Goal: Task Accomplishment & Management: Manage account settings

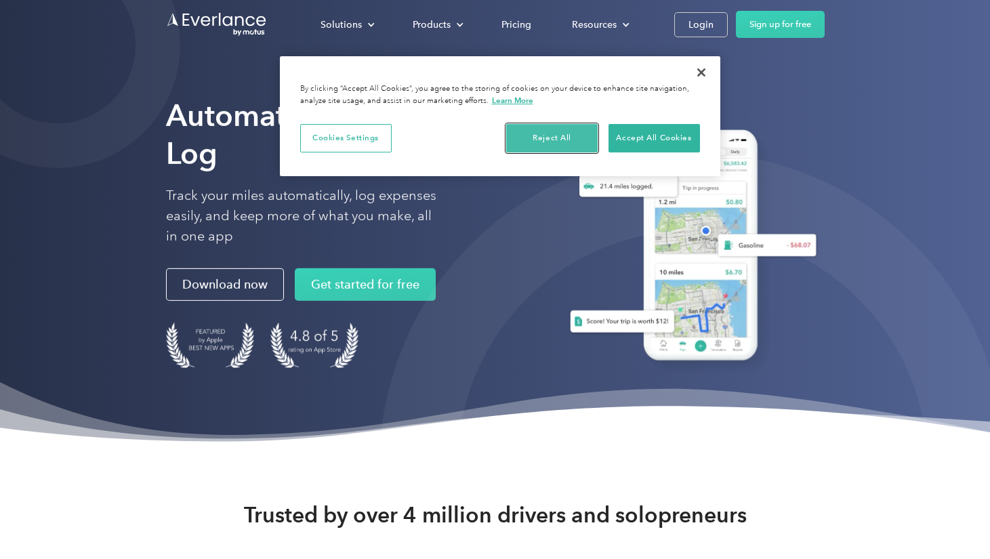
click at [555, 138] on button "Reject All" at bounding box center [551, 138] width 91 height 28
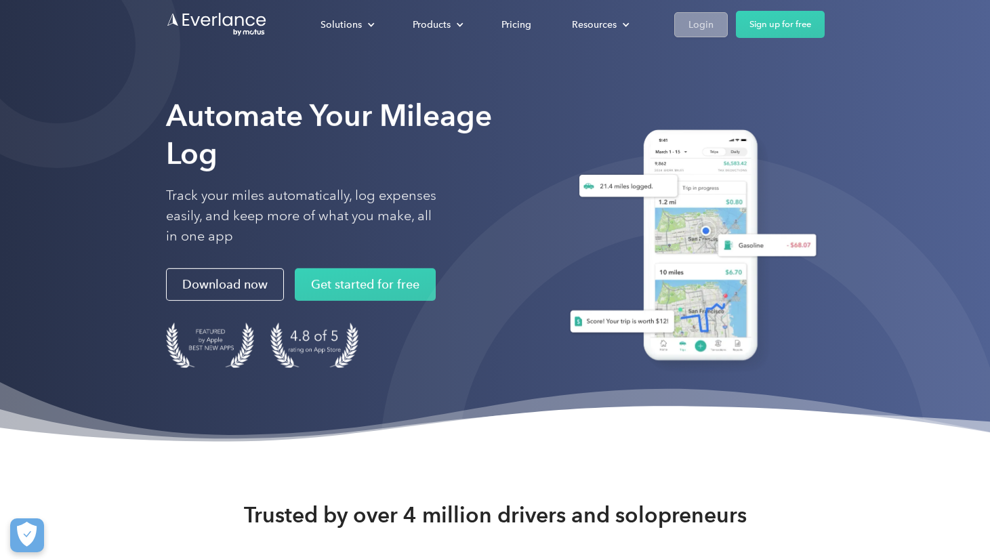
click at [709, 28] on div "Login" at bounding box center [700, 24] width 25 height 17
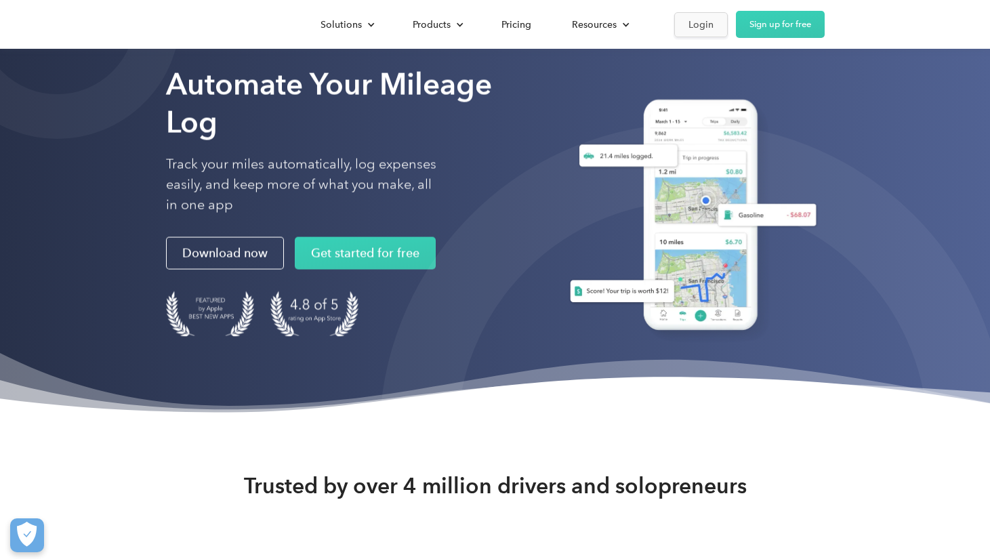
scroll to position [37, 0]
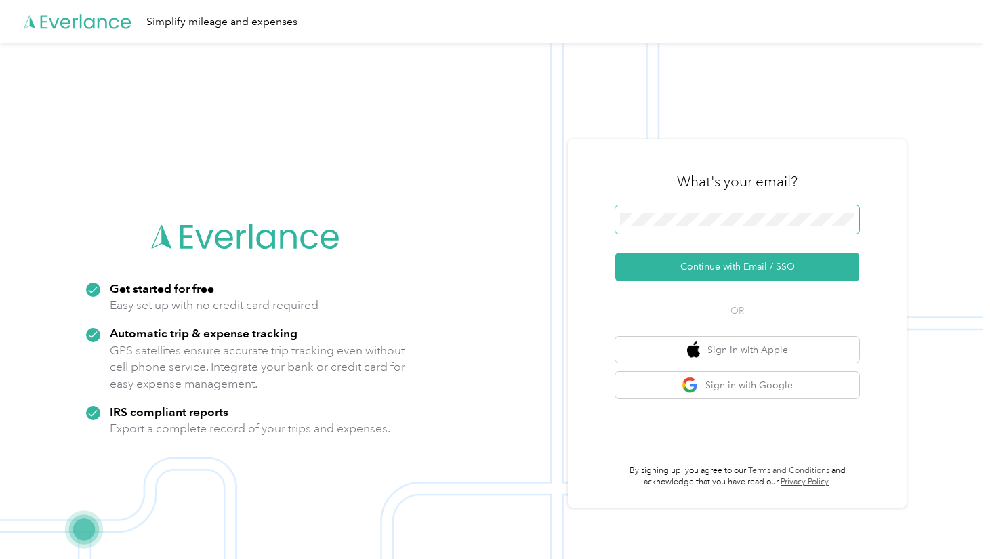
click at [731, 207] on span at bounding box center [737, 219] width 244 height 28
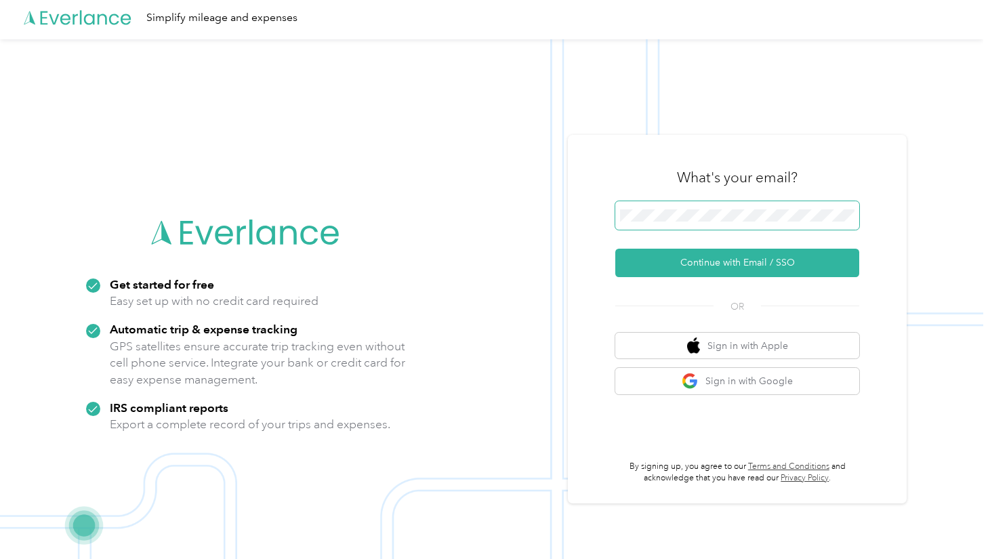
scroll to position [43, 0]
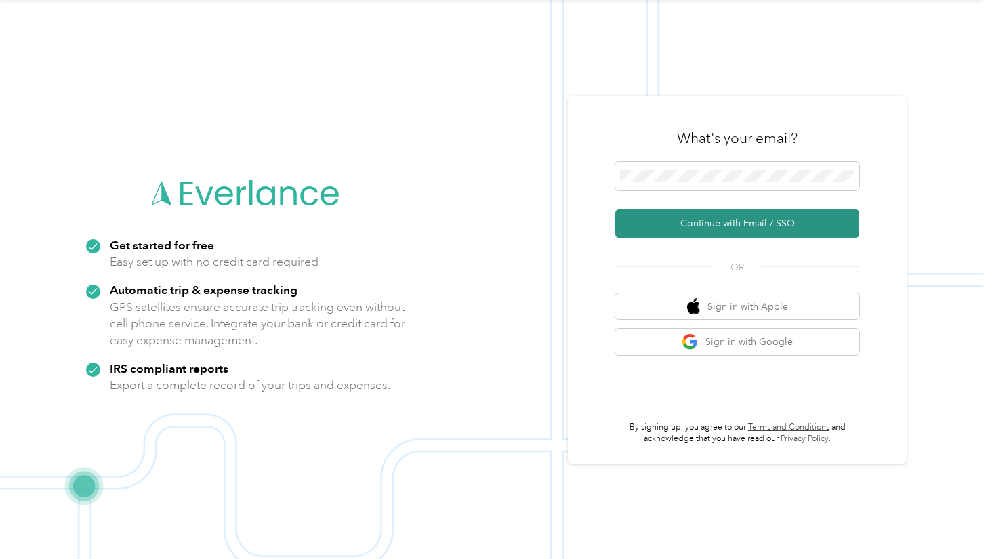
click at [764, 224] on button "Continue with Email / SSO" at bounding box center [737, 223] width 244 height 28
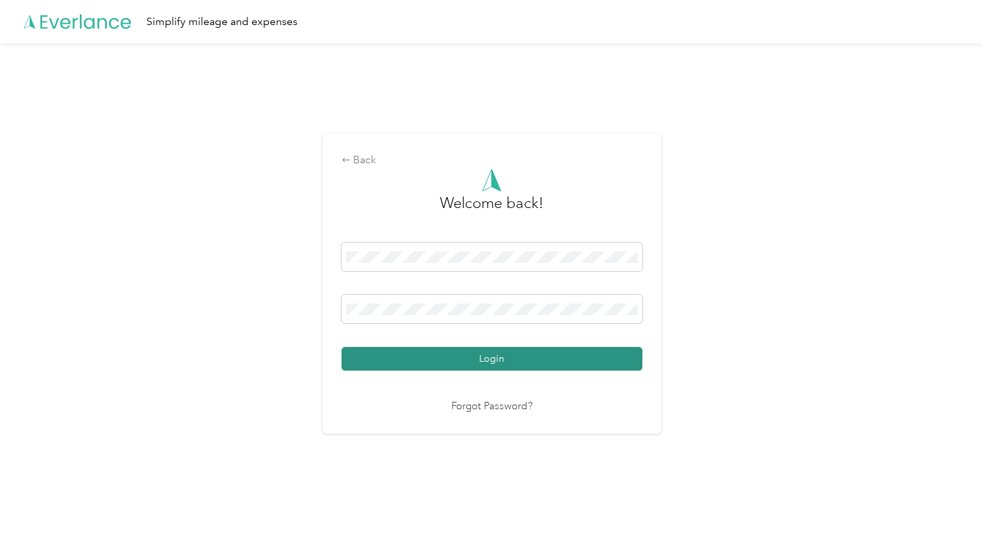
click at [530, 361] on button "Login" at bounding box center [492, 359] width 301 height 24
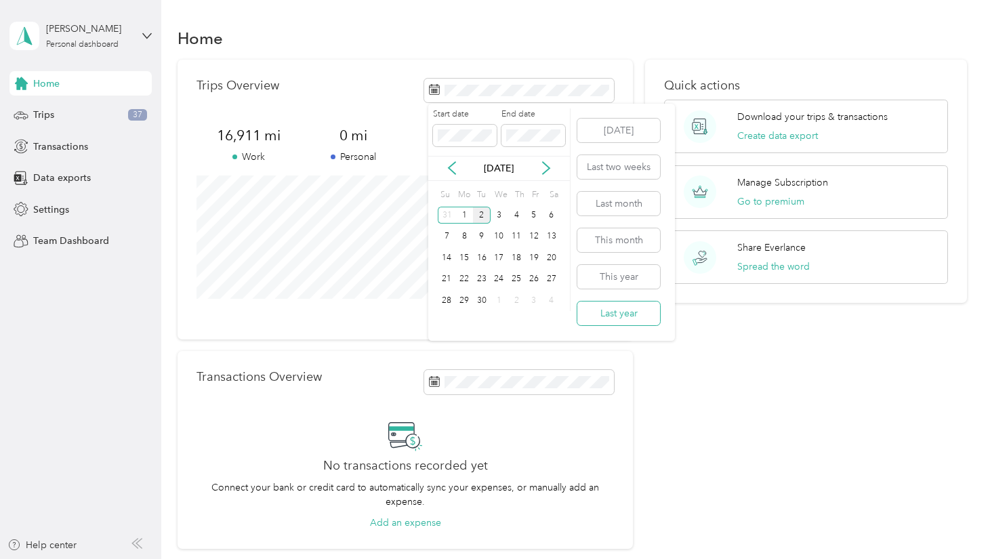
click at [625, 314] on button "Last year" at bounding box center [618, 314] width 83 height 24
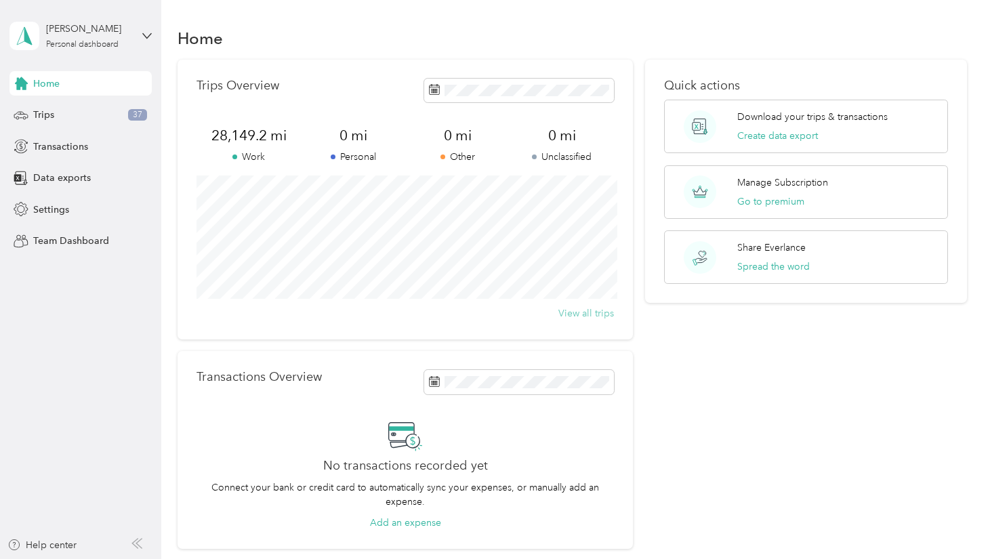
click at [605, 309] on button "View all trips" at bounding box center [586, 313] width 56 height 14
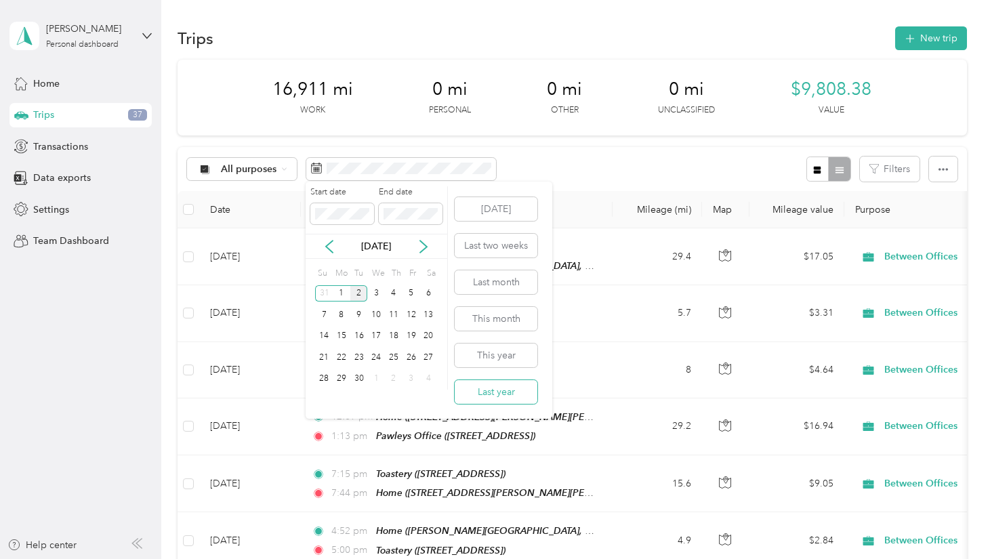
click at [508, 390] on button "Last year" at bounding box center [496, 392] width 83 height 24
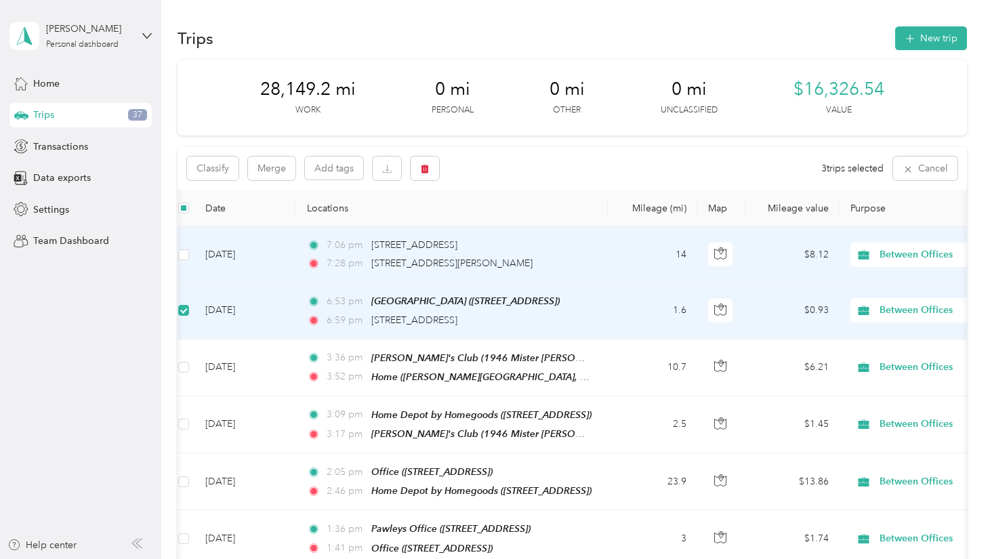
scroll to position [0, 5]
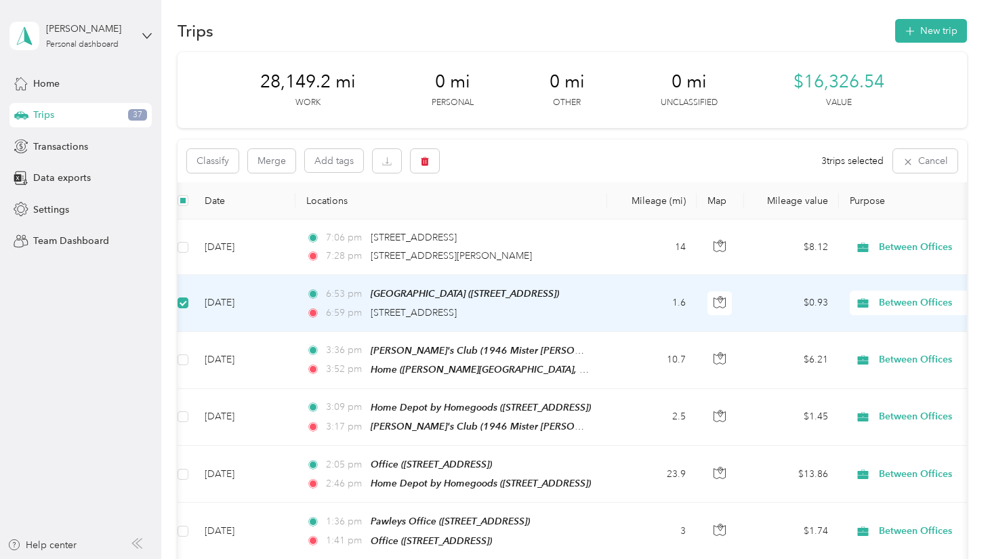
click at [217, 192] on th "Date" at bounding box center [245, 200] width 102 height 37
click at [216, 201] on th "Date" at bounding box center [245, 200] width 102 height 37
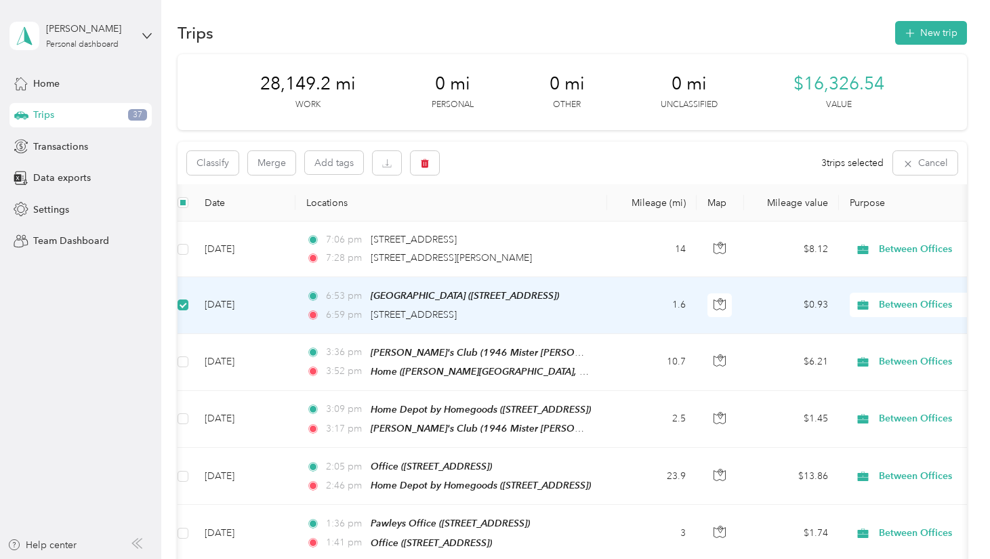
click at [216, 201] on th "Date" at bounding box center [245, 202] width 102 height 37
drag, startPoint x: 239, startPoint y: 201, endPoint x: 218, endPoint y: 201, distance: 21.7
click at [239, 201] on th "Date" at bounding box center [245, 202] width 102 height 37
click at [216, 201] on th "Date" at bounding box center [245, 202] width 102 height 37
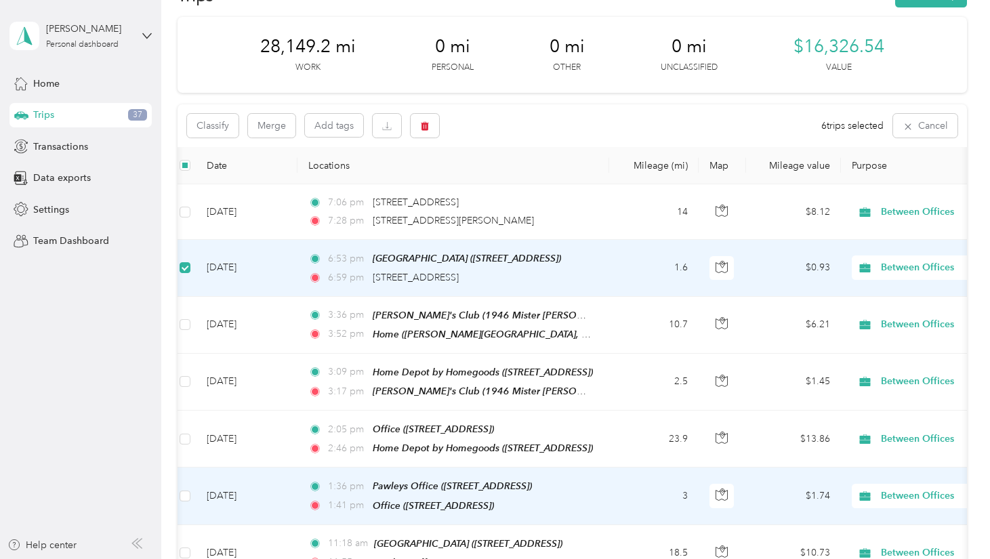
scroll to position [0, 0]
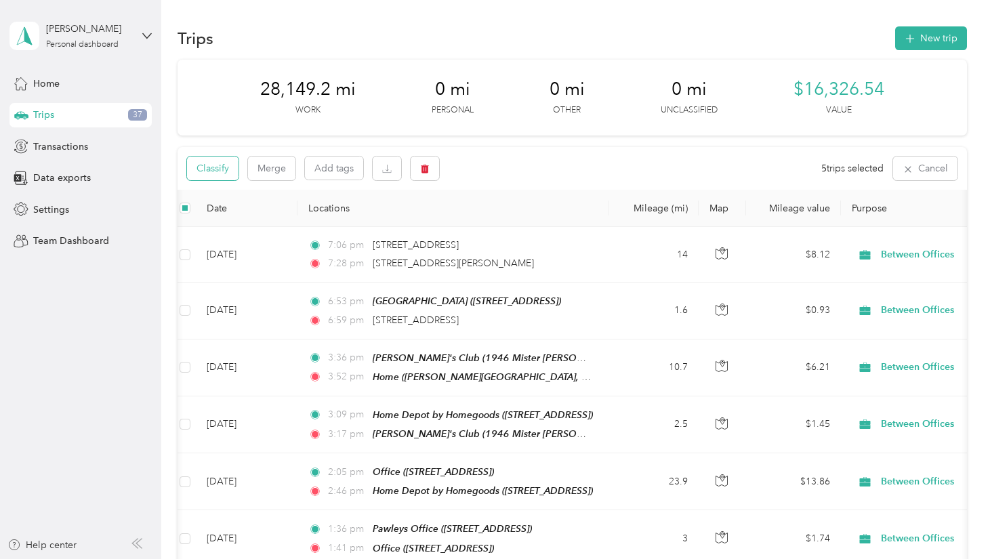
click at [221, 169] on button "Classify" at bounding box center [213, 169] width 52 height 24
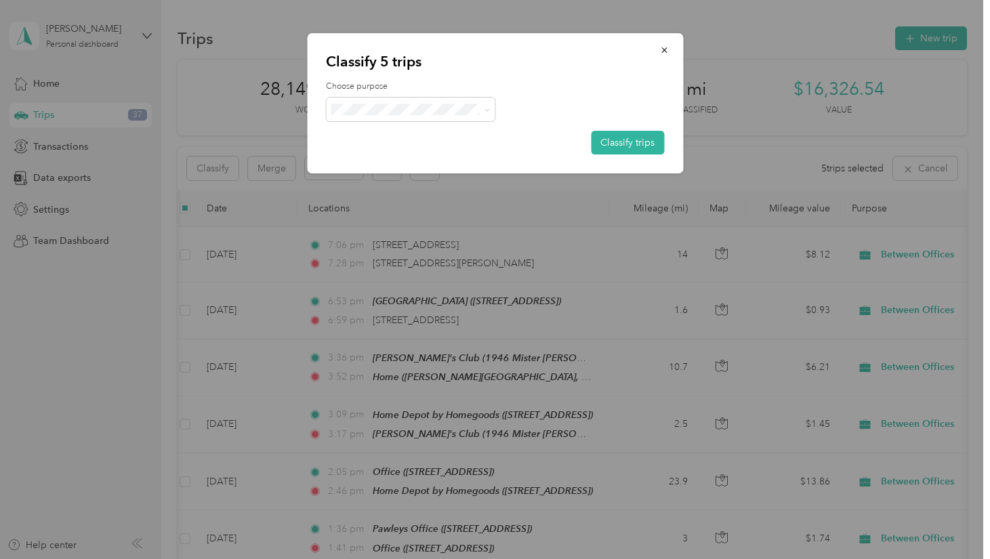
click at [379, 161] on li "Personal" at bounding box center [410, 155] width 169 height 24
click at [644, 142] on button "Classify trips" at bounding box center [627, 143] width 73 height 24
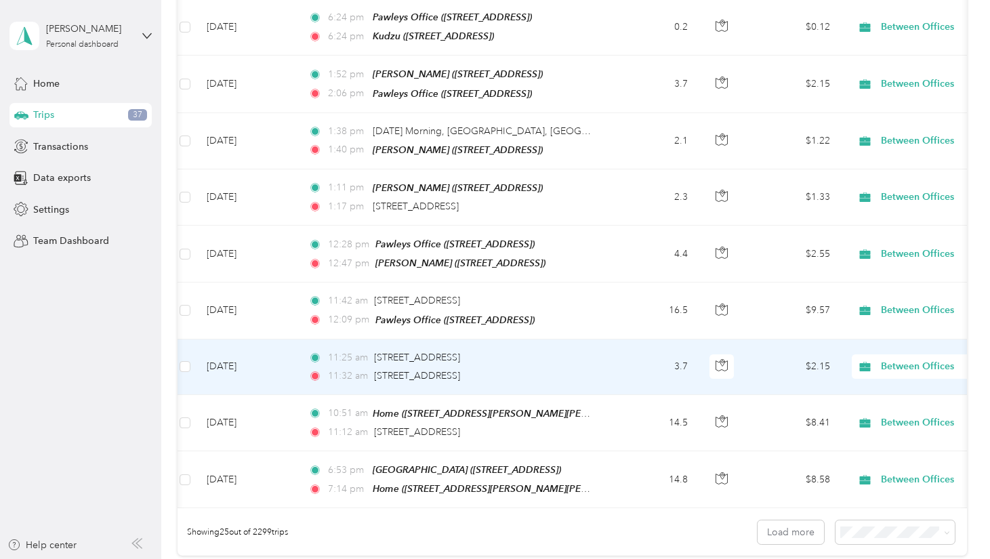
scroll to position [1298, 0]
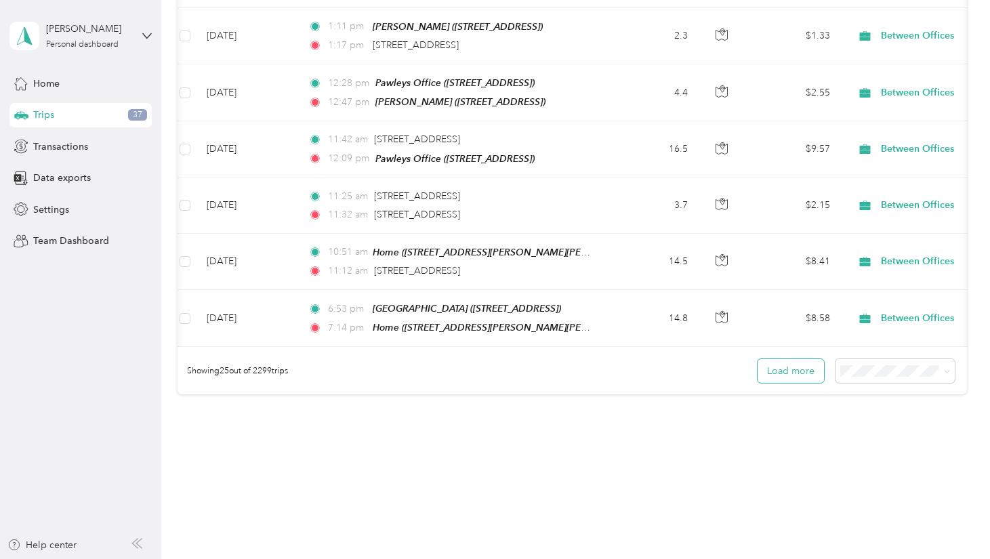
click at [795, 359] on button "Load more" at bounding box center [791, 371] width 66 height 24
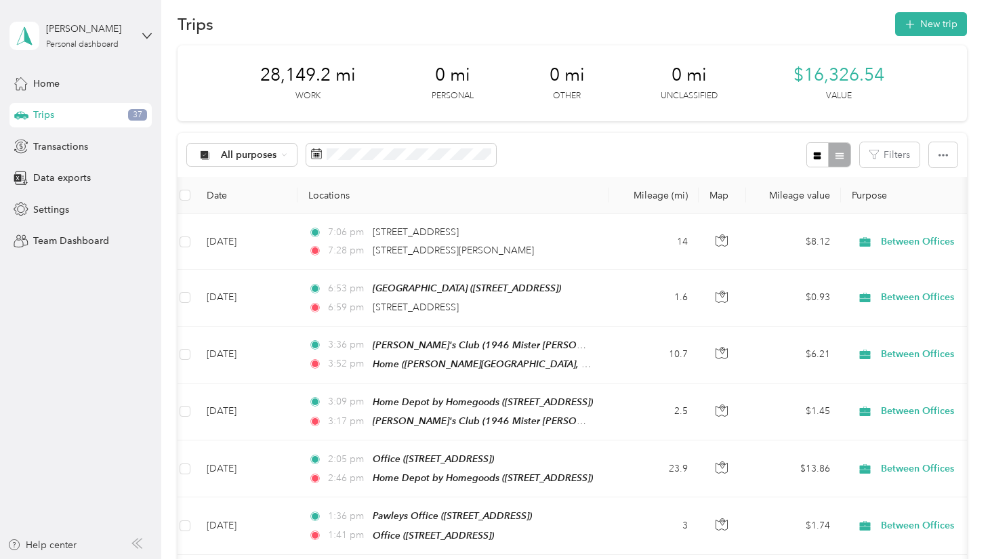
scroll to position [0, 0]
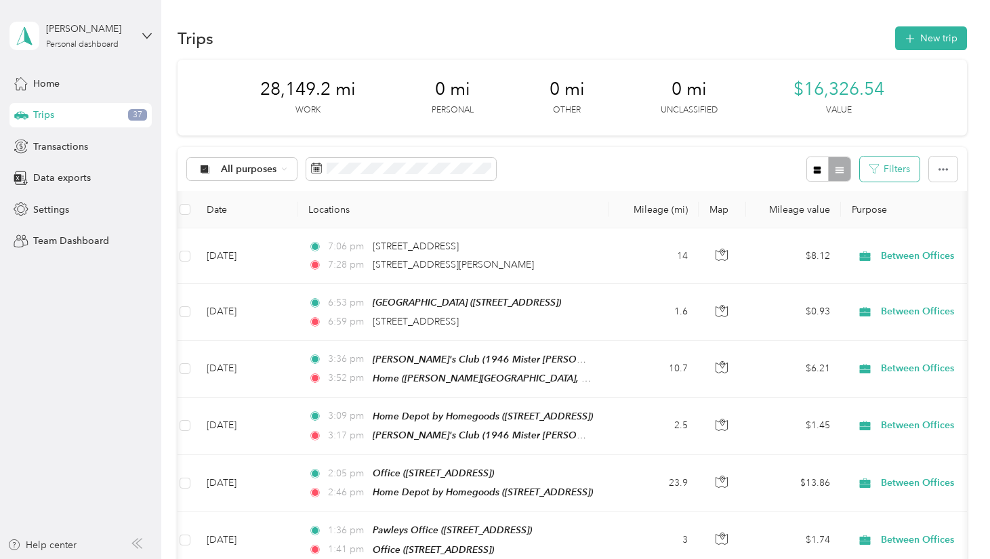
click at [896, 167] on button "Filters" at bounding box center [890, 169] width 60 height 25
click at [948, 170] on icon "button" at bounding box center [943, 169] width 9 height 9
click at [911, 169] on button "Filters" at bounding box center [890, 169] width 60 height 25
click at [239, 173] on span "All purposes" at bounding box center [249, 169] width 56 height 9
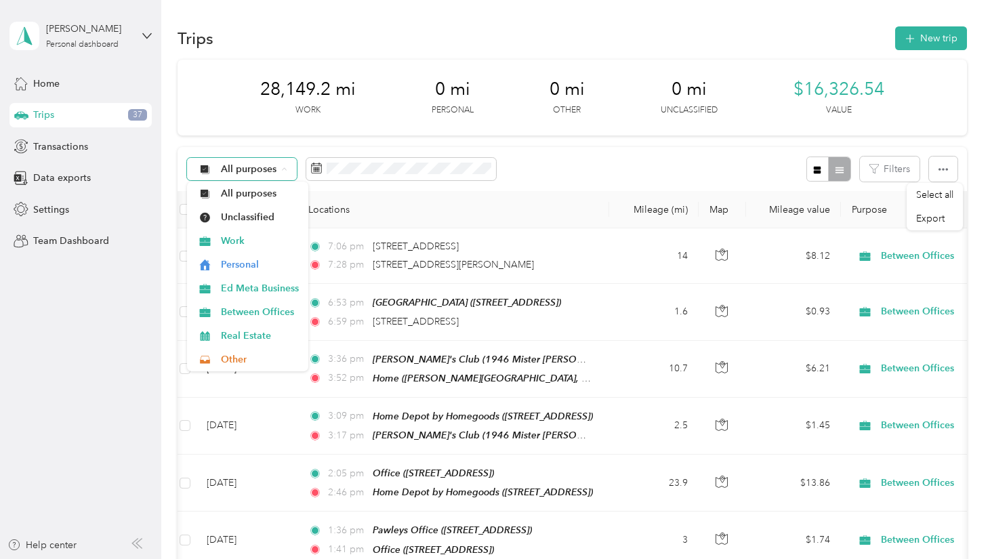
click at [239, 173] on span "All purposes" at bounding box center [249, 169] width 56 height 9
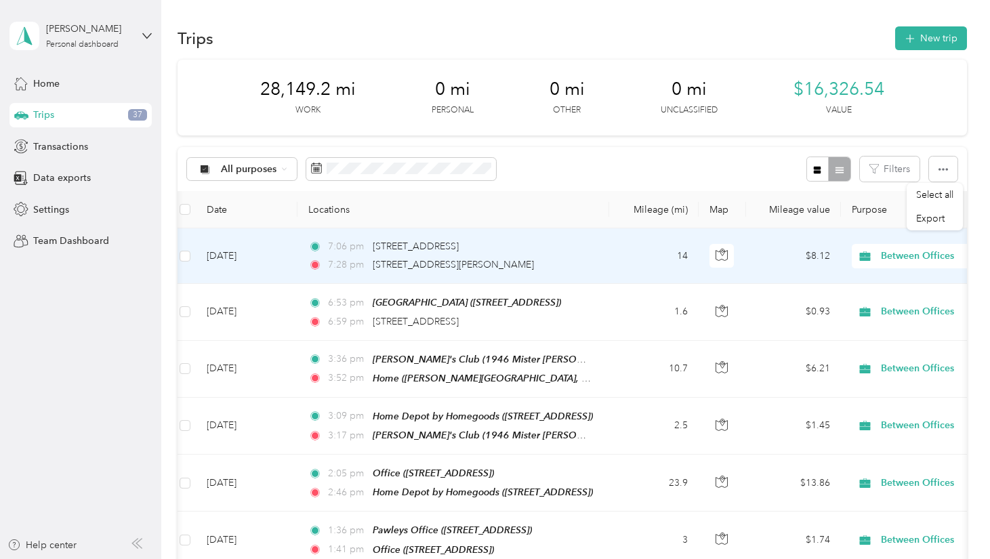
click at [316, 264] on icon at bounding box center [315, 265] width 7 height 7
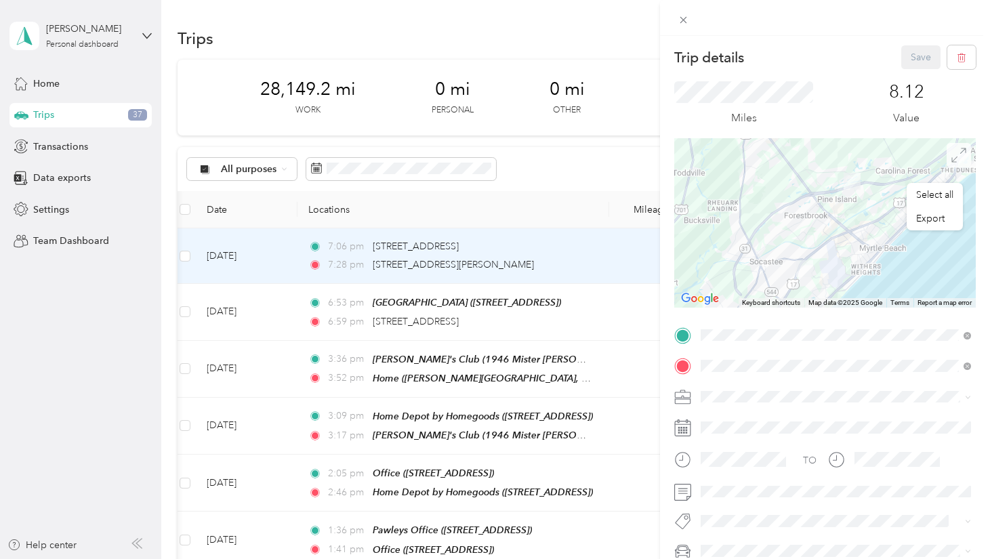
click at [964, 152] on icon at bounding box center [958, 155] width 15 height 15
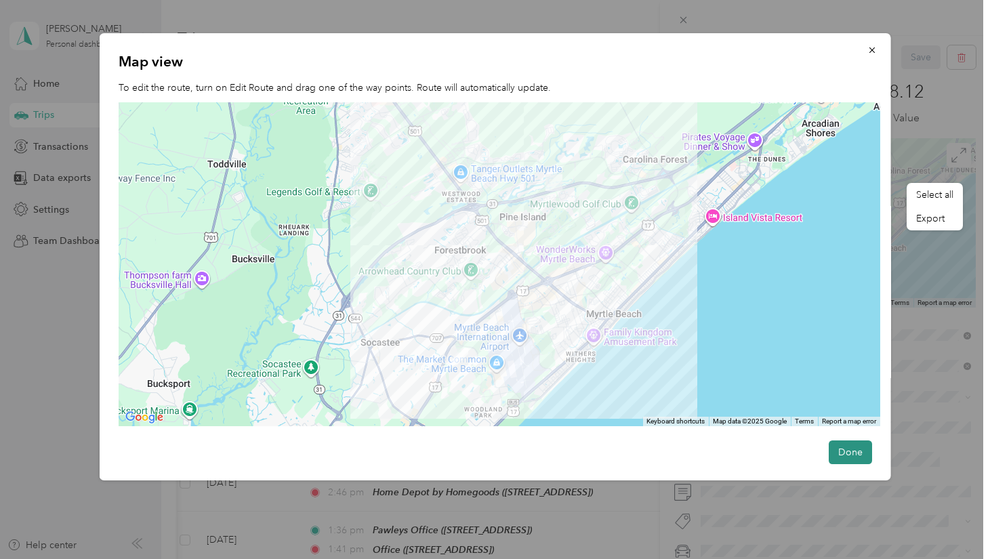
click at [844, 451] on button "Done" at bounding box center [850, 452] width 43 height 24
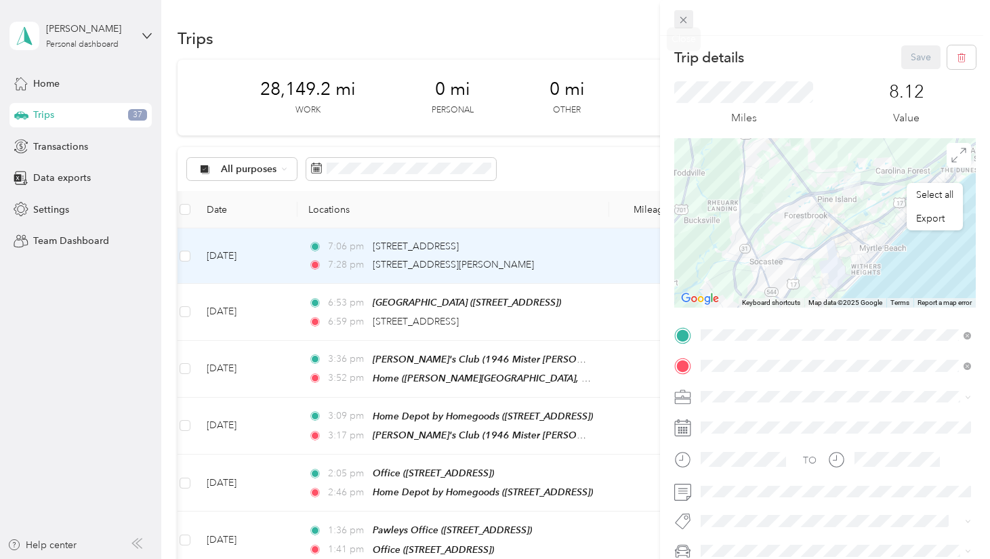
click at [690, 20] on span at bounding box center [683, 19] width 19 height 19
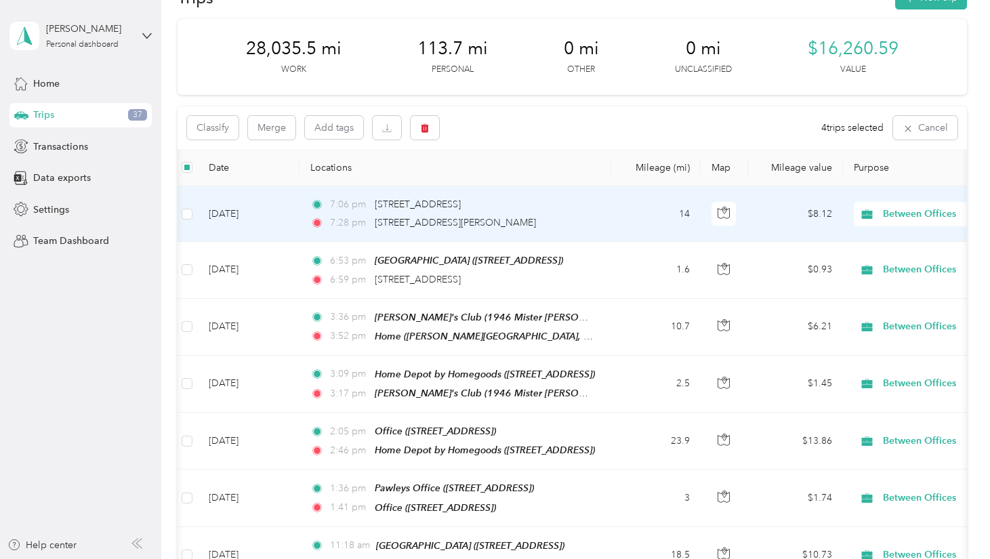
scroll to position [38, 0]
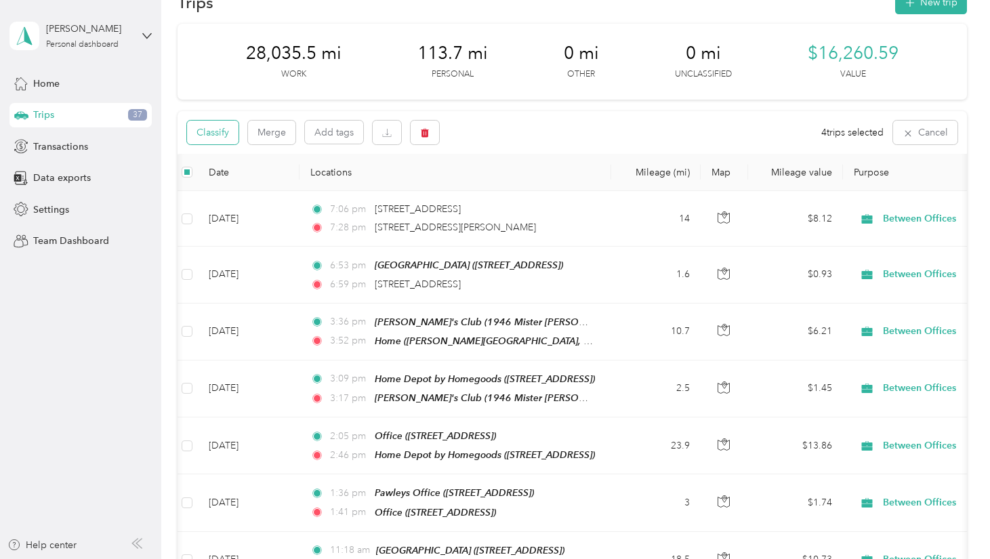
click at [206, 128] on button "Classify" at bounding box center [213, 133] width 52 height 24
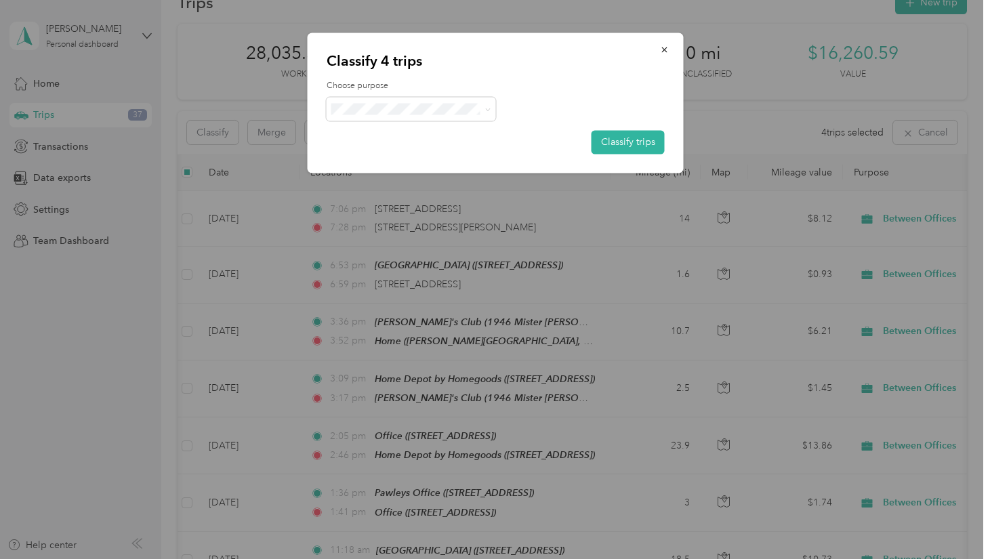
scroll to position [39, 0]
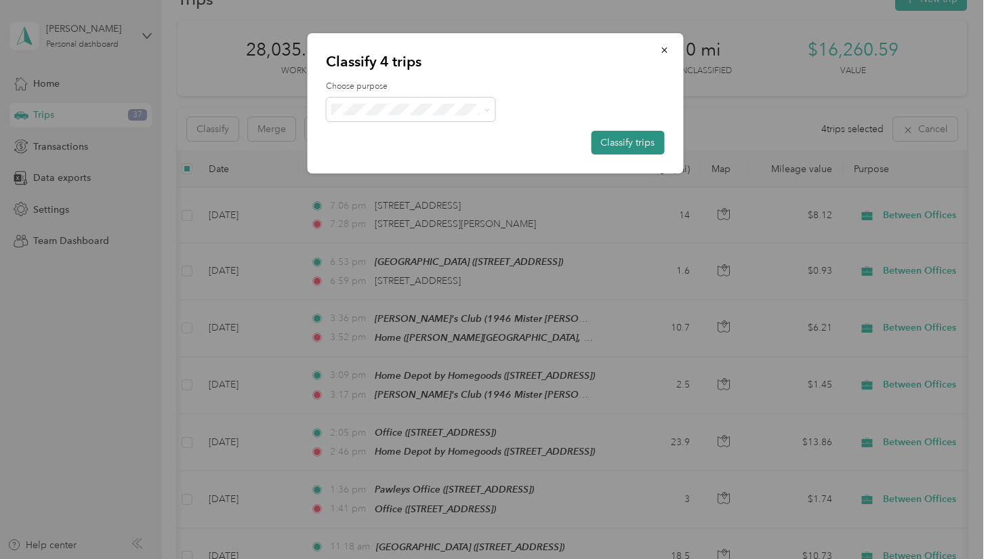
click at [632, 142] on button "Classify trips" at bounding box center [627, 143] width 73 height 24
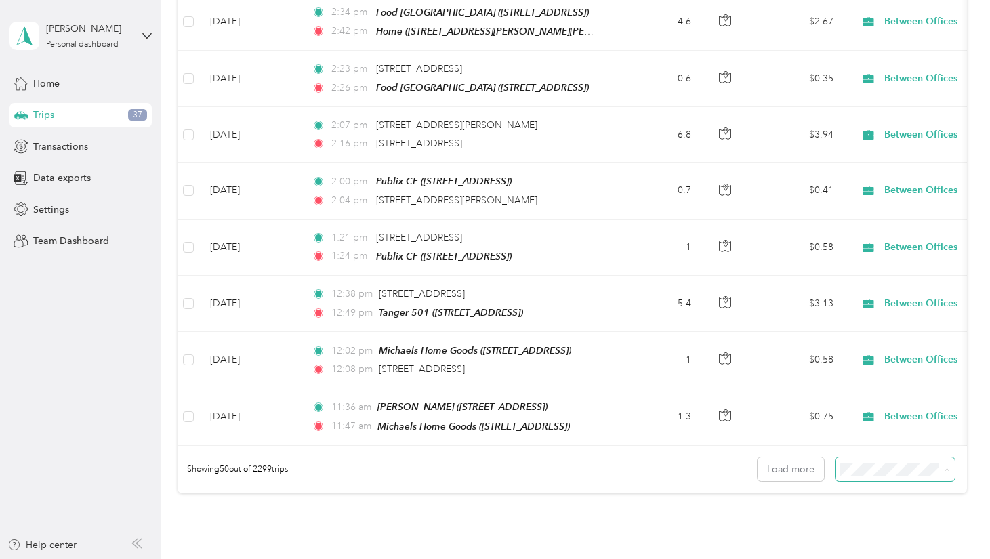
scroll to position [2622, 0]
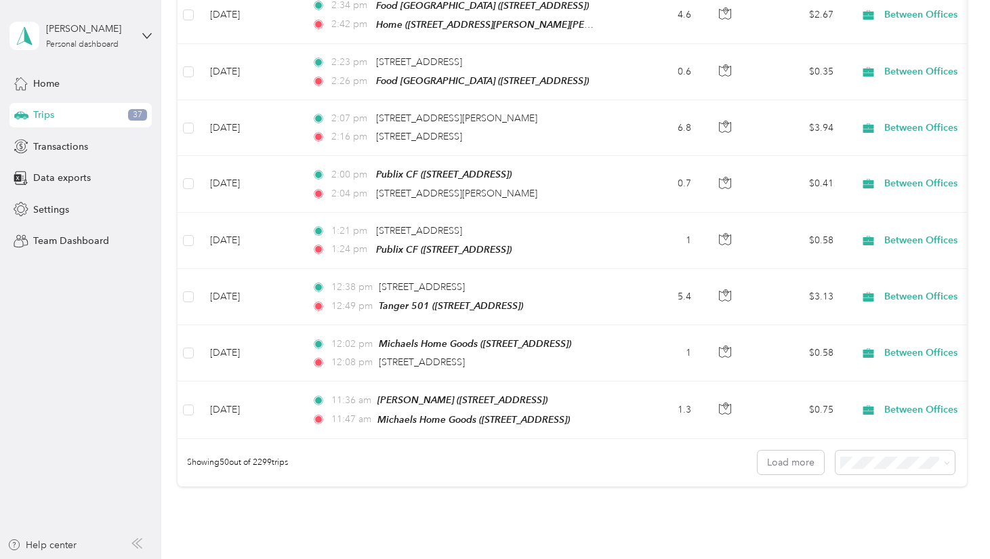
click at [882, 489] on div "100 per load" at bounding box center [902, 489] width 100 height 14
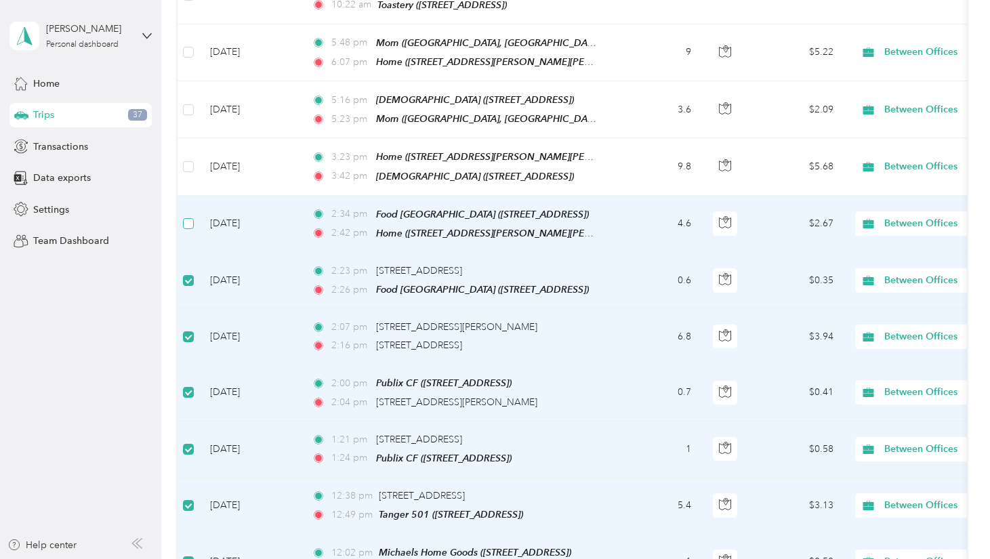
scroll to position [2414, 0]
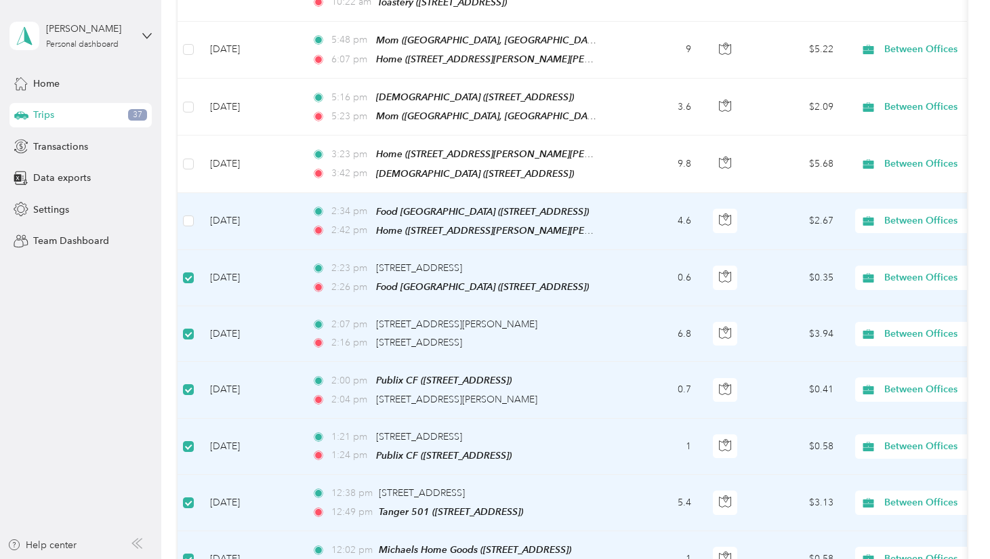
click at [194, 193] on td at bounding box center [189, 221] width 22 height 57
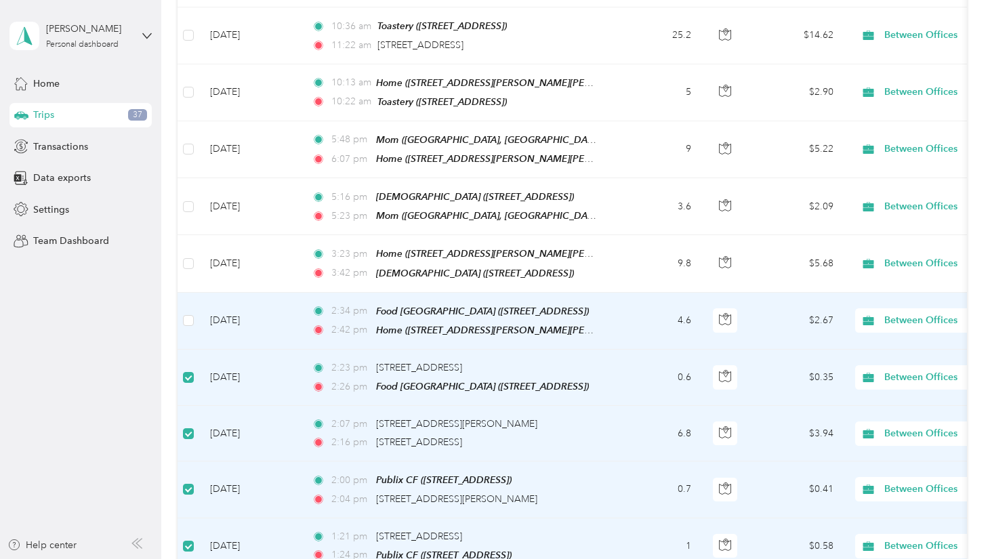
scroll to position [2305, 0]
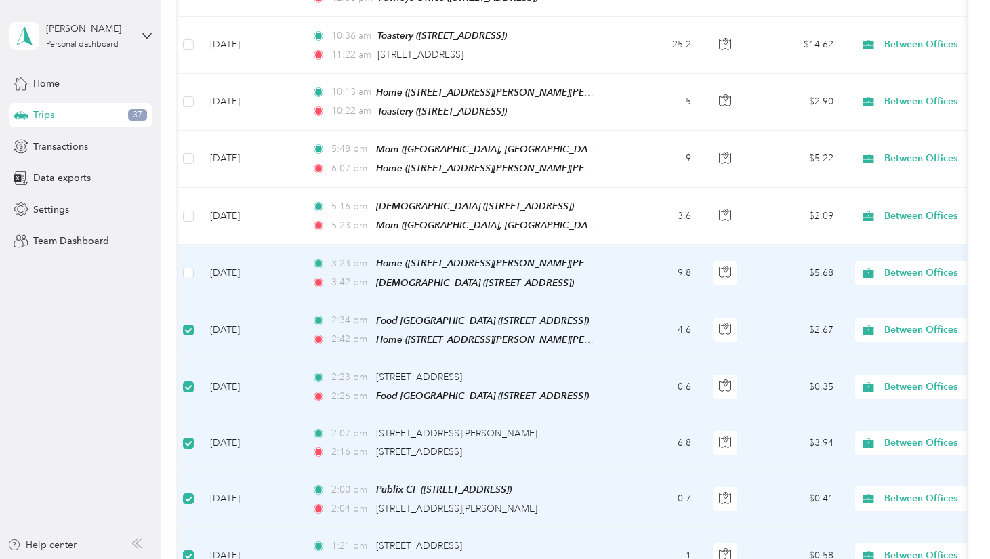
click at [195, 245] on td at bounding box center [189, 273] width 22 height 57
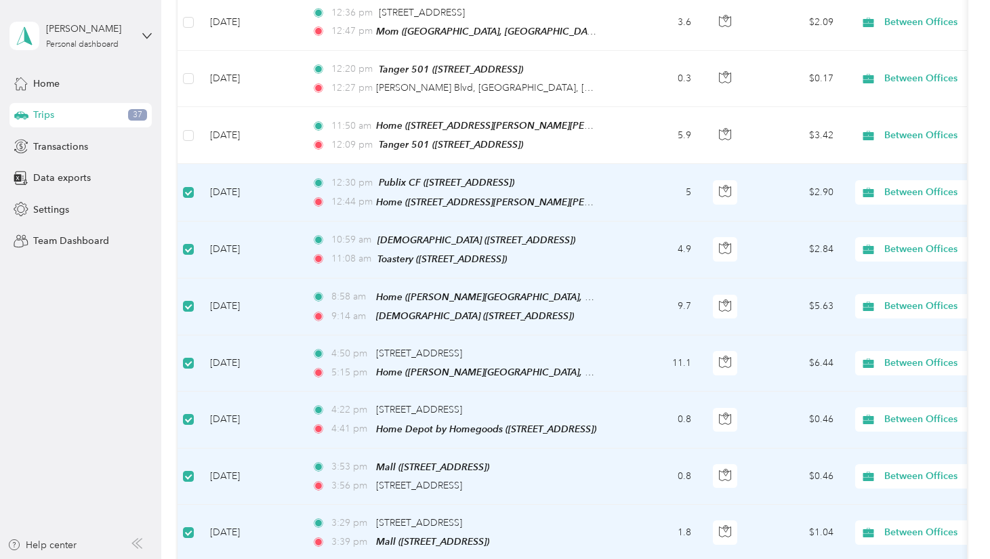
scroll to position [3401, 0]
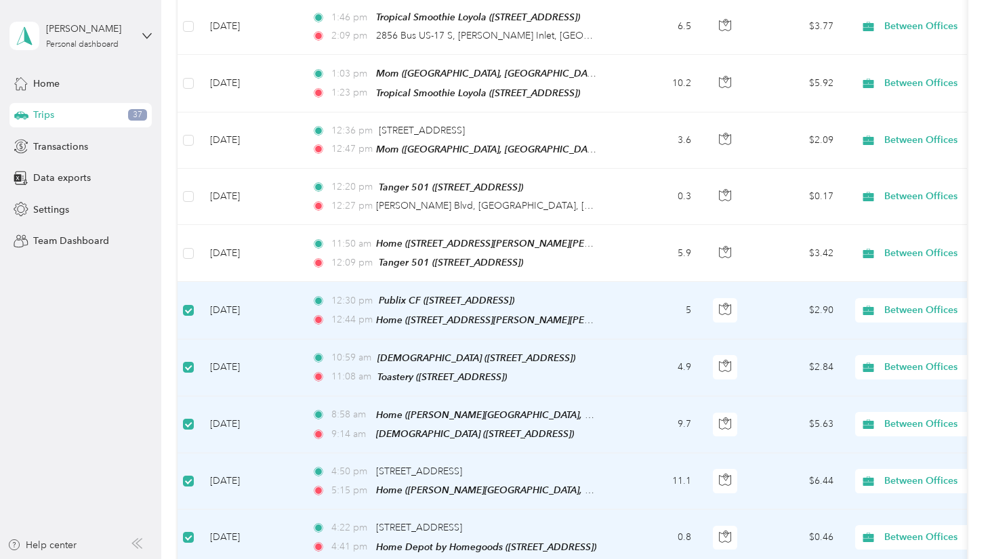
click at [943, 417] on span "Between Offices" at bounding box center [946, 424] width 124 height 15
click at [892, 198] on li "Personal" at bounding box center [906, 197] width 168 height 24
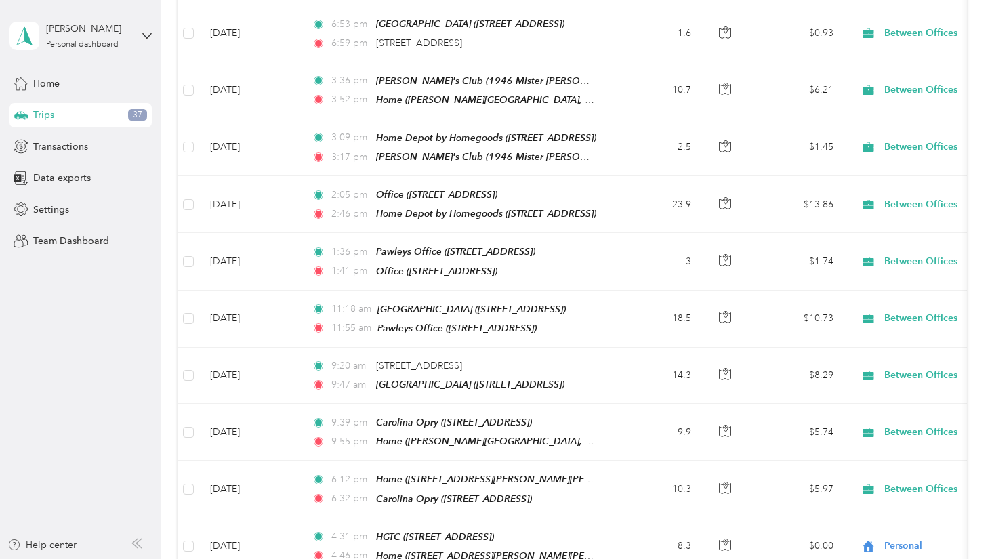
scroll to position [0, 0]
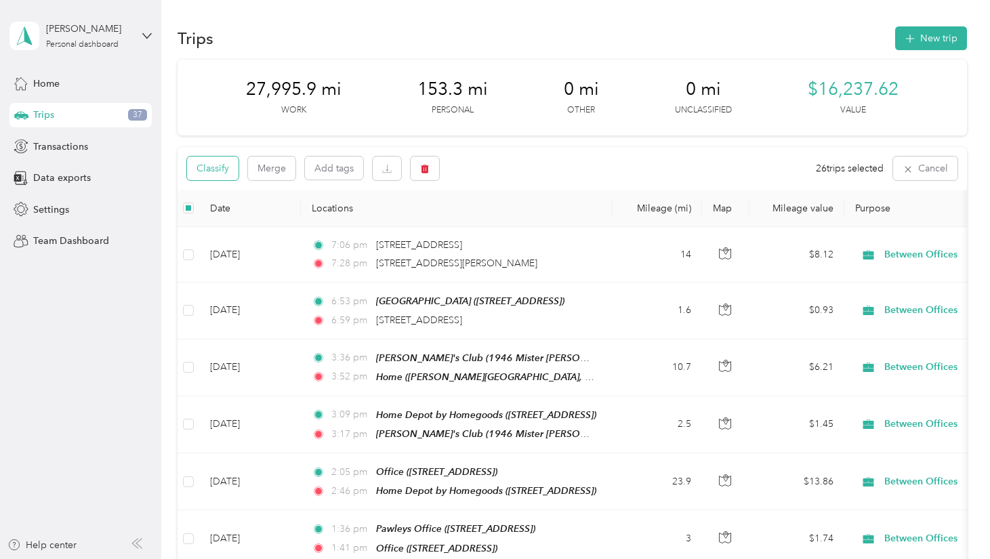
click at [213, 165] on button "Classify" at bounding box center [213, 169] width 52 height 24
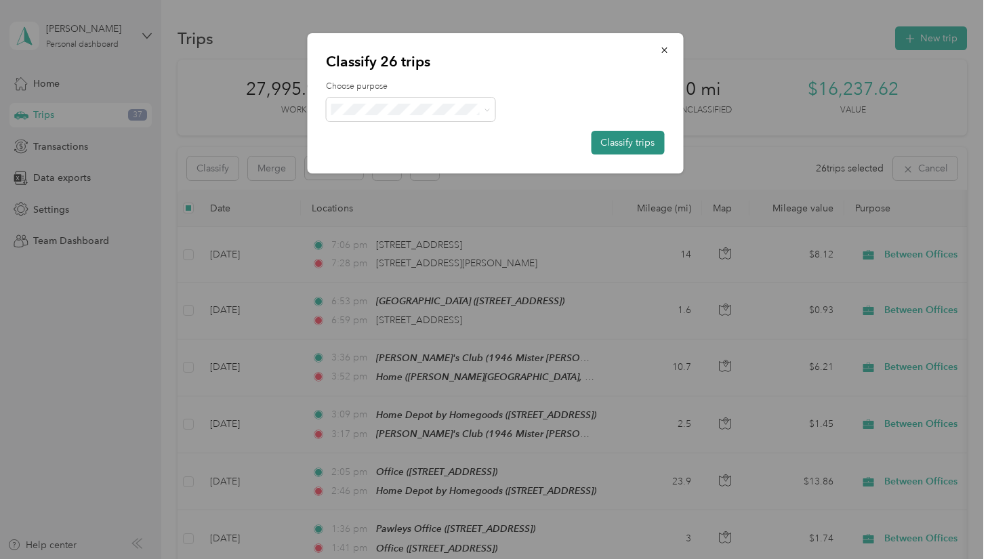
click at [629, 143] on button "Classify trips" at bounding box center [627, 143] width 73 height 24
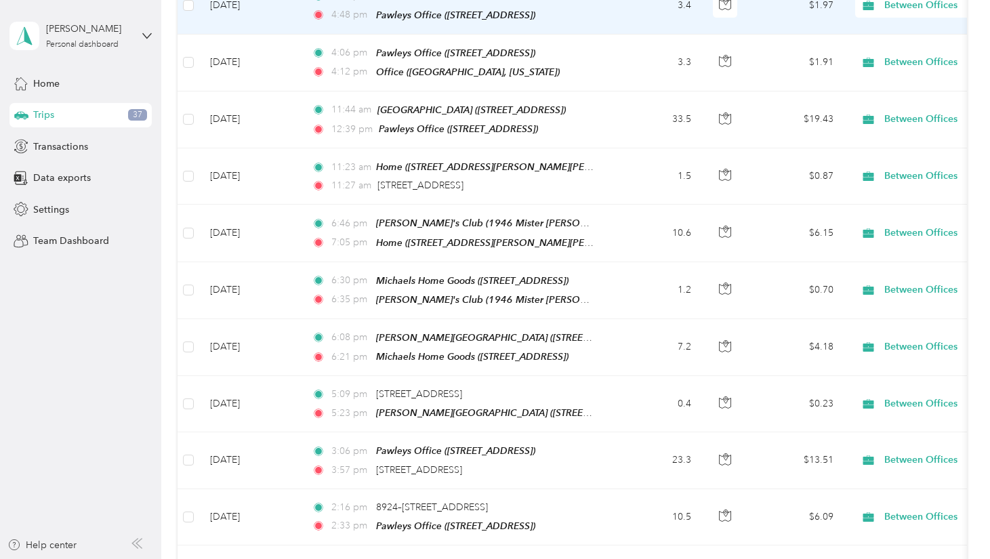
scroll to position [5478, 0]
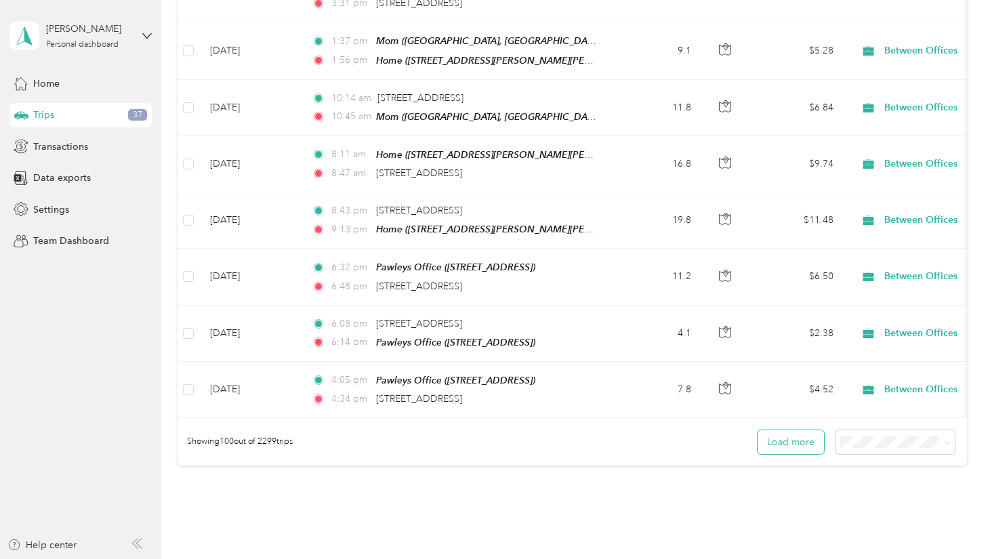
click at [811, 430] on button "Load more" at bounding box center [791, 442] width 66 height 24
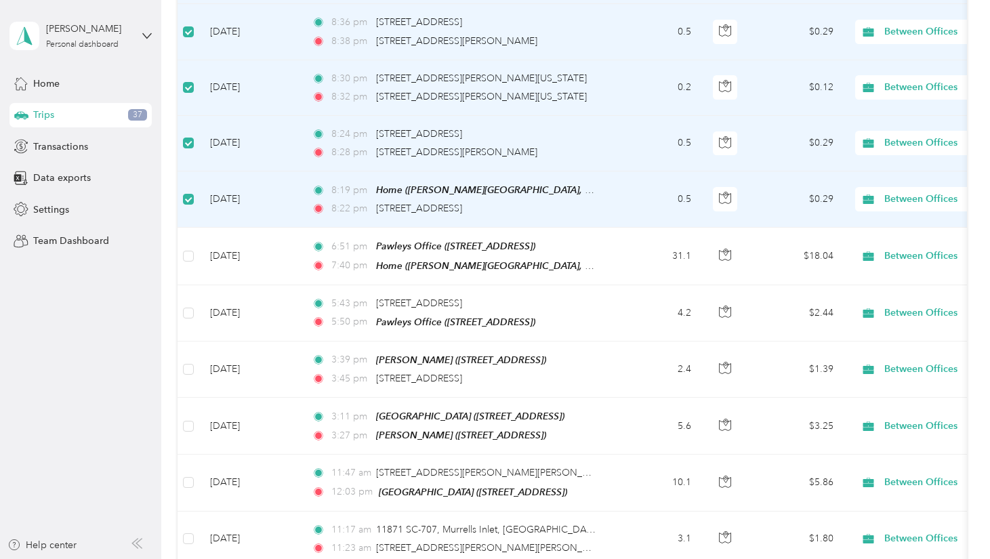
scroll to position [10911, 0]
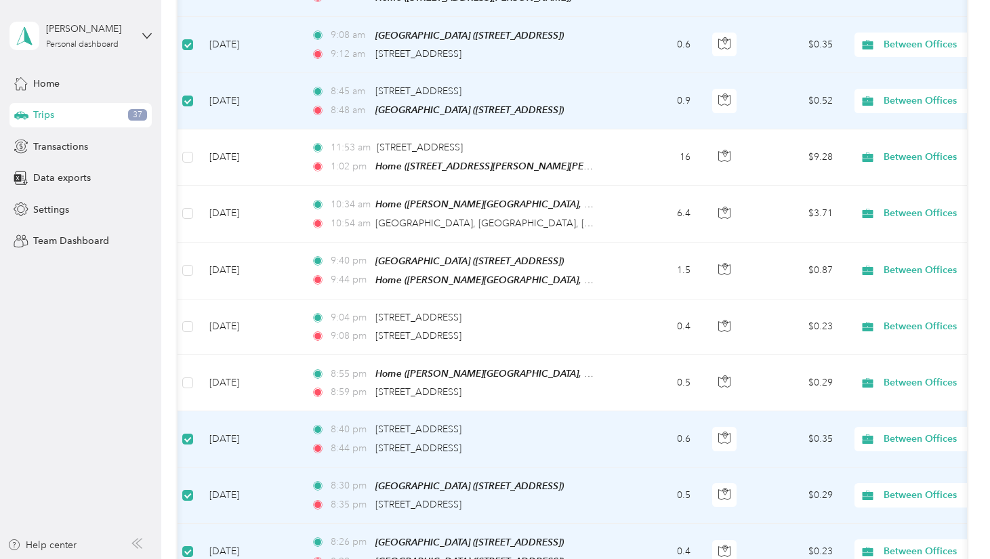
scroll to position [12977, 0]
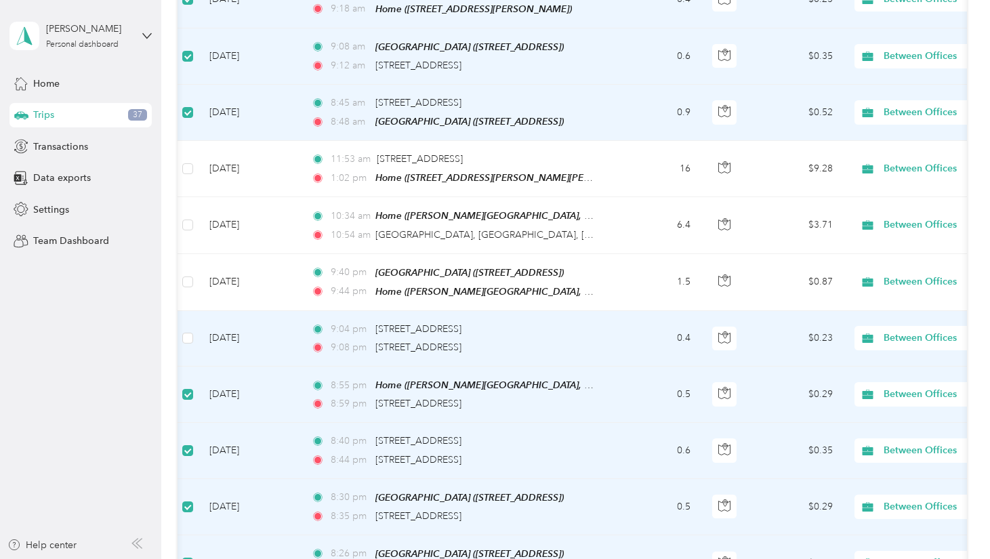
click at [194, 311] on td at bounding box center [188, 339] width 22 height 56
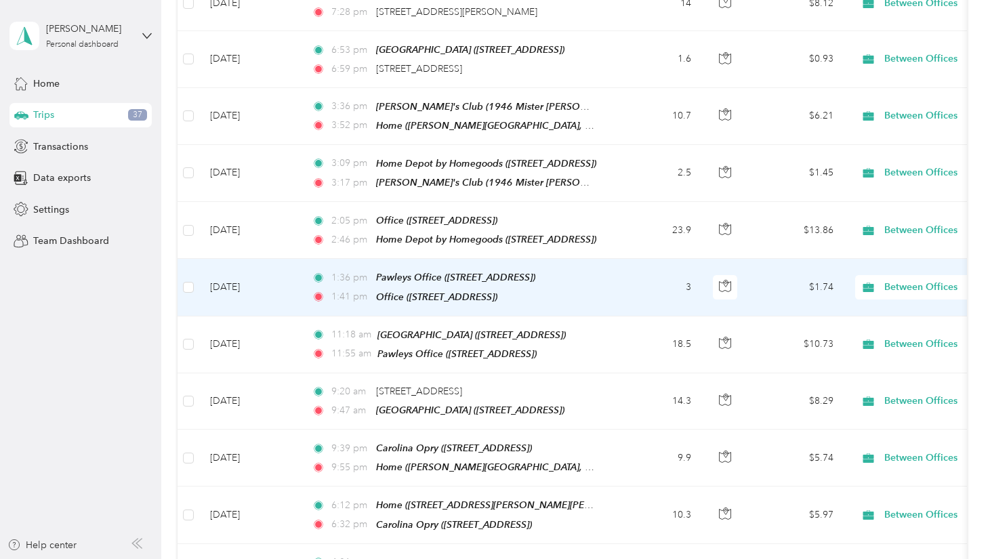
scroll to position [0, 0]
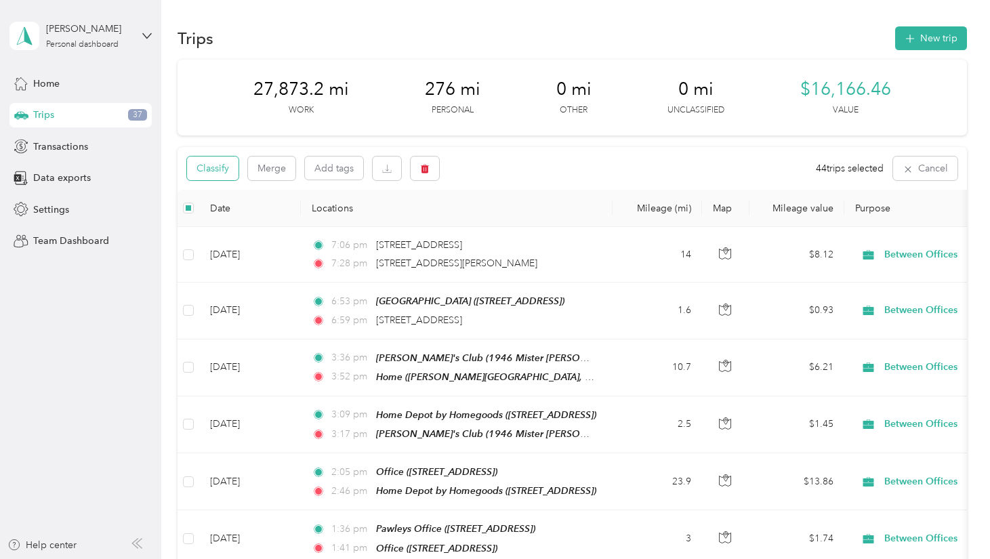
click at [220, 169] on button "Classify" at bounding box center [213, 169] width 52 height 24
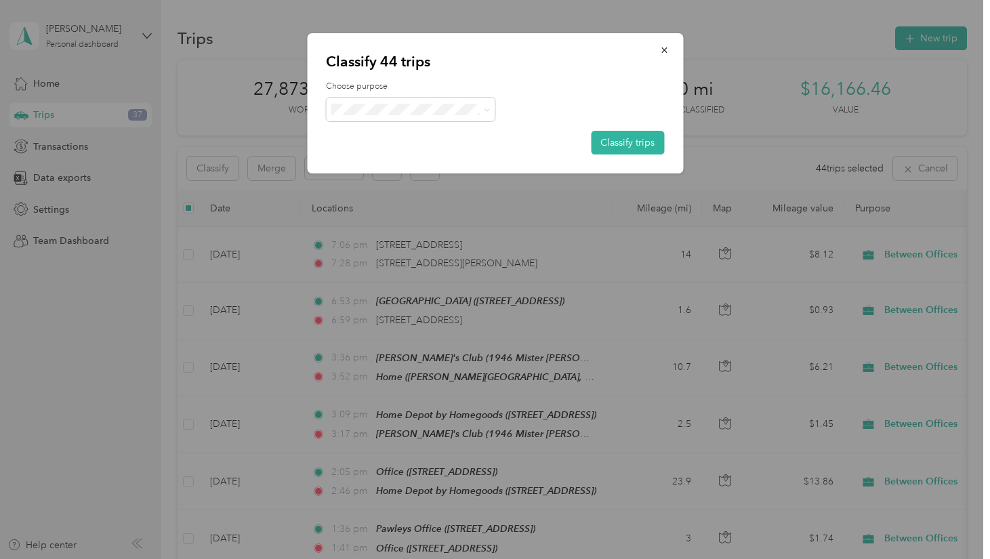
click at [396, 159] on li "Personal" at bounding box center [410, 152] width 169 height 24
click at [619, 141] on button "Classify trips" at bounding box center [627, 143] width 73 height 24
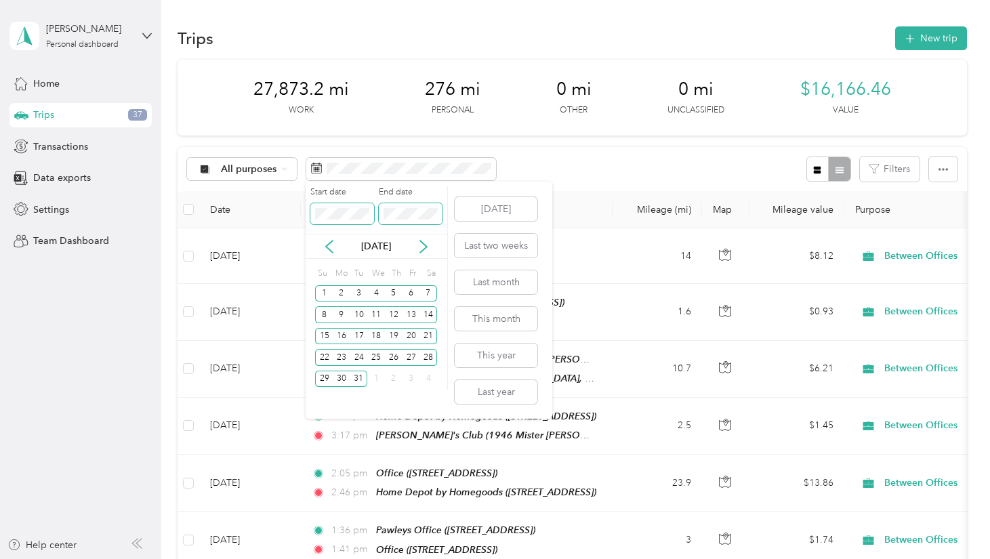
click at [332, 215] on div "Start date End date" at bounding box center [377, 209] width 142 height 47
click at [426, 246] on icon at bounding box center [423, 247] width 7 height 12
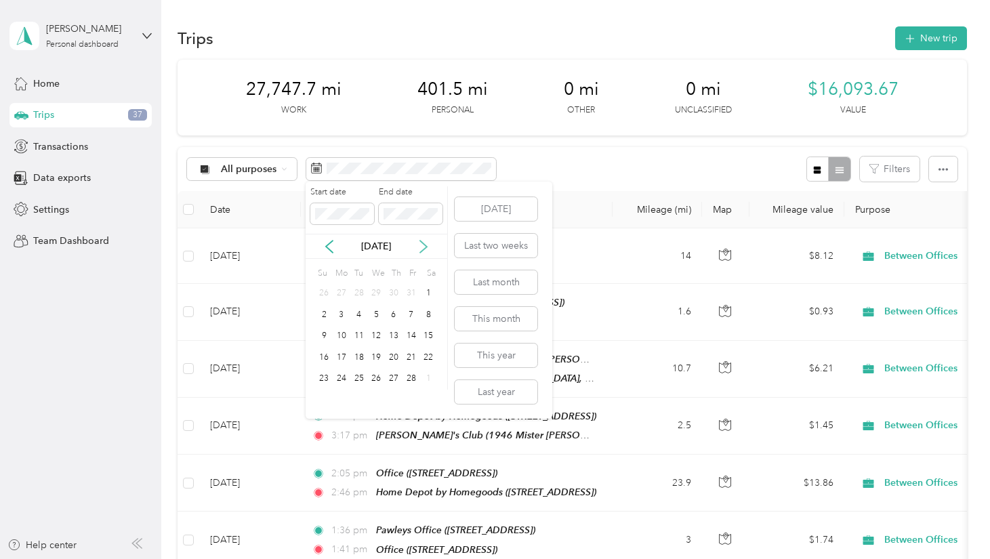
click at [426, 246] on icon at bounding box center [423, 247] width 7 height 12
click at [325, 247] on icon at bounding box center [330, 247] width 14 height 14
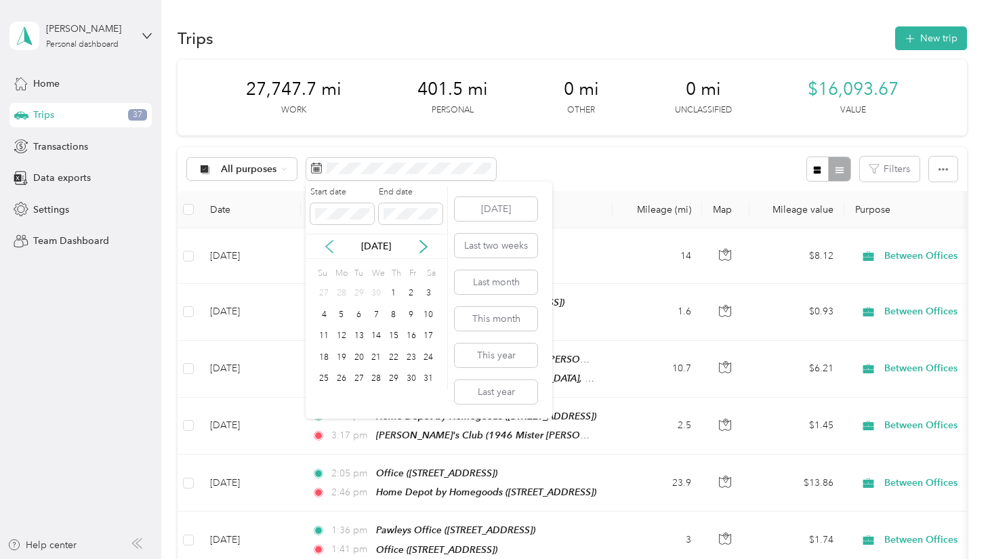
click at [326, 247] on icon at bounding box center [330, 247] width 14 height 14
click at [327, 247] on icon at bounding box center [329, 247] width 7 height 12
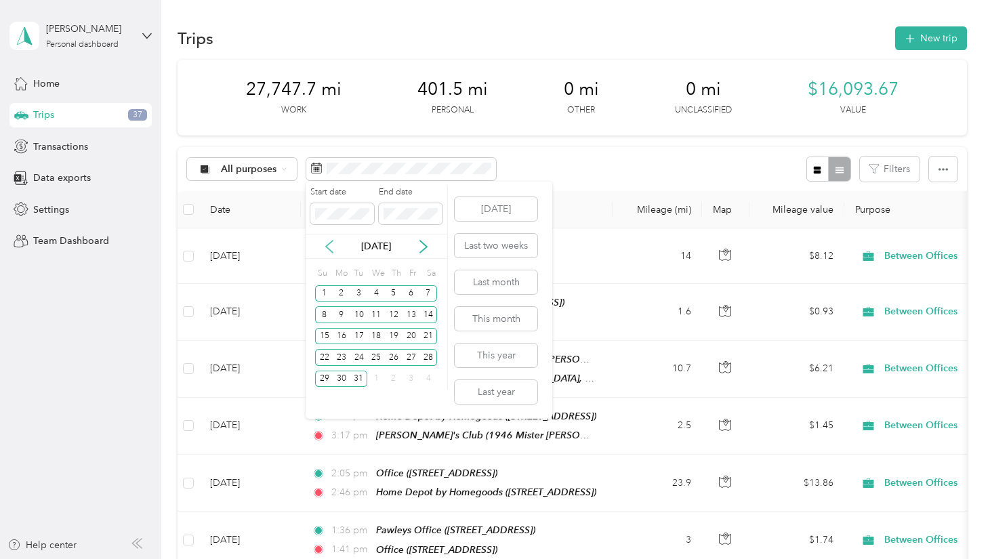
click at [327, 247] on icon at bounding box center [329, 247] width 7 height 12
click at [409, 293] on div "1" at bounding box center [412, 293] width 18 height 17
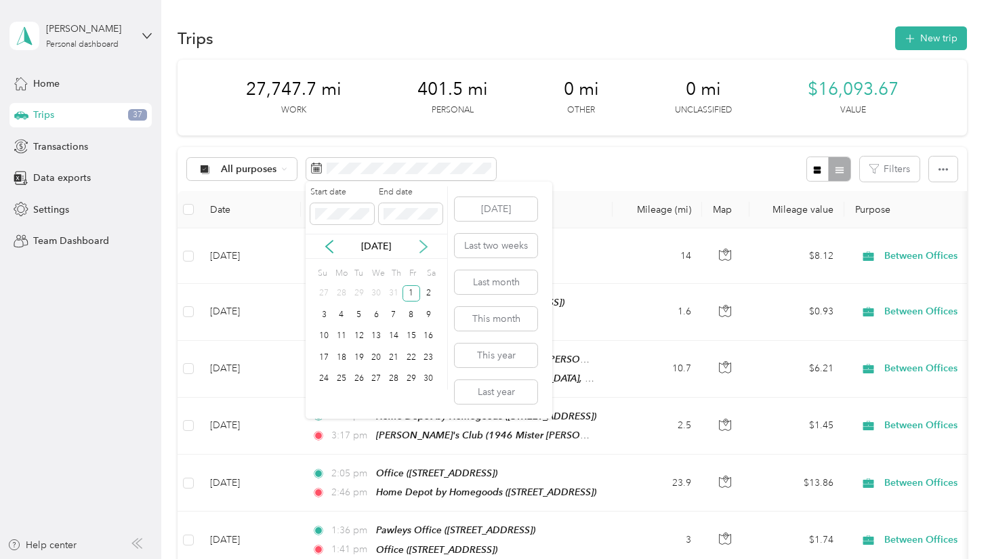
click at [425, 247] on icon at bounding box center [423, 247] width 7 height 12
click at [328, 292] on div "1" at bounding box center [324, 293] width 18 height 17
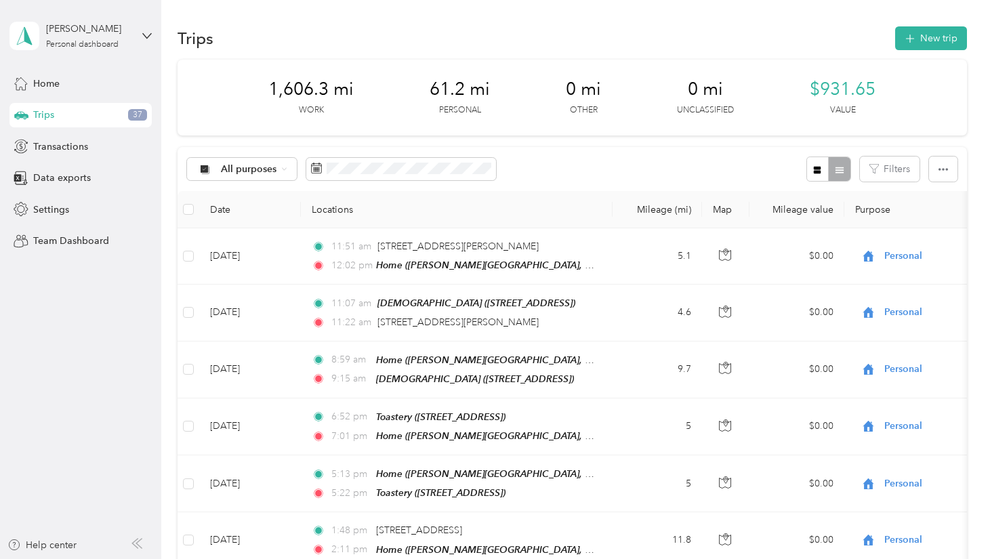
click at [217, 210] on th "Date" at bounding box center [250, 209] width 102 height 37
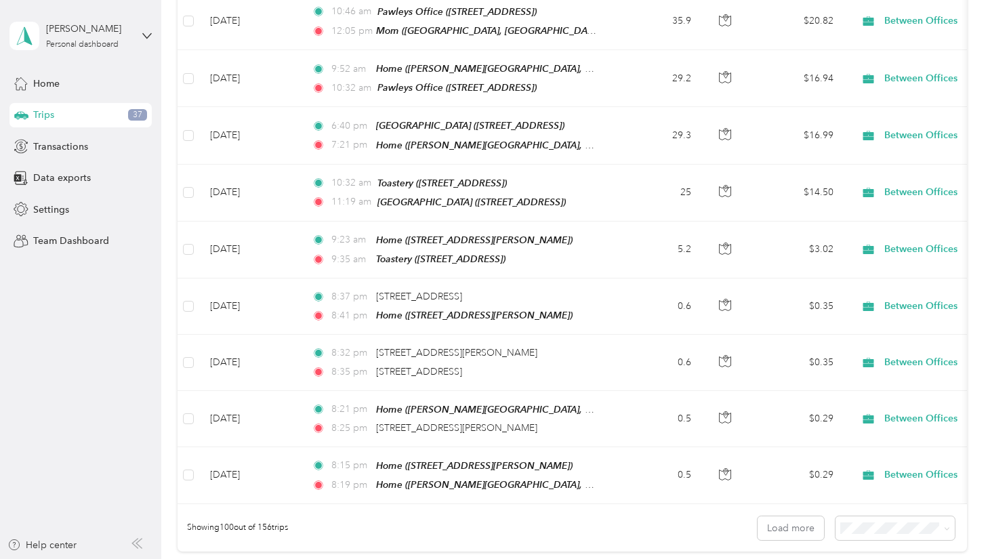
scroll to position [5478, 0]
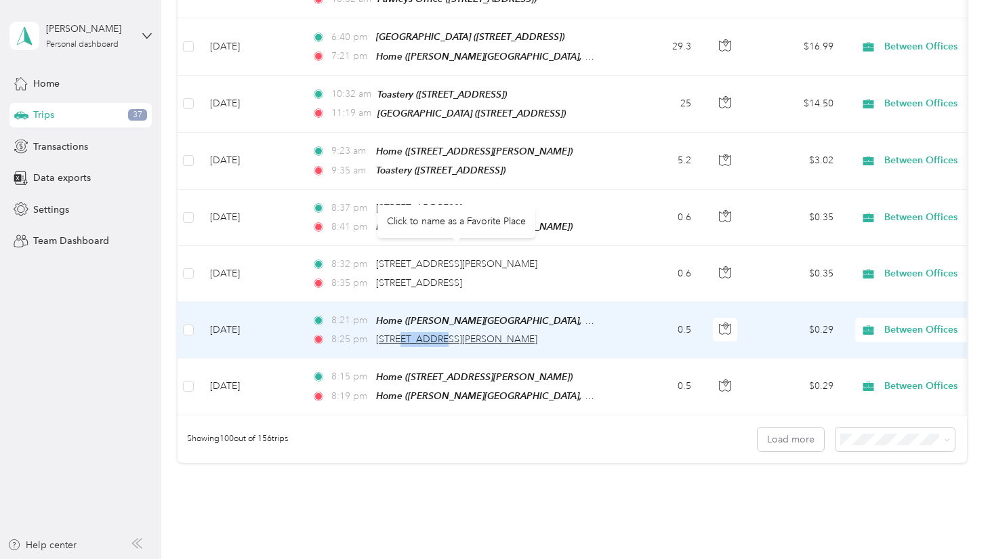
click at [413, 333] on span "2061 Woodburn Dr, Myrtle Beach, SC" at bounding box center [456, 339] width 161 height 12
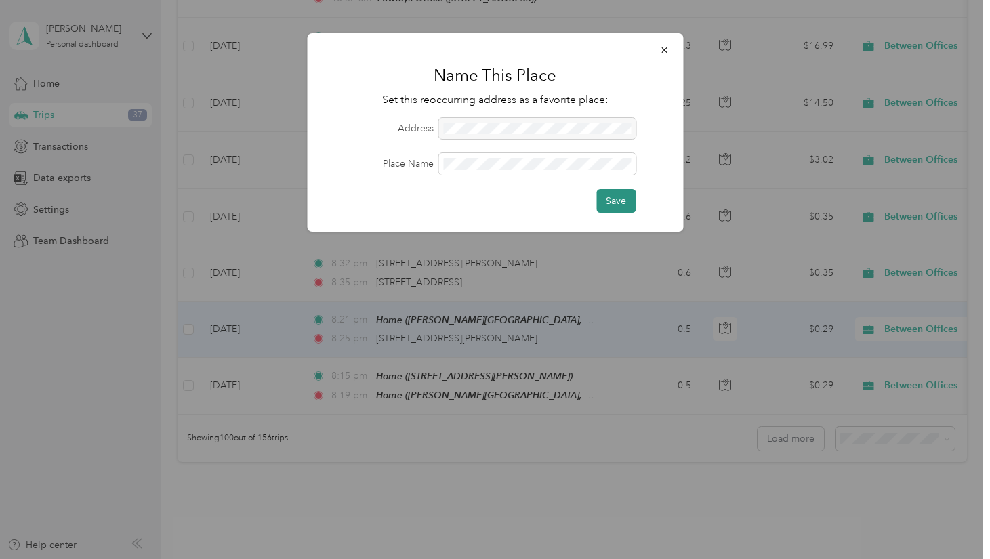
click at [619, 201] on button "Save" at bounding box center [615, 201] width 39 height 24
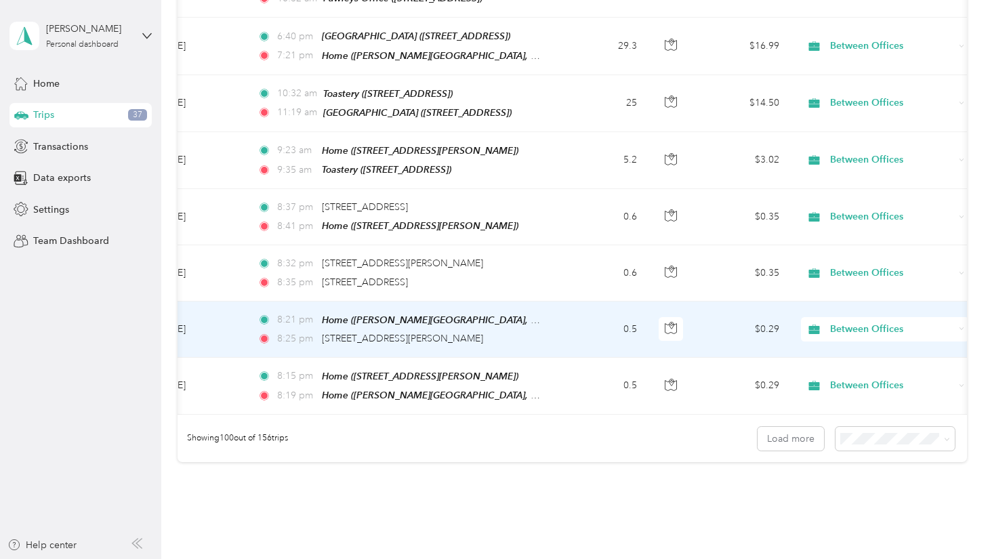
scroll to position [0, 62]
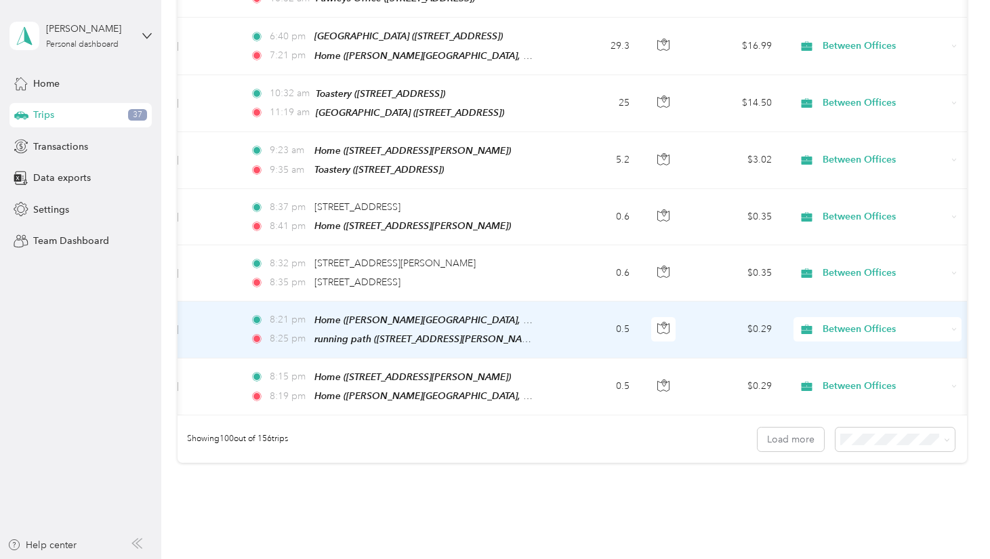
click at [852, 322] on span "Between Offices" at bounding box center [885, 329] width 124 height 15
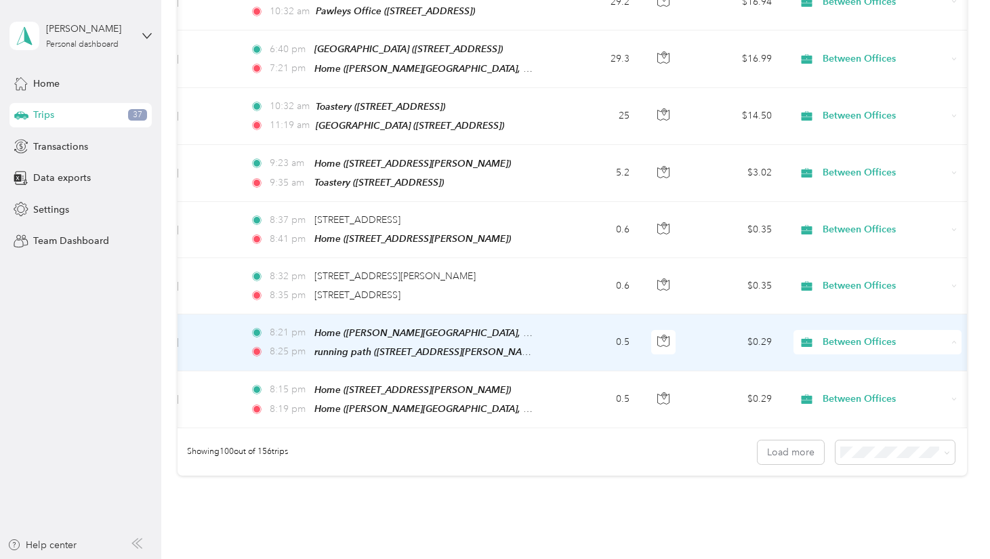
click at [841, 305] on li "Personal" at bounding box center [878, 303] width 168 height 24
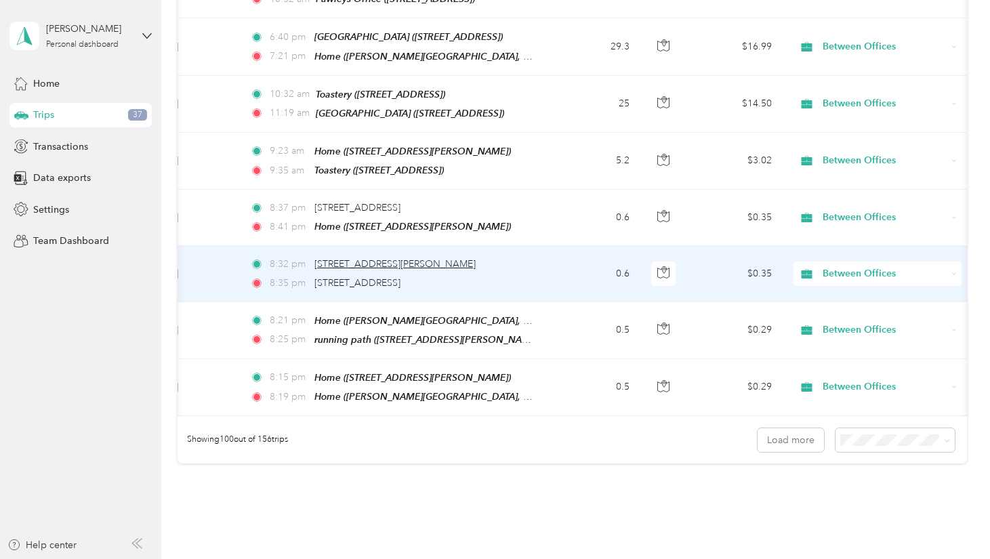
scroll to position [0, 59]
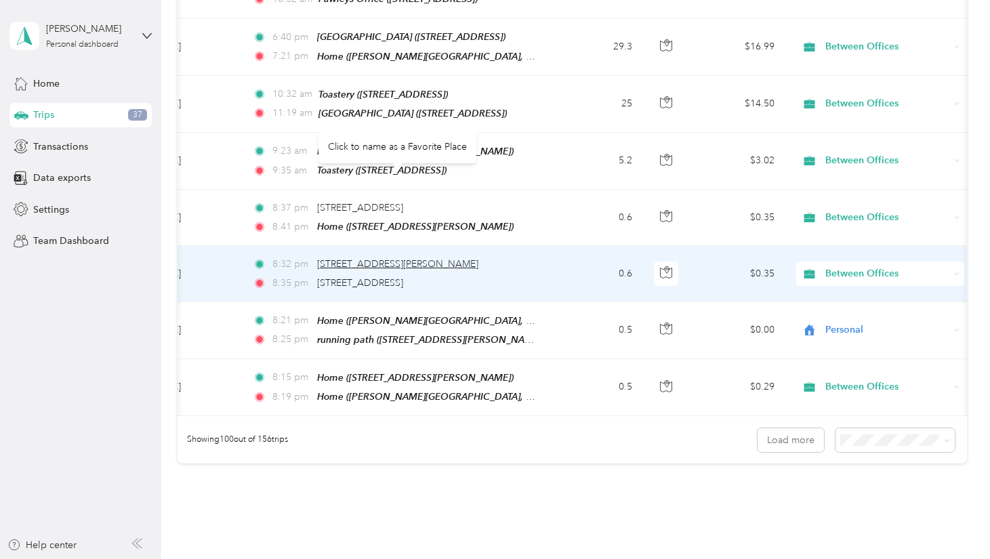
click at [369, 258] on span "2060 Woodburn Dr, Myrtle Beach, SC" at bounding box center [397, 264] width 161 height 12
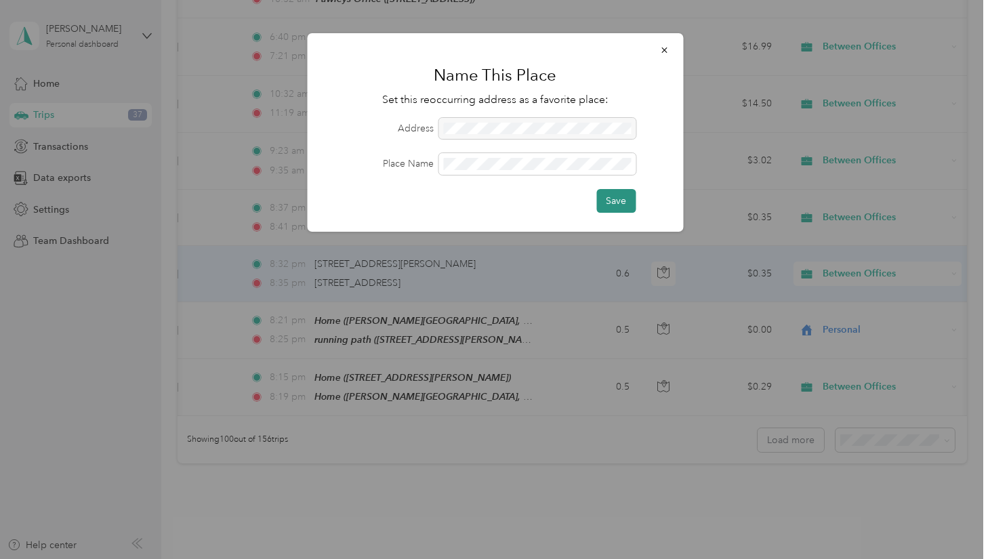
click at [607, 204] on button "Save" at bounding box center [615, 201] width 39 height 24
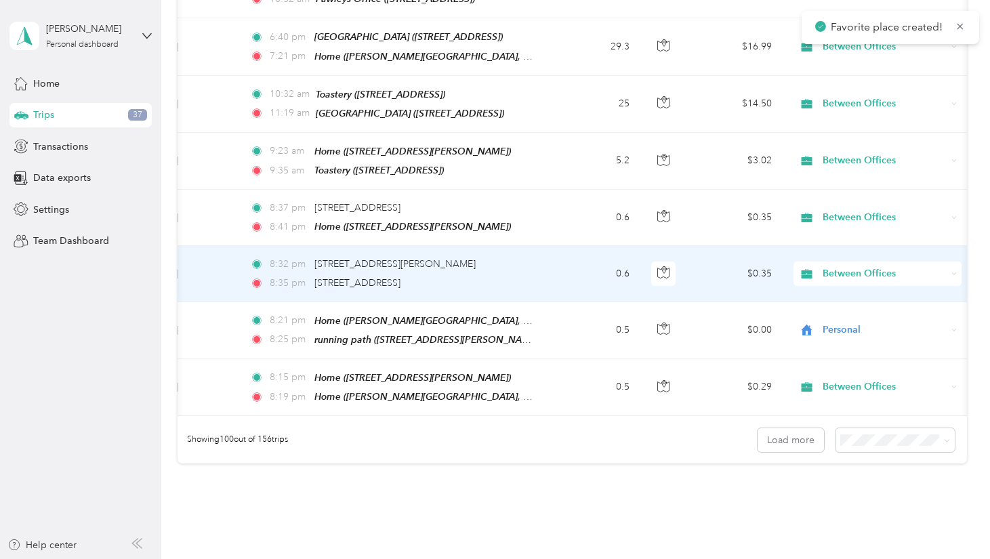
click at [871, 266] on span "Between Offices" at bounding box center [885, 273] width 124 height 15
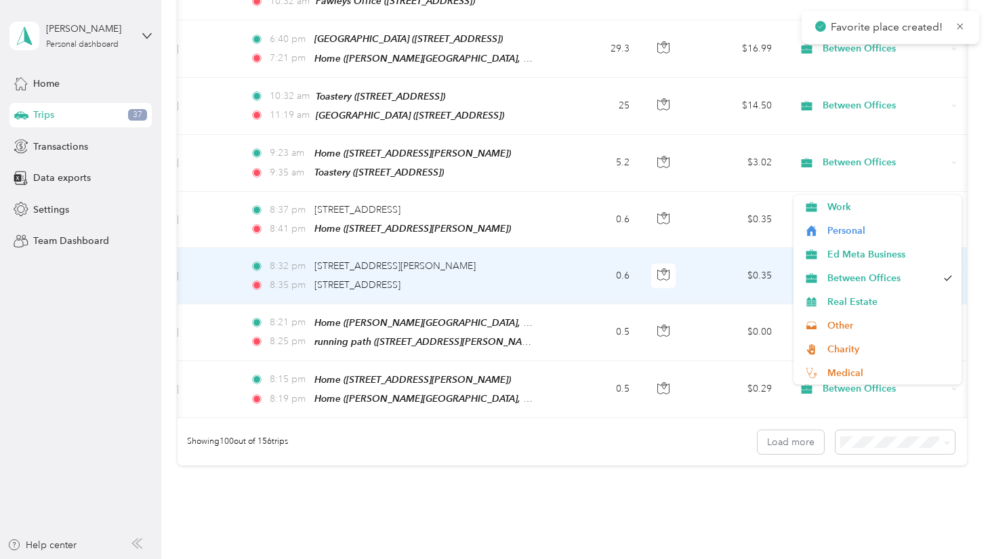
scroll to position [5475, 0]
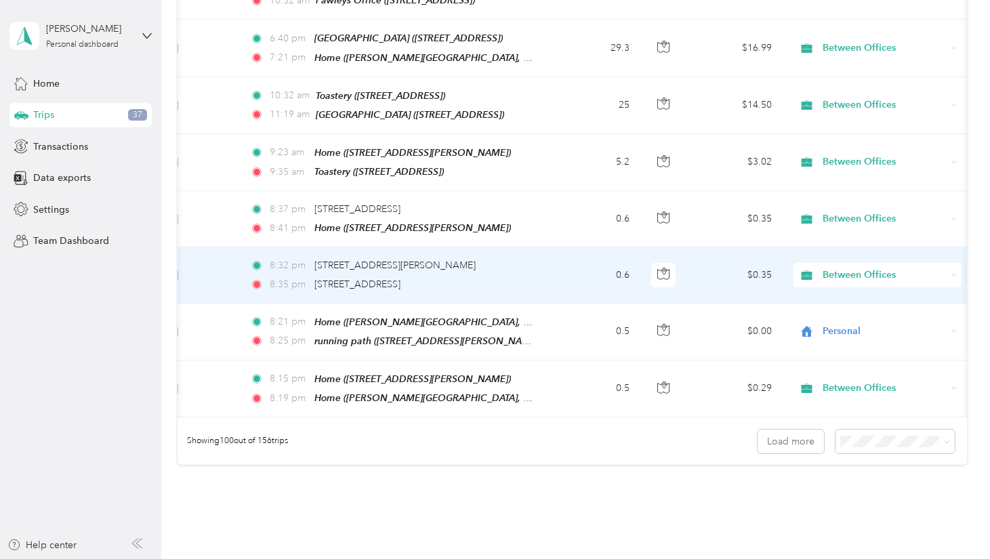
click at [851, 236] on span "Personal" at bounding box center [889, 231] width 125 height 14
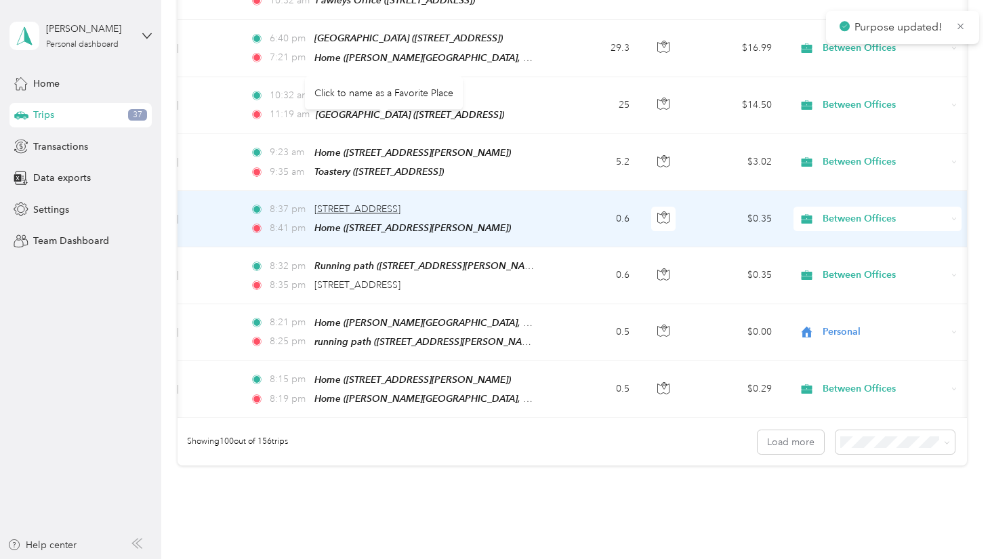
click at [377, 203] on span "736 Oxbow Dr, Myrtle Beach, SC" at bounding box center [357, 209] width 86 height 12
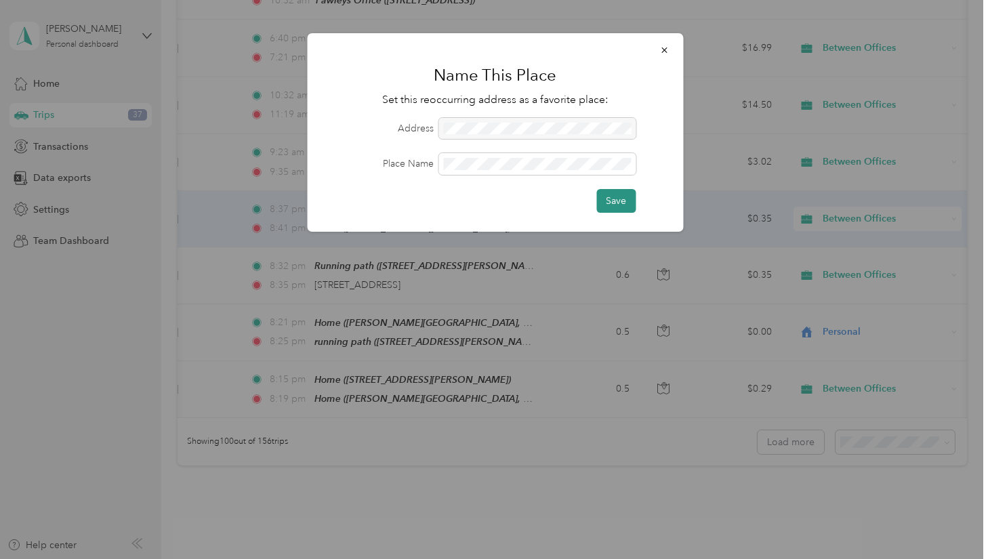
click at [625, 200] on button "Save" at bounding box center [615, 201] width 39 height 24
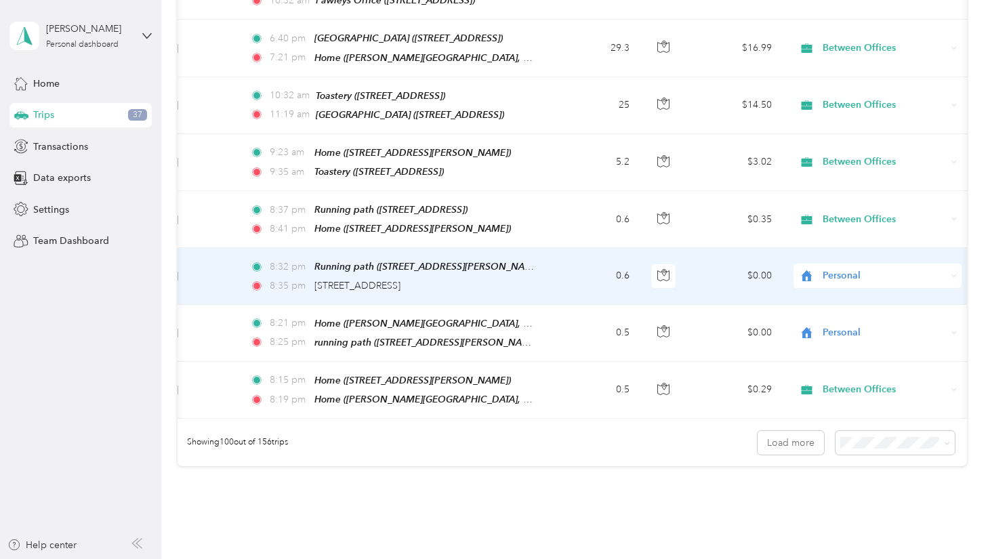
click at [860, 268] on span "Personal" at bounding box center [885, 275] width 124 height 15
click at [848, 236] on li "Personal" at bounding box center [878, 236] width 168 height 24
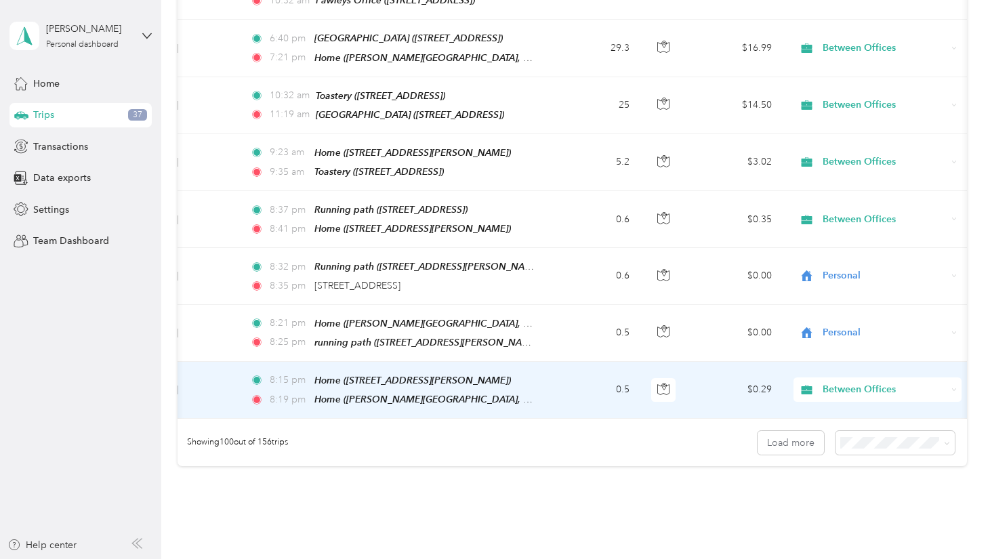
click at [867, 382] on span "Between Offices" at bounding box center [885, 389] width 124 height 15
click at [845, 342] on span "Personal" at bounding box center [889, 347] width 125 height 14
click at [348, 375] on span "Home ([STREET_ADDRESS][PERSON_NAME])" at bounding box center [412, 380] width 197 height 11
click at [357, 394] on span "Home ([PERSON_NAME][GEOGRAPHIC_DATA], [US_STATE])" at bounding box center [443, 400] width 259 height 12
click at [384, 272] on button "Edit Place" at bounding box center [355, 267] width 77 height 24
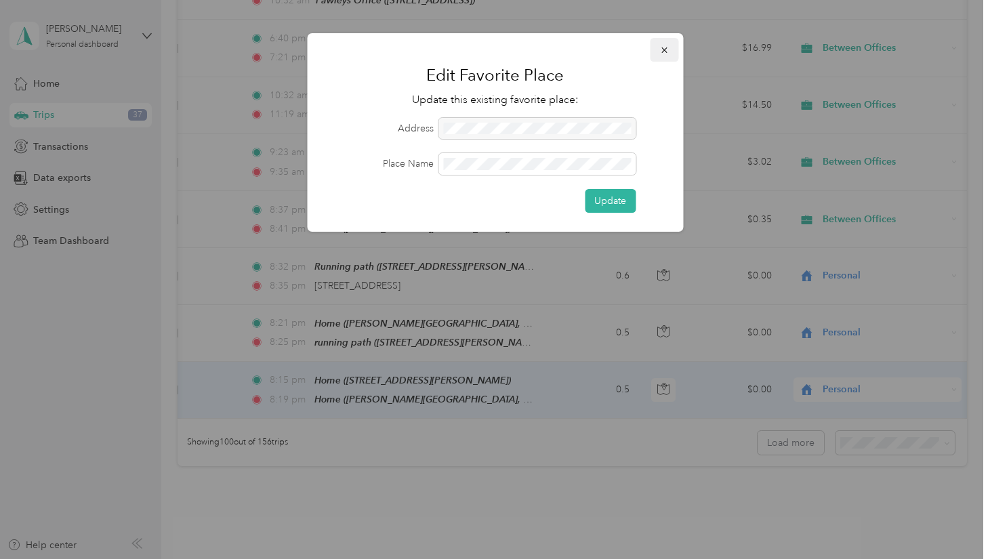
click at [670, 47] on button "button" at bounding box center [664, 50] width 28 height 24
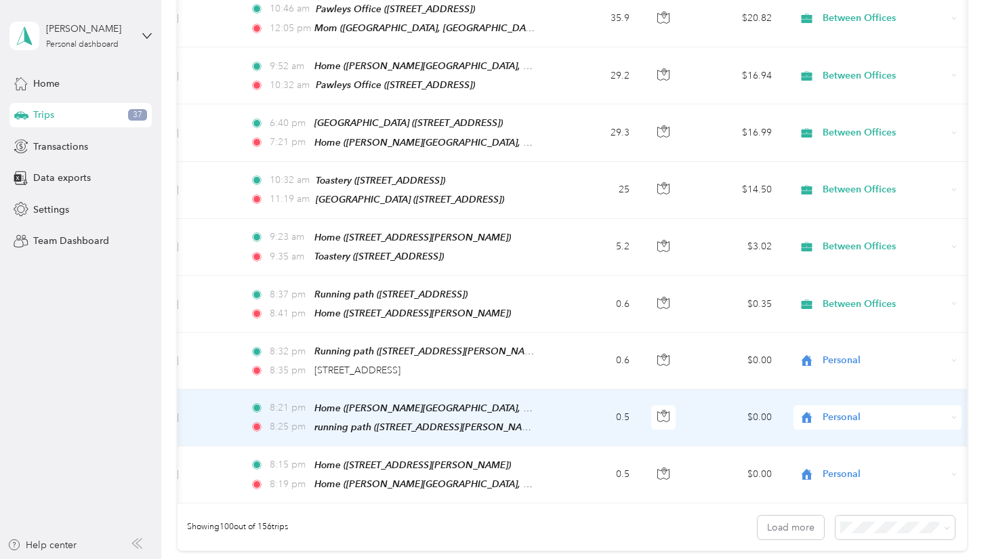
scroll to position [5383, 0]
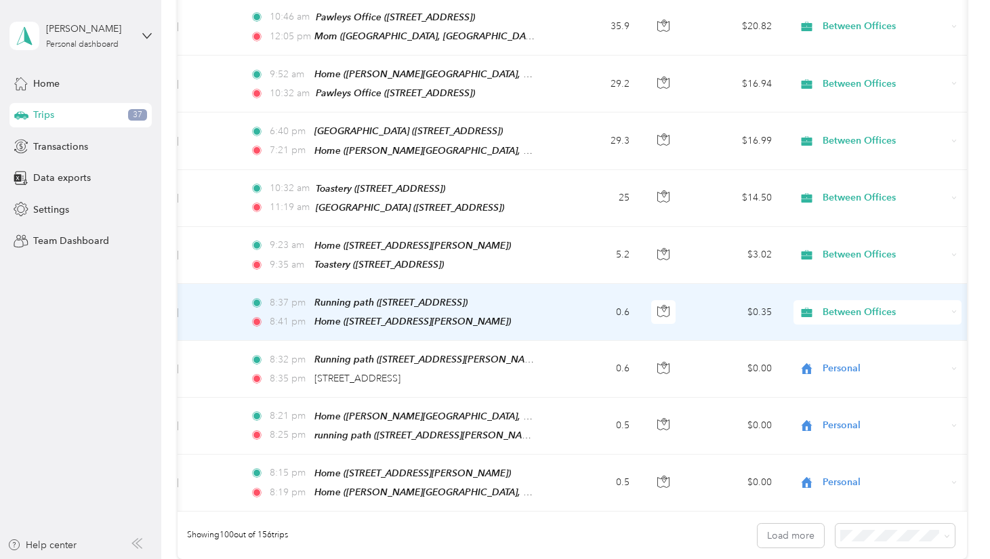
click at [872, 305] on span "Between Offices" at bounding box center [885, 312] width 124 height 15
drag, startPoint x: 853, startPoint y: 274, endPoint x: 764, endPoint y: 243, distance: 94.5
click at [853, 274] on li "Personal" at bounding box center [878, 266] width 168 height 24
click at [225, 284] on td "Nov 11, 2024" at bounding box center [189, 312] width 102 height 57
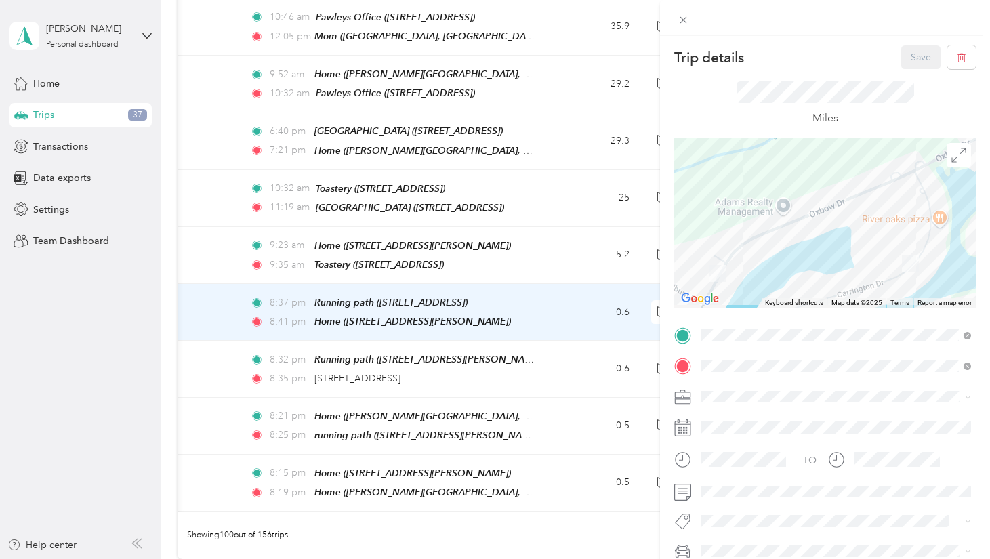
click at [377, 499] on div "Trip details Save This trip cannot be edited because it is either under review,…" at bounding box center [495, 279] width 990 height 559
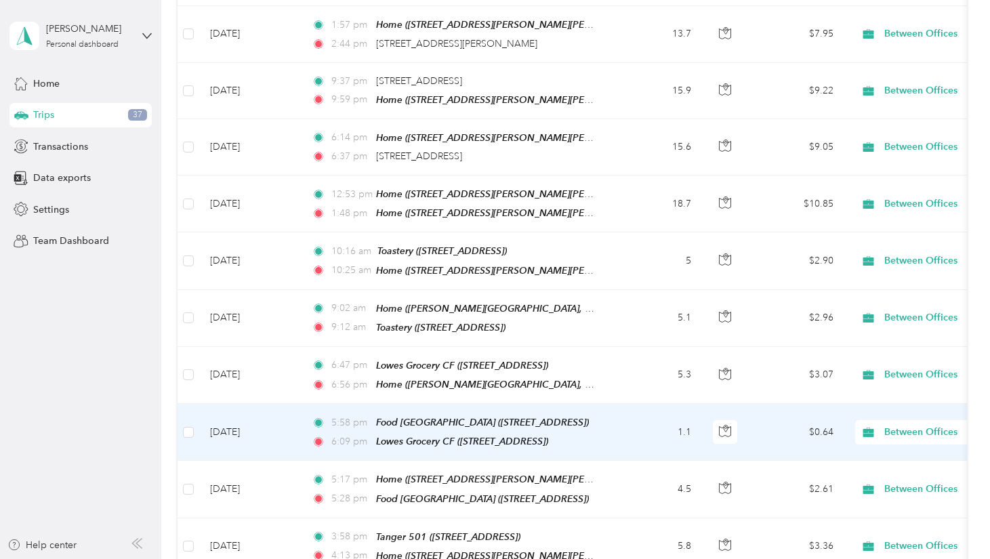
scroll to position [4579, 0]
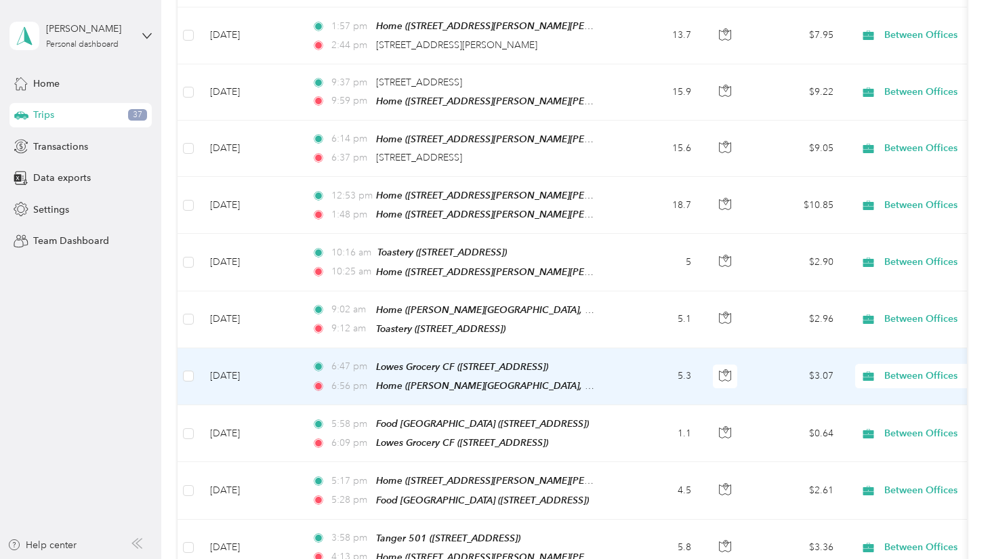
click at [194, 348] on td at bounding box center [189, 376] width 22 height 57
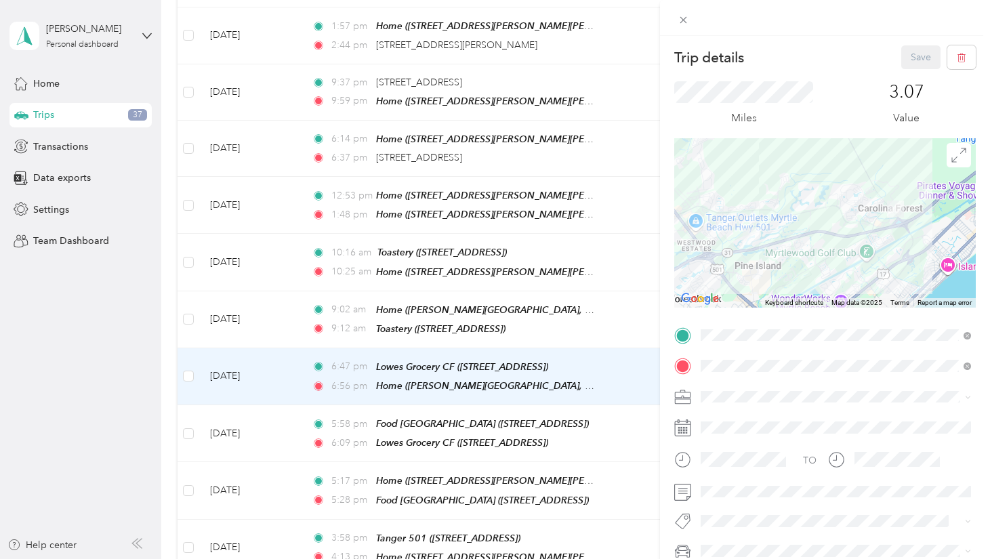
click at [188, 302] on div "Trip details Save This trip cannot be edited because it is either under review,…" at bounding box center [495, 279] width 990 height 559
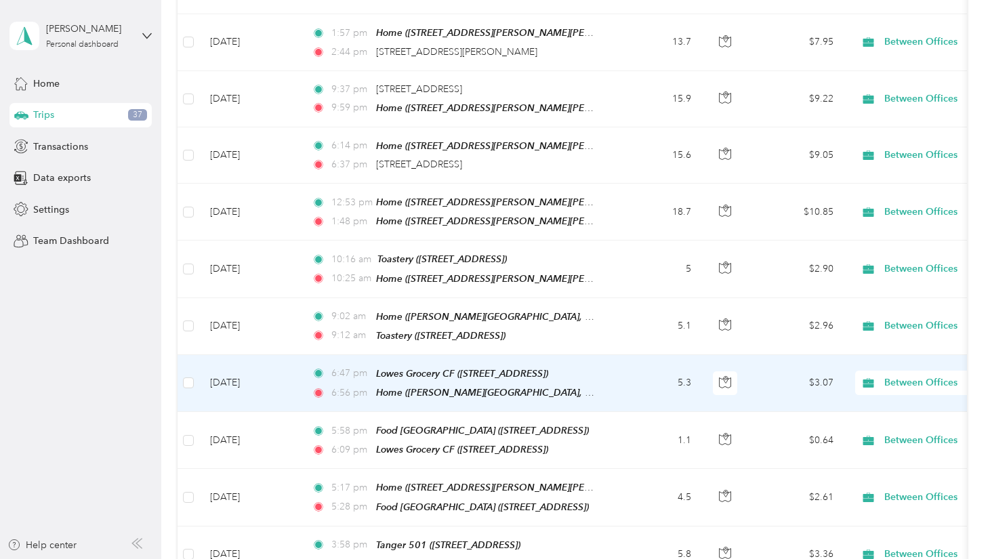
click at [931, 375] on span "Between Offices" at bounding box center [946, 382] width 124 height 15
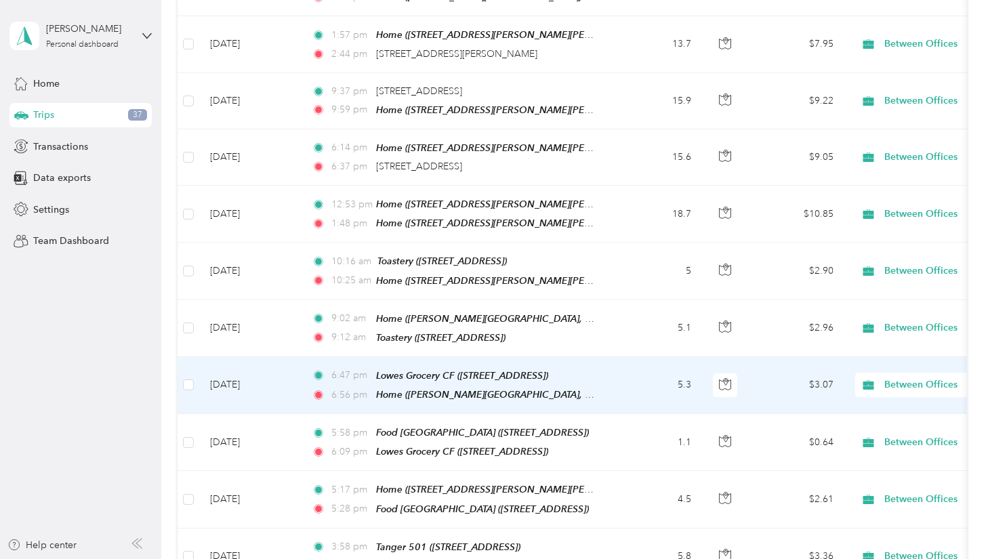
click at [897, 350] on li "Personal" at bounding box center [906, 356] width 168 height 24
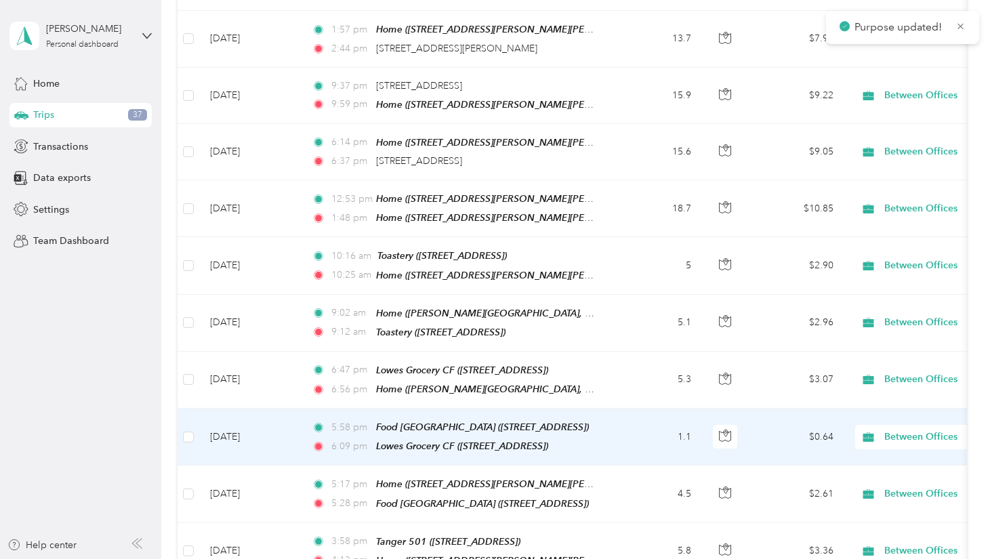
scroll to position [4574, 0]
click at [924, 431] on span "Between Offices" at bounding box center [946, 438] width 124 height 15
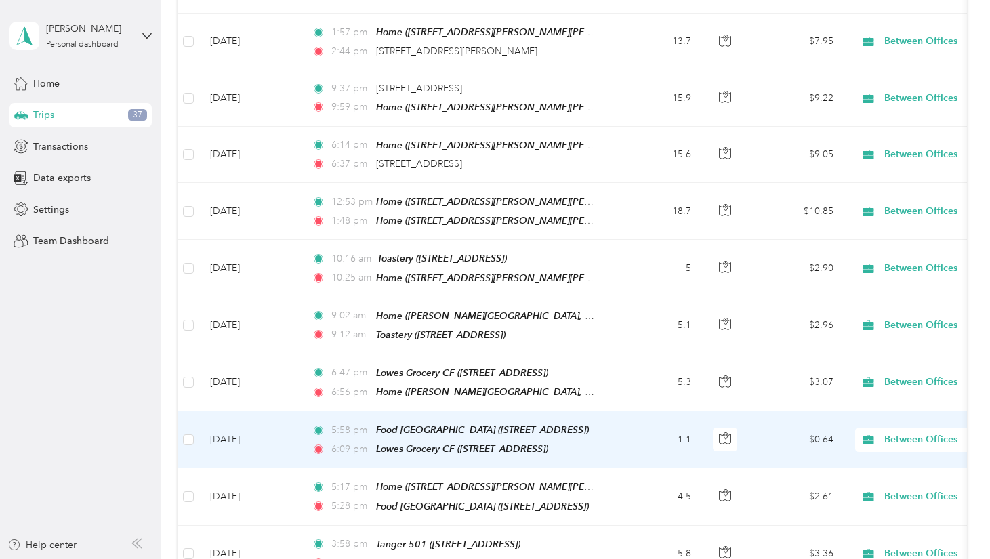
click at [874, 197] on span "Personal" at bounding box center [918, 197] width 125 height 14
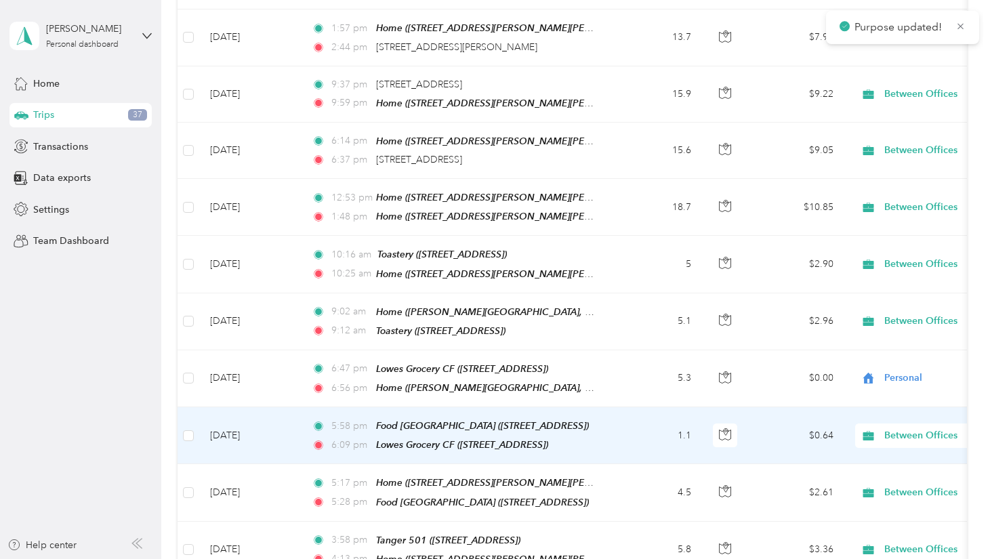
scroll to position [4578, 0]
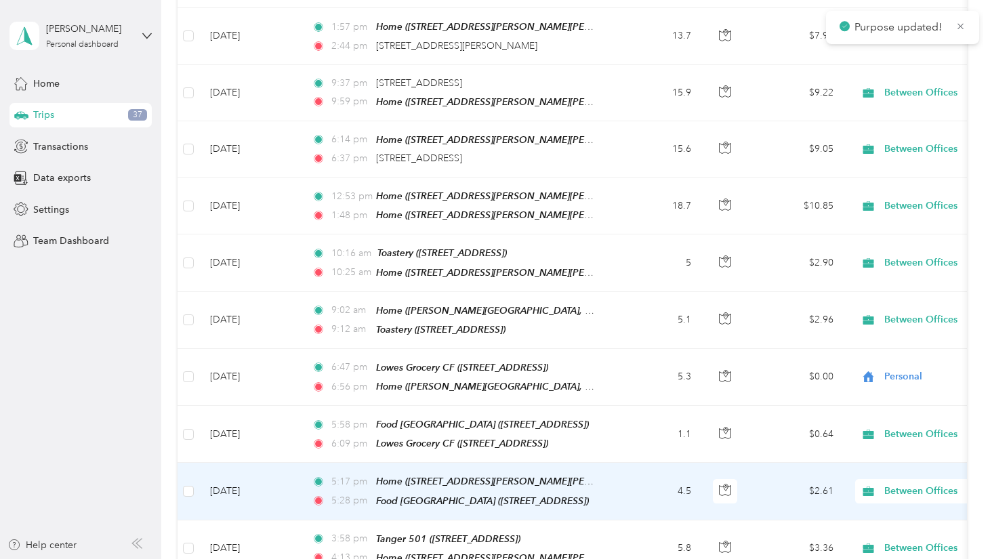
click at [899, 484] on span "Between Offices" at bounding box center [946, 491] width 124 height 15
click at [878, 249] on span "Personal" at bounding box center [918, 248] width 125 height 14
click at [918, 484] on span "Personal" at bounding box center [946, 491] width 124 height 15
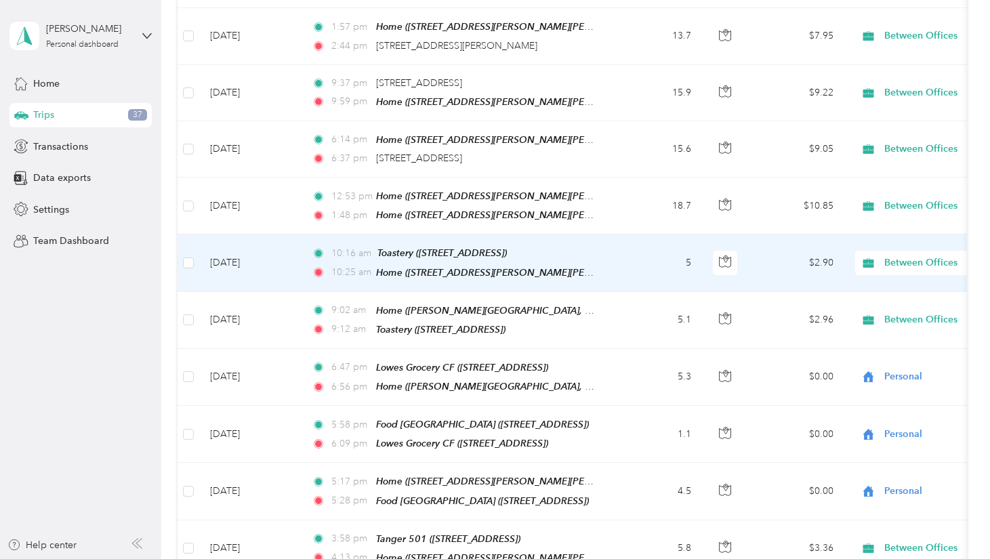
click at [917, 255] on span "Between Offices" at bounding box center [946, 262] width 124 height 15
click at [870, 240] on span "Personal" at bounding box center [918, 240] width 125 height 14
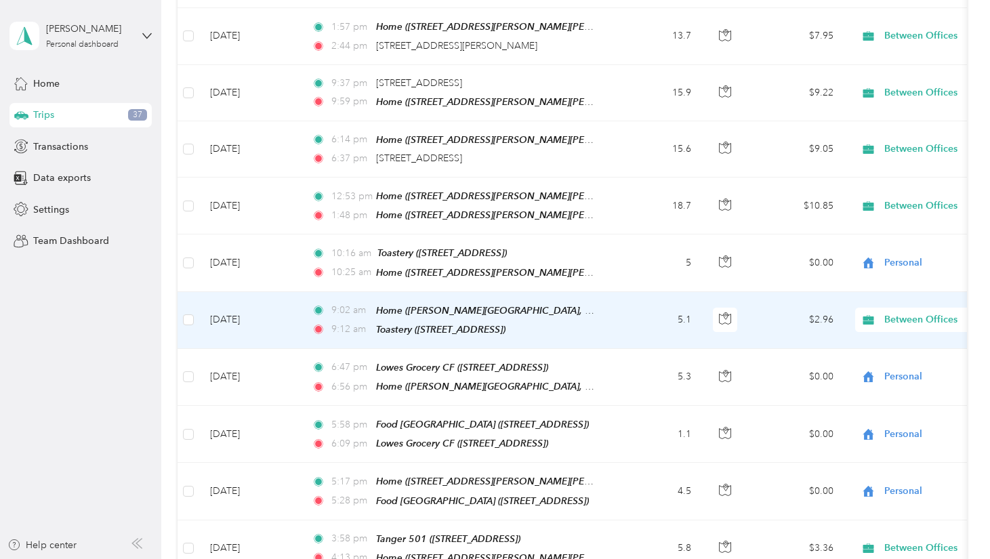
click at [924, 312] on span "Between Offices" at bounding box center [946, 319] width 124 height 15
click at [871, 296] on span "Personal" at bounding box center [918, 297] width 125 height 14
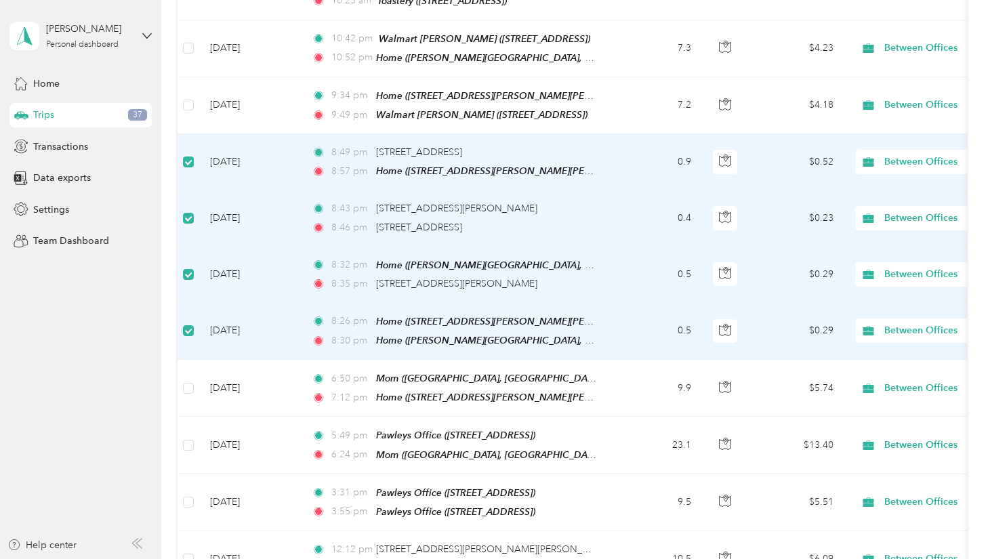
scroll to position [1682, 0]
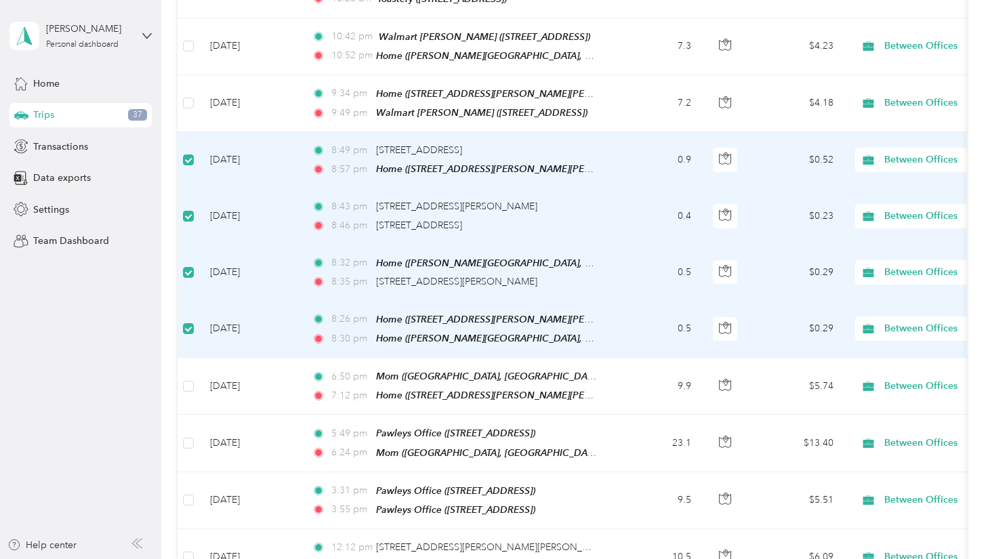
click at [928, 152] on span "Between Offices" at bounding box center [946, 159] width 124 height 15
click at [907, 186] on ol "Work Personal Ed Meta Business Between Offices Real Estate Other Charity Medica…" at bounding box center [906, 242] width 168 height 190
click at [934, 209] on span "Between Offices" at bounding box center [946, 216] width 124 height 15
click at [874, 234] on span "Personal" at bounding box center [918, 238] width 125 height 14
click at [913, 265] on span "Between Offices" at bounding box center [946, 272] width 124 height 15
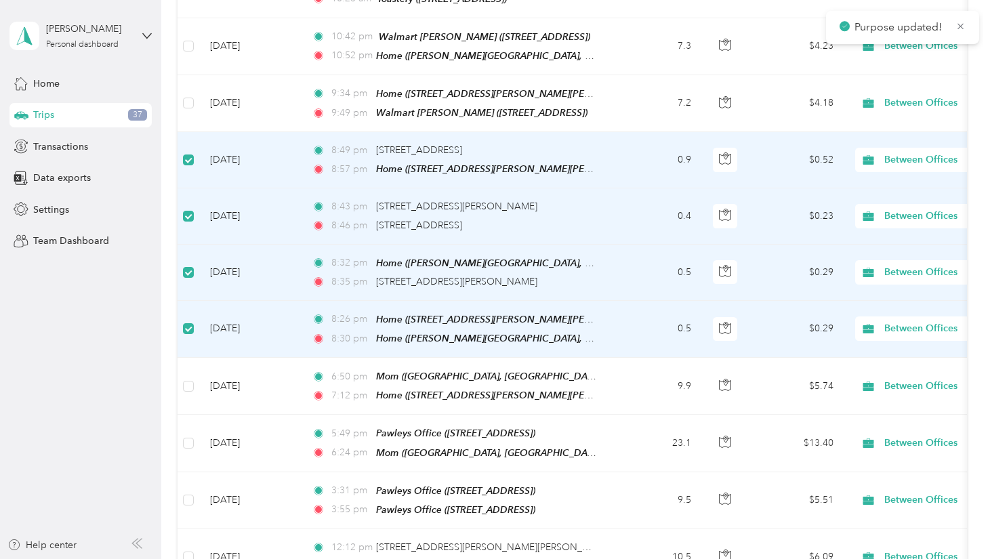
click at [862, 294] on span "Personal" at bounding box center [918, 294] width 125 height 14
click at [916, 321] on span "Between Offices" at bounding box center [946, 328] width 124 height 15
click at [875, 348] on span "Personal" at bounding box center [918, 343] width 125 height 14
click at [890, 148] on div "Between Offices" at bounding box center [939, 160] width 168 height 24
click at [874, 176] on span "Personal" at bounding box center [918, 181] width 125 height 14
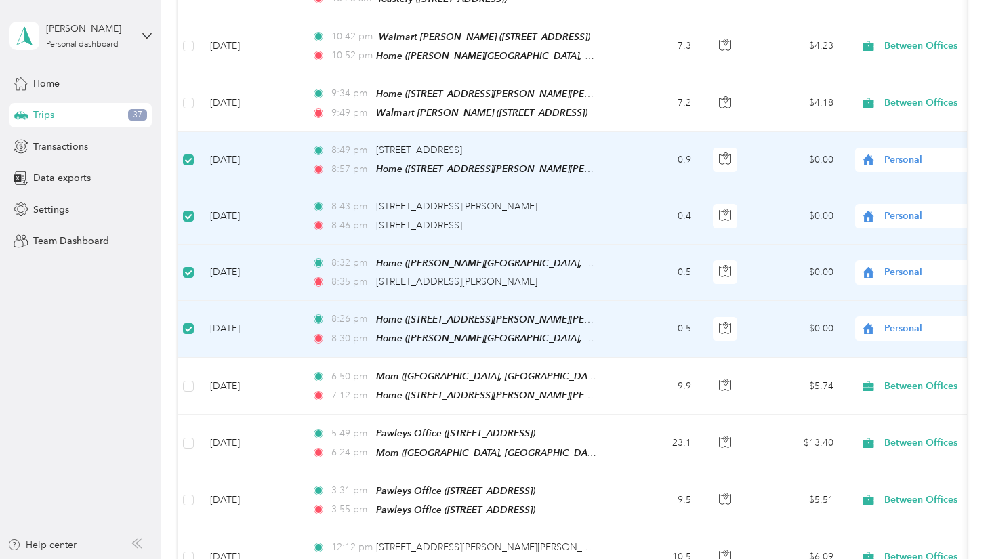
click at [941, 152] on span "Personal" at bounding box center [946, 159] width 124 height 15
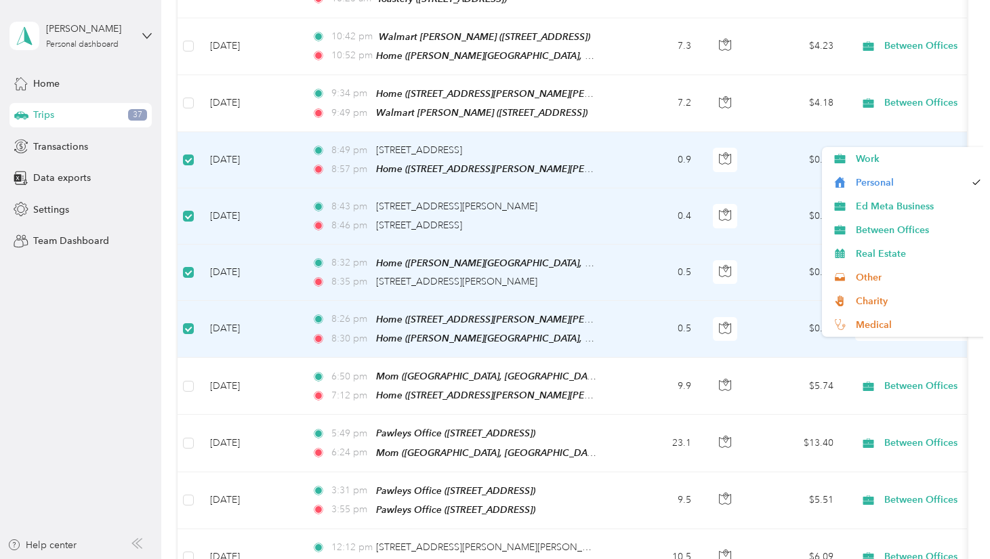
click at [941, 152] on span "Personal" at bounding box center [946, 159] width 124 height 15
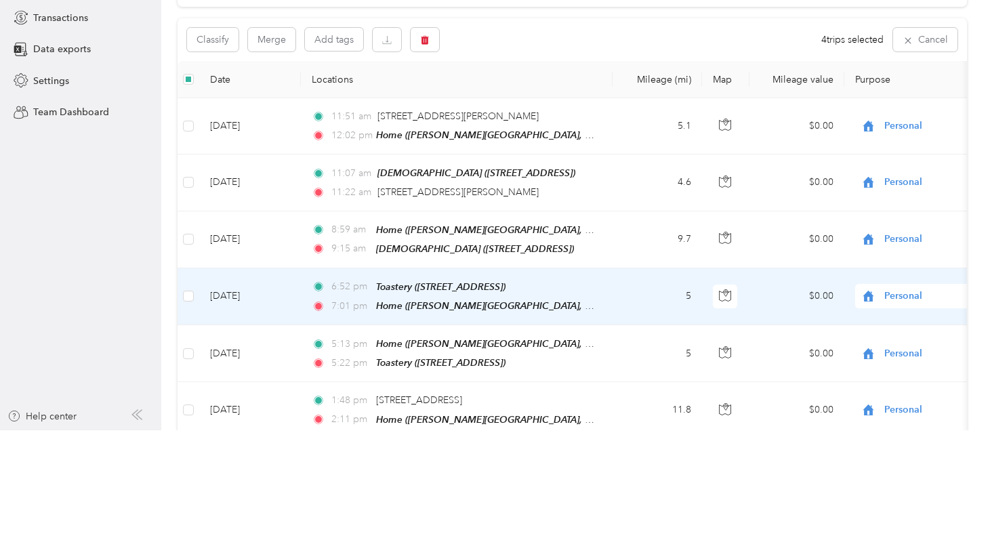
scroll to position [0, 0]
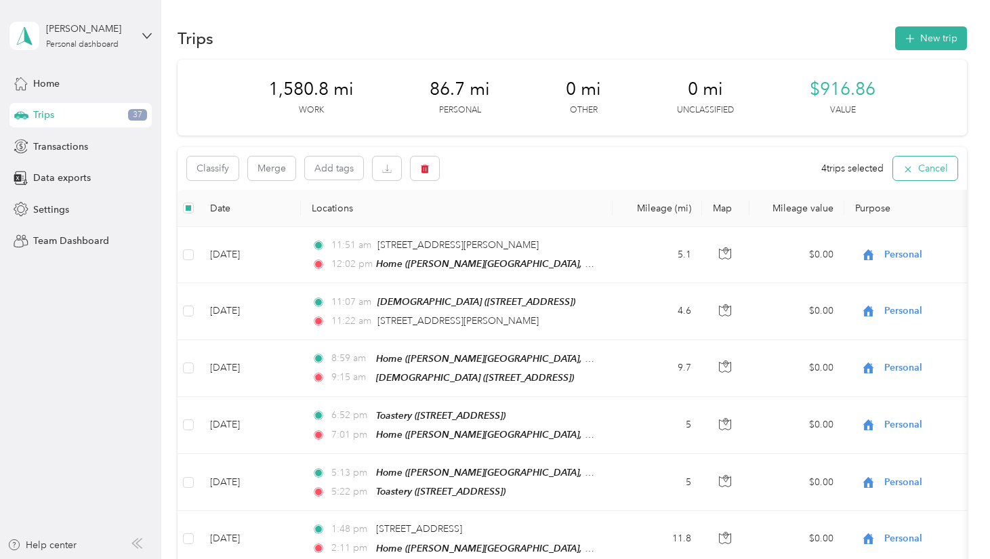
click at [939, 165] on button "Cancel" at bounding box center [925, 169] width 64 height 24
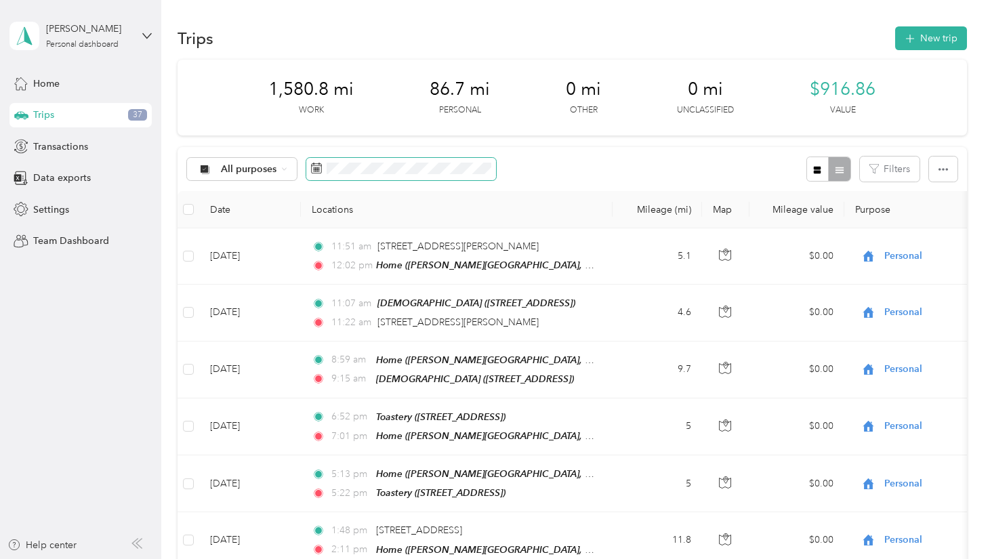
click at [416, 158] on span at bounding box center [401, 169] width 190 height 23
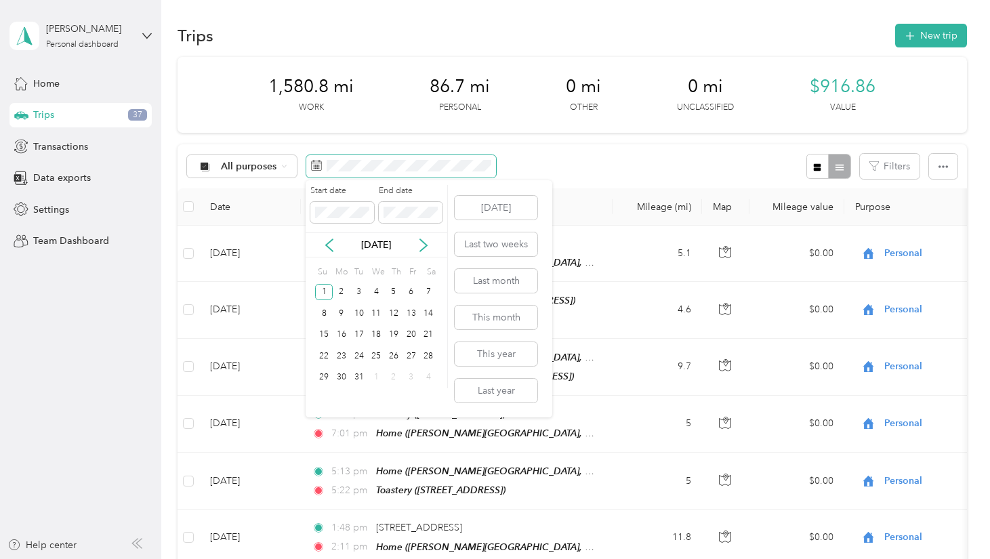
scroll to position [1, 0]
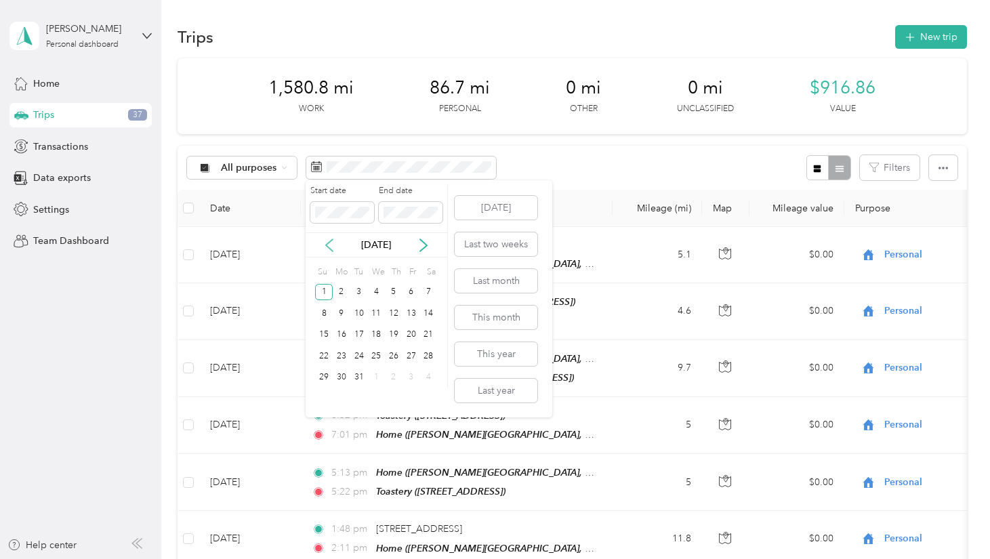
click at [330, 247] on icon at bounding box center [330, 246] width 14 height 14
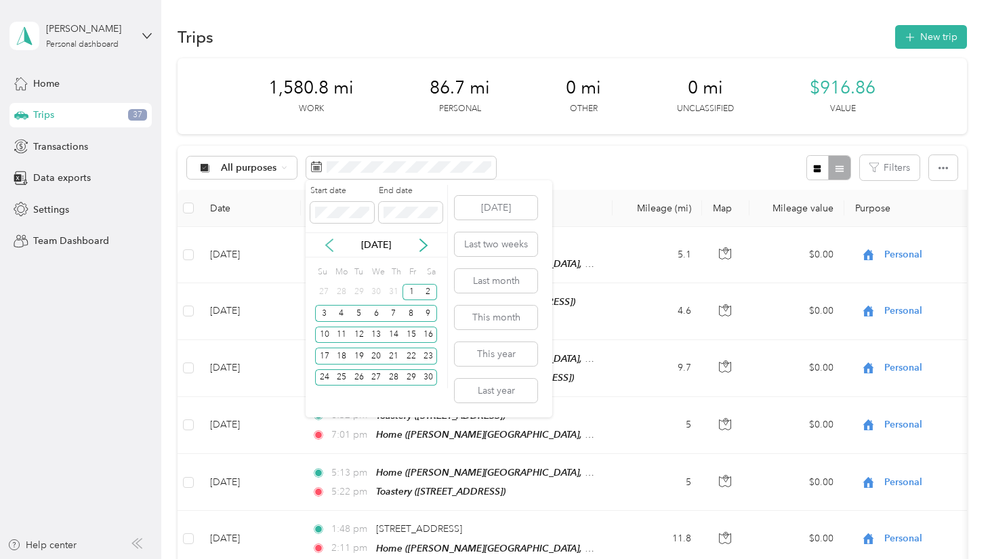
click at [330, 247] on icon at bounding box center [330, 246] width 14 height 14
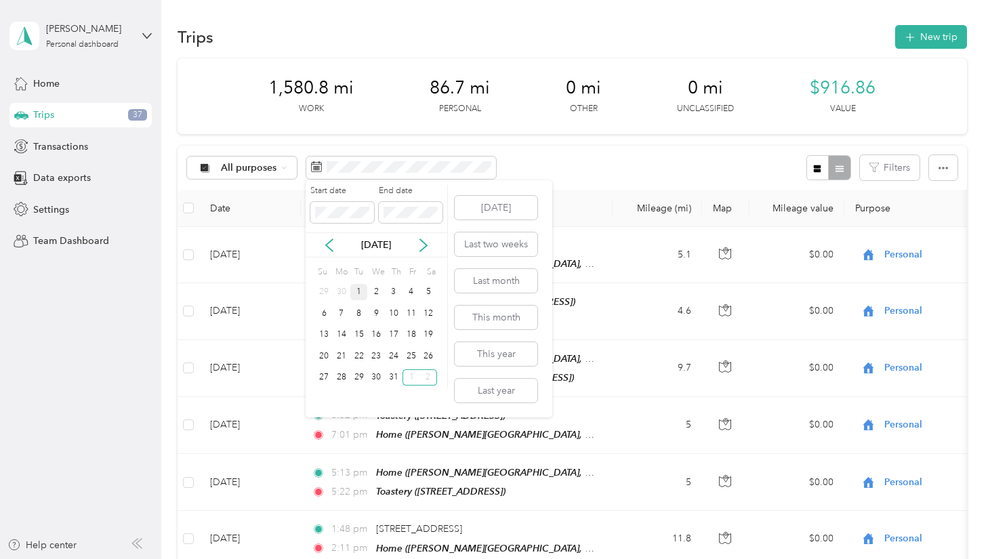
click at [358, 291] on div "1" at bounding box center [359, 292] width 18 height 17
click at [428, 242] on icon at bounding box center [424, 246] width 14 height 14
click at [408, 294] on div "1" at bounding box center [412, 292] width 18 height 17
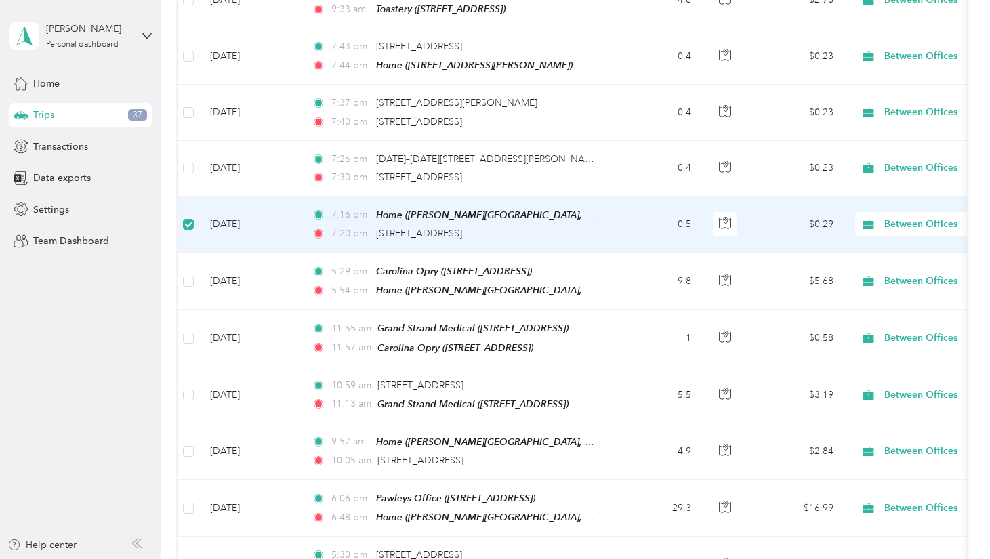
scroll to position [1103, 0]
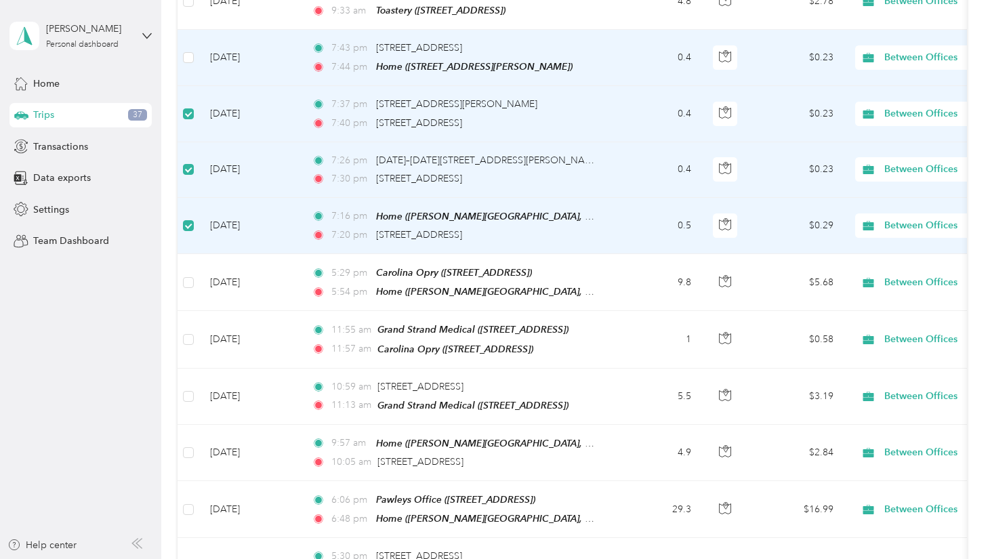
click at [195, 43] on td at bounding box center [189, 58] width 22 height 56
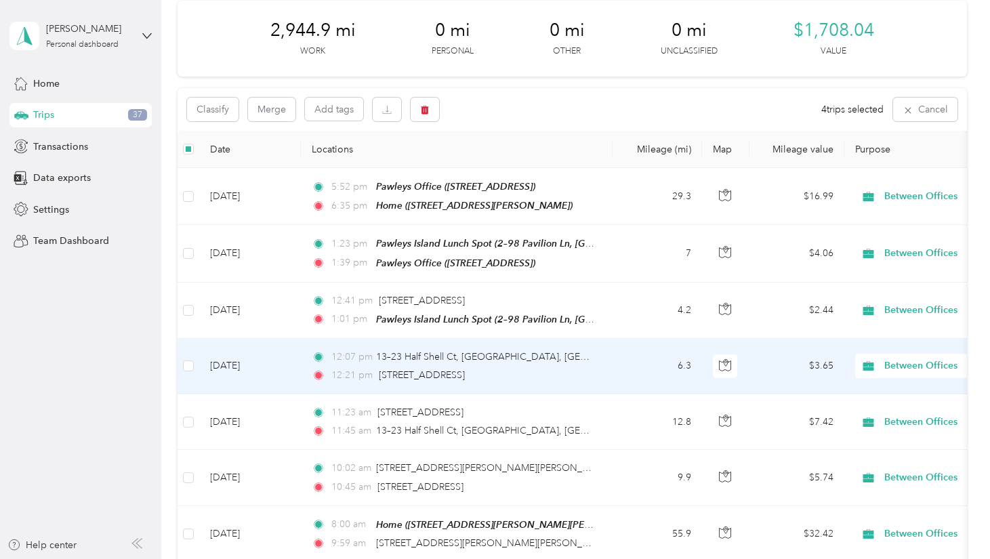
scroll to position [0, 0]
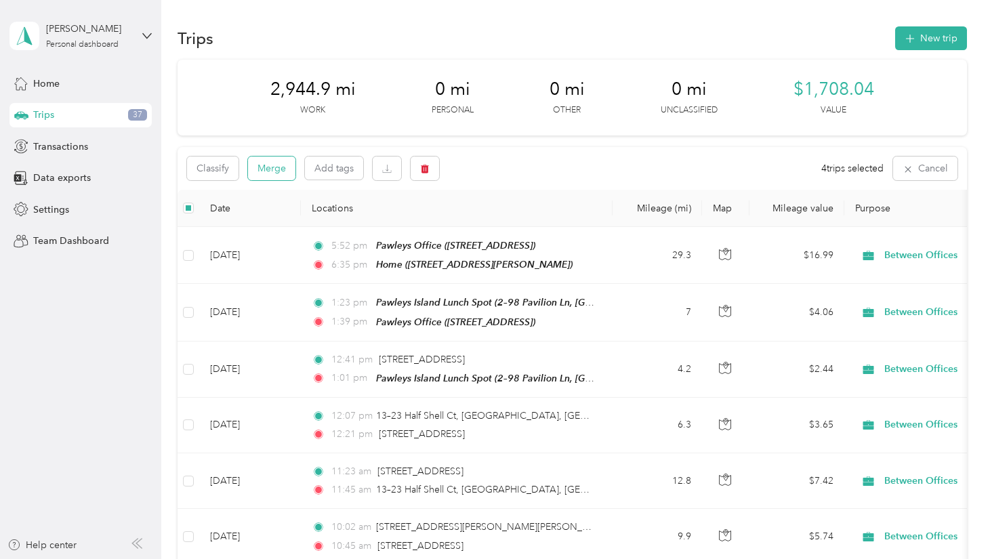
click at [272, 171] on button "Merge" at bounding box center [271, 169] width 47 height 24
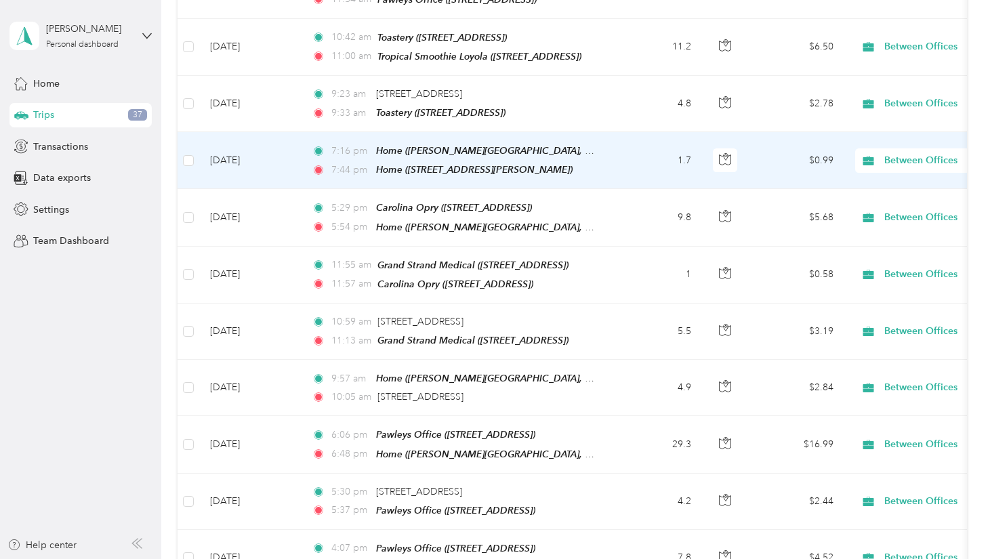
scroll to position [1001, 0]
click at [912, 155] on span "Between Offices" at bounding box center [946, 162] width 124 height 15
click at [890, 197] on li "Personal" at bounding box center [906, 196] width 168 height 24
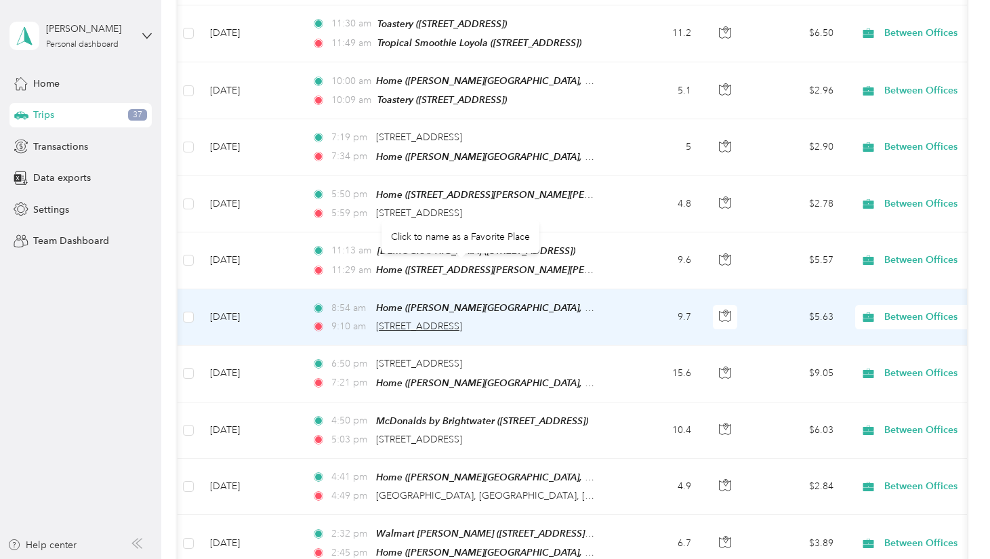
scroll to position [0, 1]
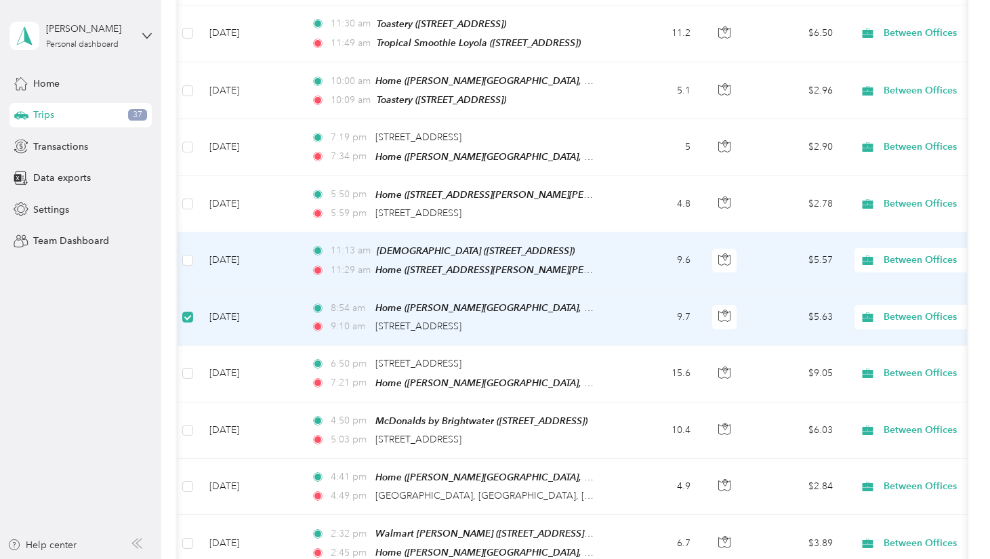
click at [199, 232] on td "Oct 20, 2024" at bounding box center [250, 260] width 102 height 57
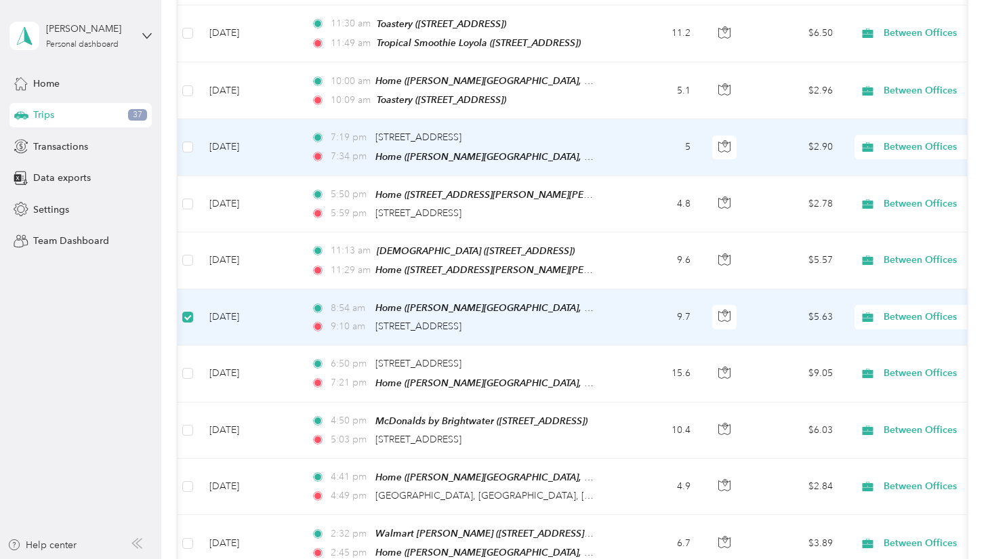
click at [194, 119] on td at bounding box center [188, 147] width 22 height 56
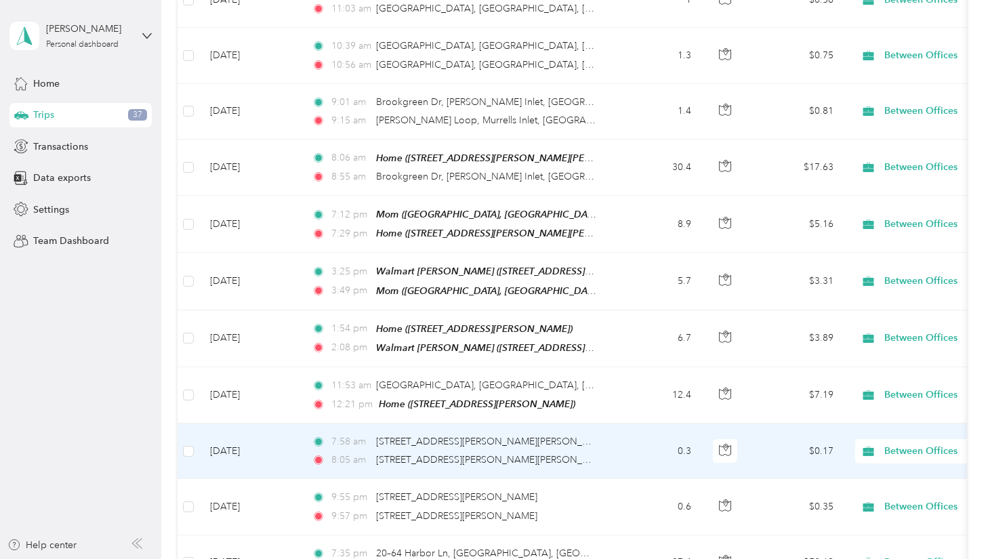
scroll to position [4341, 0]
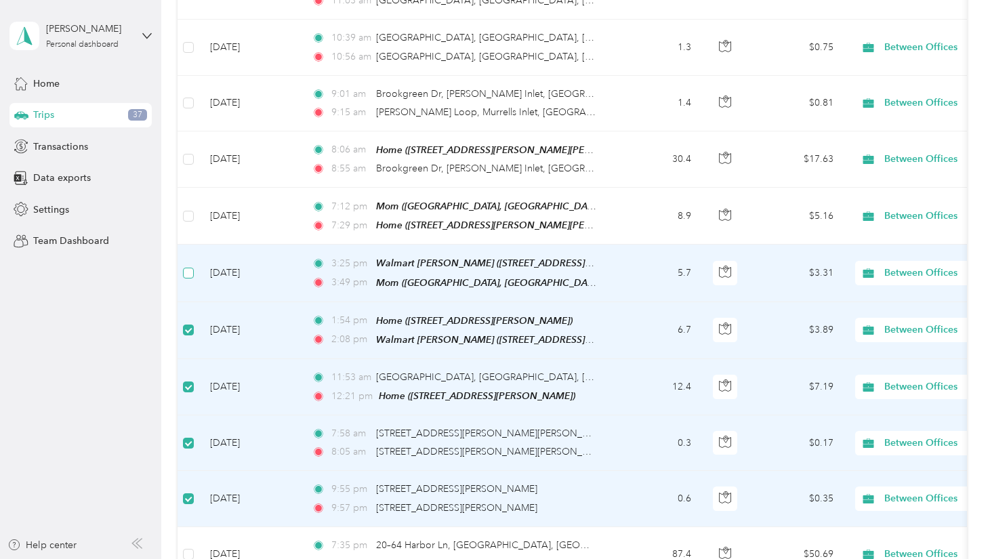
click at [190, 266] on label at bounding box center [188, 273] width 11 height 15
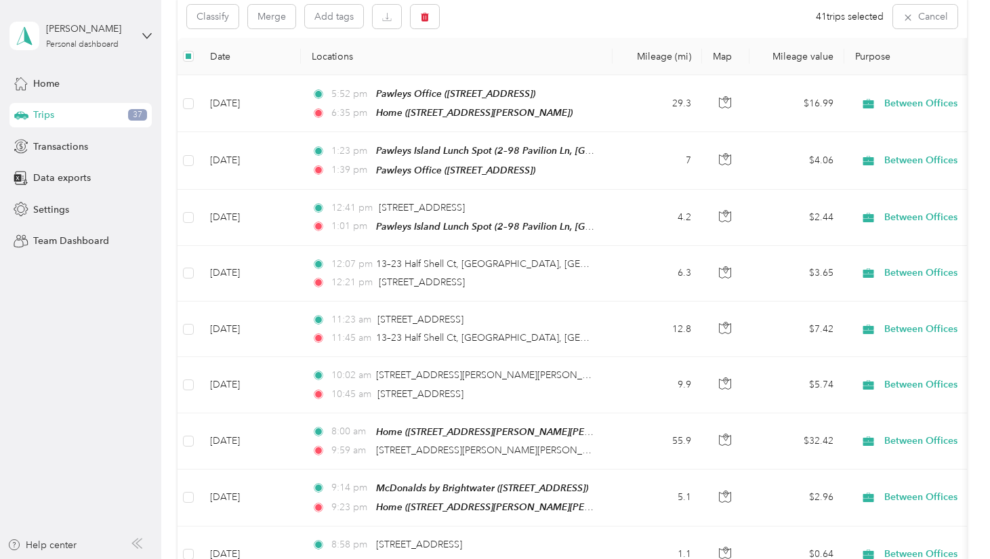
scroll to position [0, 0]
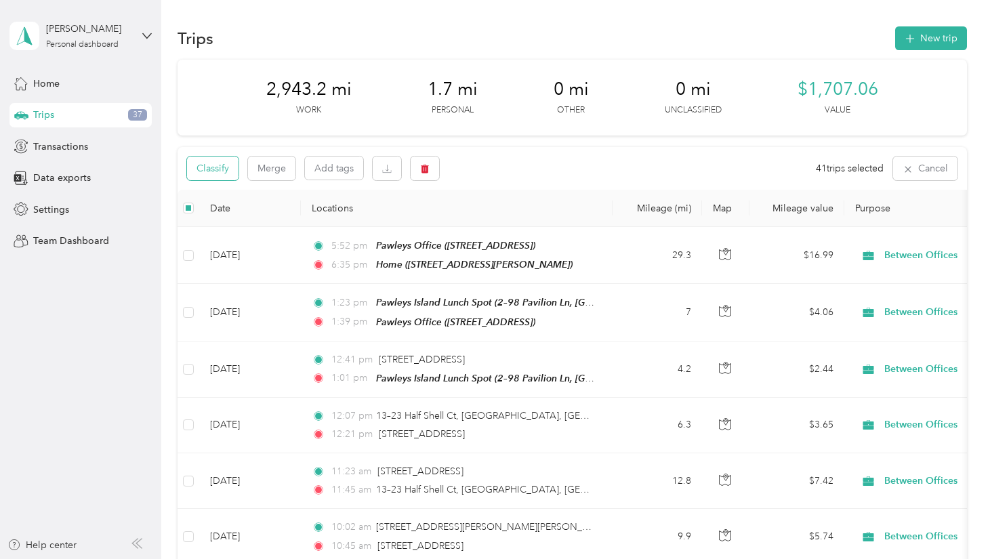
click at [208, 171] on button "Classify" at bounding box center [213, 169] width 52 height 24
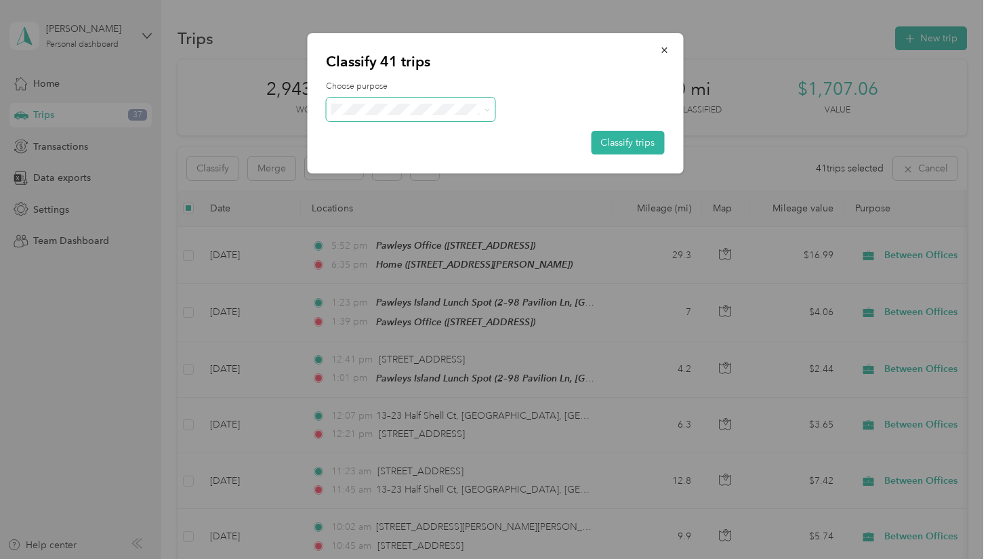
click at [407, 101] on span at bounding box center [410, 110] width 169 height 24
click at [381, 156] on span "Personal" at bounding box center [415, 151] width 111 height 14
click at [644, 147] on button "Classify trips" at bounding box center [627, 143] width 73 height 24
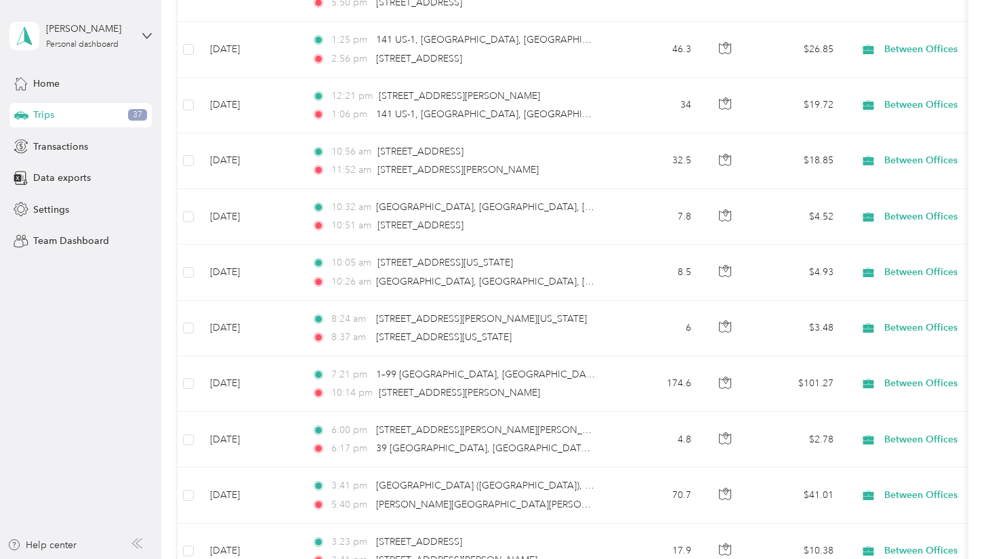
scroll to position [5478, 0]
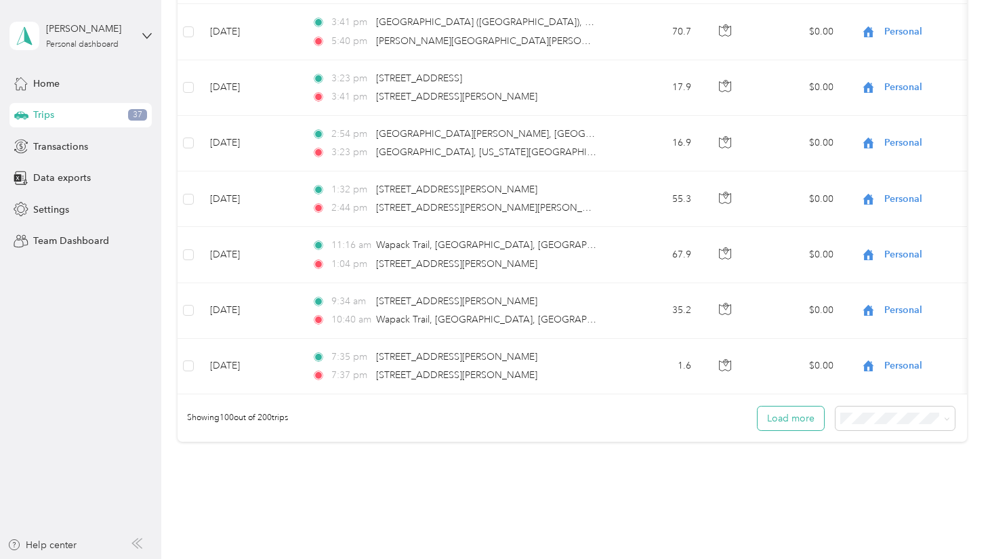
click at [791, 407] on button "Load more" at bounding box center [791, 419] width 66 height 24
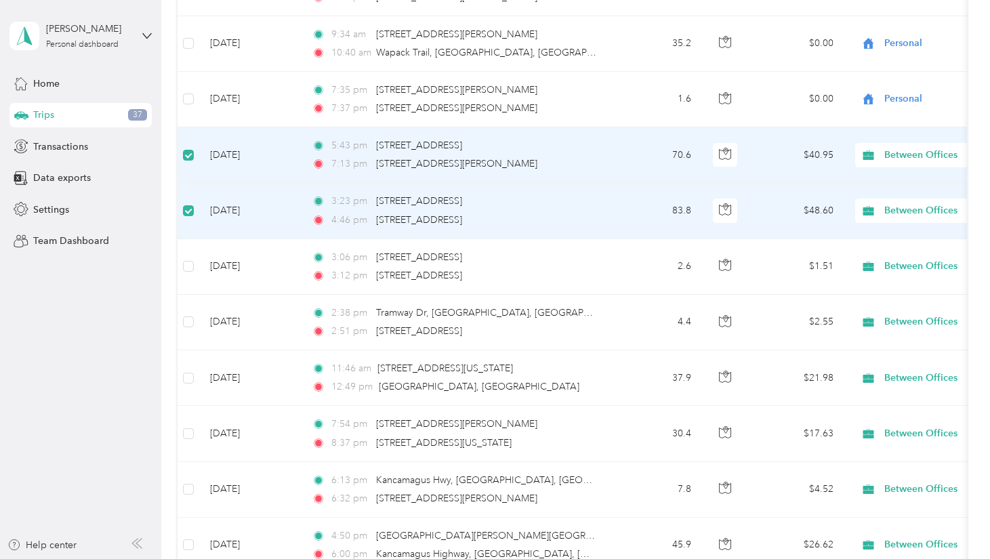
scroll to position [5753, 0]
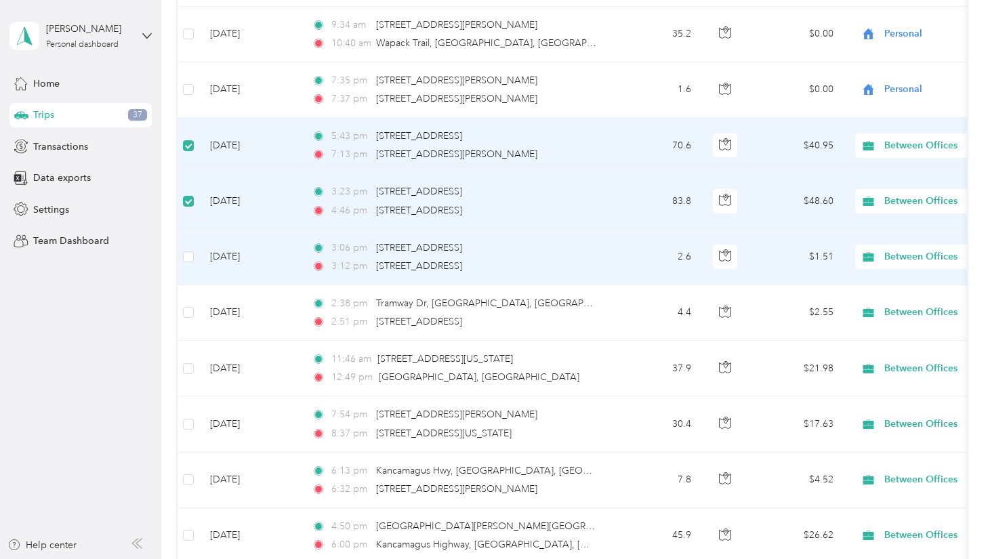
click at [194, 230] on td at bounding box center [189, 258] width 22 height 56
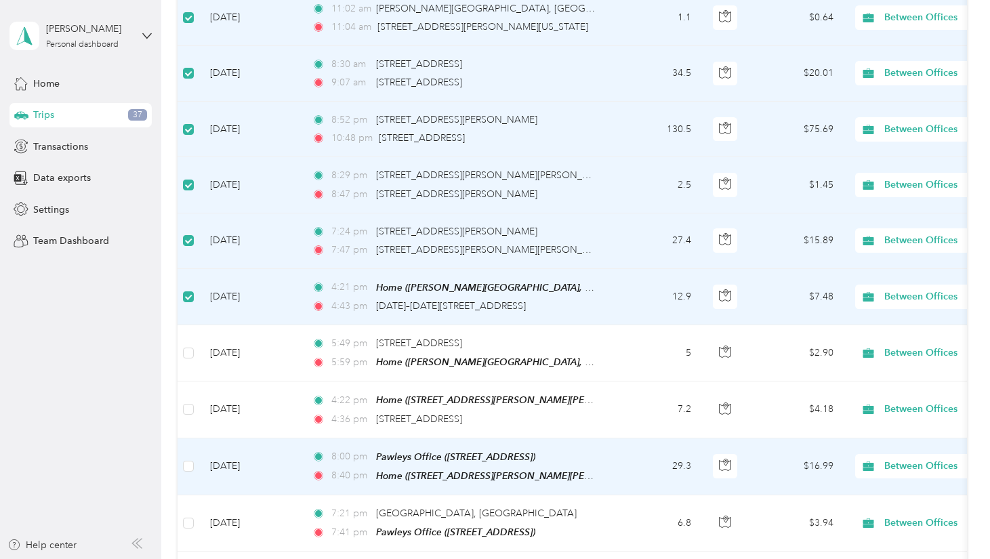
scroll to position [6660, 0]
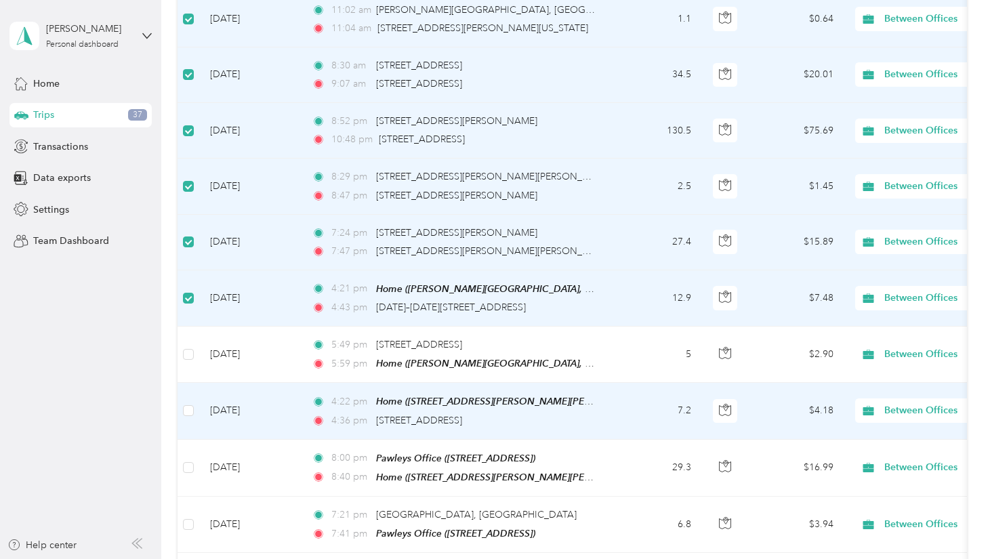
click at [201, 383] on td "Oct 12, 2024" at bounding box center [250, 411] width 102 height 56
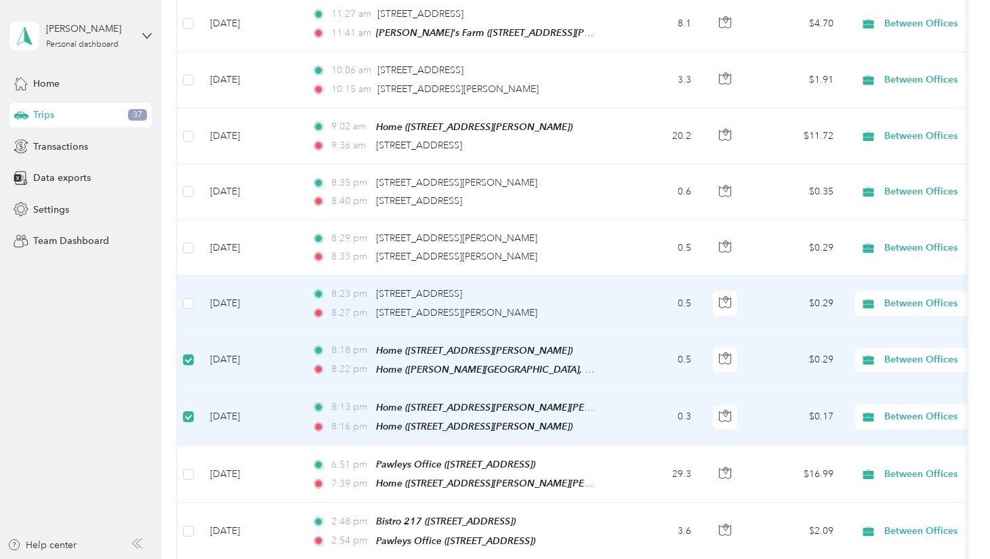
scroll to position [7897, 0]
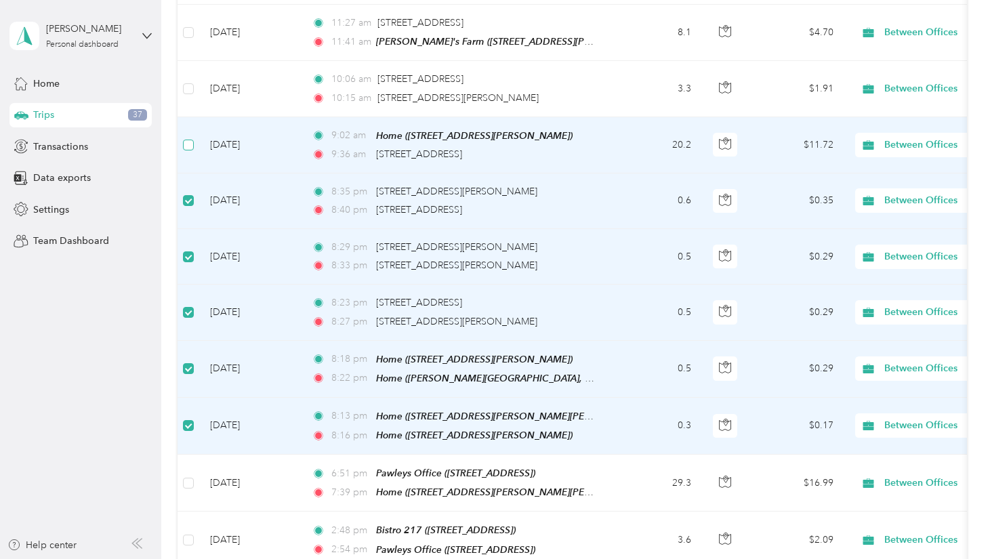
click at [193, 117] on td at bounding box center [189, 145] width 22 height 56
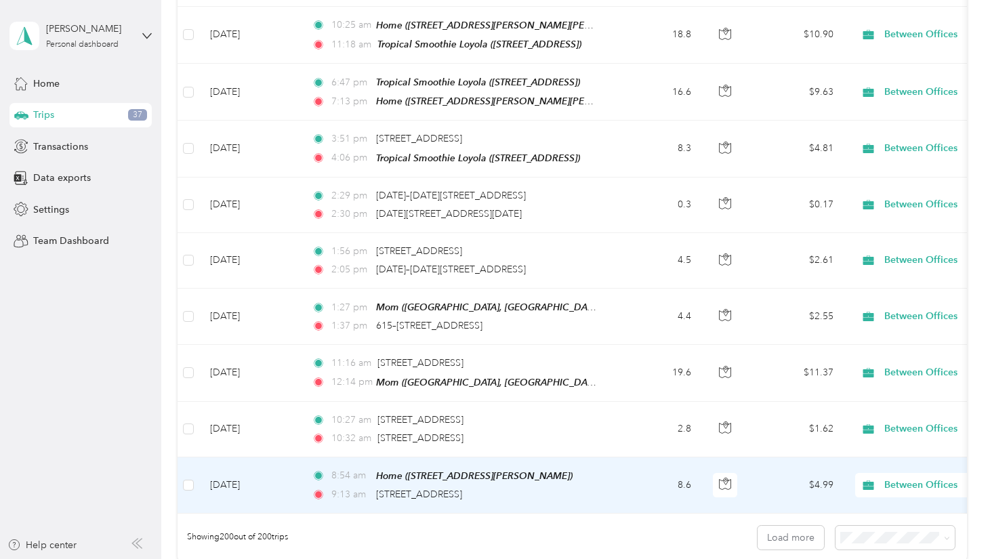
scroll to position [10994, 0]
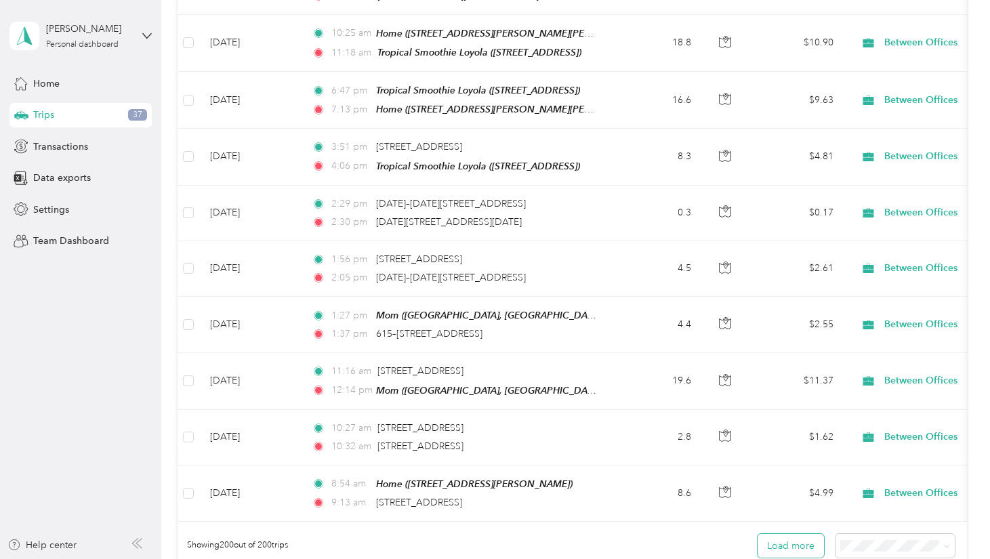
click at [797, 534] on button "Load more" at bounding box center [791, 546] width 66 height 24
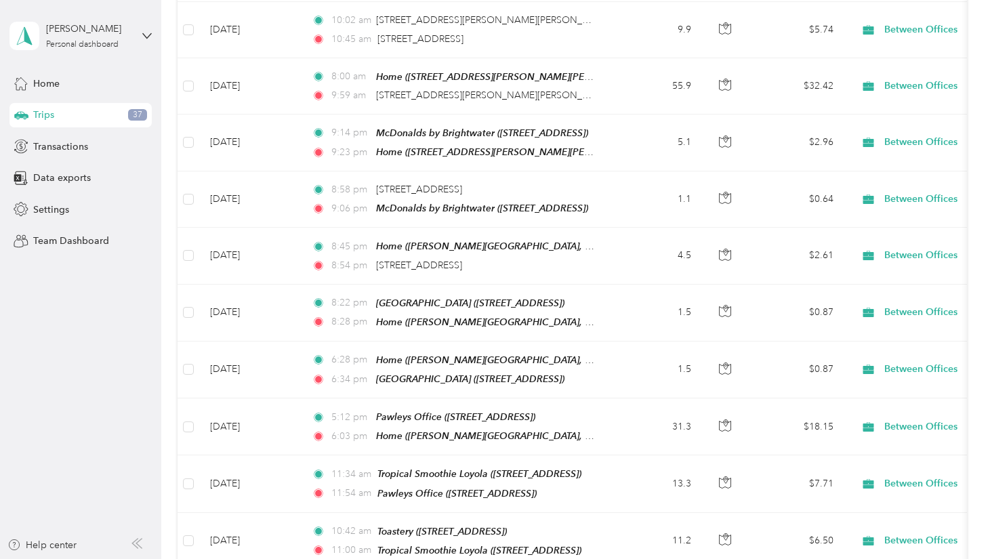
scroll to position [0, 0]
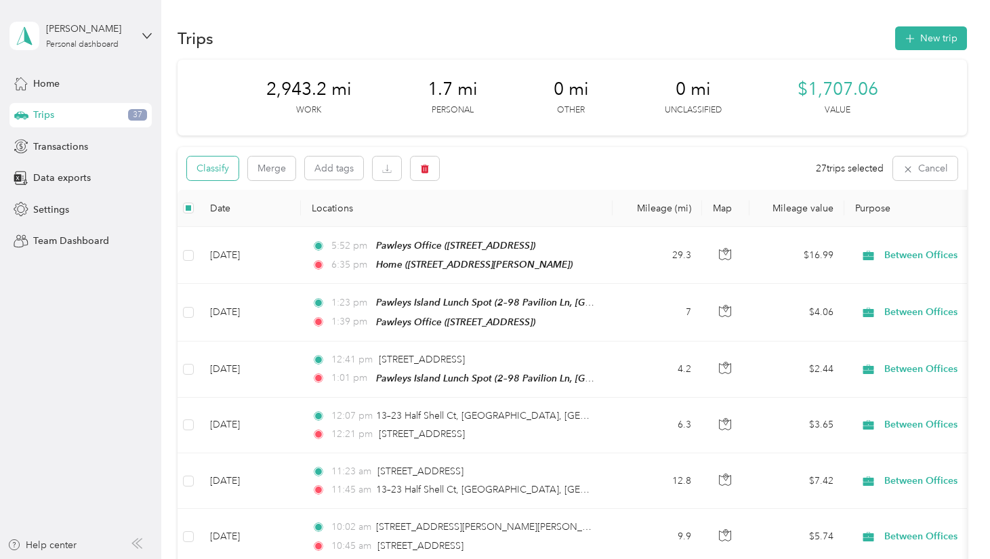
click at [199, 169] on button "Classify" at bounding box center [213, 169] width 52 height 24
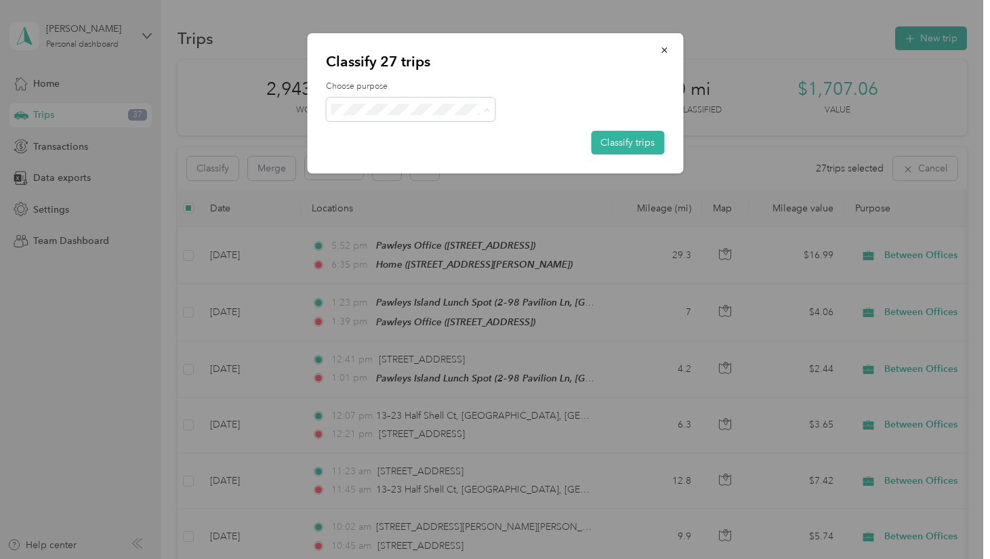
click at [389, 159] on span "Personal" at bounding box center [415, 158] width 111 height 14
click at [635, 144] on button "Classify trips" at bounding box center [627, 143] width 73 height 24
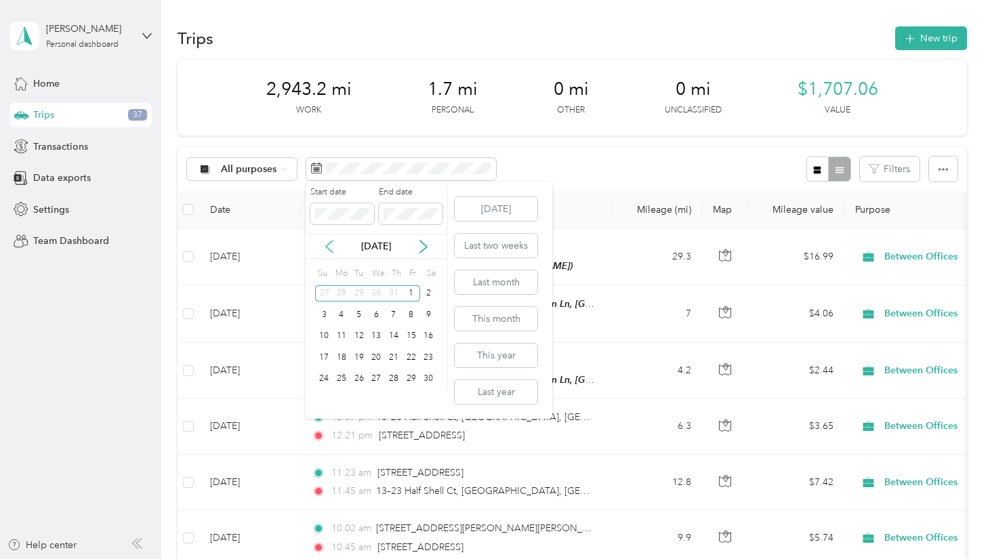
click at [329, 250] on icon at bounding box center [330, 247] width 14 height 14
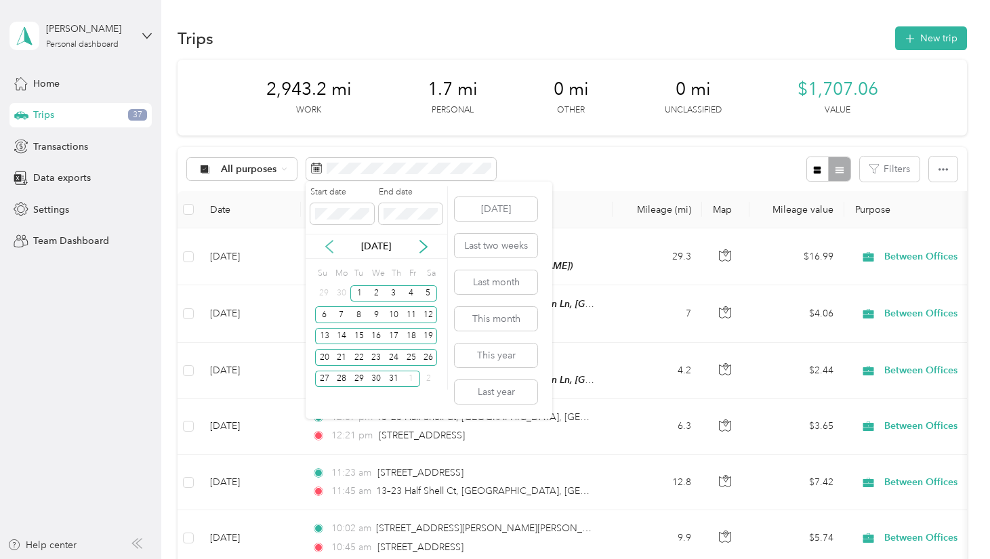
click at [329, 245] on icon at bounding box center [330, 247] width 14 height 14
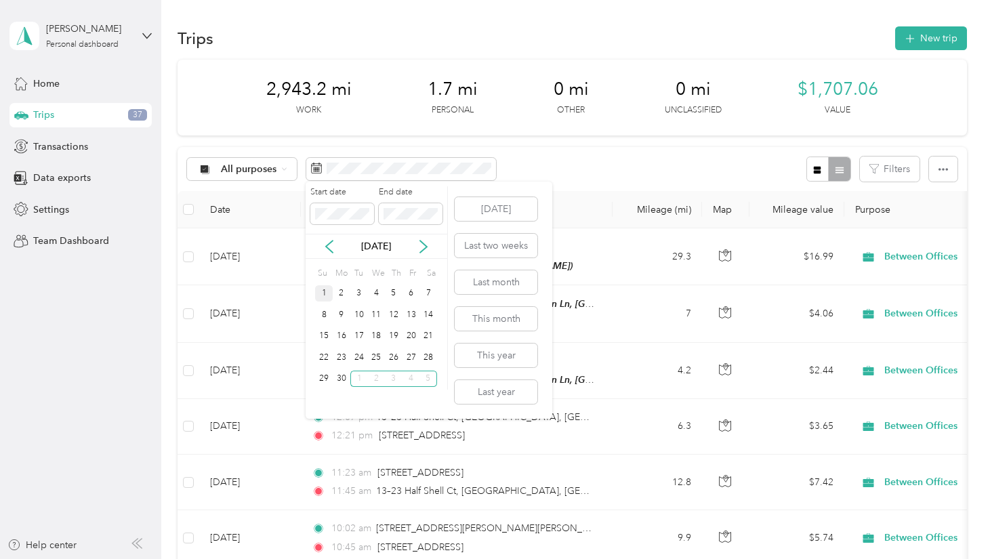
click at [325, 293] on div "1" at bounding box center [324, 293] width 18 height 17
click at [347, 380] on div "30" at bounding box center [342, 379] width 18 height 17
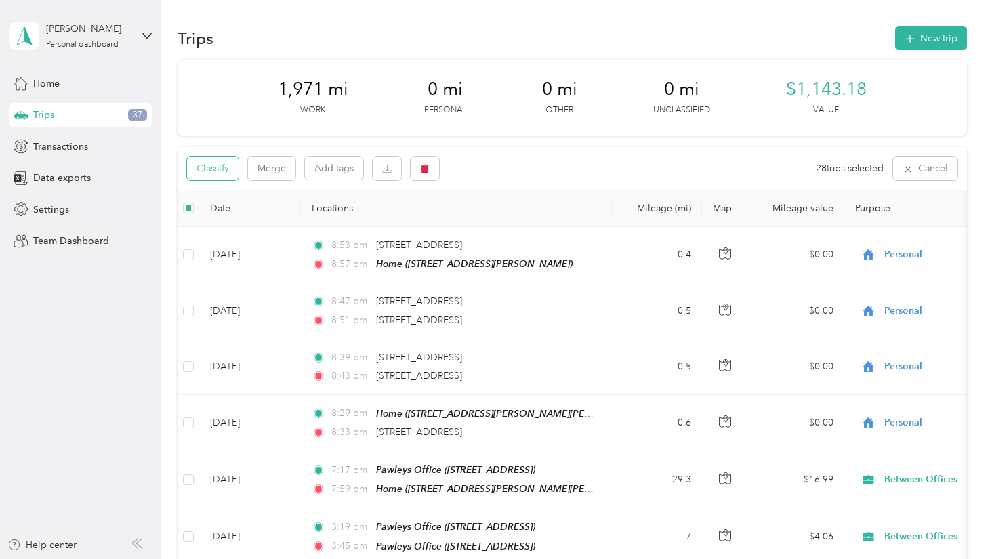
click at [226, 167] on button "Classify" at bounding box center [213, 169] width 52 height 24
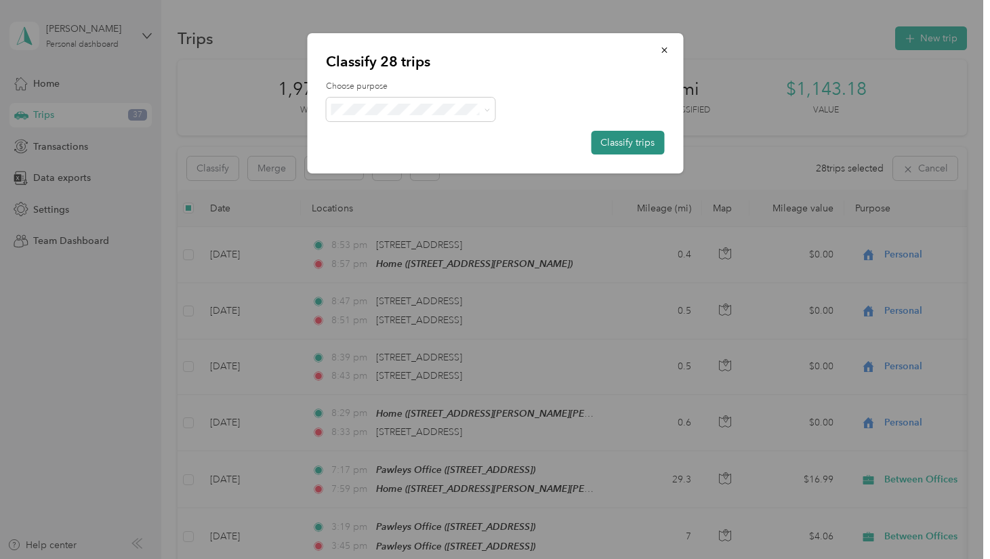
click at [619, 144] on button "Classify trips" at bounding box center [627, 143] width 73 height 24
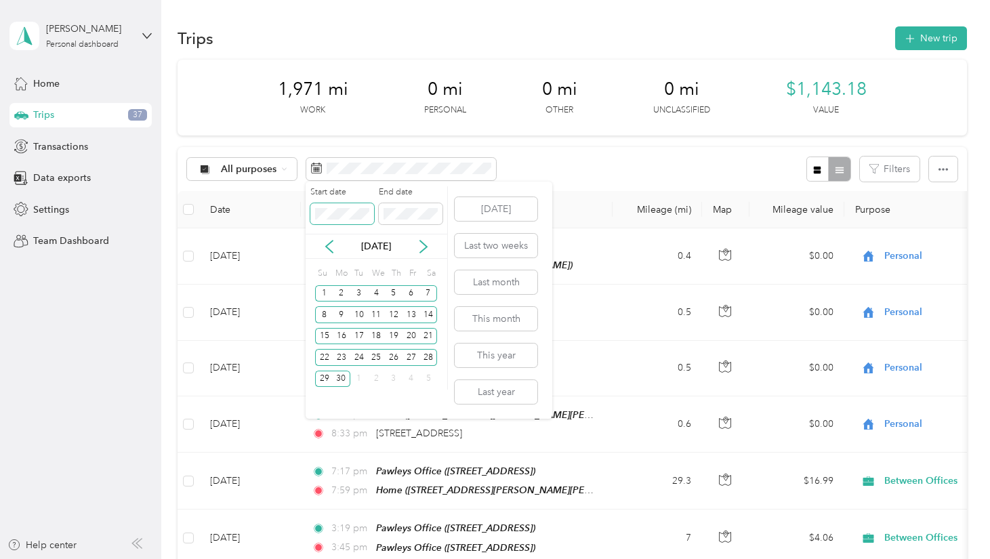
click at [333, 205] on span at bounding box center [342, 214] width 64 height 22
click at [333, 247] on icon at bounding box center [330, 247] width 14 height 14
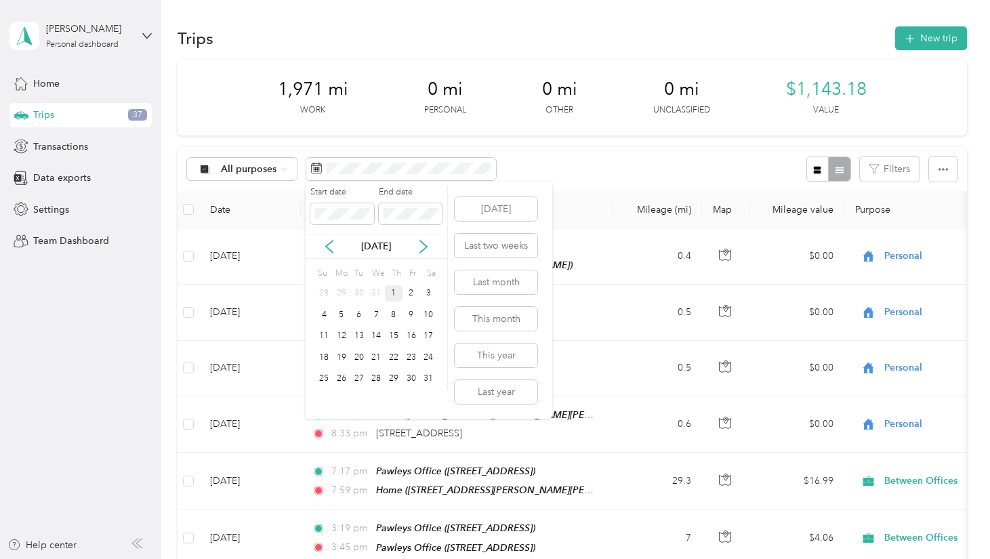
click at [390, 290] on div "1" at bounding box center [394, 293] width 18 height 17
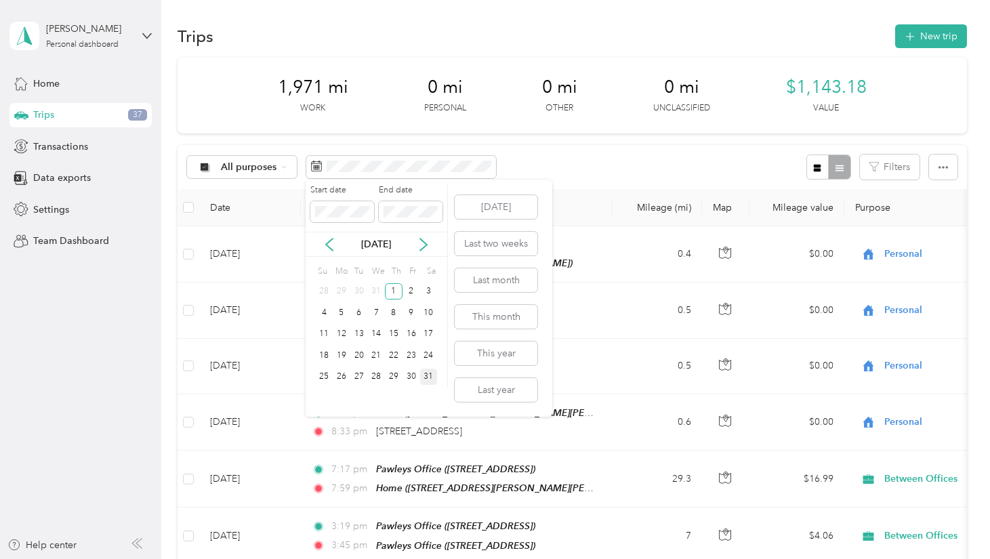
click at [433, 376] on div "31" at bounding box center [429, 377] width 18 height 17
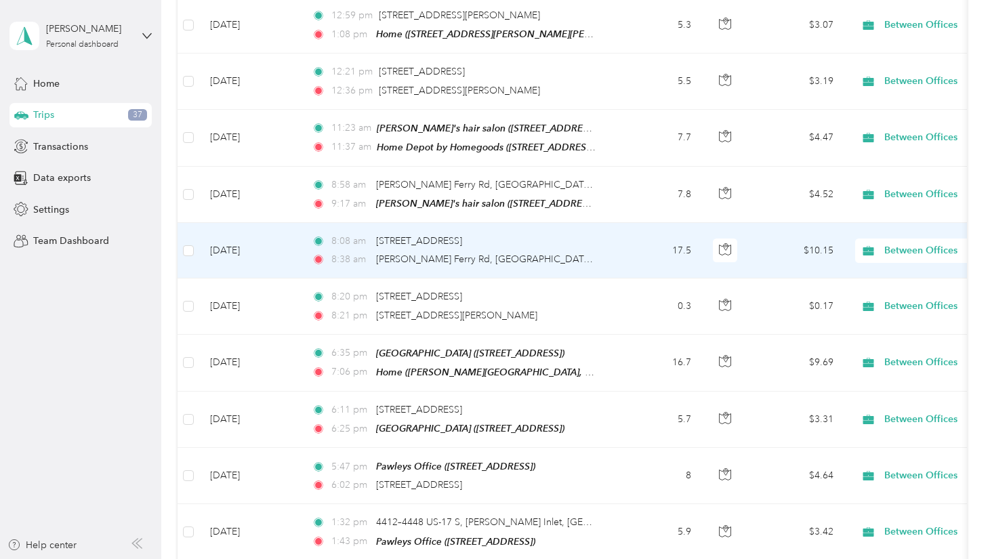
scroll to position [4527, 0]
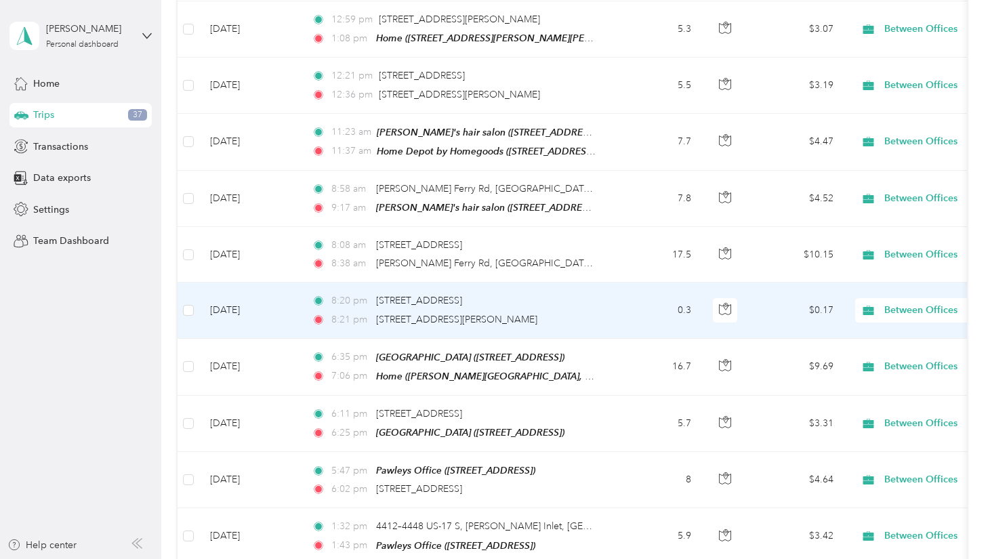
click at [195, 283] on td at bounding box center [189, 311] width 22 height 56
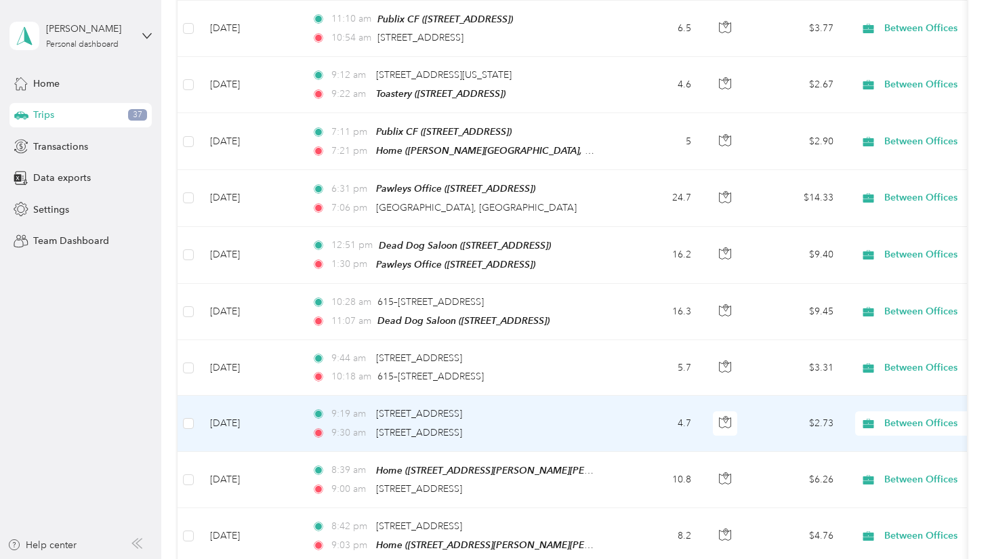
scroll to position [5326, 0]
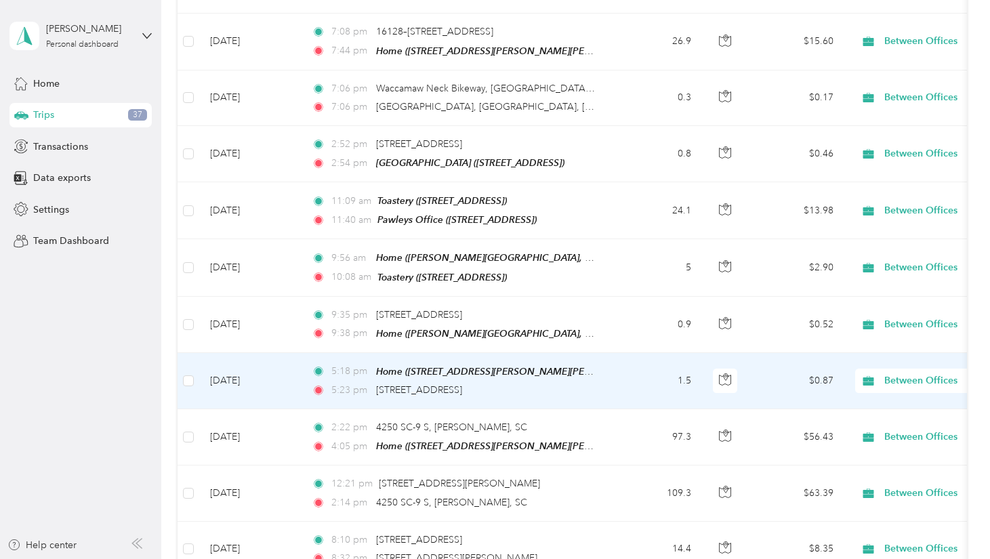
scroll to position [6378, 0]
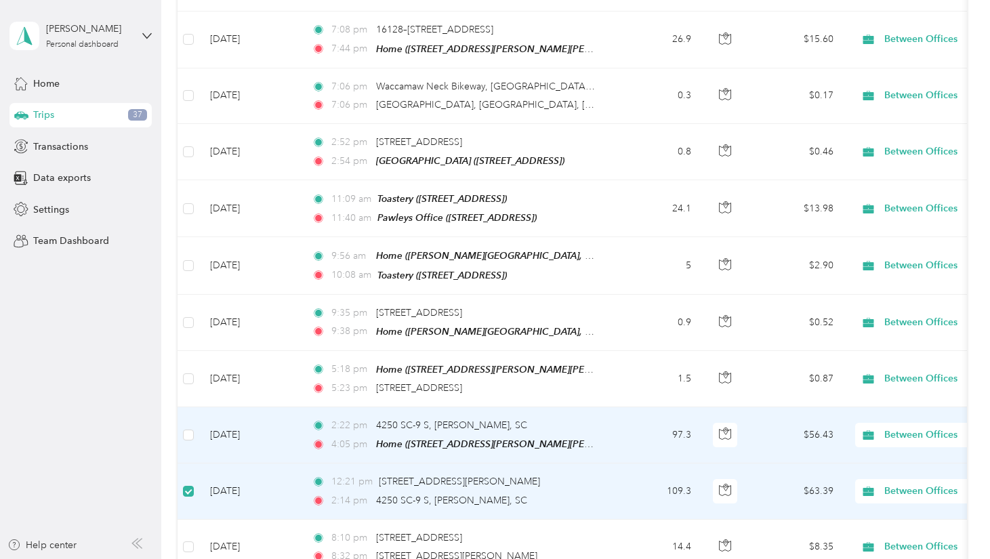
click at [194, 407] on td at bounding box center [189, 435] width 22 height 56
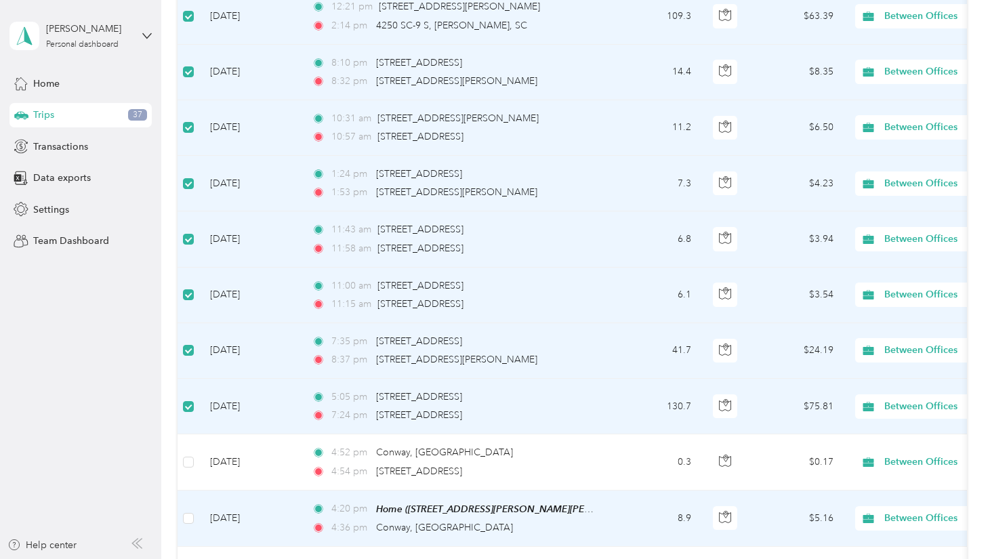
scroll to position [6855, 0]
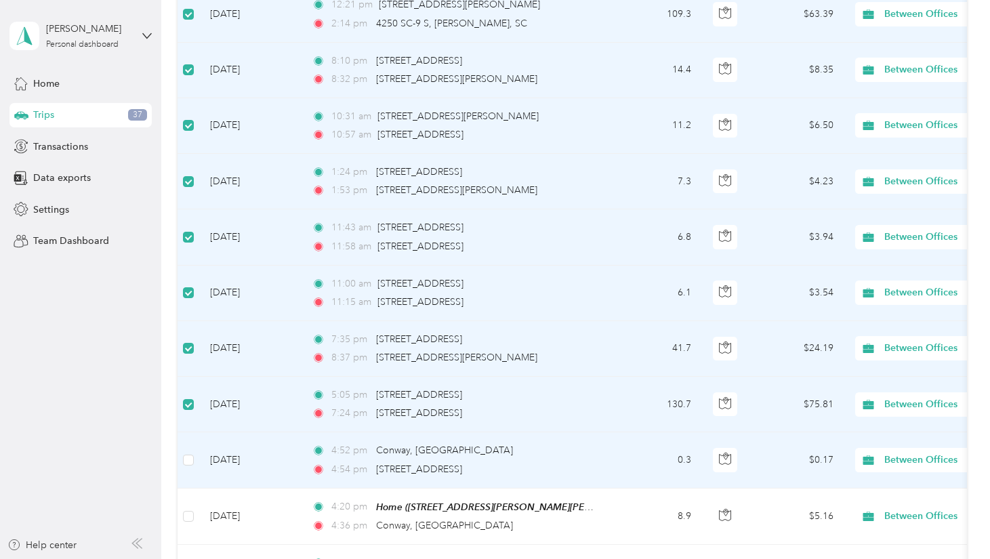
click at [194, 432] on td at bounding box center [189, 460] width 22 height 56
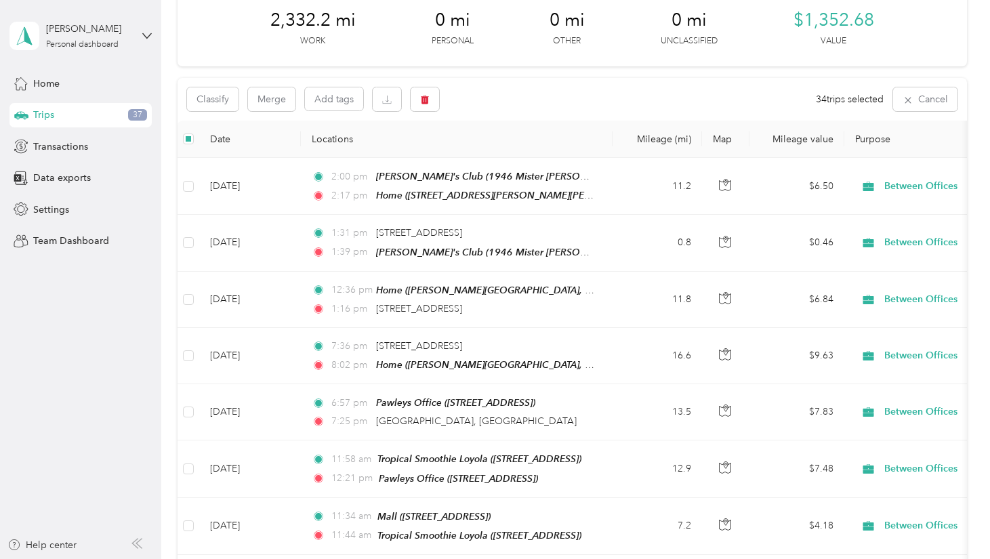
scroll to position [0, 0]
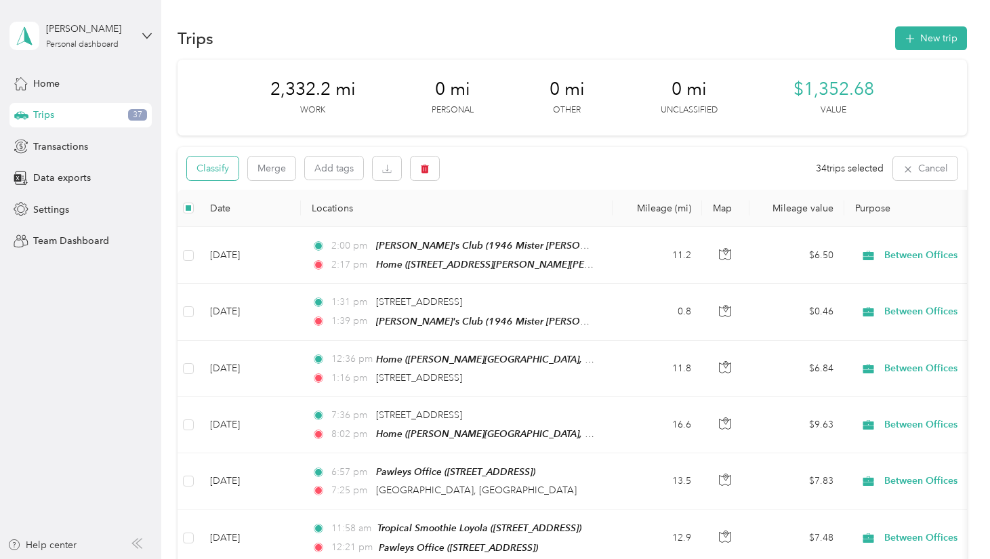
click at [214, 170] on button "Classify" at bounding box center [213, 169] width 52 height 24
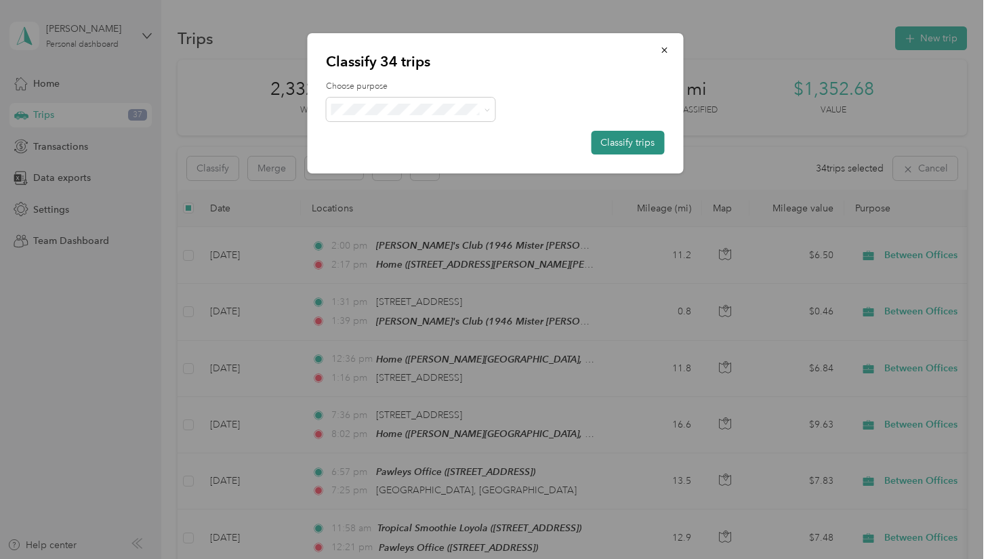
click at [630, 147] on button "Classify trips" at bounding box center [627, 143] width 73 height 24
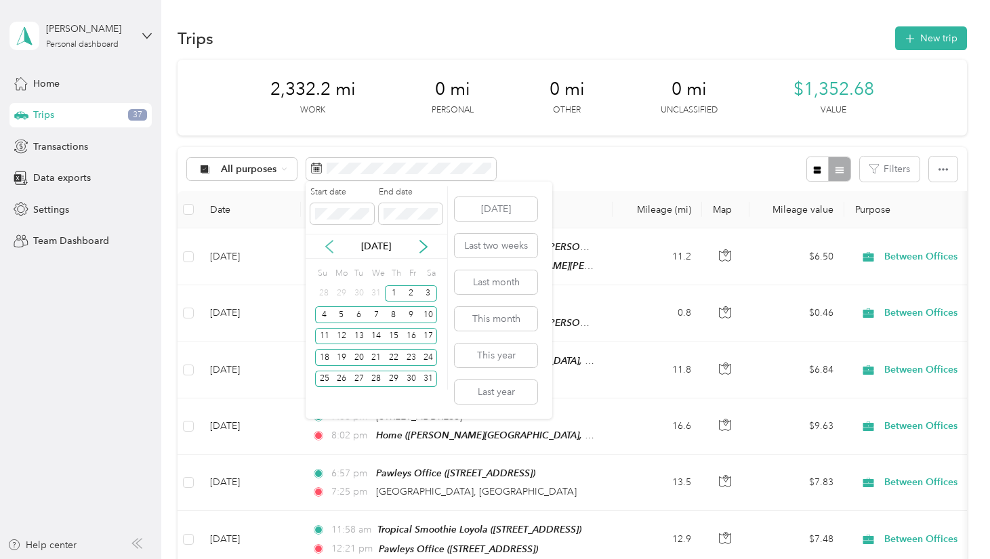
click at [329, 251] on icon at bounding box center [330, 247] width 14 height 14
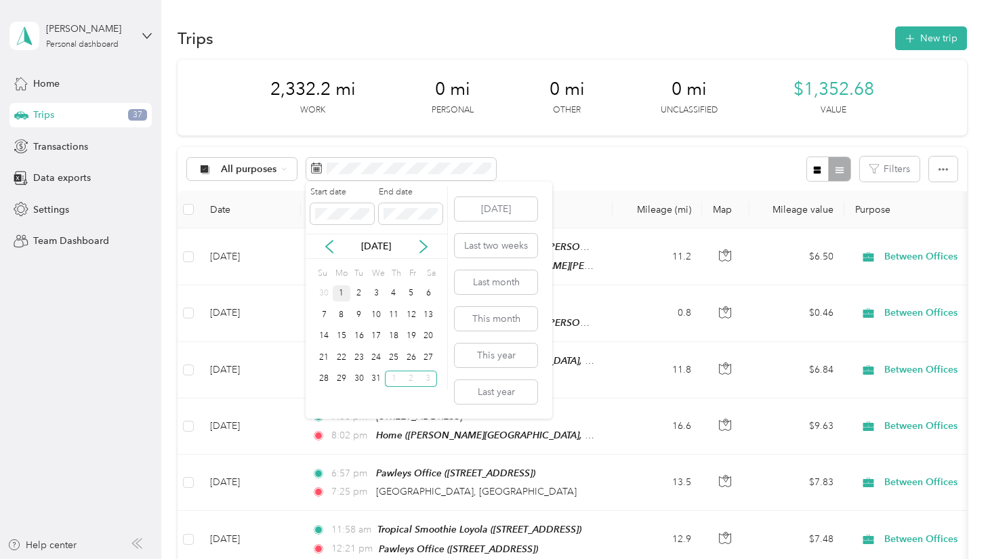
click at [342, 295] on div "1" at bounding box center [342, 293] width 18 height 17
click at [379, 380] on div "31" at bounding box center [376, 379] width 18 height 17
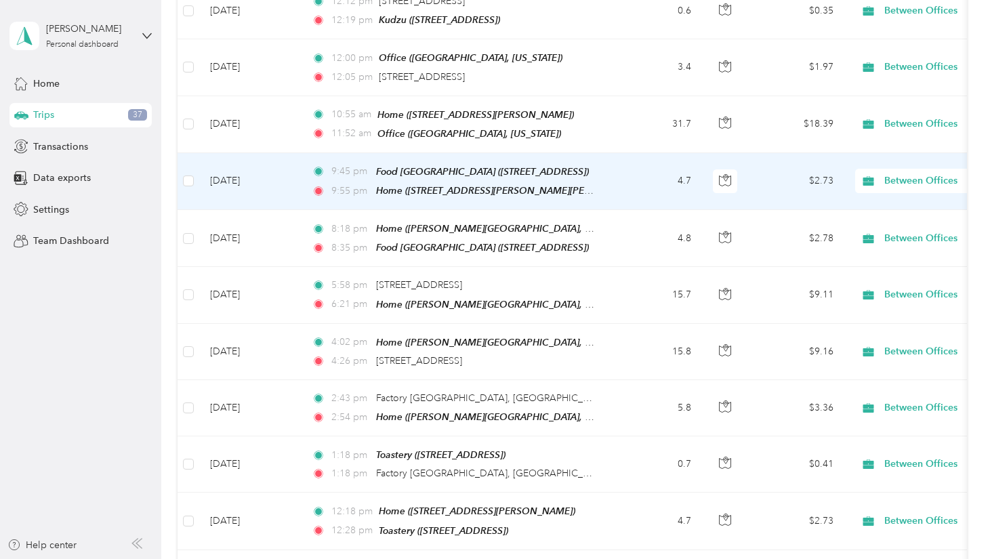
scroll to position [3867, 0]
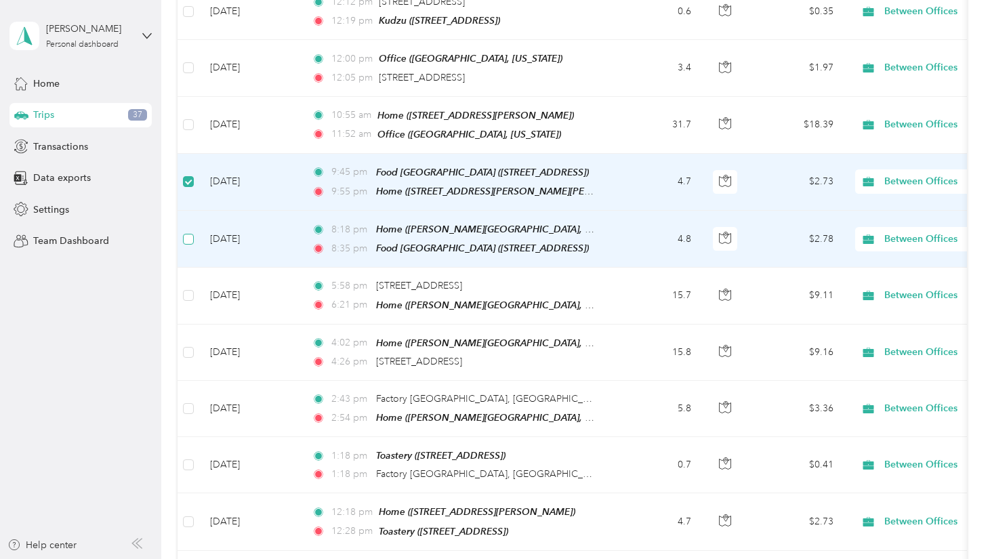
click at [188, 232] on label at bounding box center [188, 239] width 11 height 15
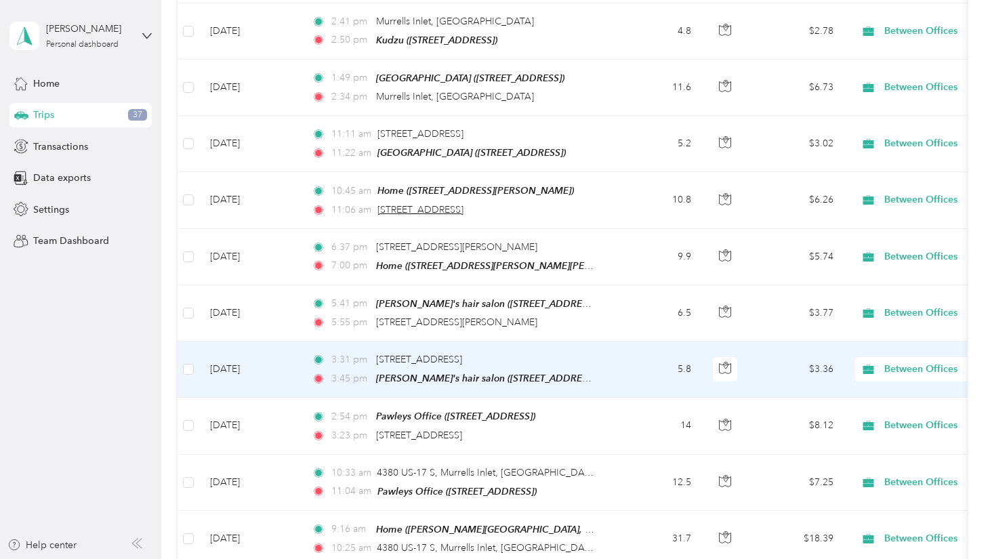
scroll to position [5323, 0]
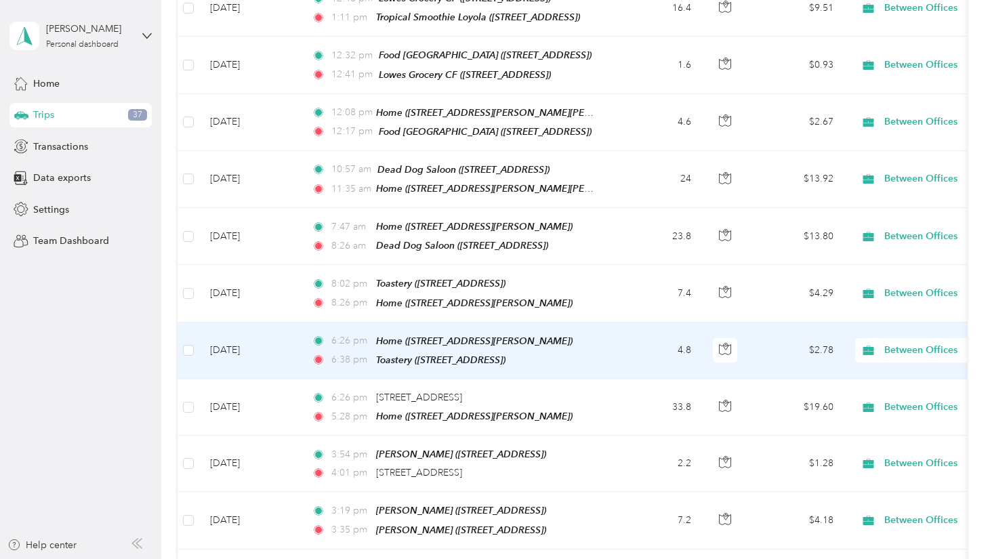
scroll to position [9513, 0]
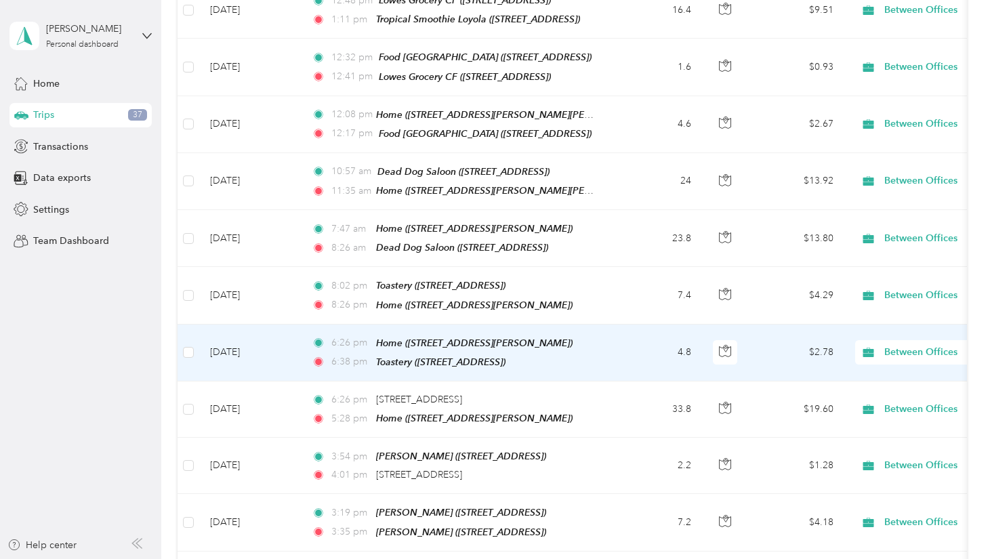
click at [200, 325] on td "Jul 7, 2024" at bounding box center [250, 353] width 102 height 57
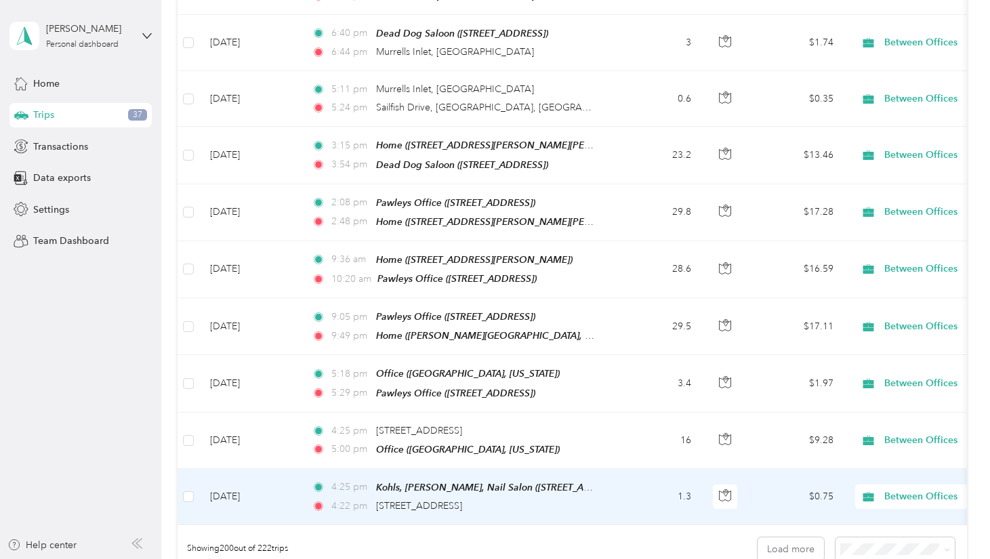
scroll to position [11029, 0]
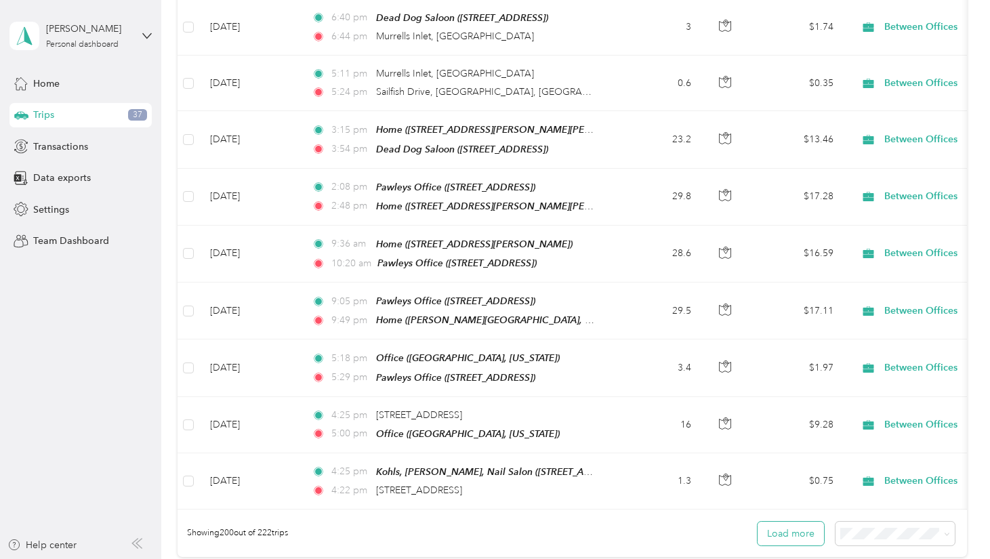
click at [804, 522] on button "Load more" at bounding box center [791, 534] width 66 height 24
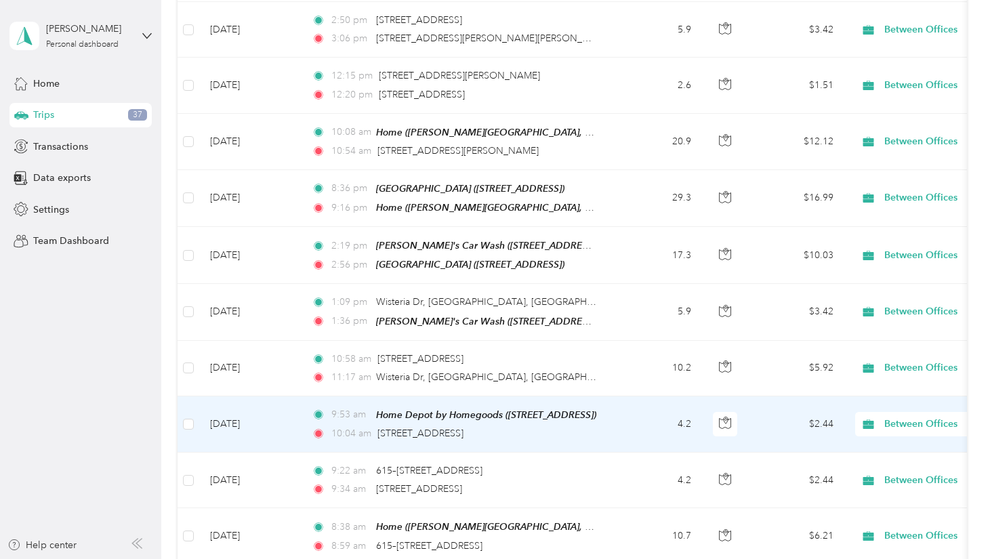
scroll to position [0, 0]
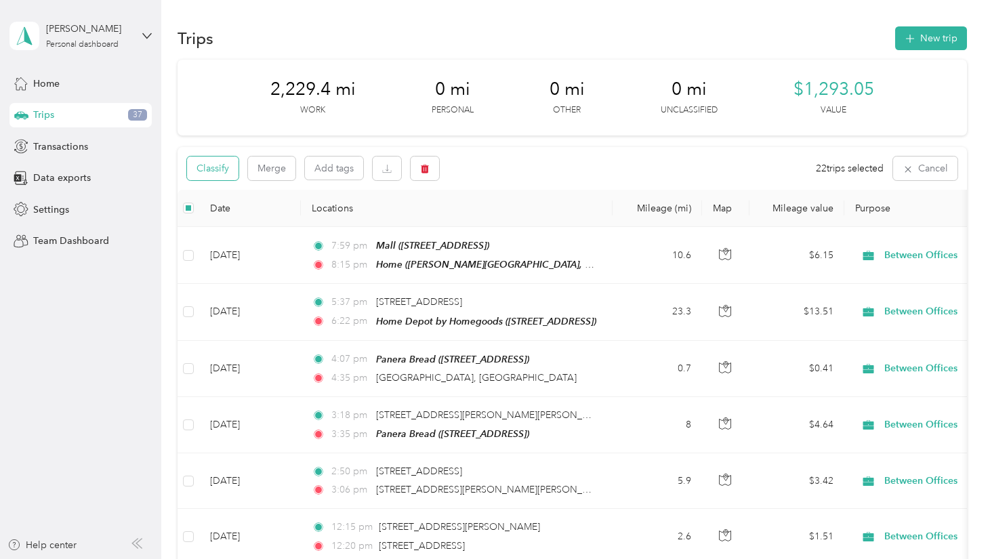
click at [210, 172] on button "Classify" at bounding box center [213, 169] width 52 height 24
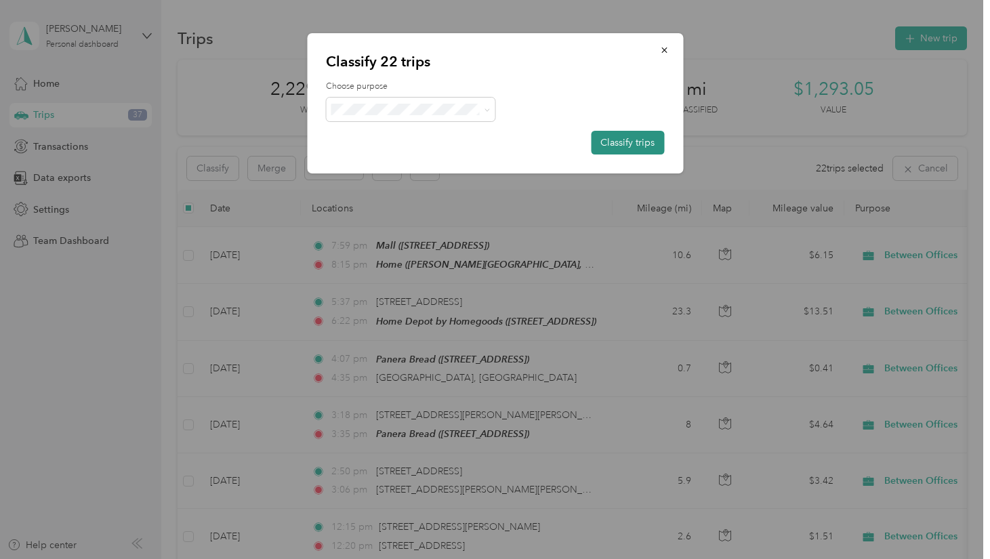
click at [623, 146] on button "Classify trips" at bounding box center [627, 143] width 73 height 24
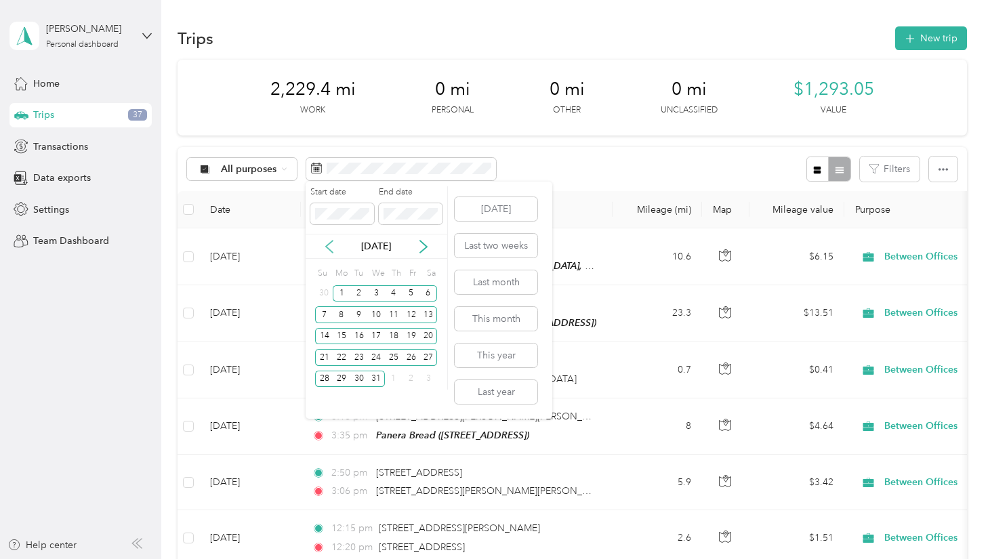
click at [331, 243] on icon at bounding box center [330, 247] width 14 height 14
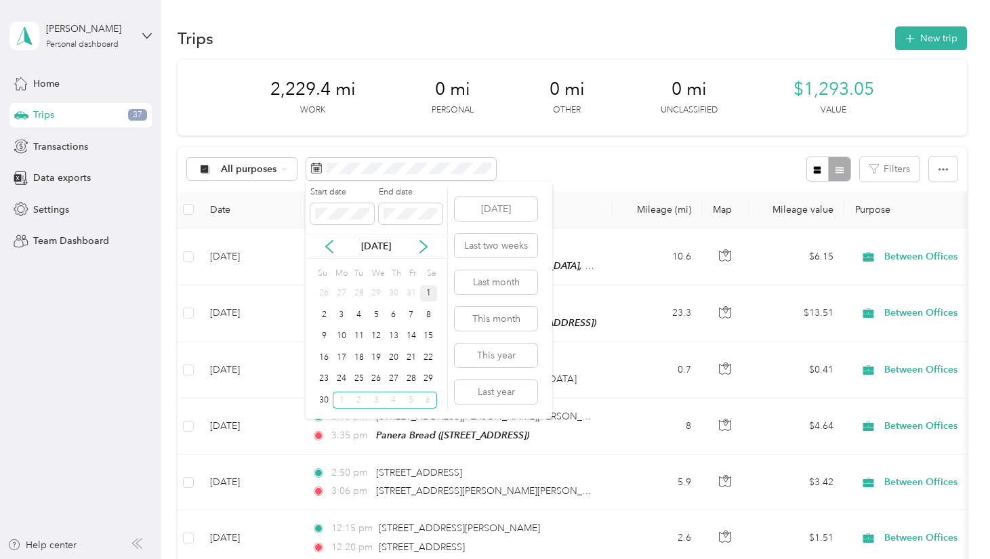
click at [430, 293] on div "1" at bounding box center [429, 293] width 18 height 17
click at [326, 403] on div "30" at bounding box center [324, 400] width 18 height 17
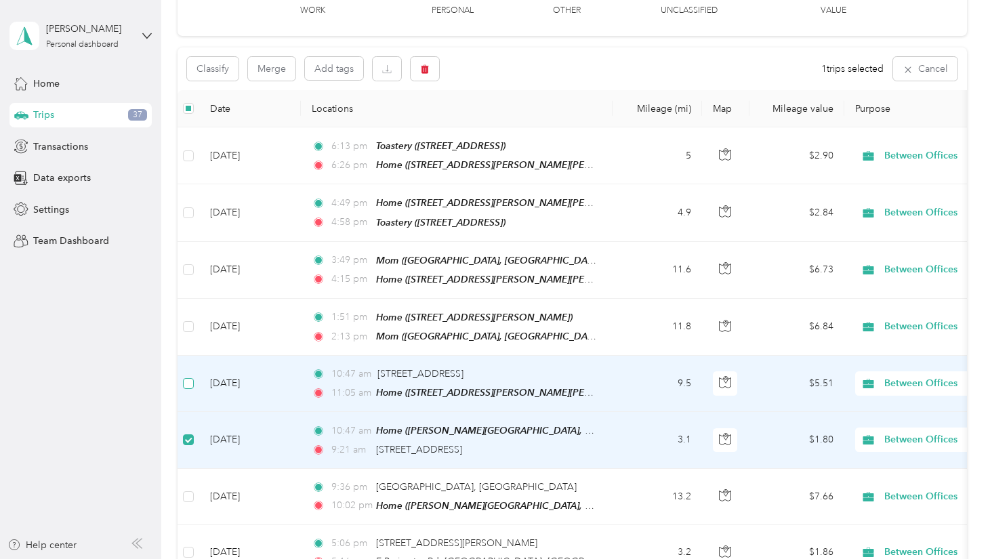
scroll to position [102, 0]
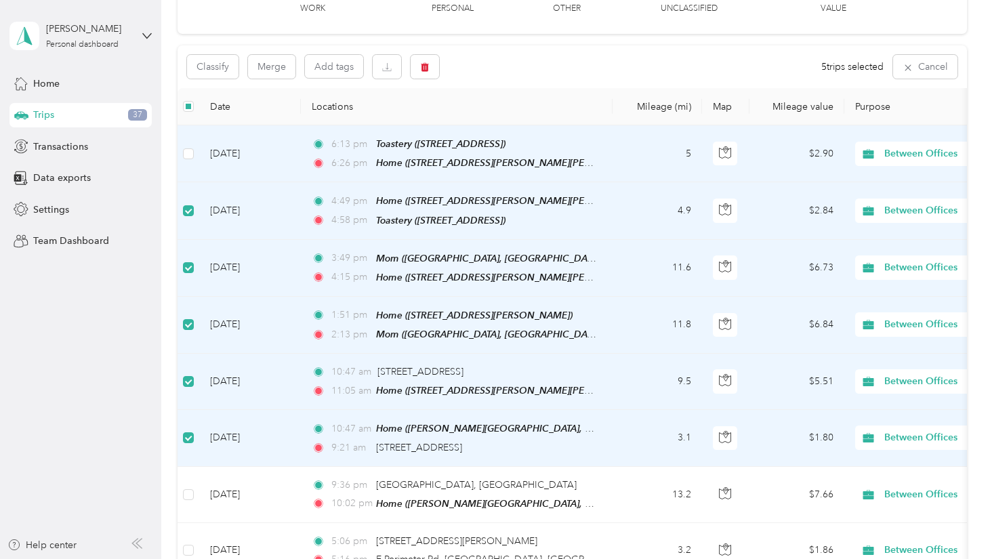
click at [187, 149] on td at bounding box center [189, 153] width 22 height 57
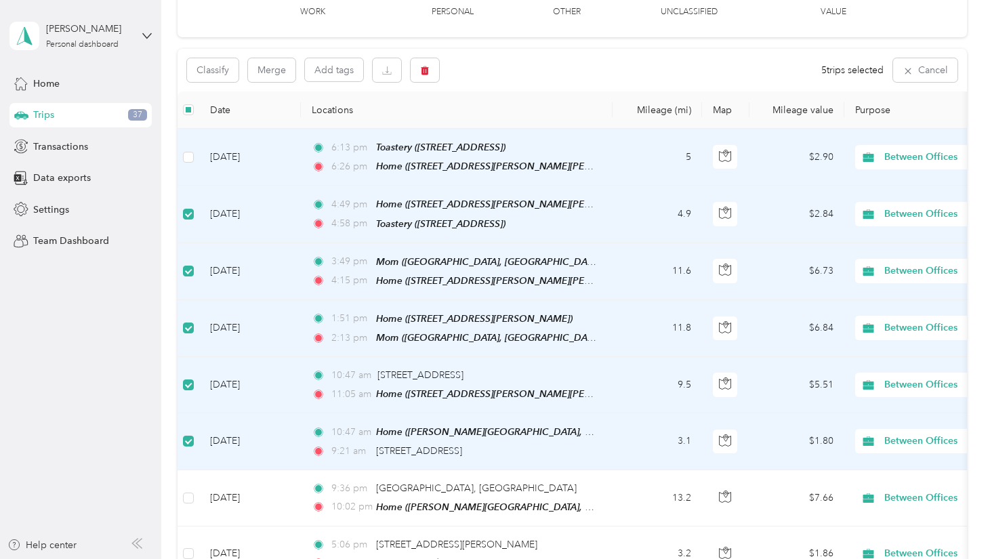
scroll to position [103, 0]
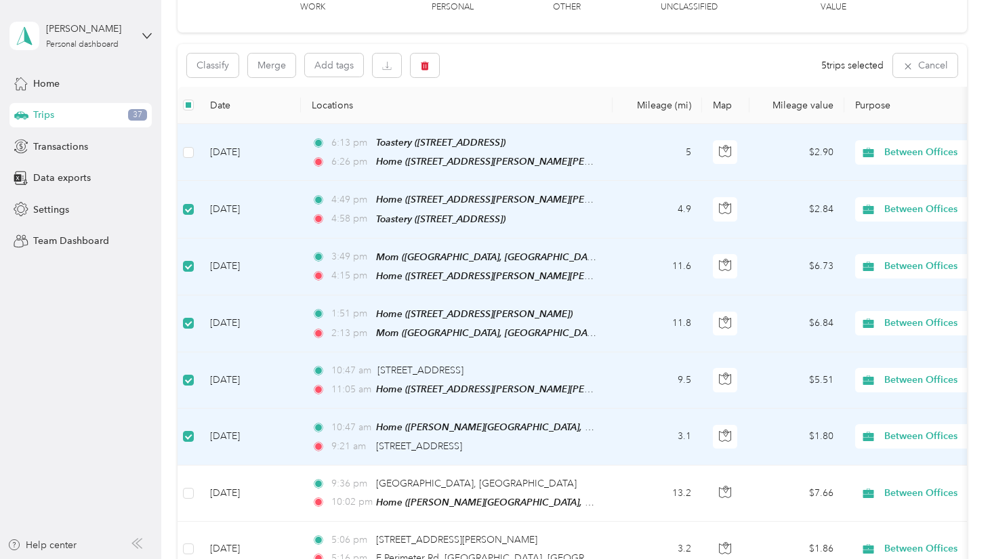
click at [182, 152] on td at bounding box center [189, 152] width 22 height 57
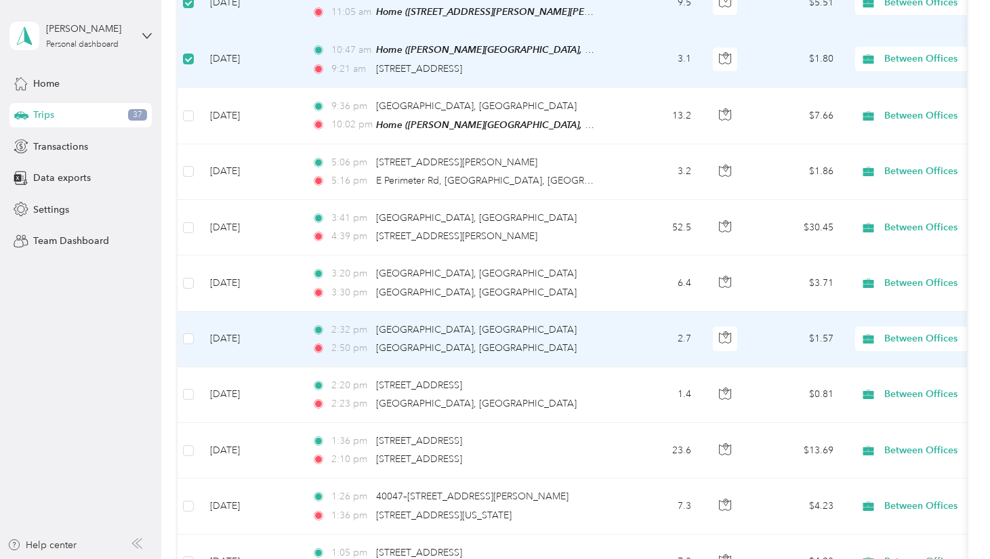
scroll to position [476, 0]
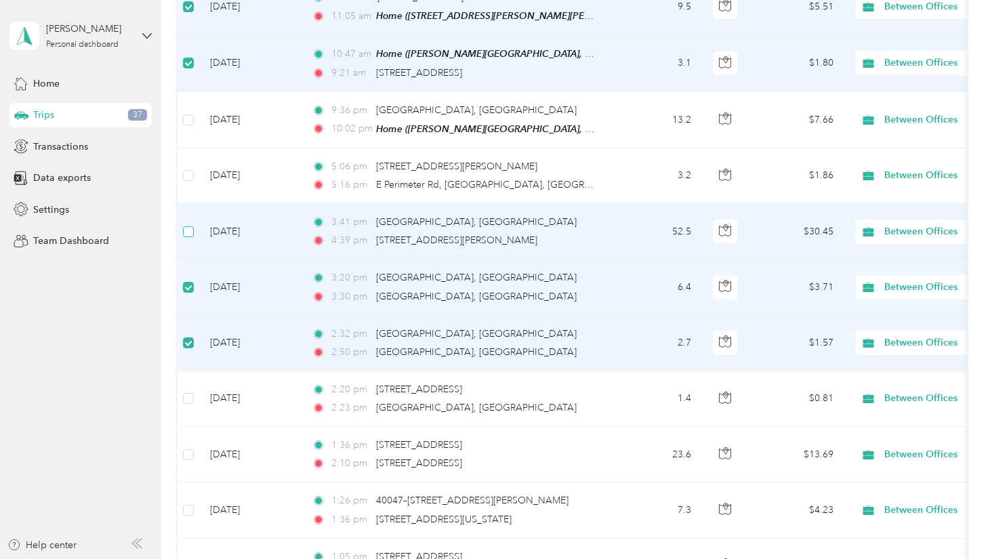
click at [187, 230] on label at bounding box center [188, 231] width 11 height 15
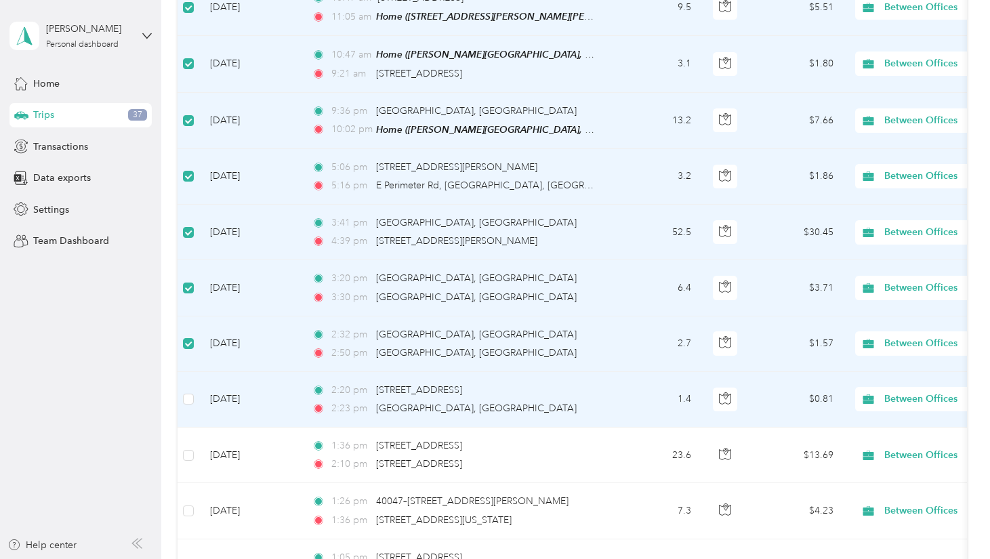
scroll to position [473, 0]
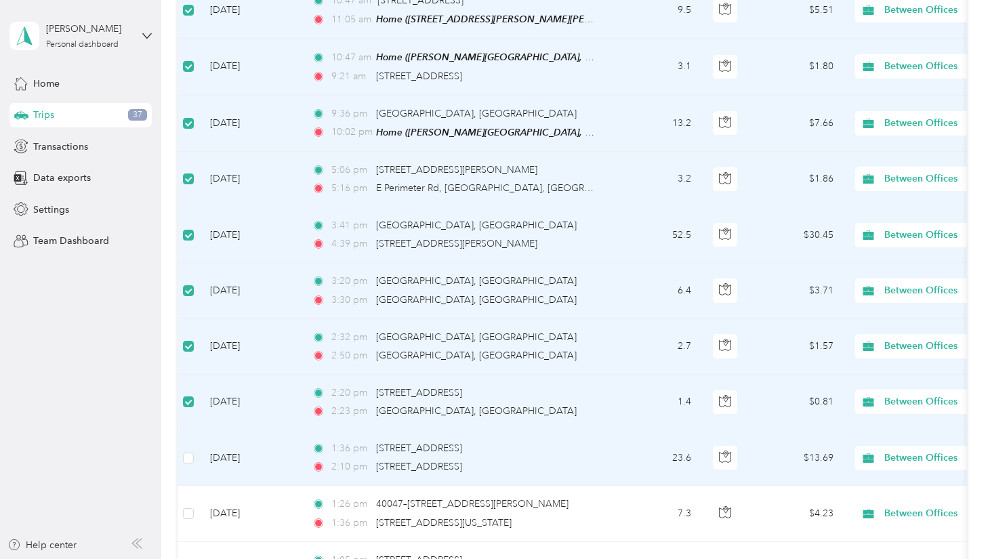
click at [186, 459] on td at bounding box center [189, 458] width 22 height 56
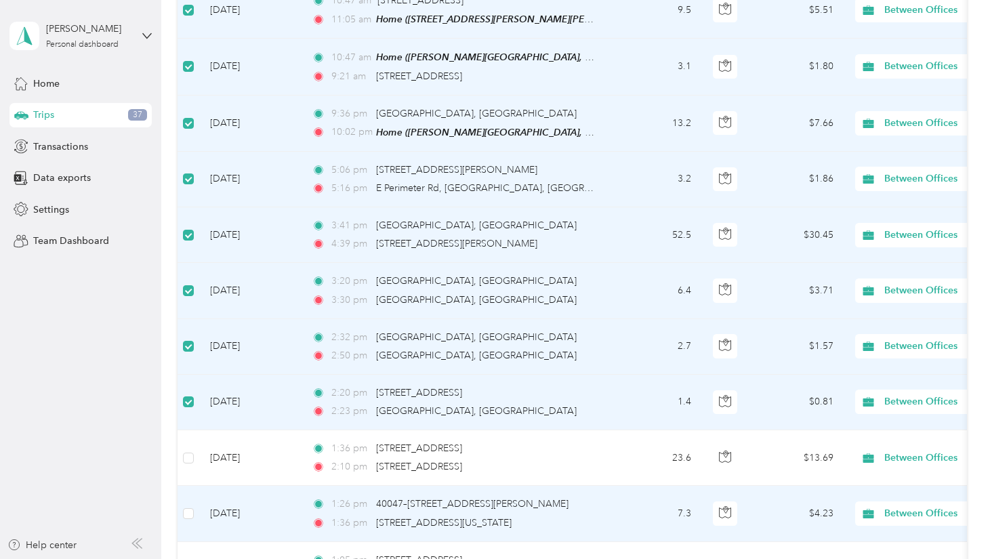
drag, startPoint x: 188, startPoint y: 497, endPoint x: 182, endPoint y: 449, distance: 47.9
click at [189, 496] on td at bounding box center [189, 514] width 22 height 56
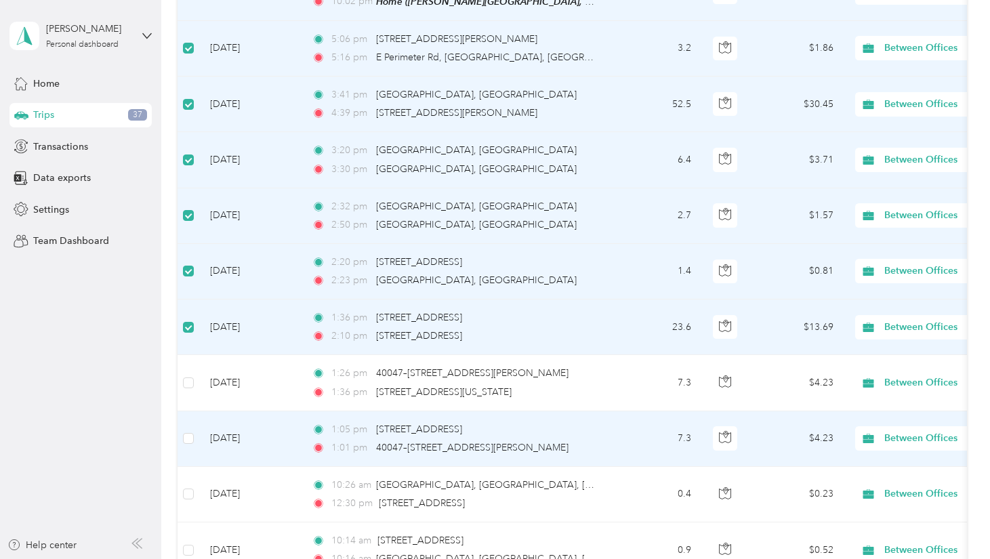
scroll to position [610, 0]
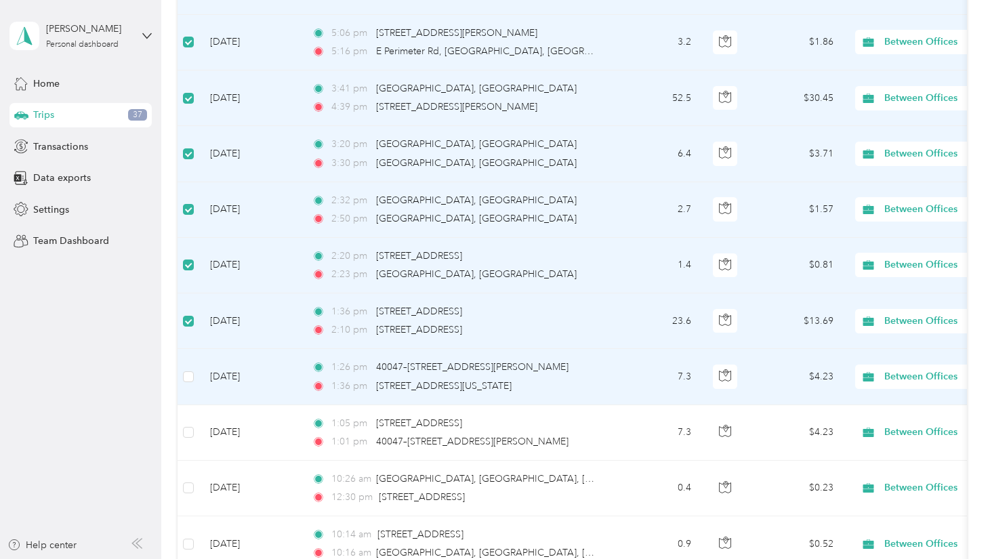
click at [194, 369] on td at bounding box center [189, 377] width 22 height 56
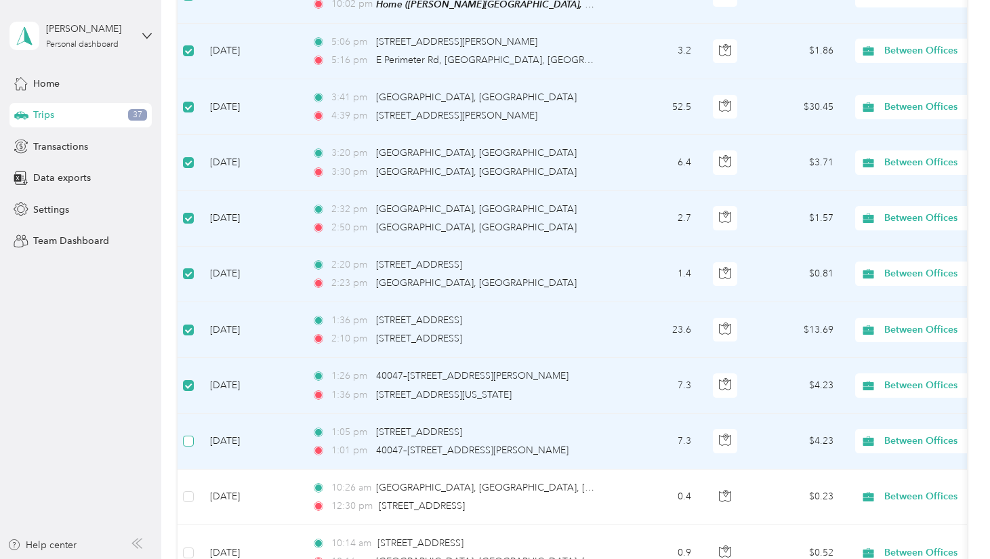
drag, startPoint x: 194, startPoint y: 369, endPoint x: 191, endPoint y: 435, distance: 65.8
click at [187, 434] on label at bounding box center [188, 441] width 11 height 15
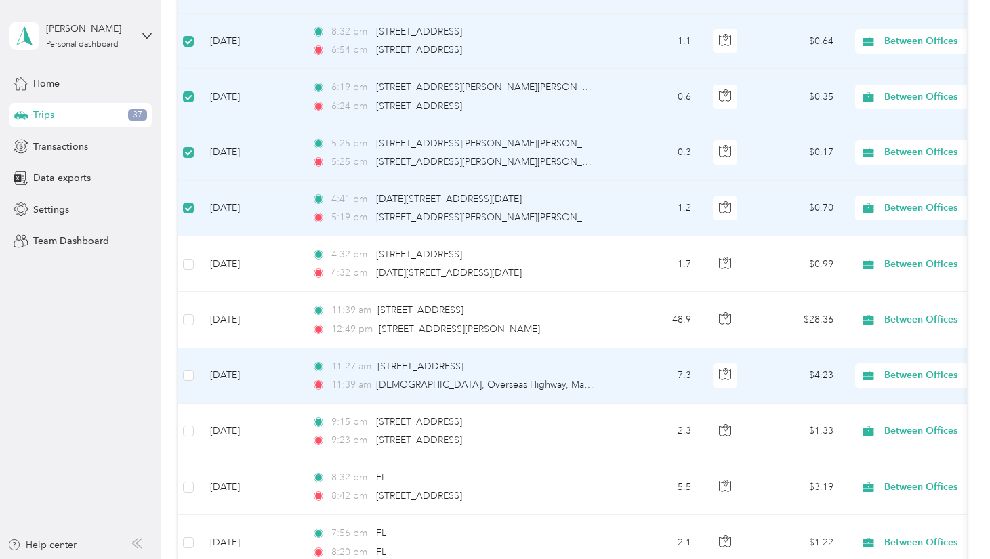
scroll to position [1572, 0]
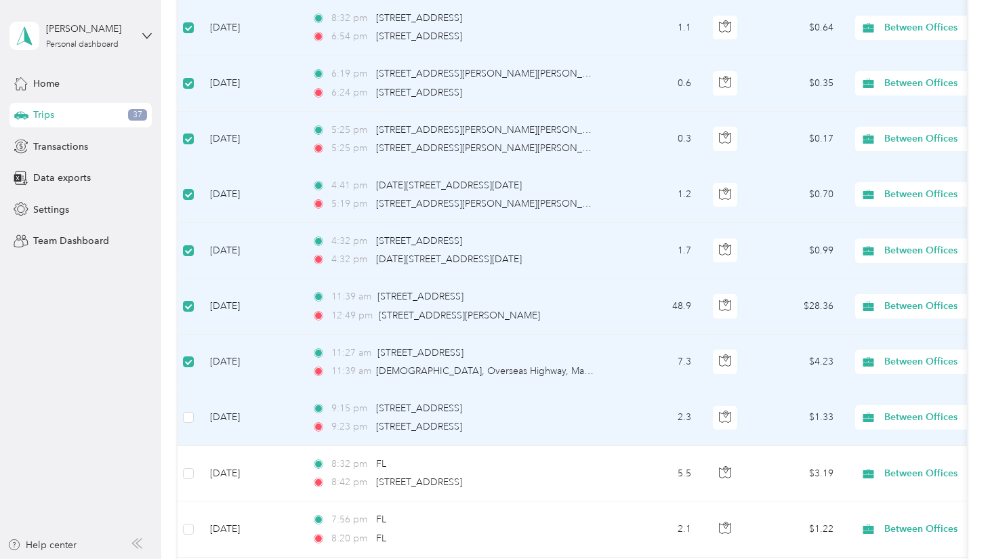
click at [194, 413] on td at bounding box center [189, 418] width 22 height 56
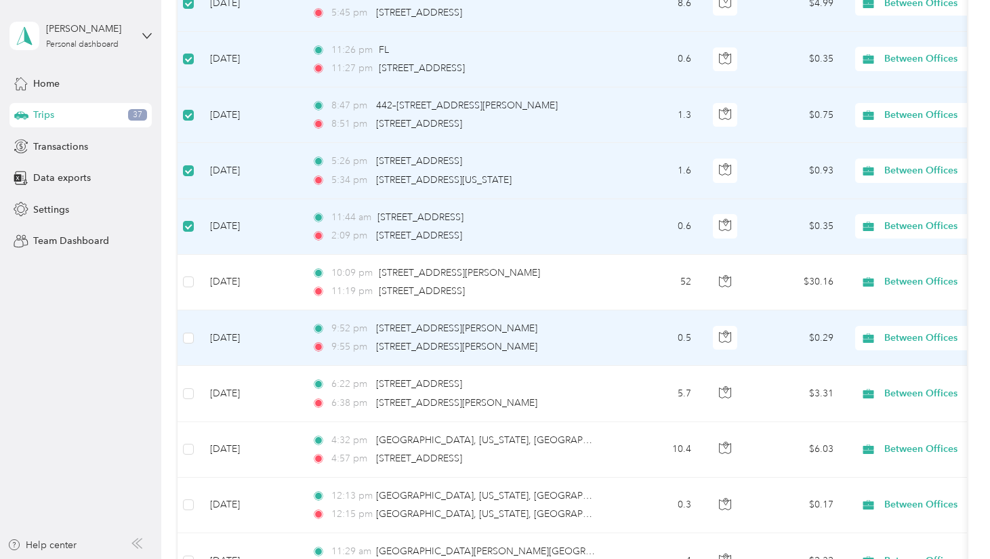
scroll to position [2162, 0]
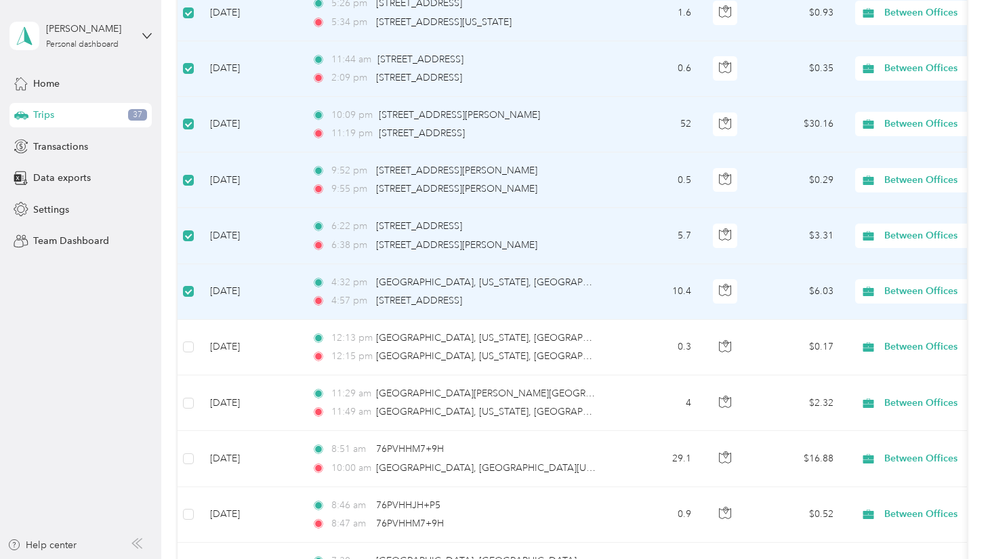
scroll to position [2358, 0]
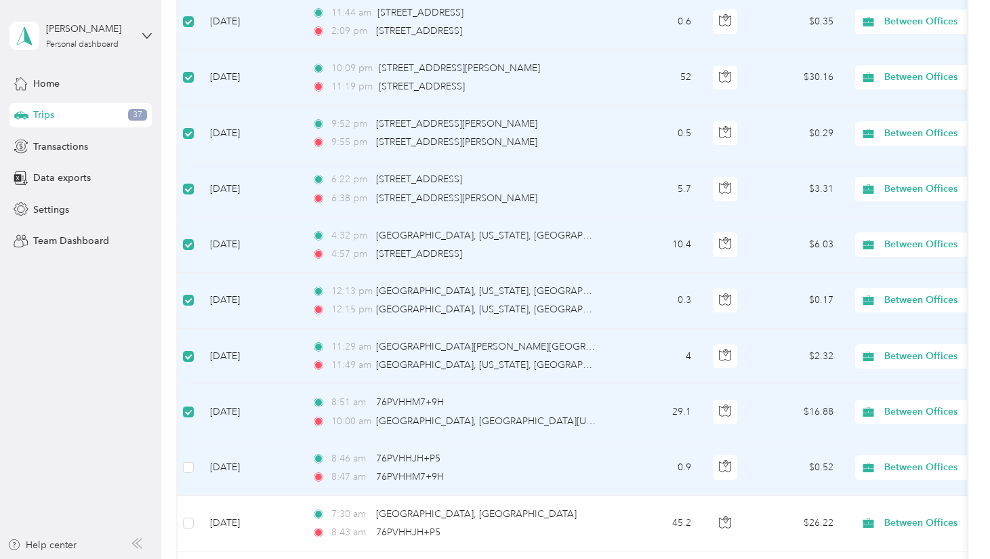
click at [194, 457] on td at bounding box center [189, 468] width 22 height 56
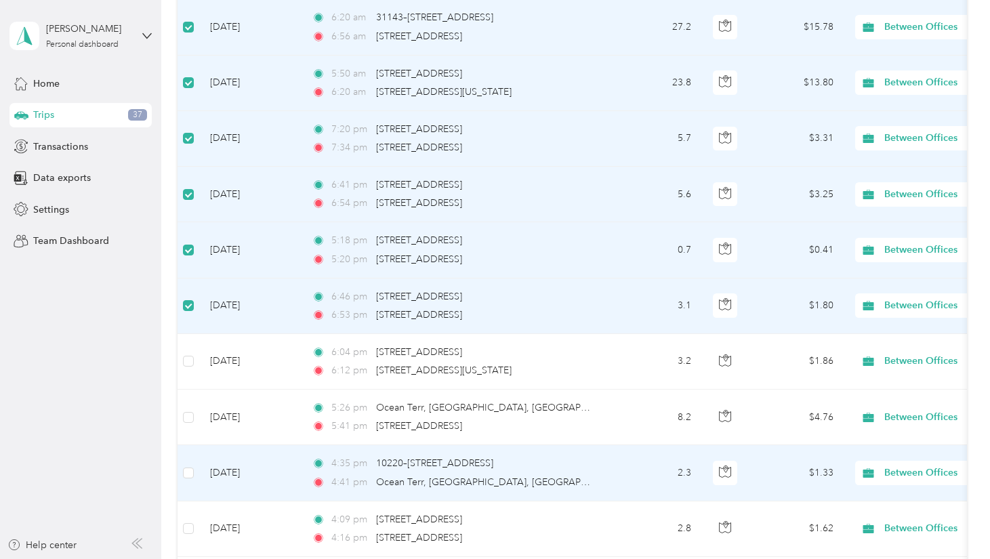
scroll to position [2967, 0]
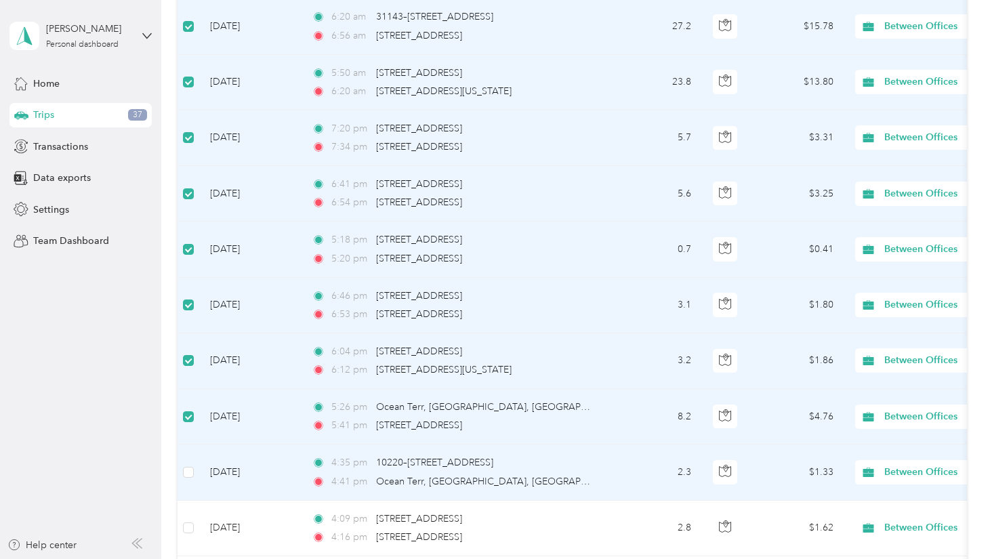
drag, startPoint x: 185, startPoint y: 455, endPoint x: 197, endPoint y: 455, distance: 12.2
click at [185, 454] on td at bounding box center [189, 473] width 22 height 56
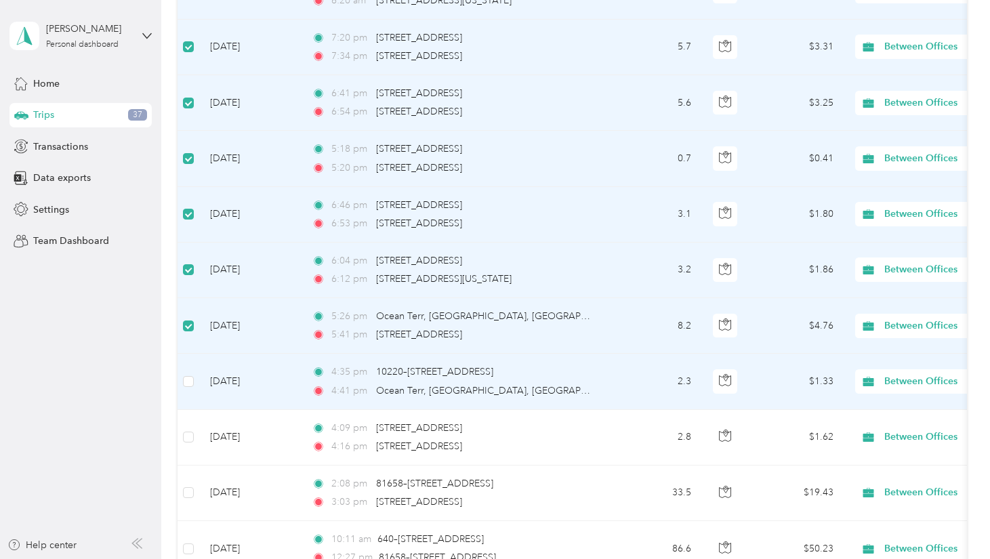
scroll to position [3065, 0]
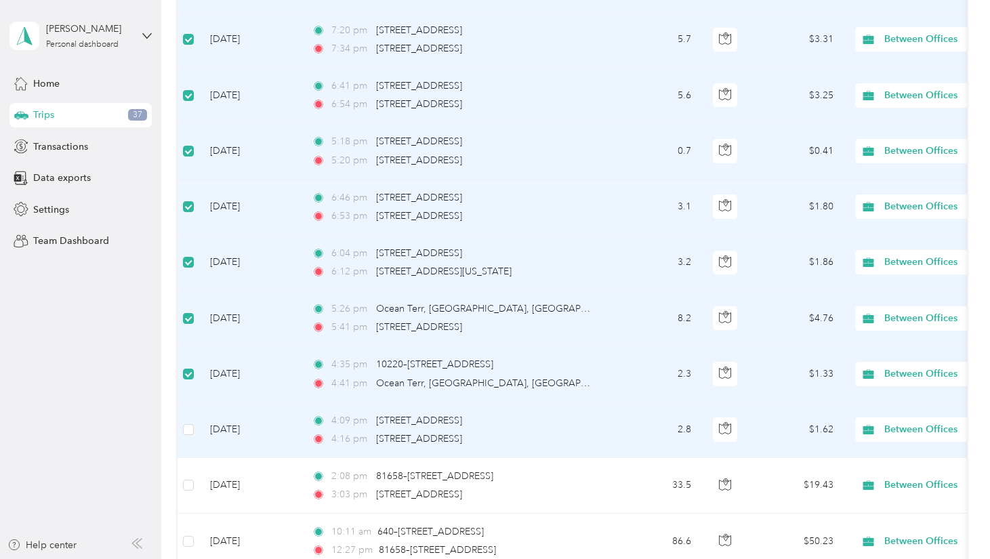
click at [194, 422] on td at bounding box center [189, 431] width 22 height 56
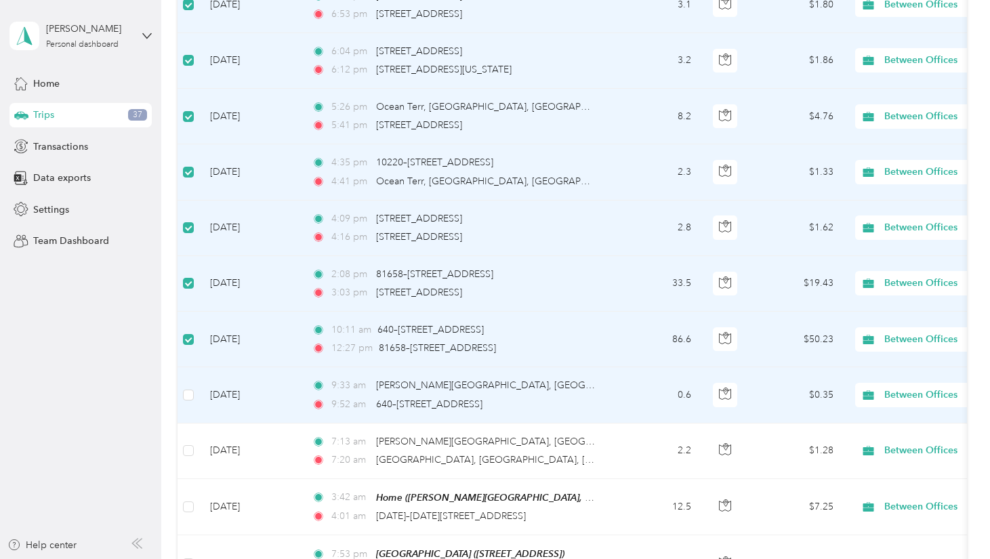
scroll to position [3271, 0]
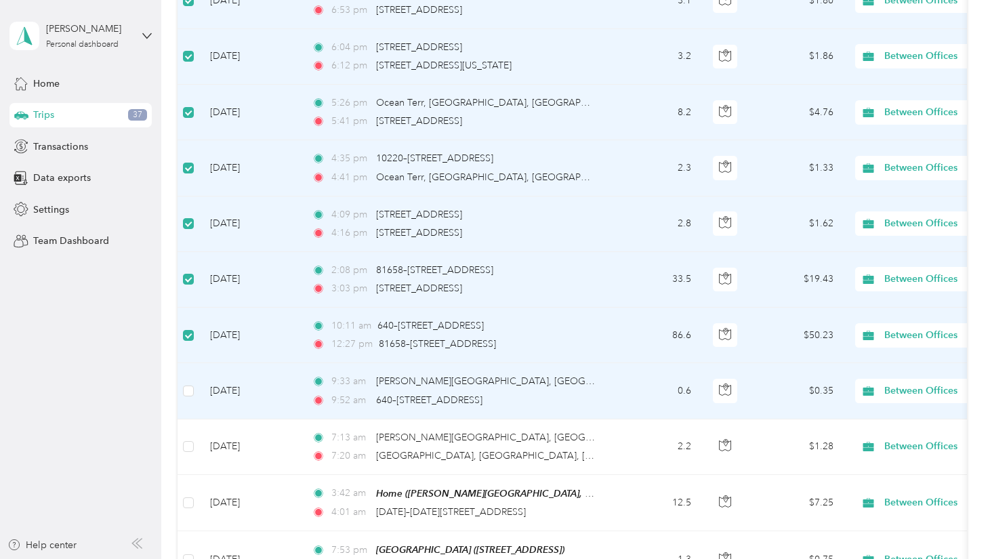
click at [188, 390] on label at bounding box center [188, 391] width 11 height 15
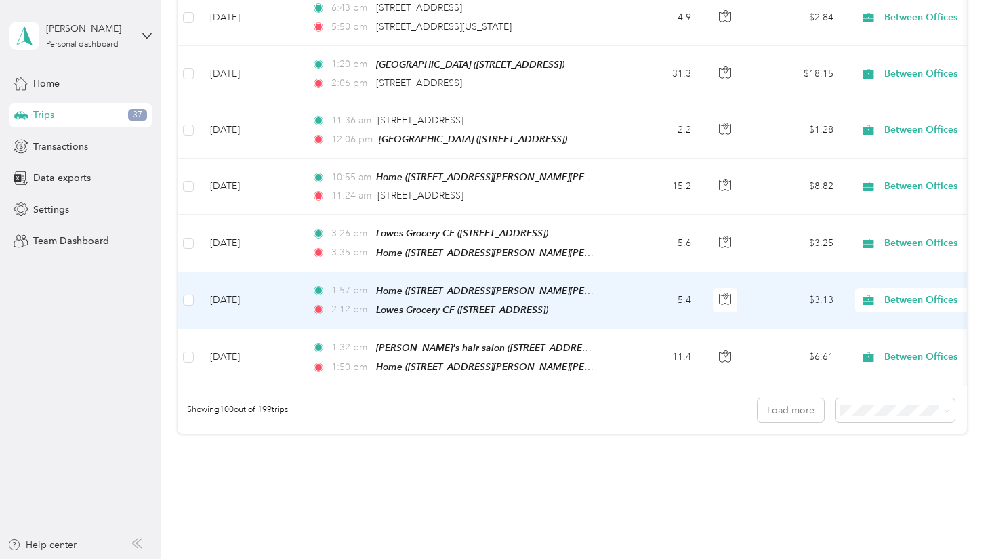
scroll to position [5449, 0]
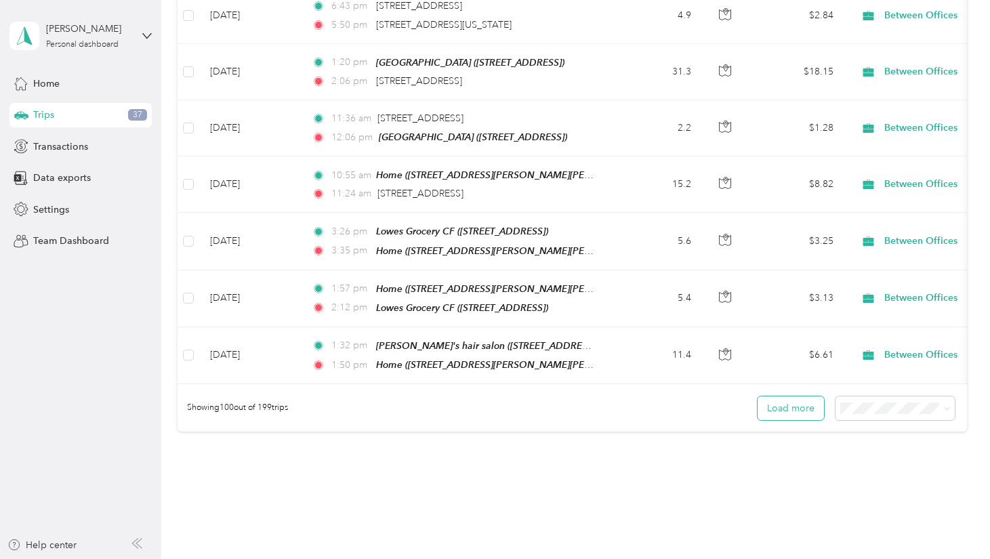
click at [802, 396] on button "Load more" at bounding box center [791, 408] width 66 height 24
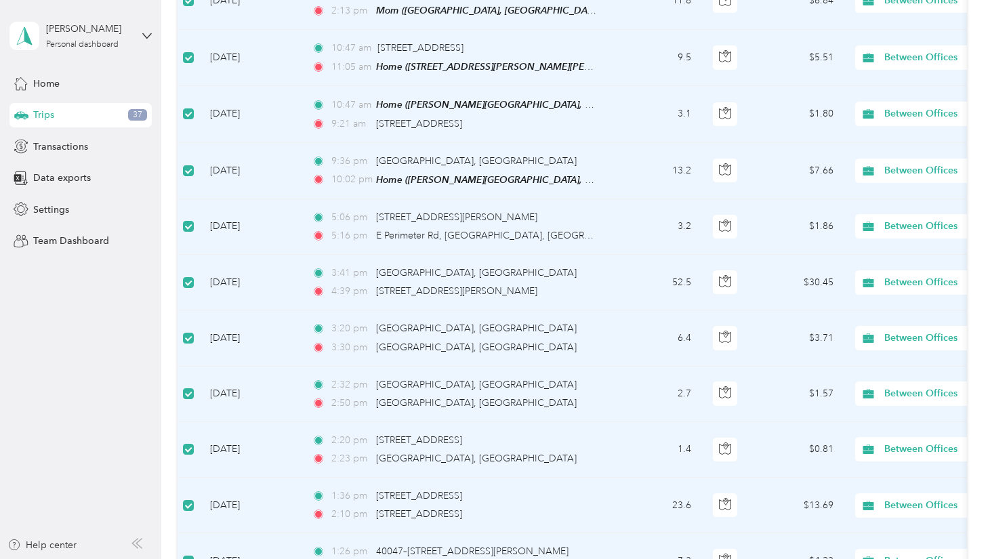
scroll to position [0, 0]
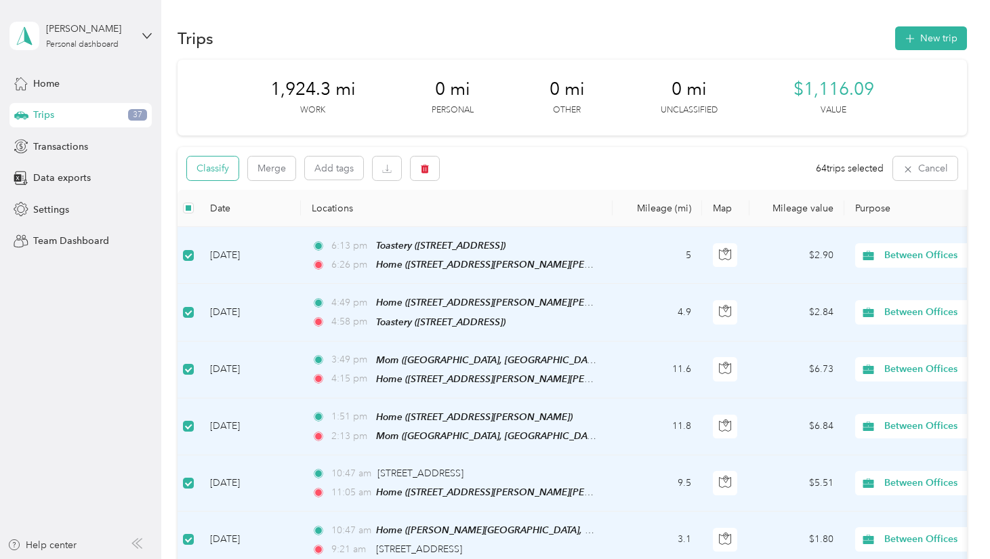
click at [213, 172] on button "Classify" at bounding box center [213, 169] width 52 height 24
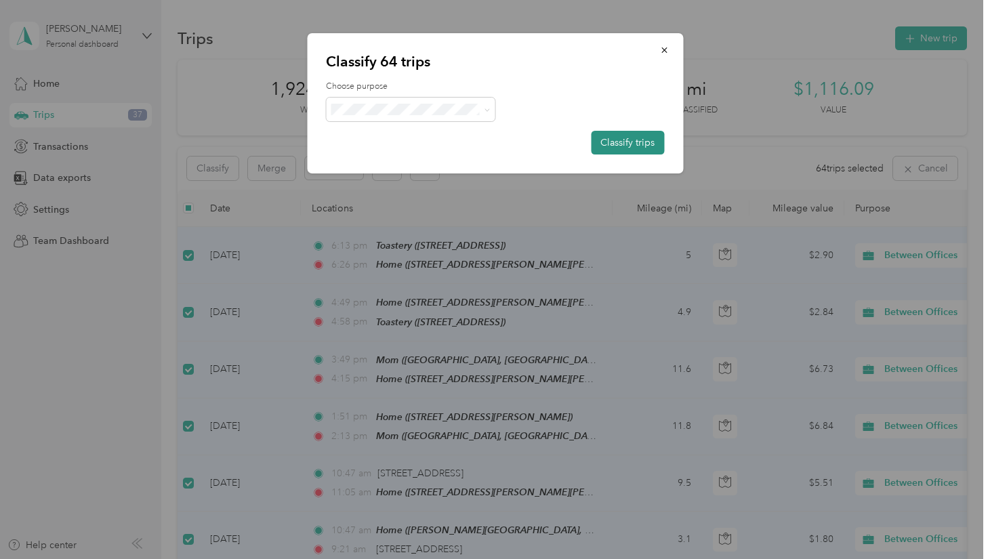
click at [639, 139] on button "Classify trips" at bounding box center [627, 143] width 73 height 24
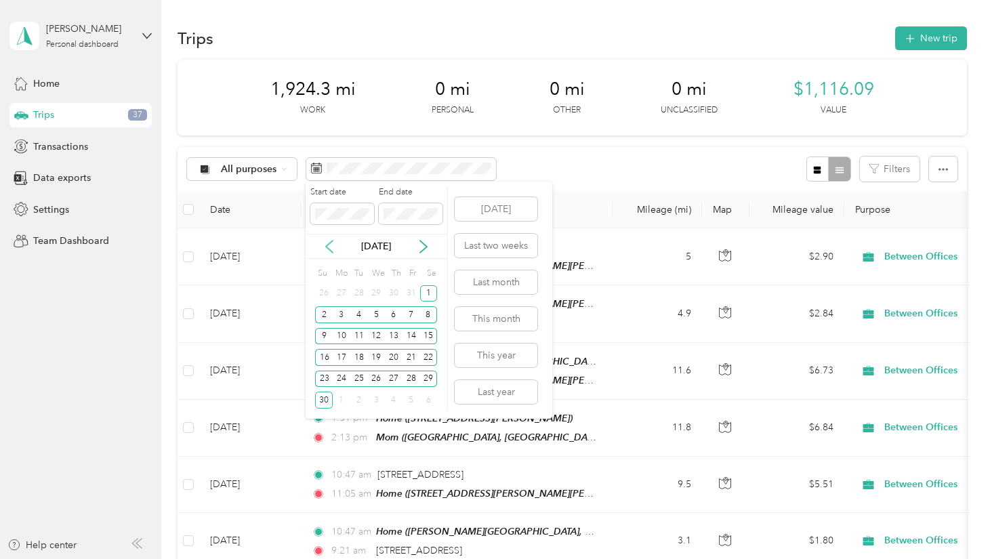
click at [328, 246] on icon at bounding box center [330, 247] width 14 height 14
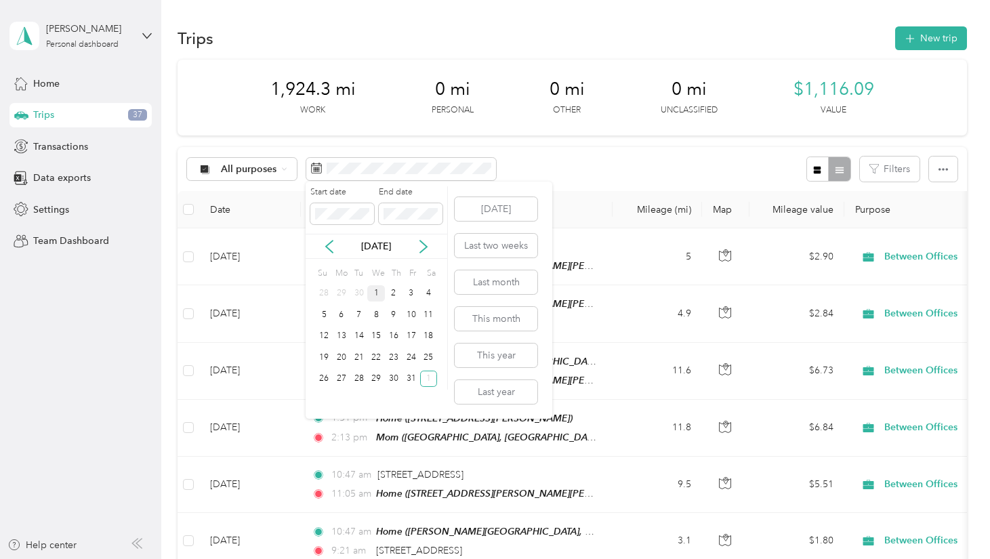
click at [376, 295] on div "1" at bounding box center [376, 293] width 18 height 17
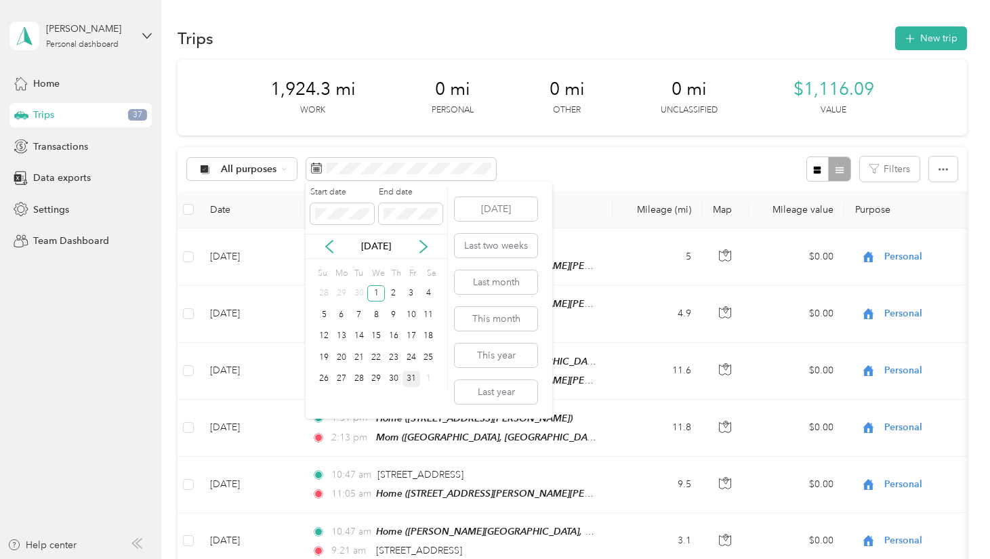
click at [411, 381] on div "31" at bounding box center [412, 379] width 18 height 17
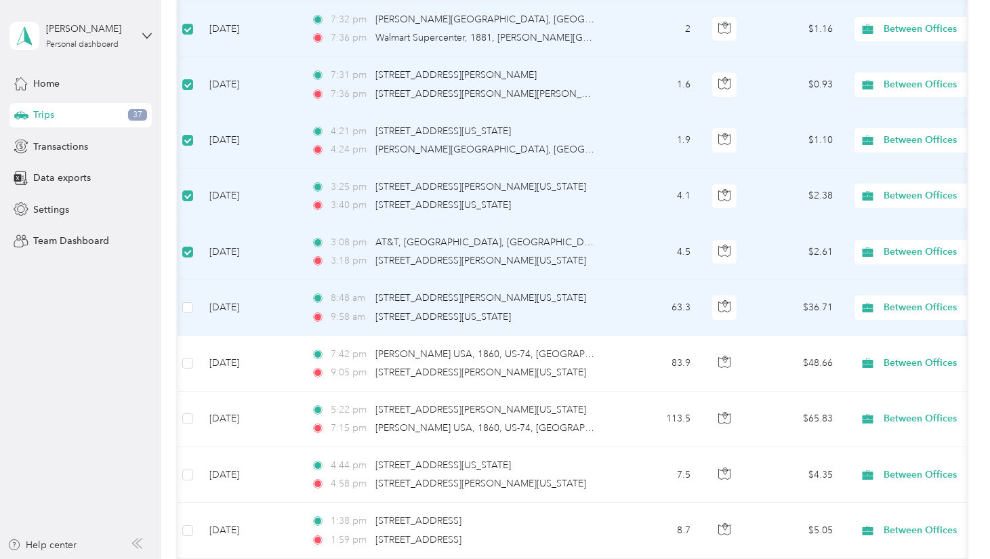
scroll to position [4979, 0]
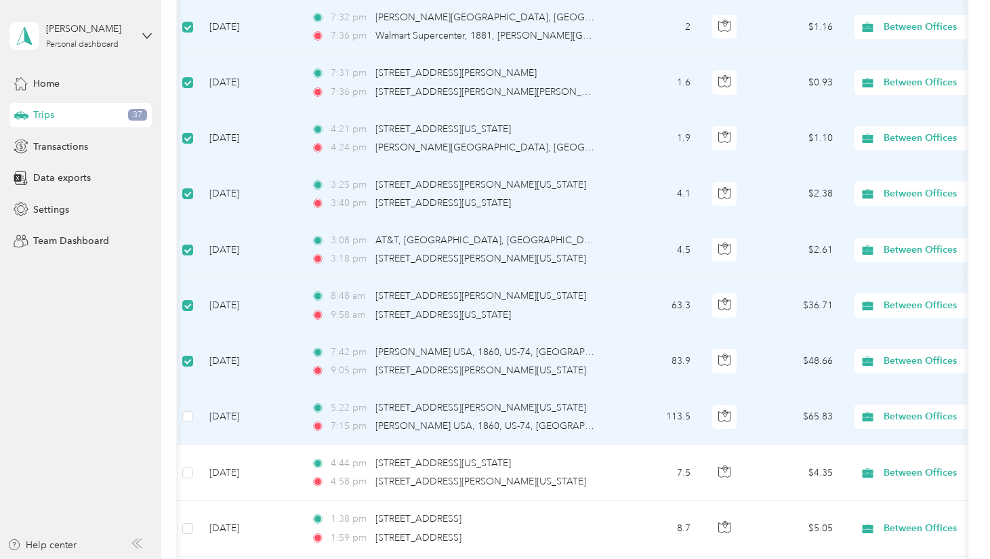
click at [194, 390] on td at bounding box center [188, 418] width 22 height 56
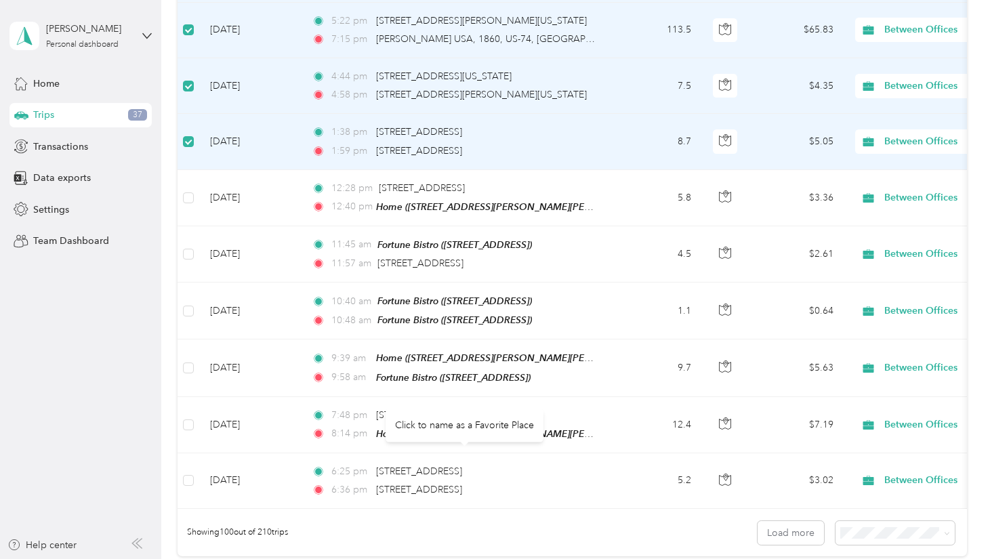
scroll to position [5365, 0]
click at [813, 522] on button "Load more" at bounding box center [791, 534] width 66 height 24
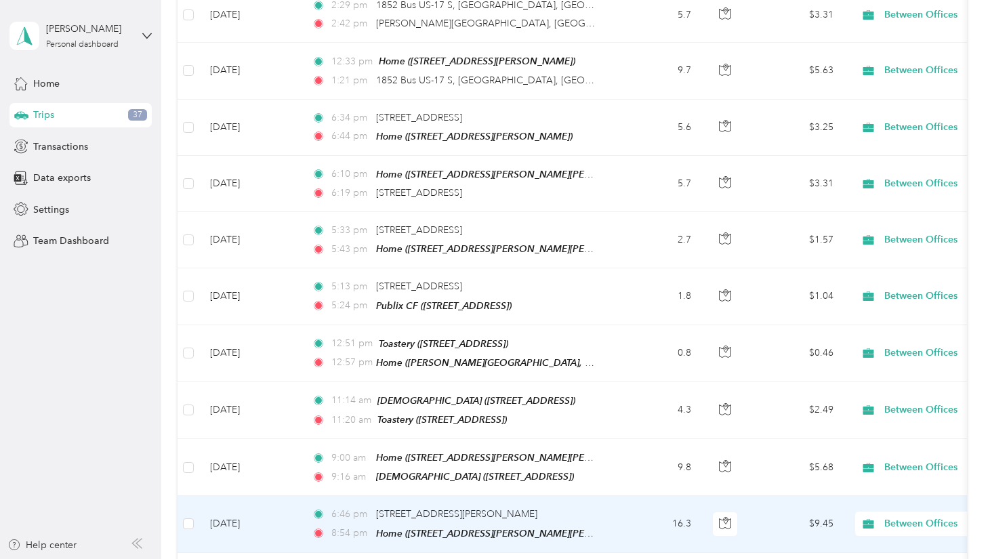
scroll to position [7247, 0]
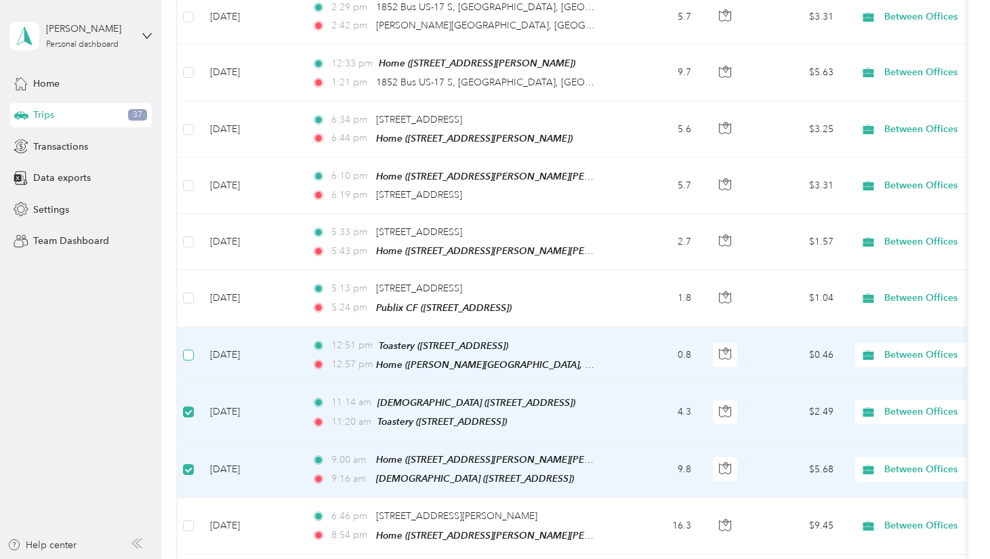
click at [190, 348] on label at bounding box center [188, 355] width 11 height 15
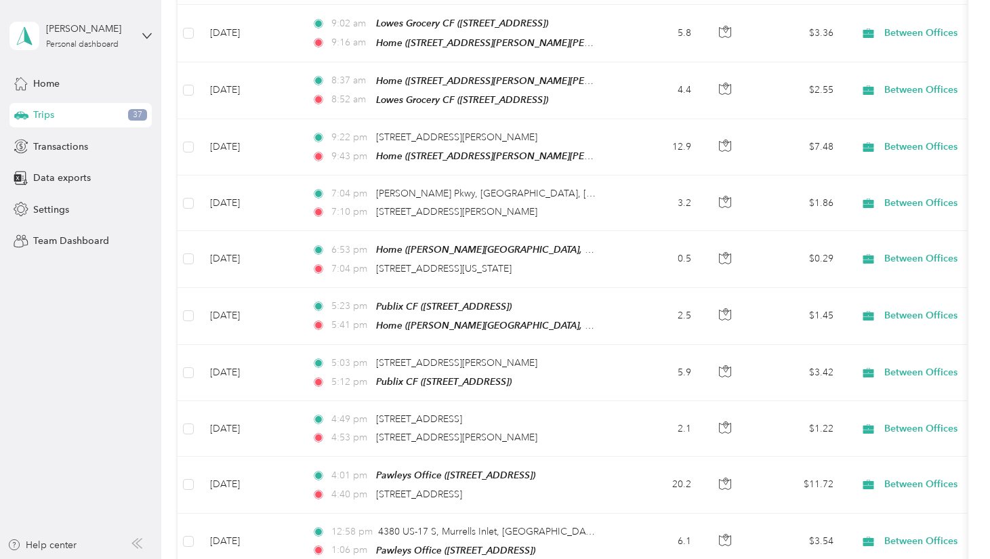
scroll to position [10924, 0]
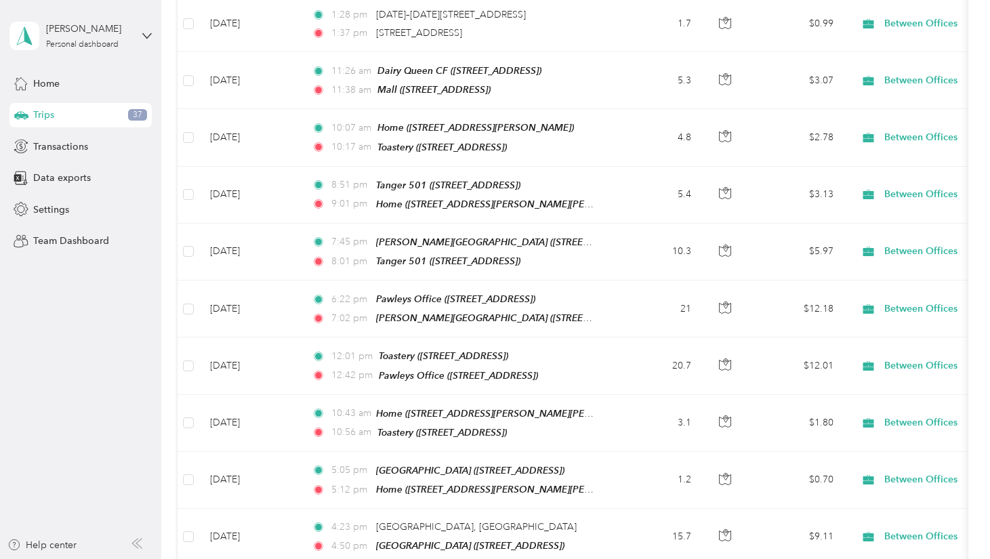
scroll to position [0, 0]
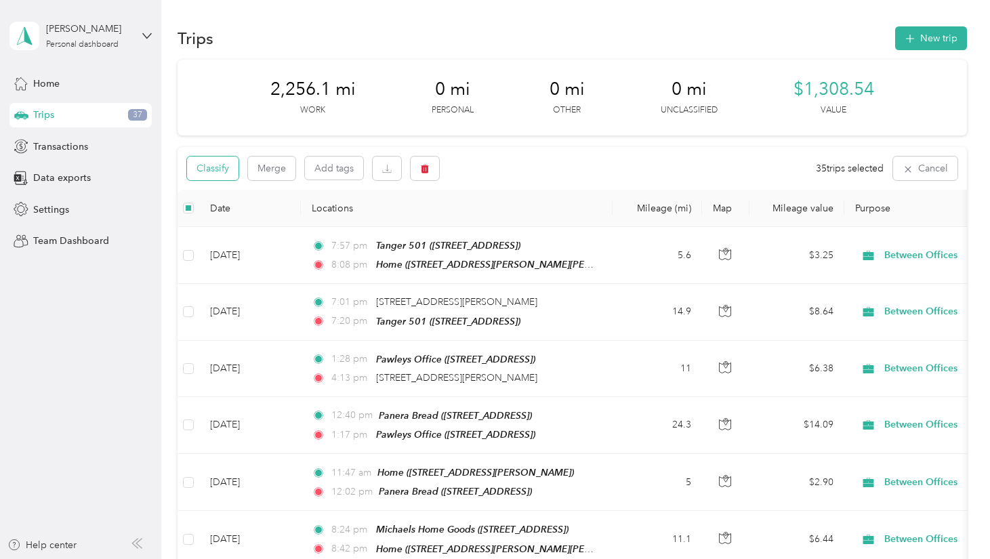
click at [209, 175] on button "Classify" at bounding box center [213, 169] width 52 height 24
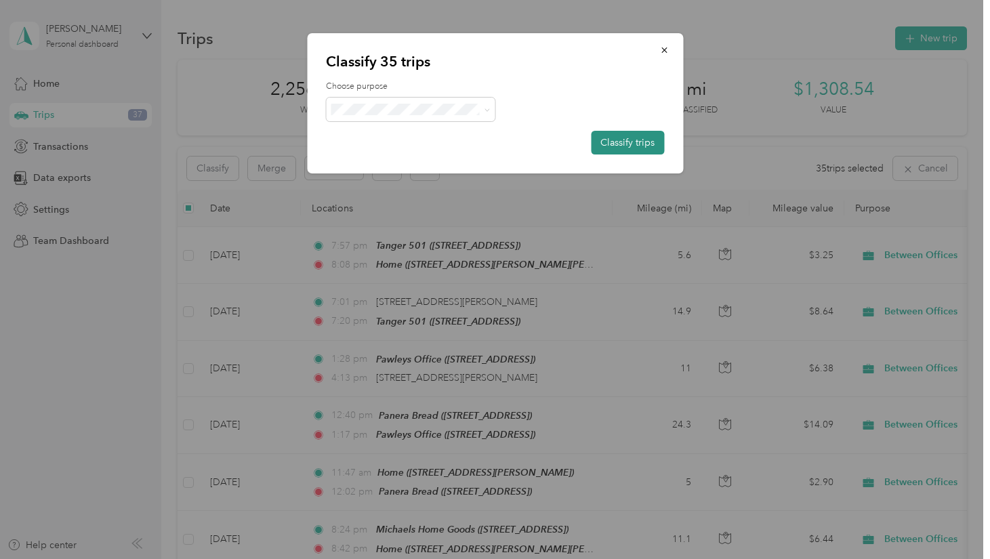
click at [630, 141] on button "Classify trips" at bounding box center [627, 143] width 73 height 24
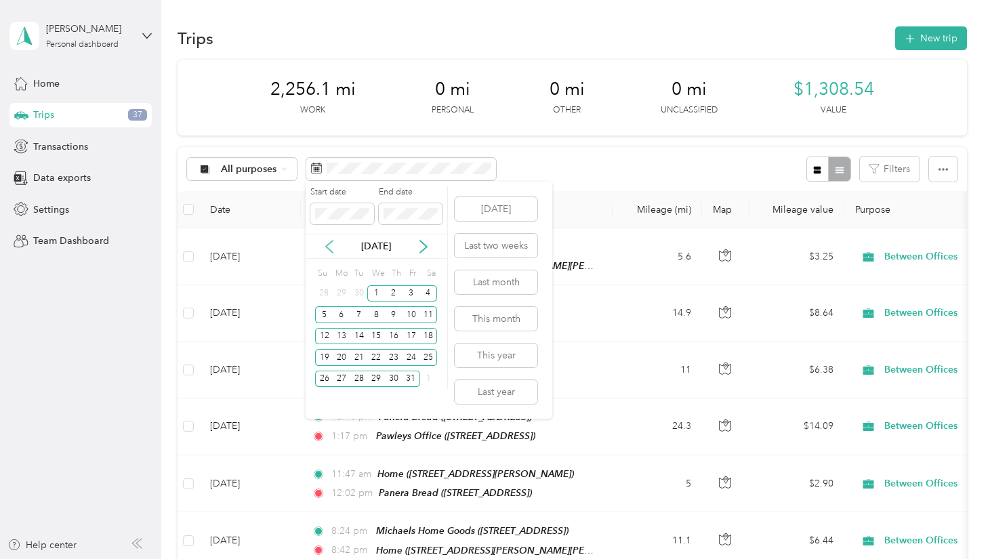
click at [331, 247] on icon at bounding box center [330, 247] width 14 height 14
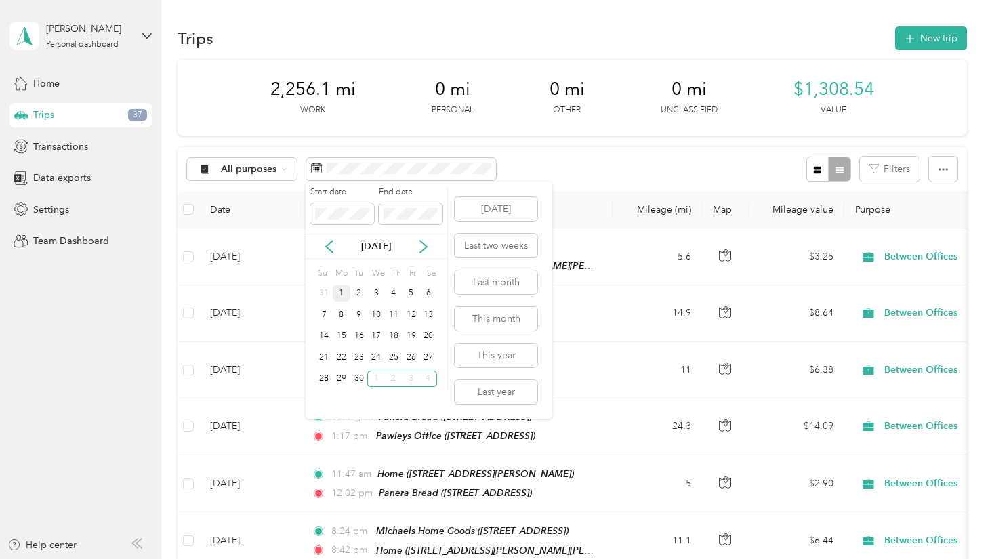
click at [338, 294] on div "1" at bounding box center [342, 293] width 18 height 17
click at [360, 379] on div "30" at bounding box center [359, 379] width 18 height 17
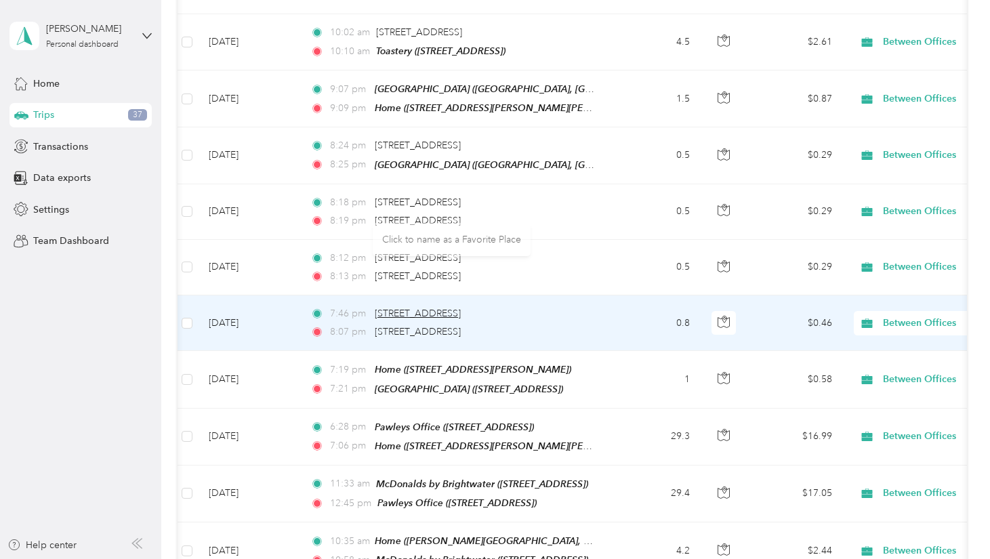
scroll to position [3321, 0]
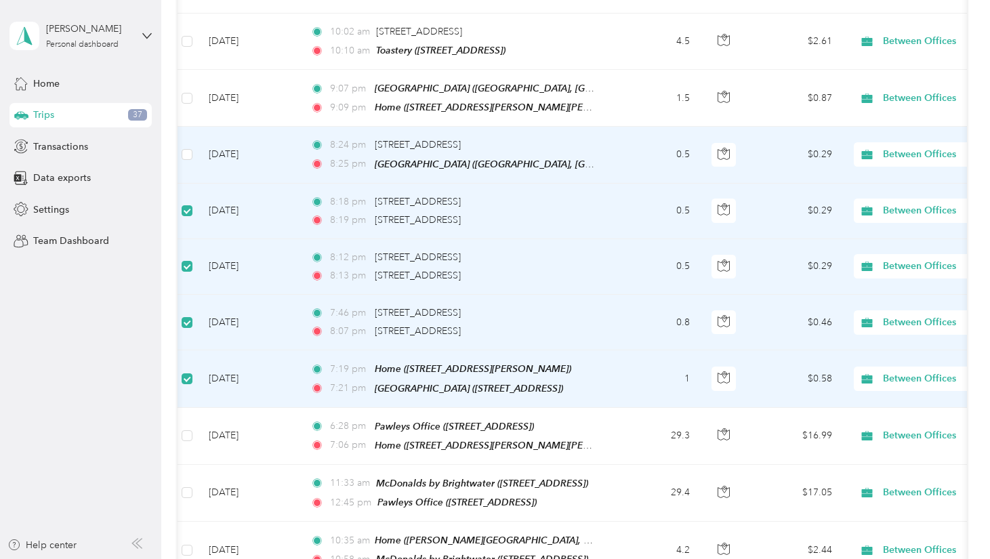
click at [194, 127] on td at bounding box center [187, 155] width 22 height 56
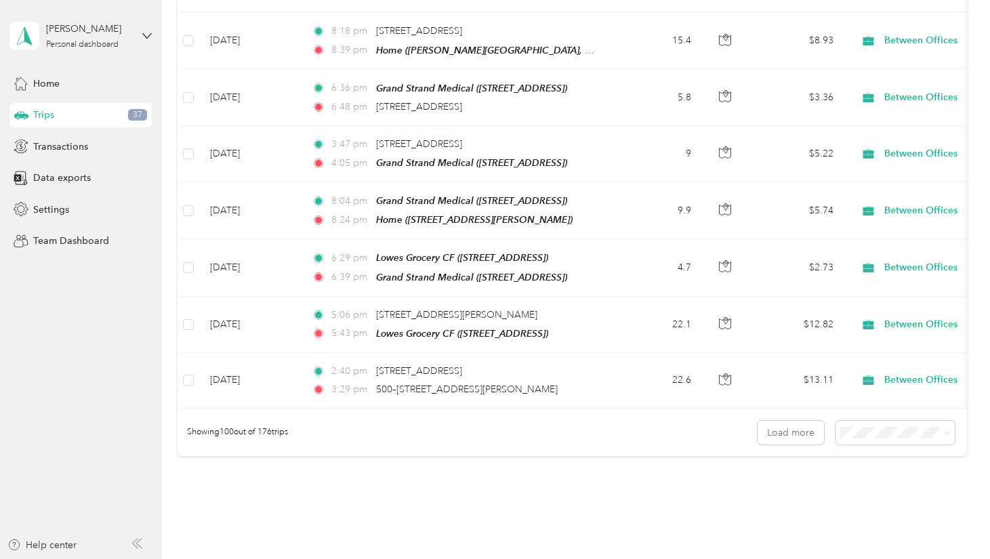
scroll to position [5475, 0]
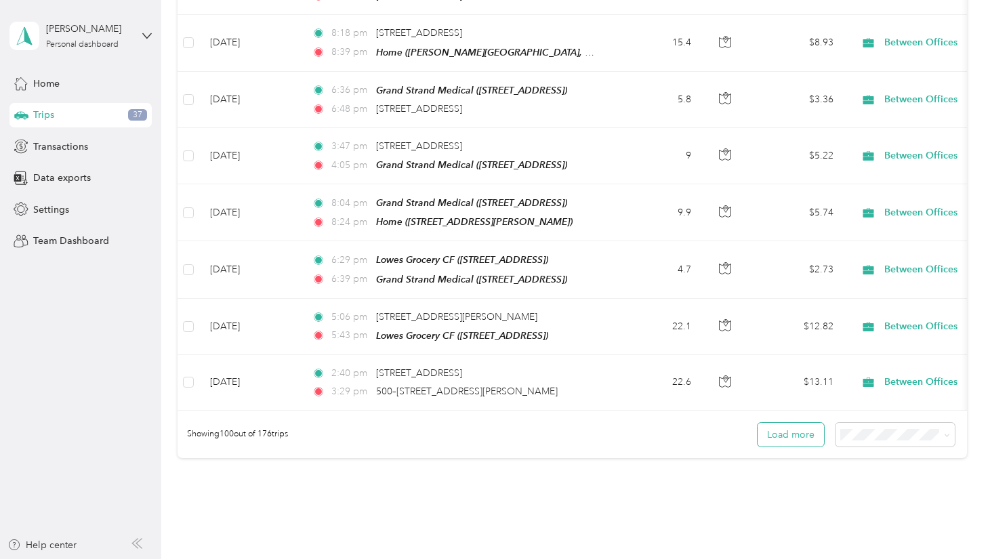
click at [804, 423] on button "Load more" at bounding box center [791, 435] width 66 height 24
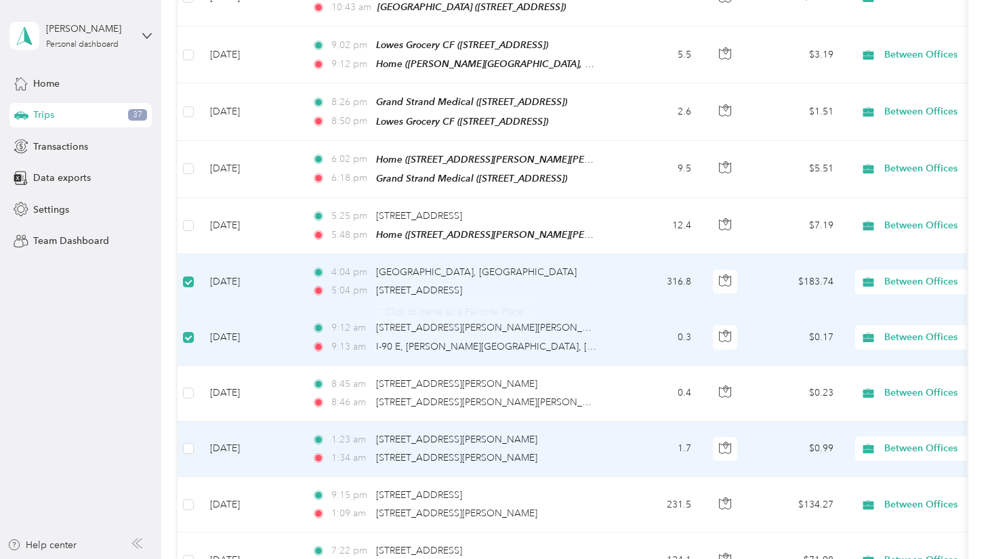
scroll to position [6547, 0]
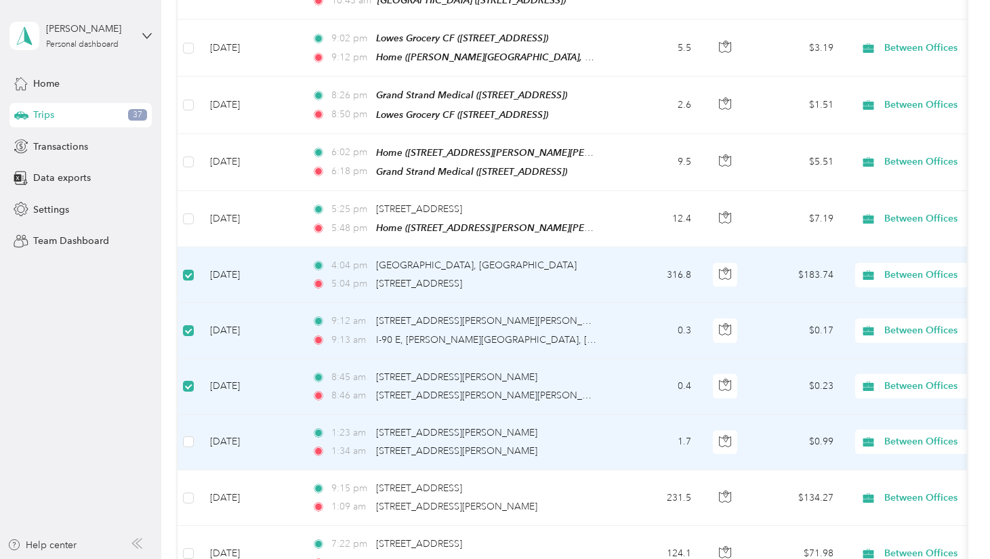
click at [194, 415] on td at bounding box center [189, 443] width 22 height 56
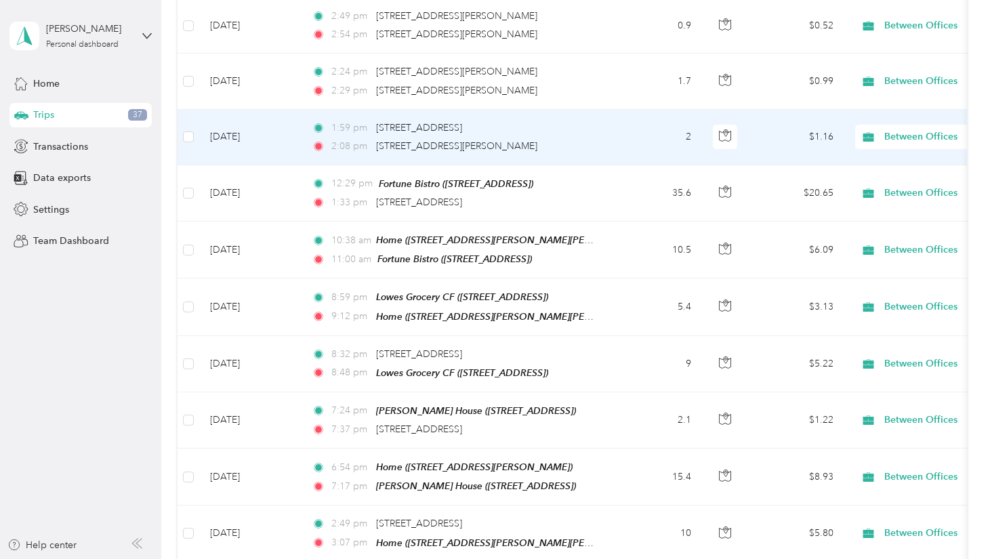
scroll to position [0, 0]
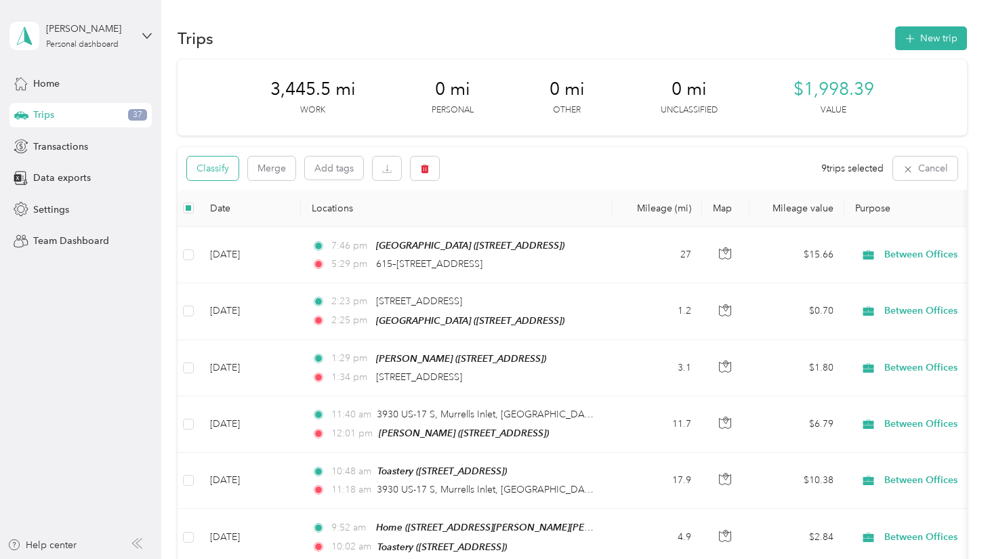
click at [207, 168] on button "Classify" at bounding box center [213, 169] width 52 height 24
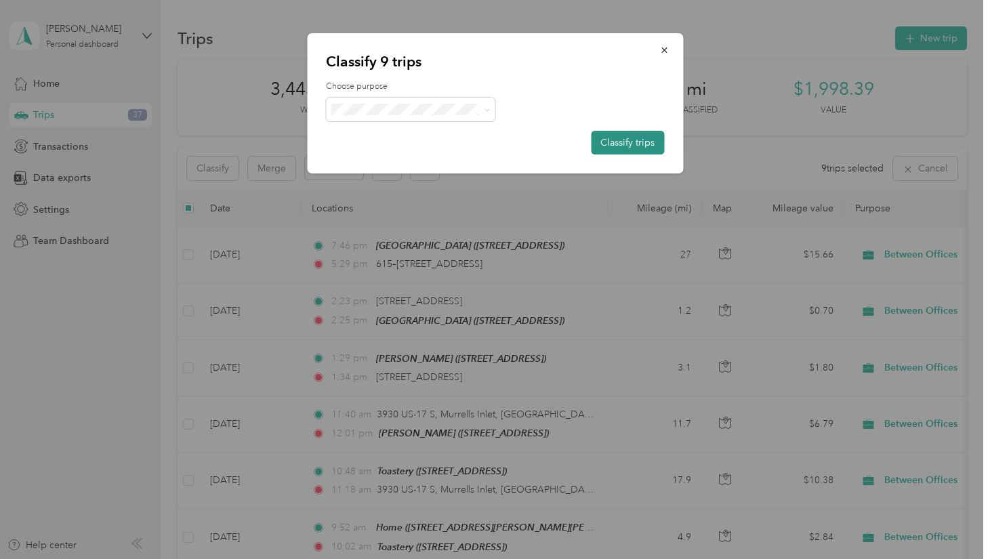
click at [649, 142] on button "Classify trips" at bounding box center [627, 143] width 73 height 24
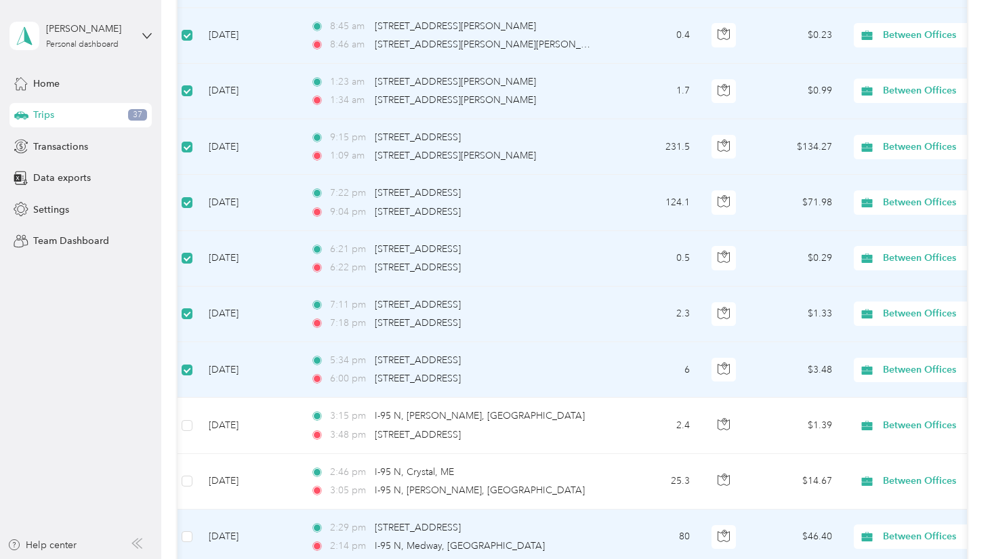
scroll to position [6909, 0]
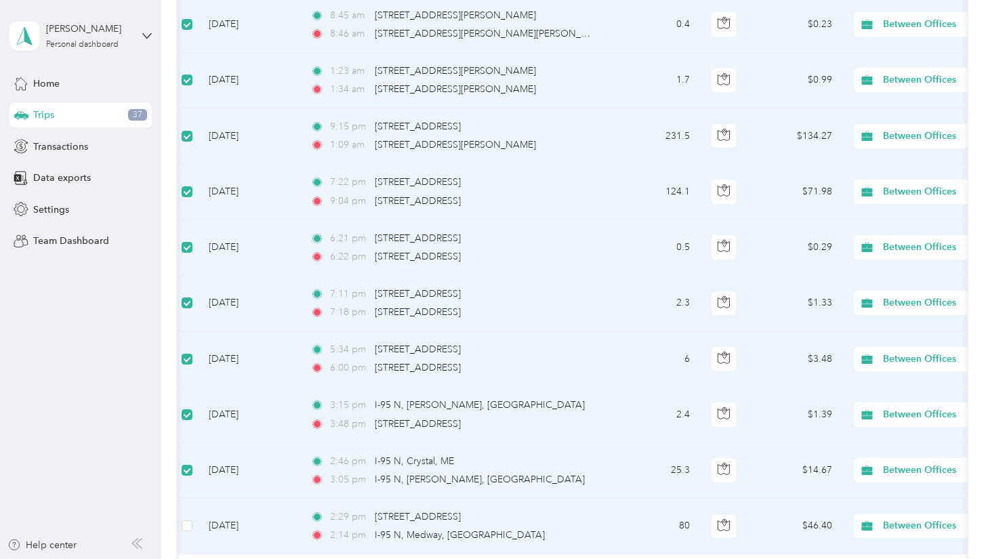
drag, startPoint x: 188, startPoint y: 416, endPoint x: 213, endPoint y: 443, distance: 37.4
click at [188, 518] on label at bounding box center [187, 525] width 11 height 15
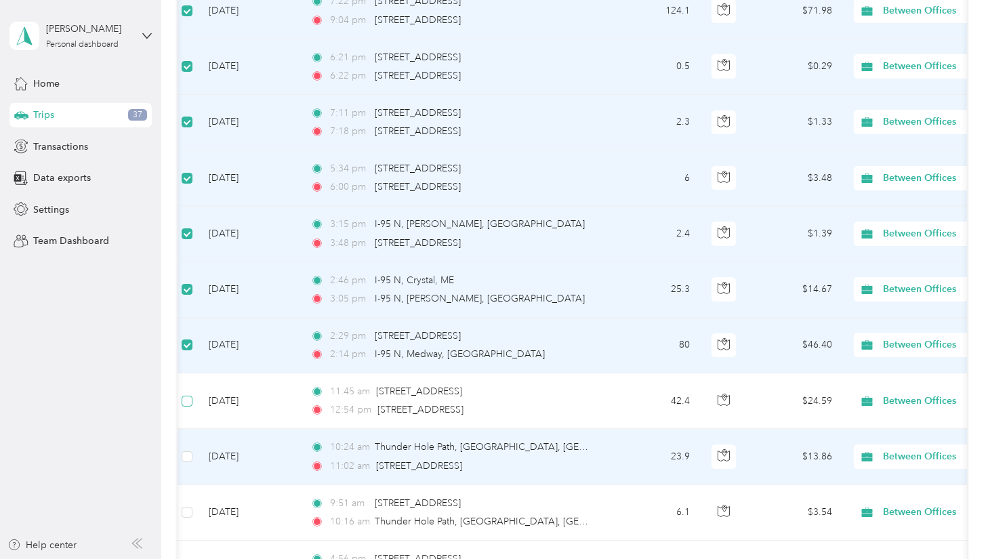
scroll to position [7101, 0]
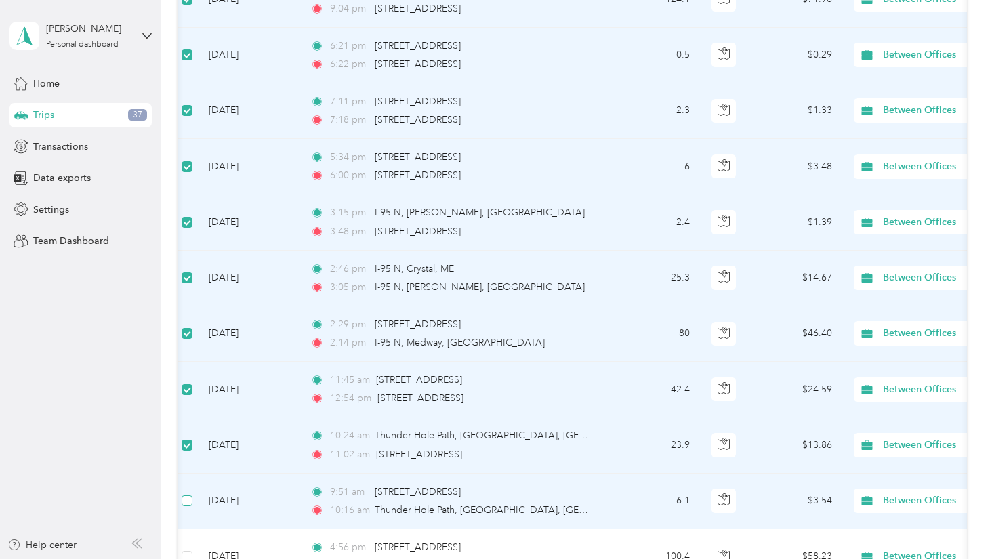
drag, startPoint x: 194, startPoint y: 396, endPoint x: 189, endPoint y: 406, distance: 11.2
click at [194, 474] on td at bounding box center [187, 502] width 22 height 56
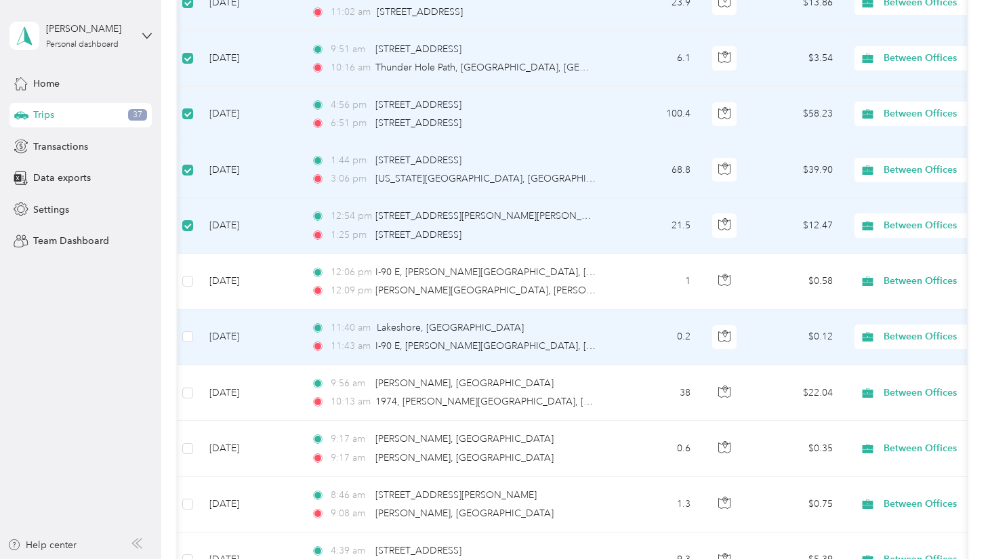
scroll to position [7552, 0]
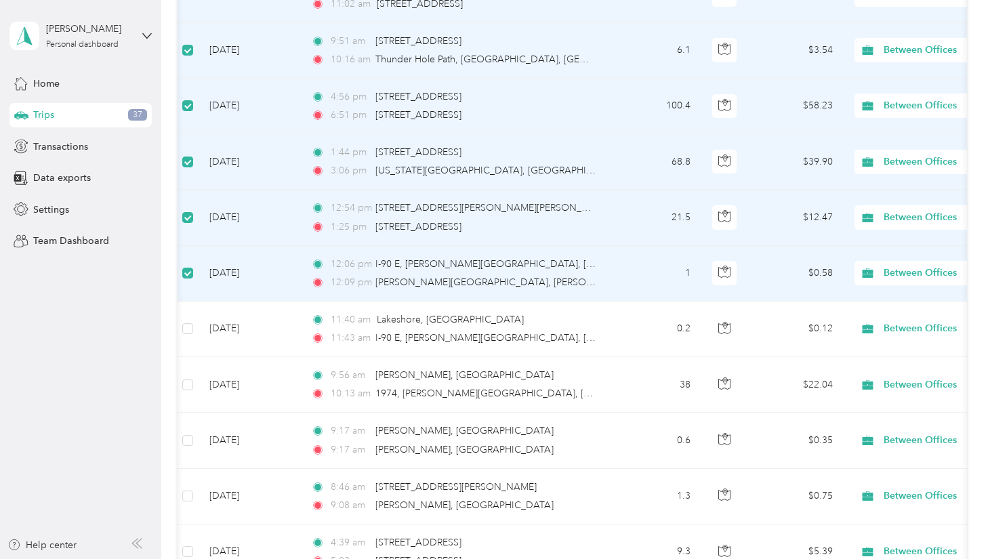
scroll to position [7550, 0]
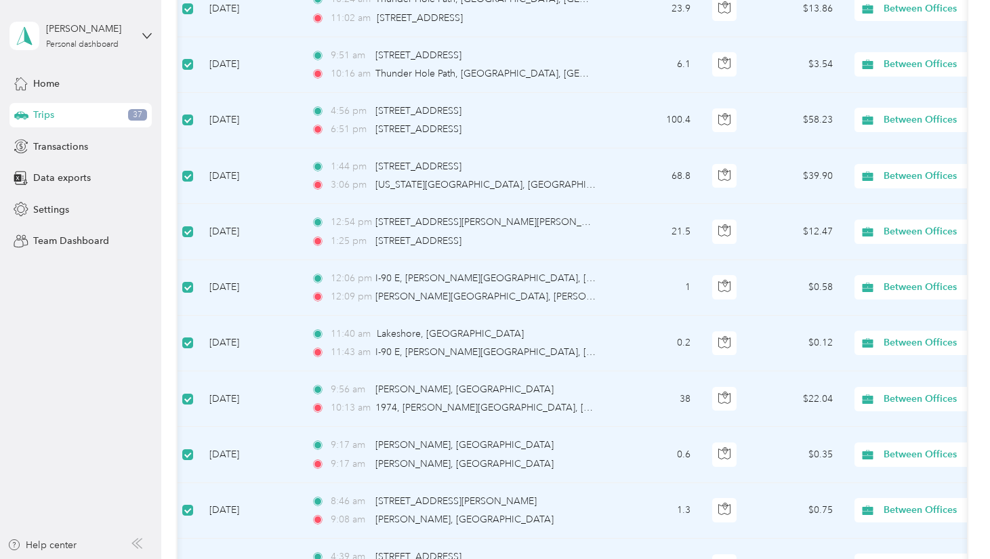
click at [187, 539] on td at bounding box center [188, 567] width 22 height 56
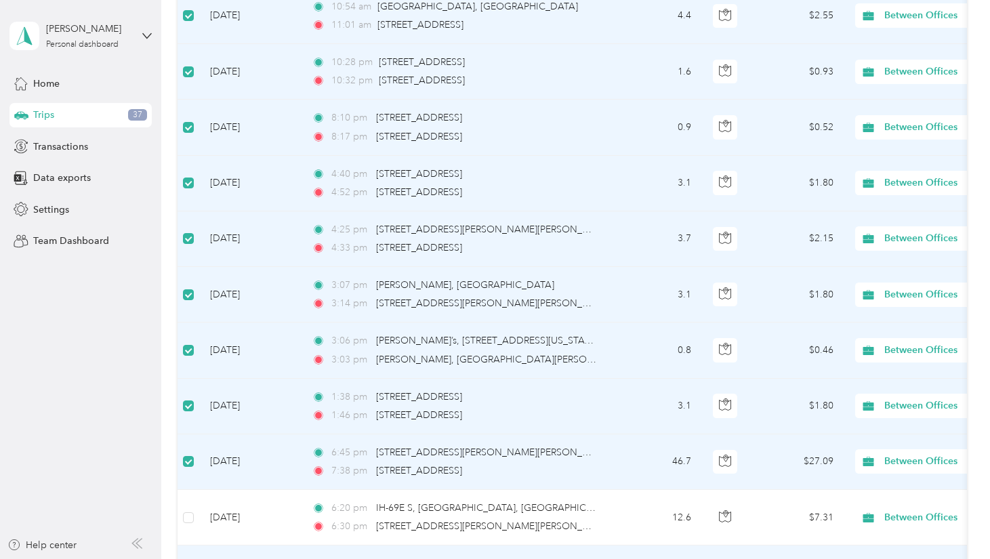
scroll to position [8759, 0]
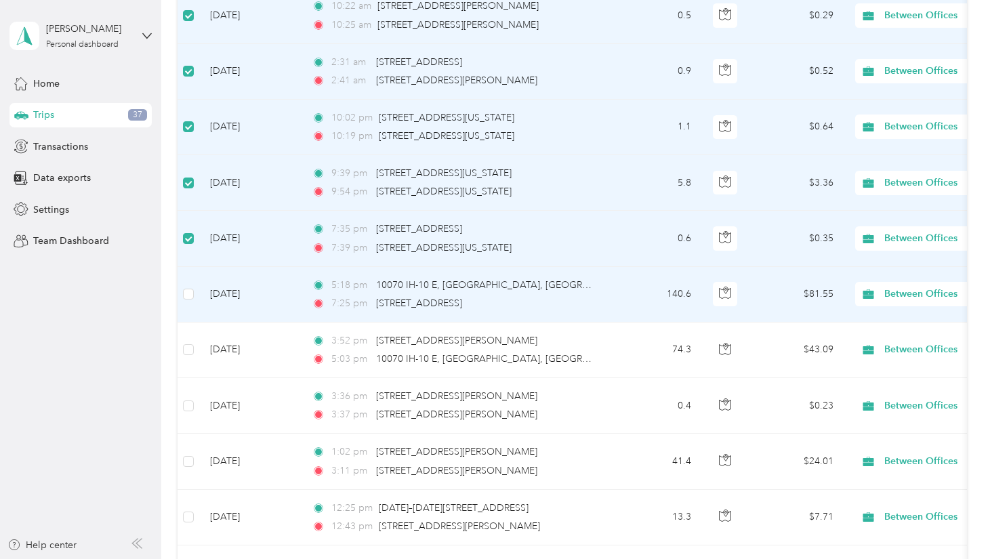
scroll to position [9549, 0]
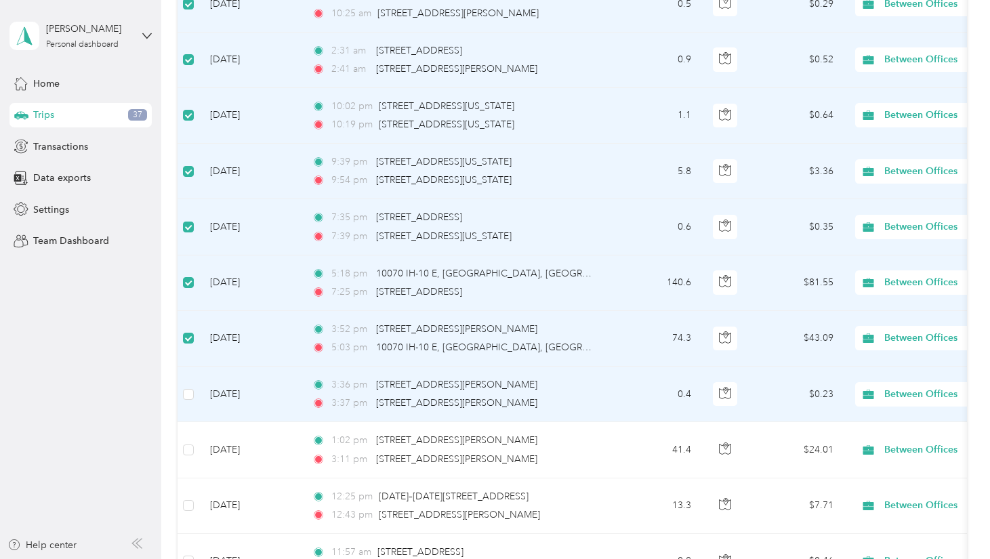
click at [194, 367] on td at bounding box center [189, 395] width 22 height 56
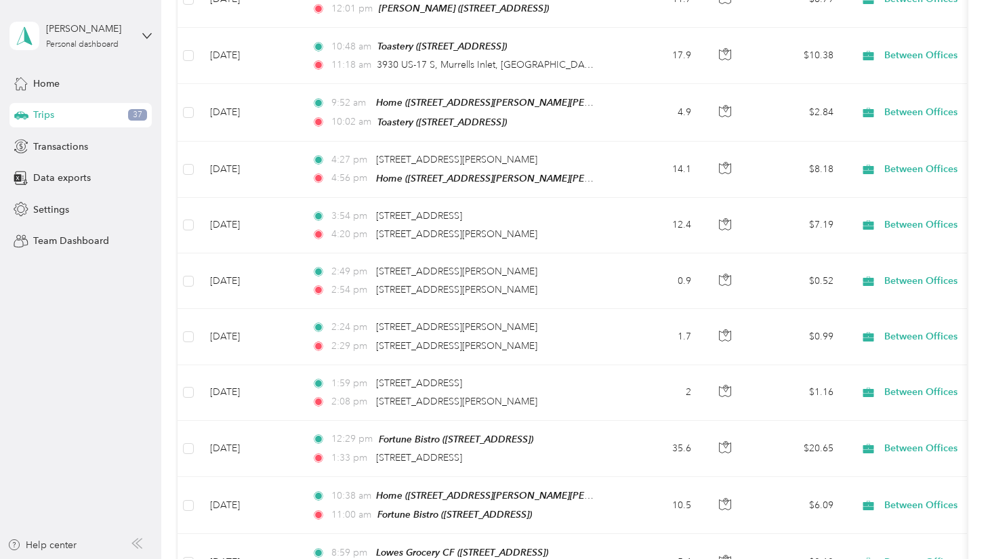
scroll to position [0, 0]
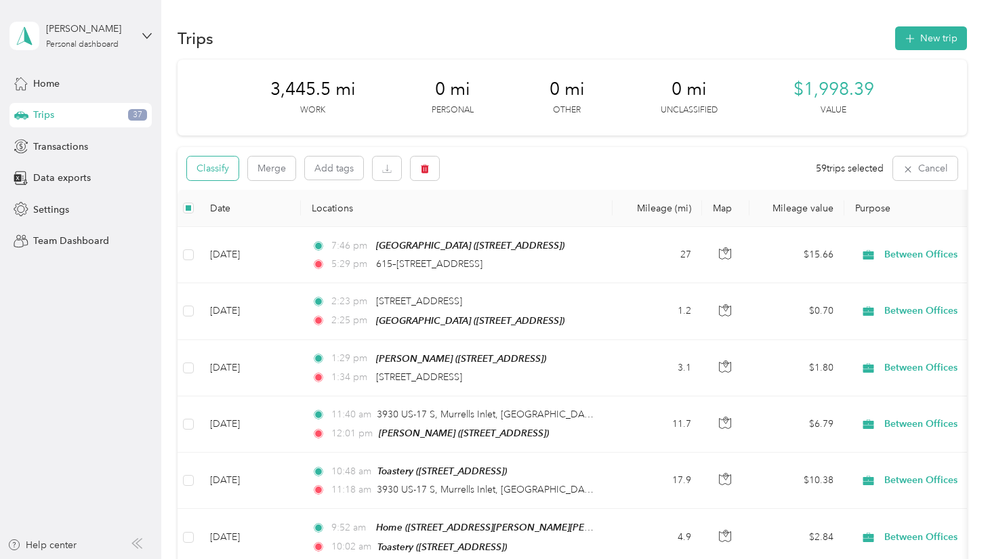
click at [221, 173] on button "Classify" at bounding box center [213, 169] width 52 height 24
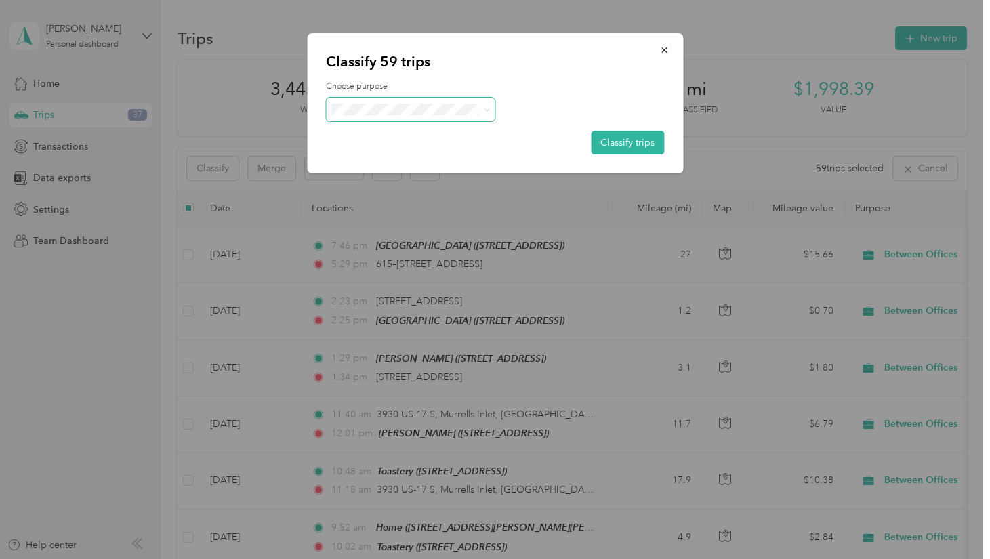
click at [485, 109] on icon at bounding box center [488, 110] width 6 height 6
click at [388, 184] on li "Ed Meta Business" at bounding box center [410, 175] width 169 height 24
click at [649, 140] on button "Classify trips" at bounding box center [627, 143] width 73 height 24
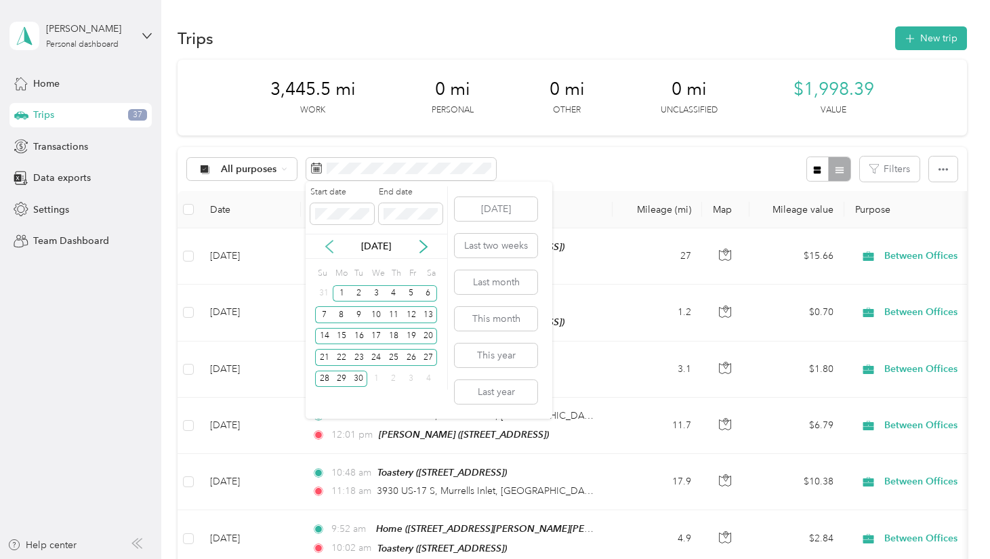
click at [330, 246] on icon at bounding box center [330, 247] width 14 height 14
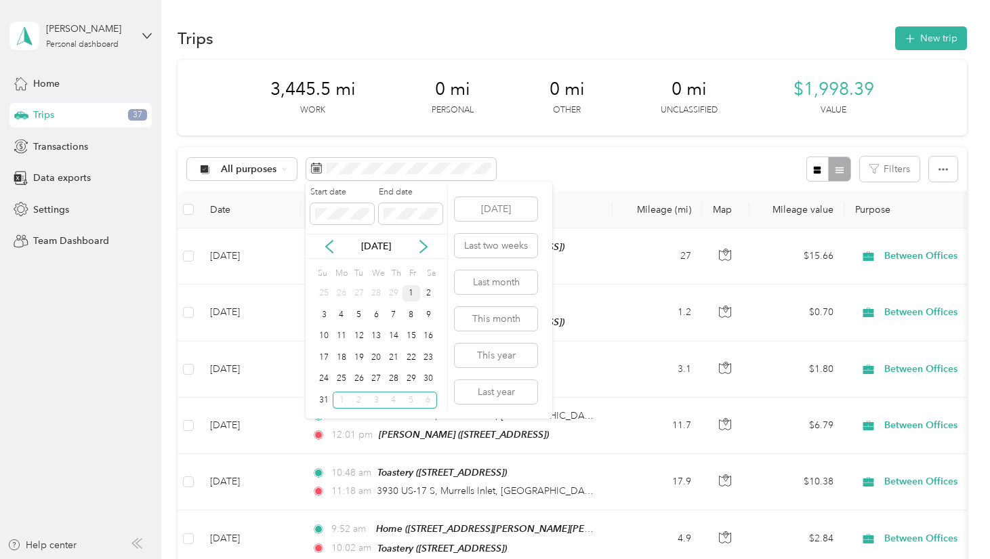
click at [413, 295] on div "1" at bounding box center [412, 293] width 18 height 17
click at [323, 403] on div "31" at bounding box center [324, 400] width 18 height 17
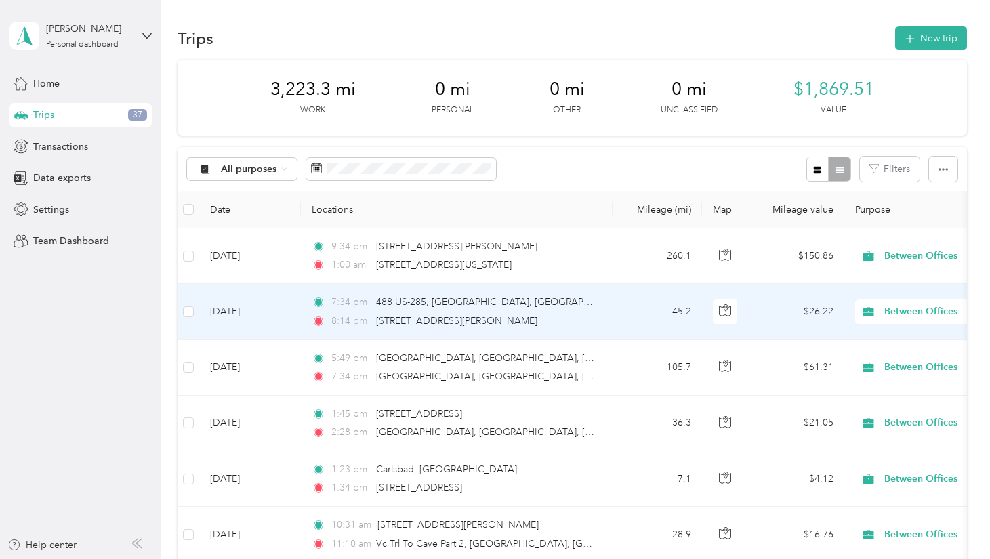
scroll to position [1, 0]
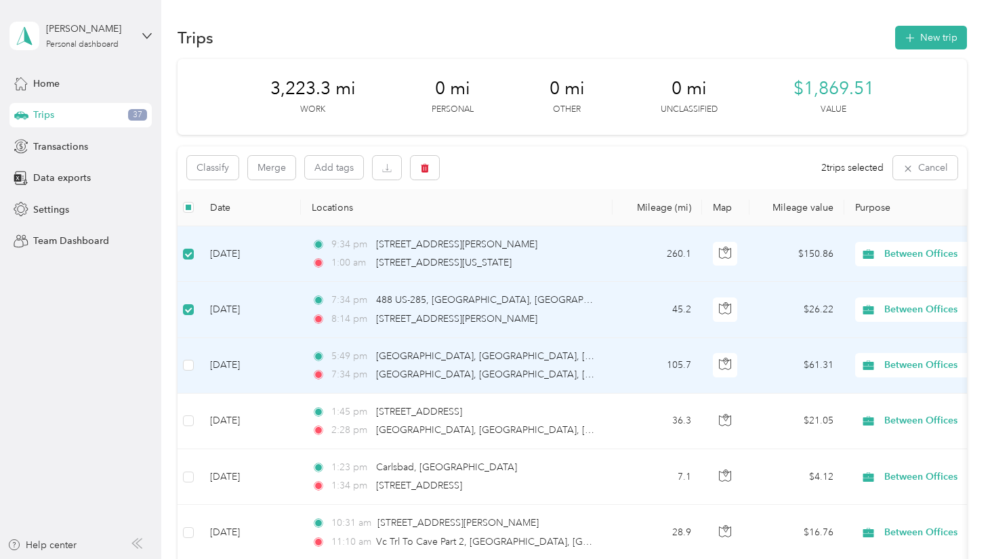
click at [189, 373] on td at bounding box center [189, 366] width 22 height 56
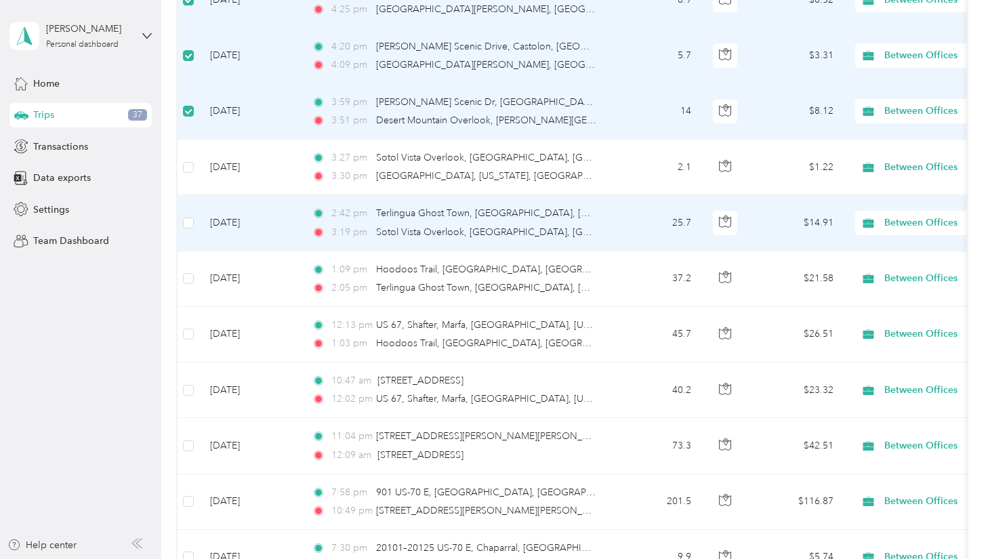
scroll to position [985, 0]
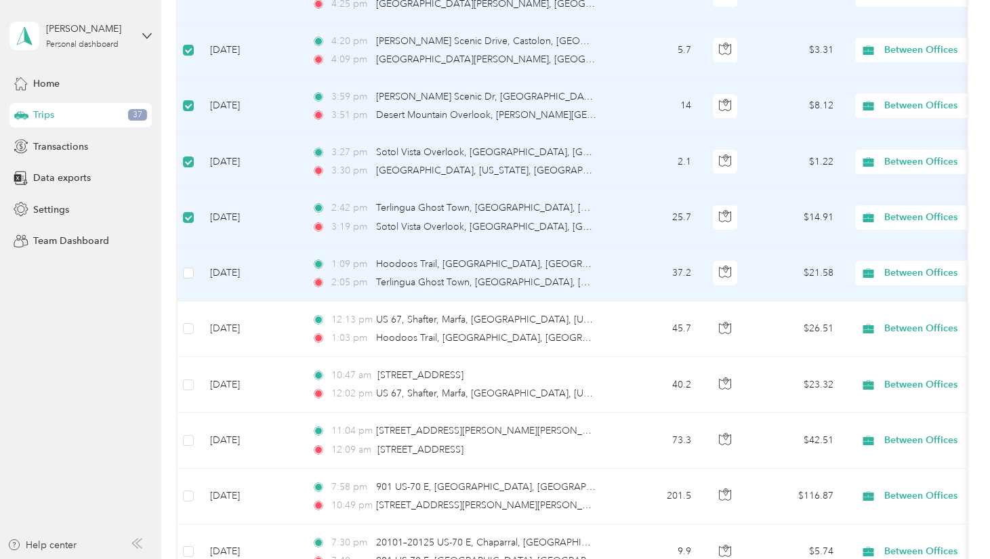
click at [194, 271] on td at bounding box center [189, 274] width 22 height 56
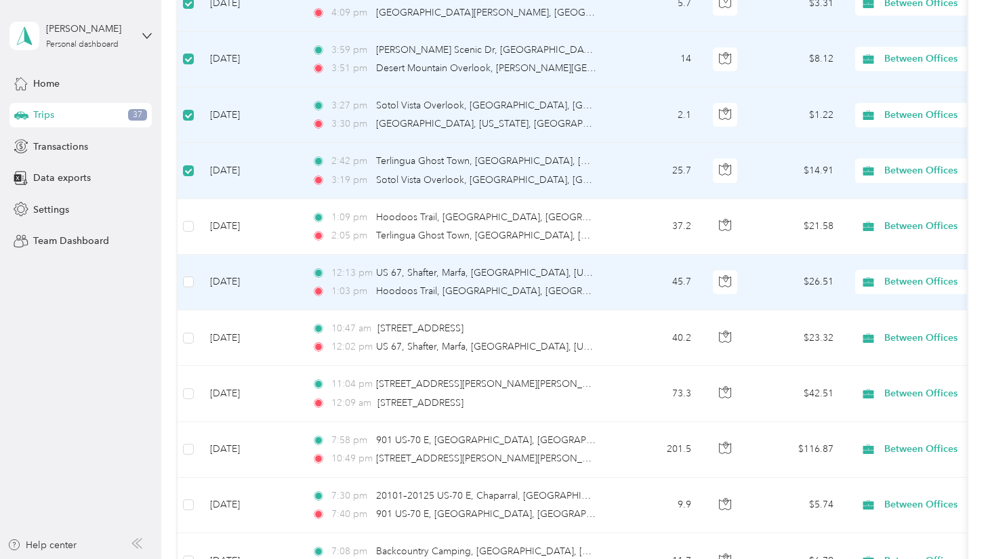
scroll to position [1046, 0]
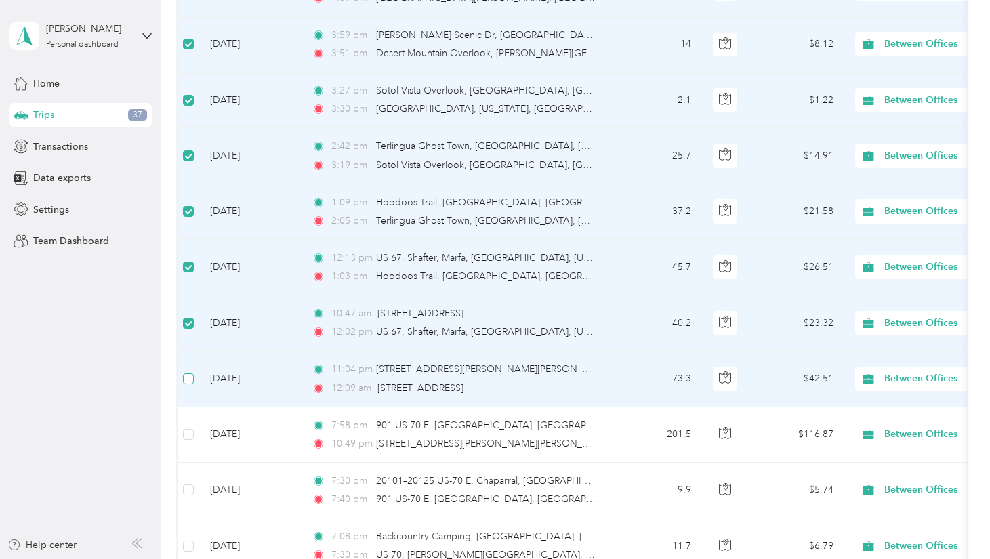
click at [189, 384] on label at bounding box center [188, 378] width 11 height 15
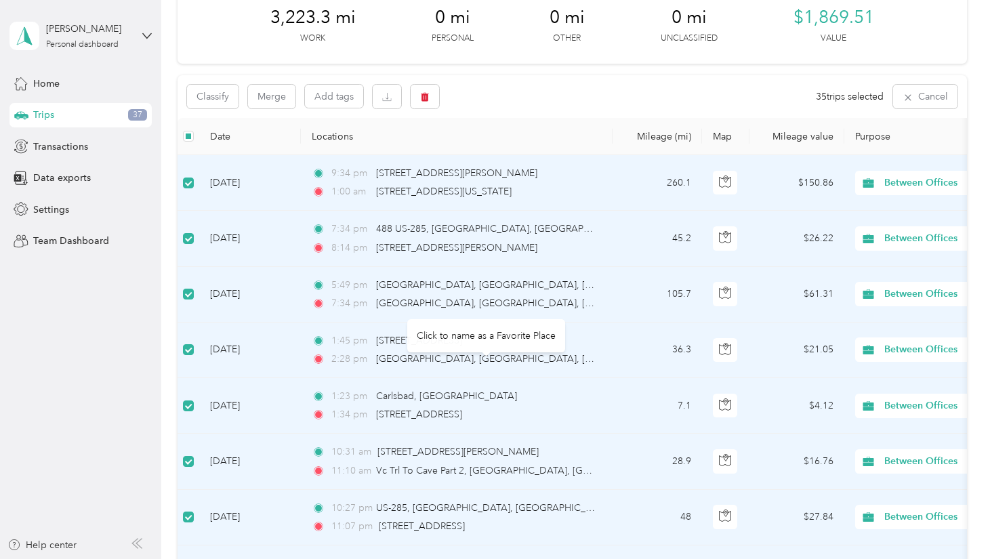
scroll to position [0, 0]
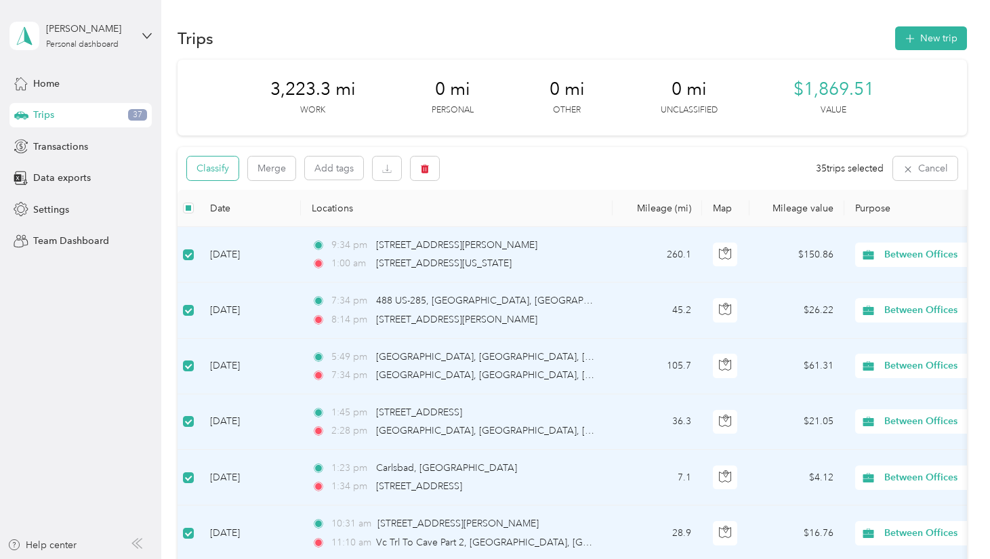
click at [231, 165] on button "Classify" at bounding box center [213, 169] width 52 height 24
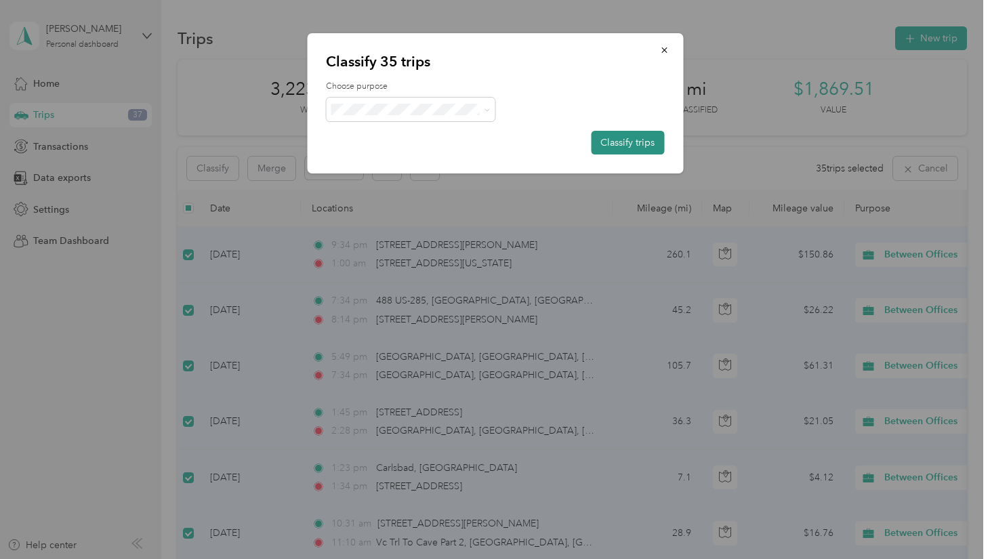
click at [638, 139] on button "Classify trips" at bounding box center [627, 143] width 73 height 24
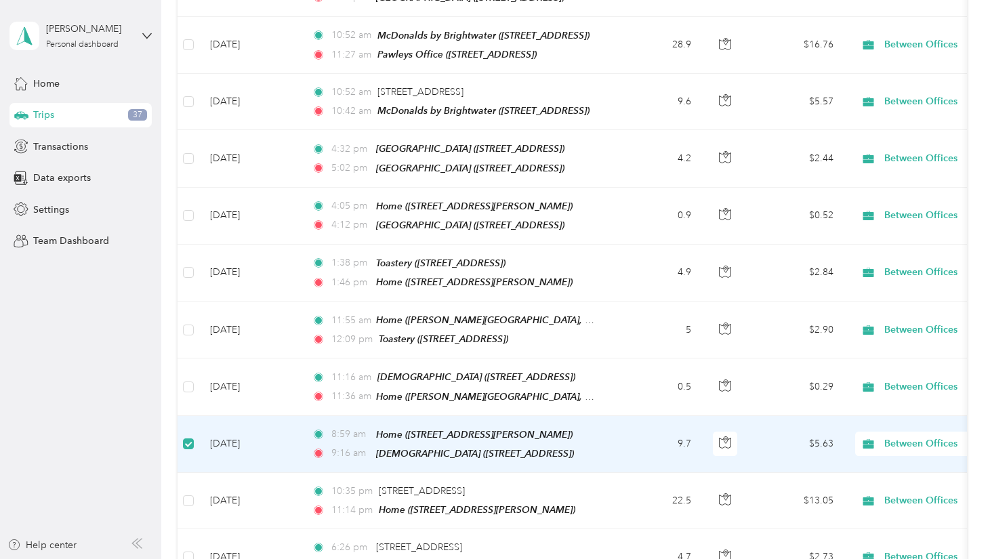
scroll to position [3518, 0]
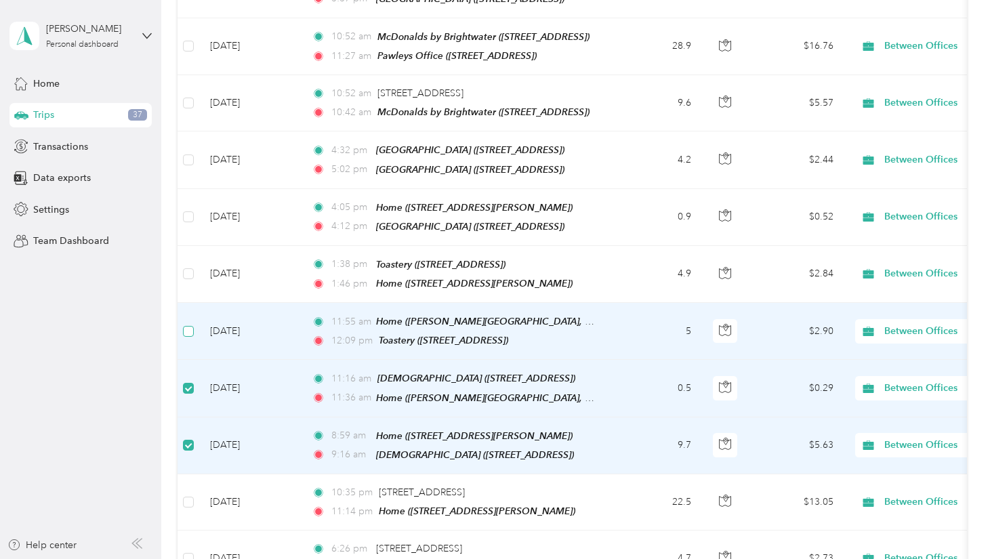
click at [192, 313] on td at bounding box center [189, 331] width 22 height 57
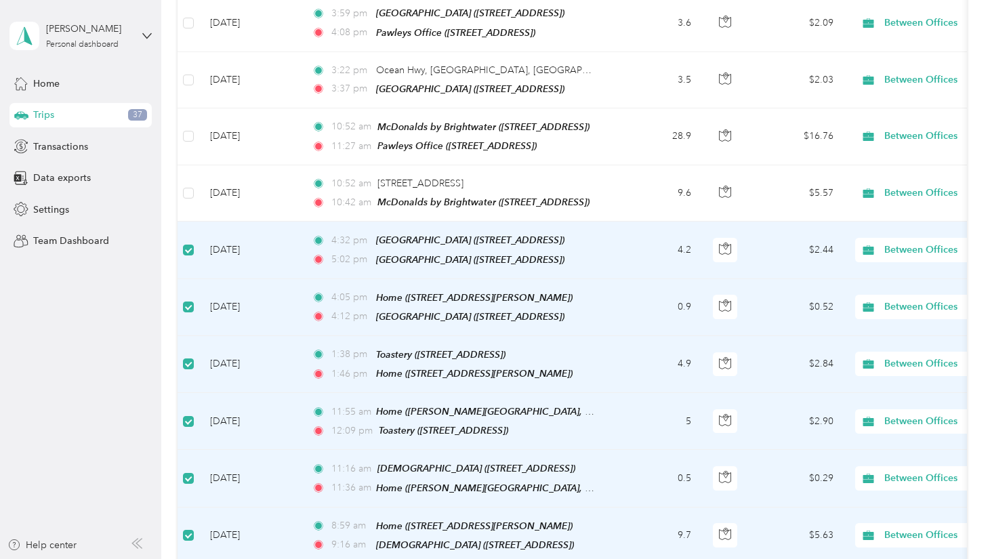
scroll to position [3411, 0]
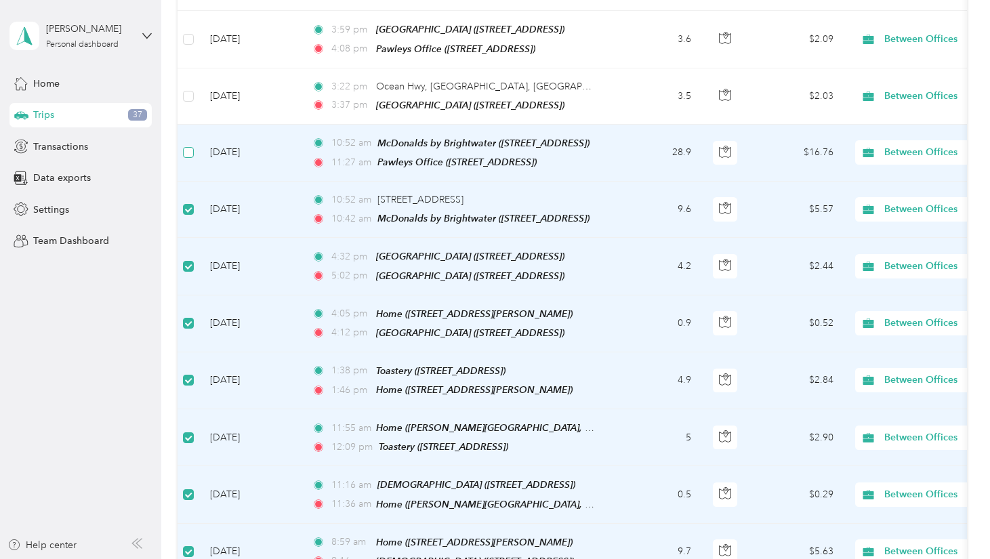
click at [192, 145] on label at bounding box center [188, 152] width 11 height 15
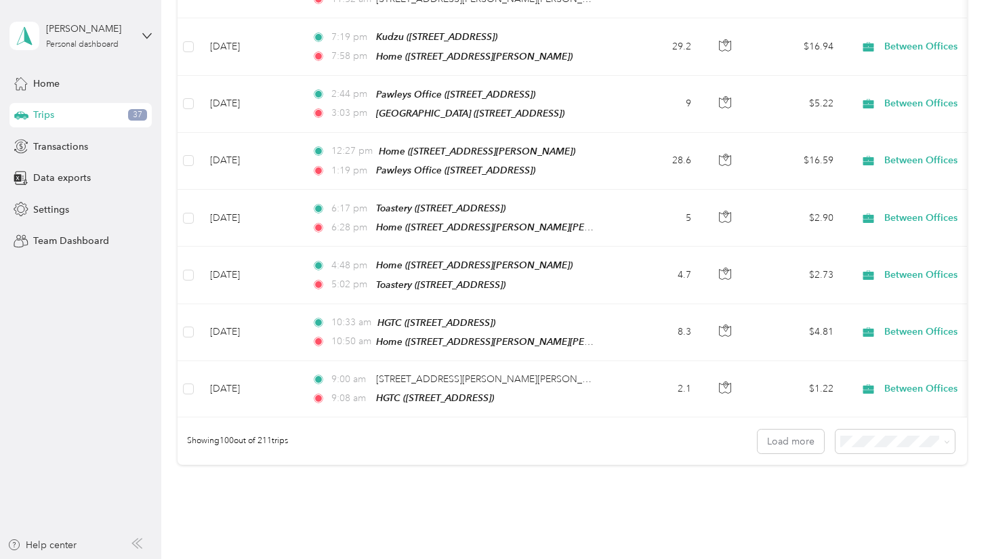
scroll to position [5418, 0]
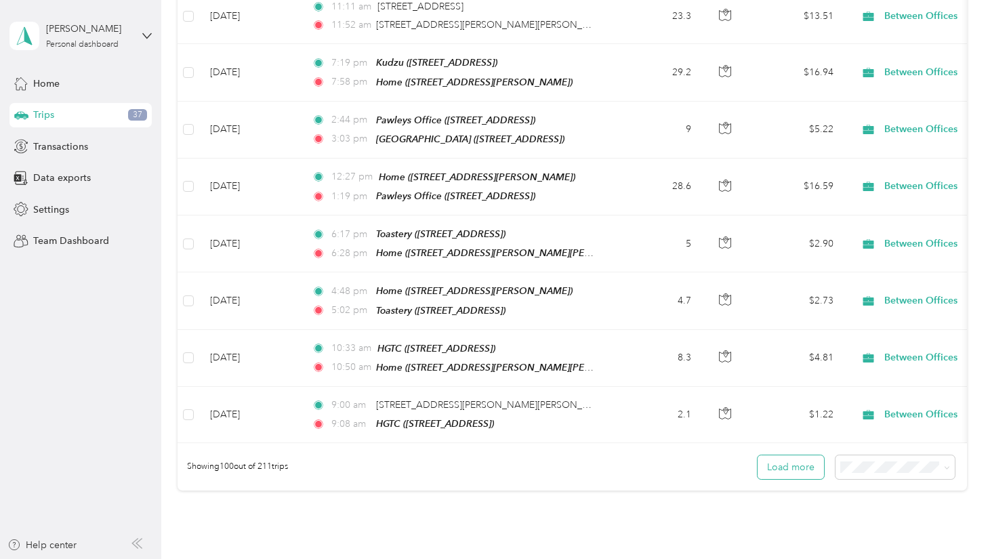
click at [806, 455] on button "Load more" at bounding box center [791, 467] width 66 height 24
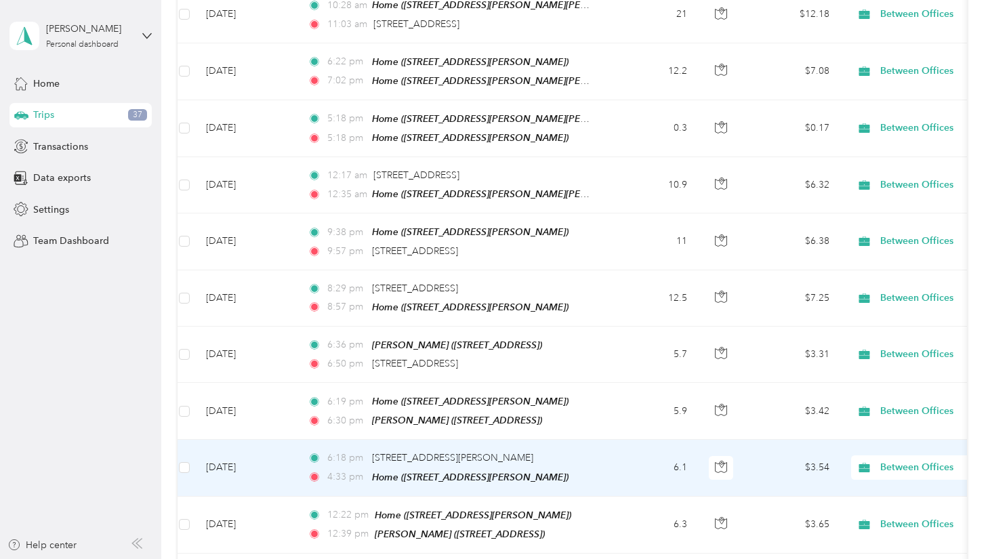
scroll to position [0, 0]
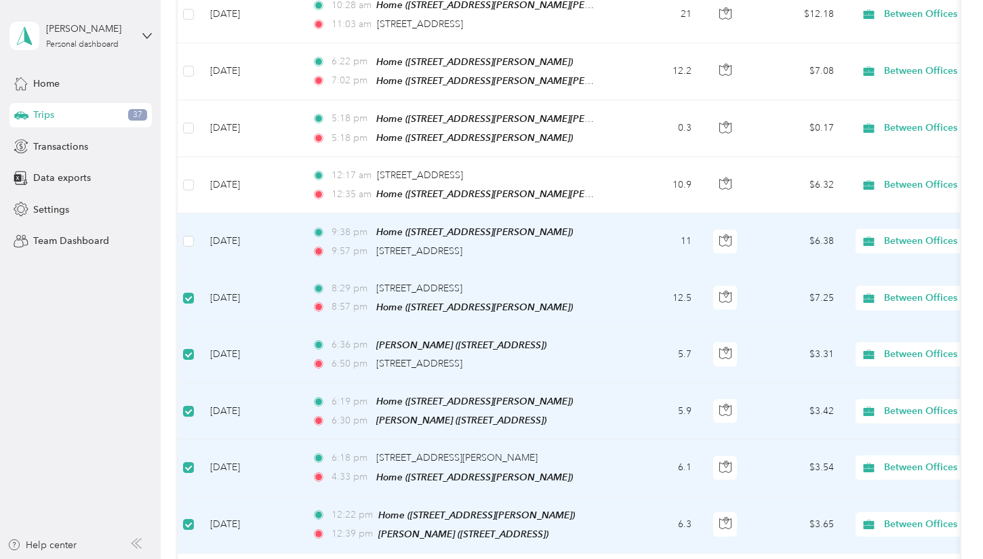
click at [197, 213] on td at bounding box center [189, 241] width 22 height 56
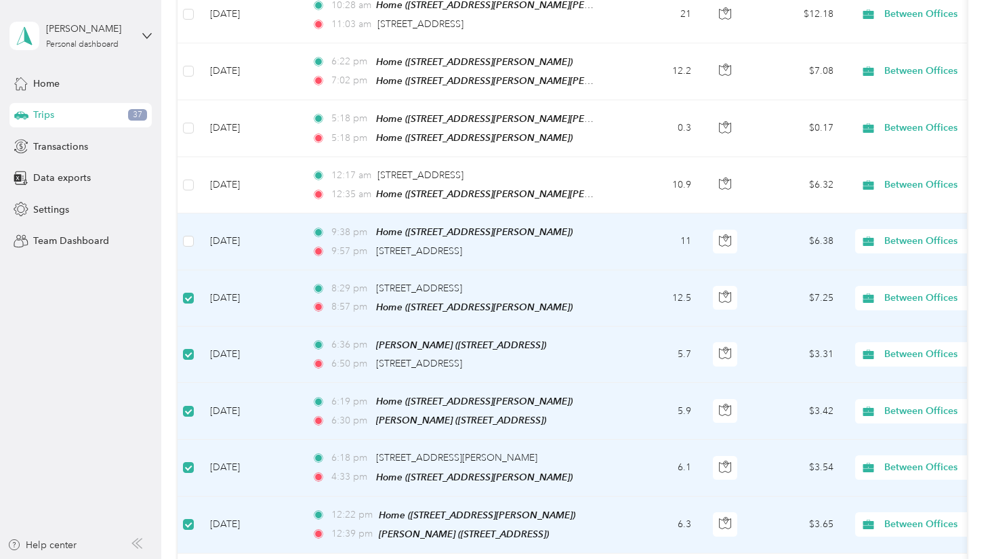
click at [196, 213] on td at bounding box center [189, 241] width 22 height 56
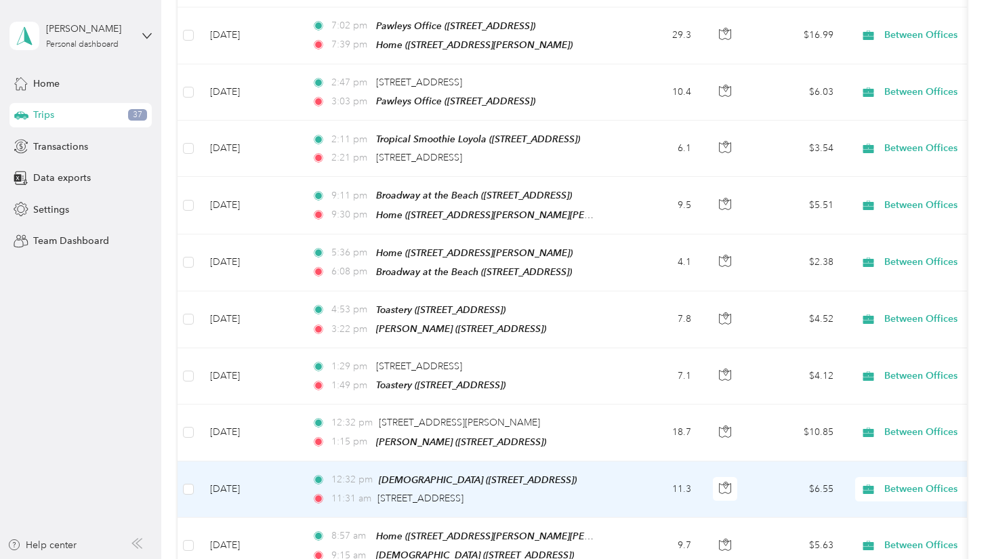
scroll to position [10939, 0]
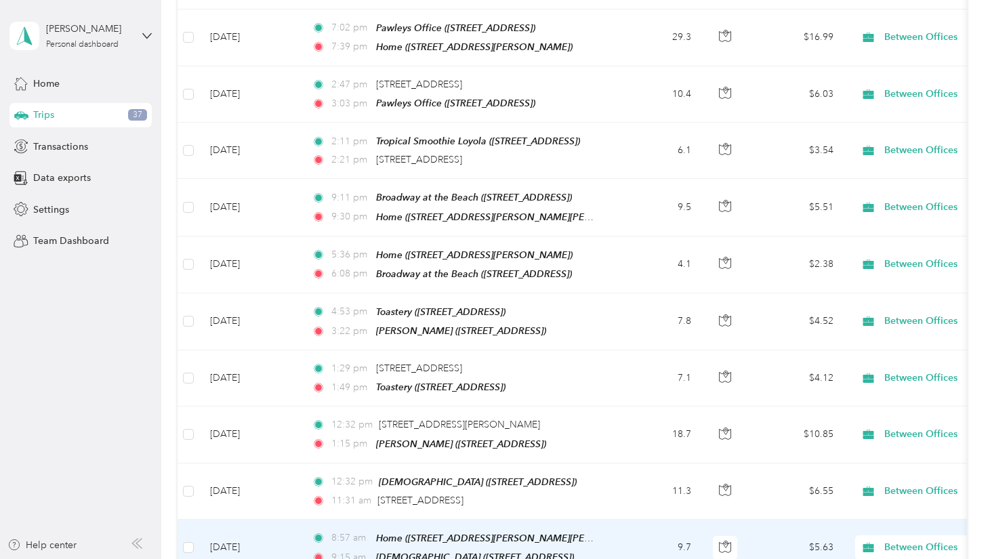
click at [224, 520] on td "[DATE]" at bounding box center [250, 548] width 102 height 57
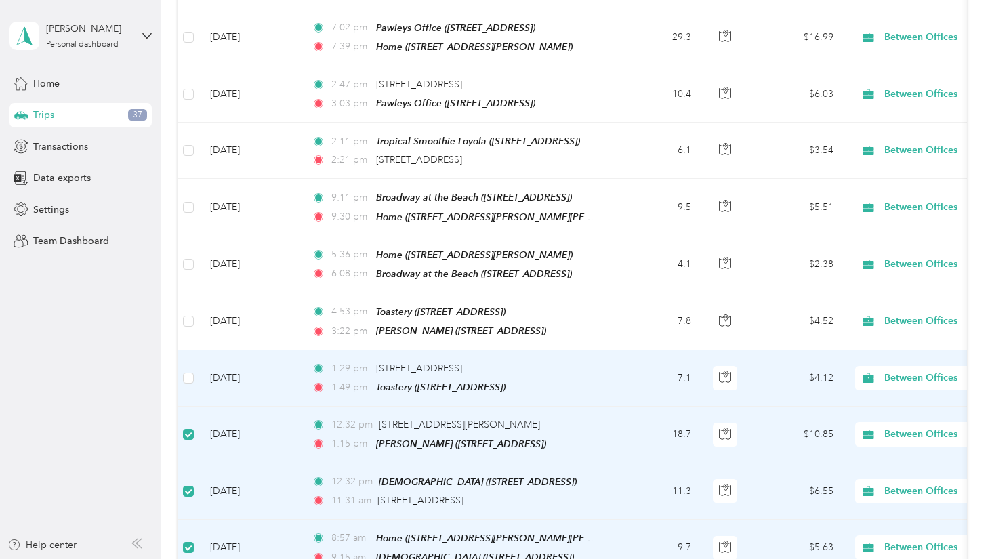
click at [196, 350] on td at bounding box center [189, 378] width 22 height 56
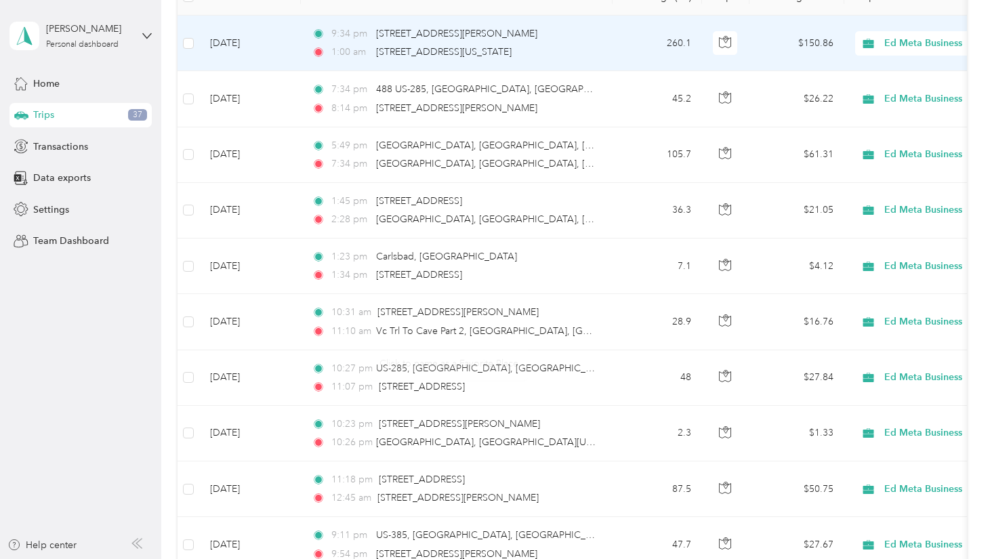
scroll to position [0, 0]
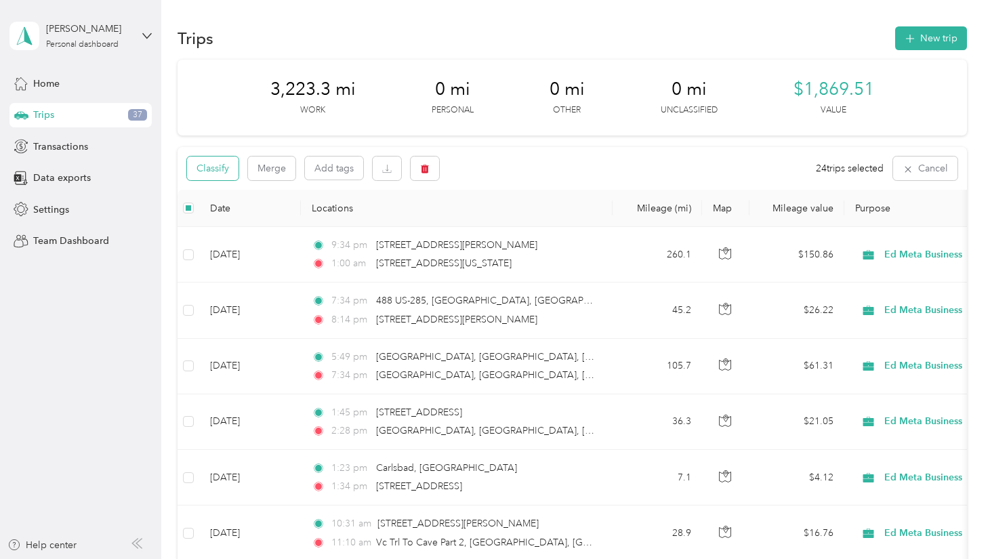
click at [209, 165] on button "Classify" at bounding box center [213, 169] width 52 height 24
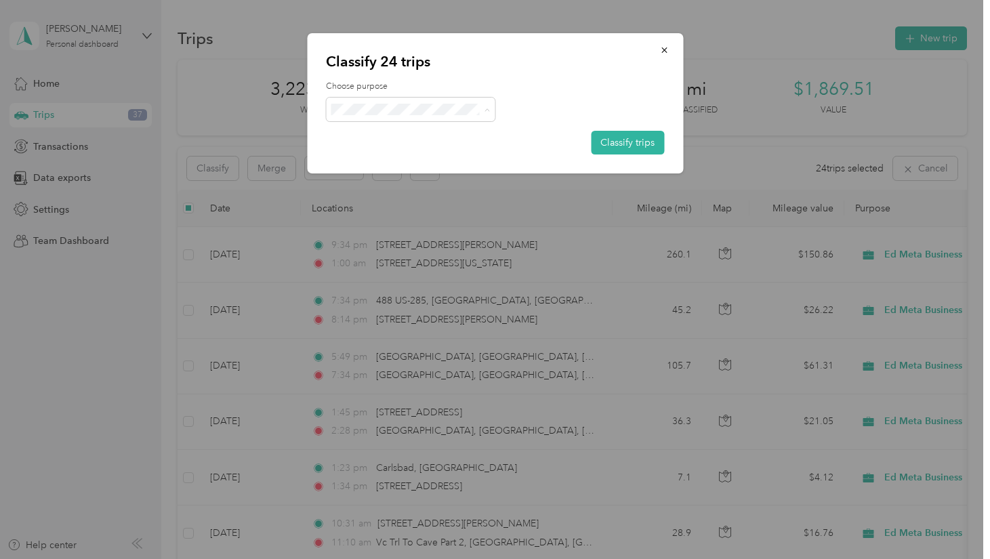
click at [379, 160] on li "Personal" at bounding box center [410, 158] width 169 height 24
click at [625, 143] on button "Classify trips" at bounding box center [627, 143] width 73 height 24
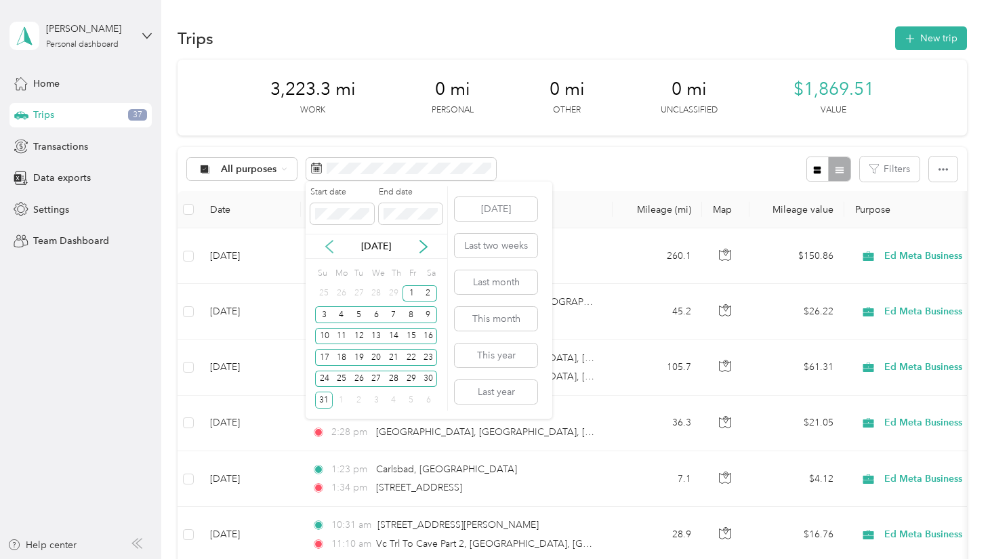
click at [330, 247] on icon at bounding box center [330, 247] width 14 height 14
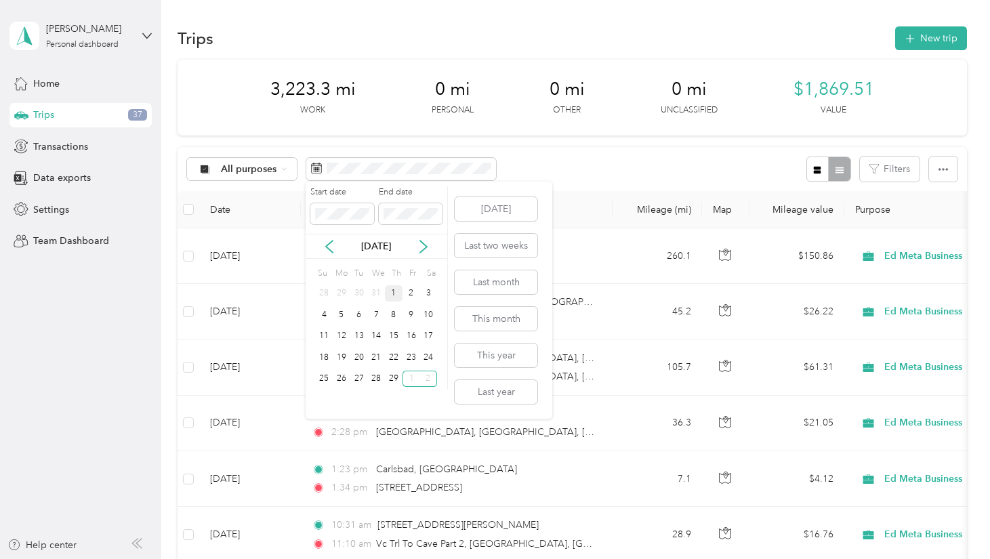
click at [394, 295] on div "1" at bounding box center [394, 293] width 18 height 17
click at [390, 378] on div "29" at bounding box center [394, 379] width 18 height 17
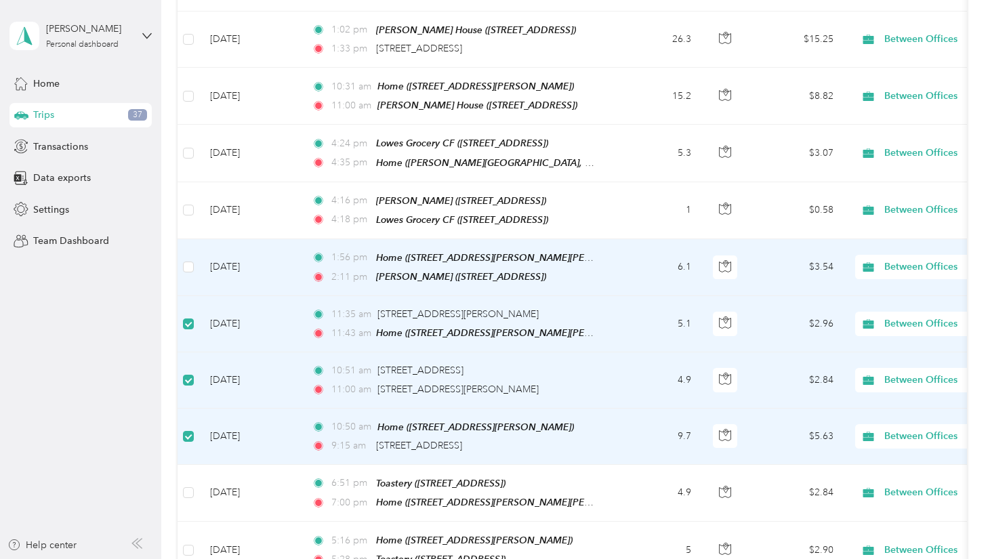
scroll to position [1734, 0]
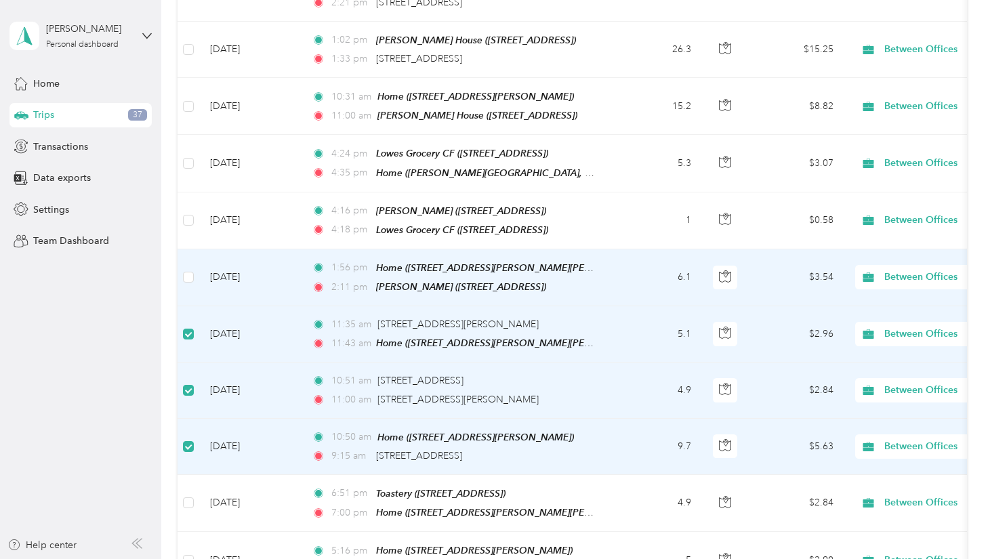
click at [194, 249] on td at bounding box center [189, 277] width 22 height 57
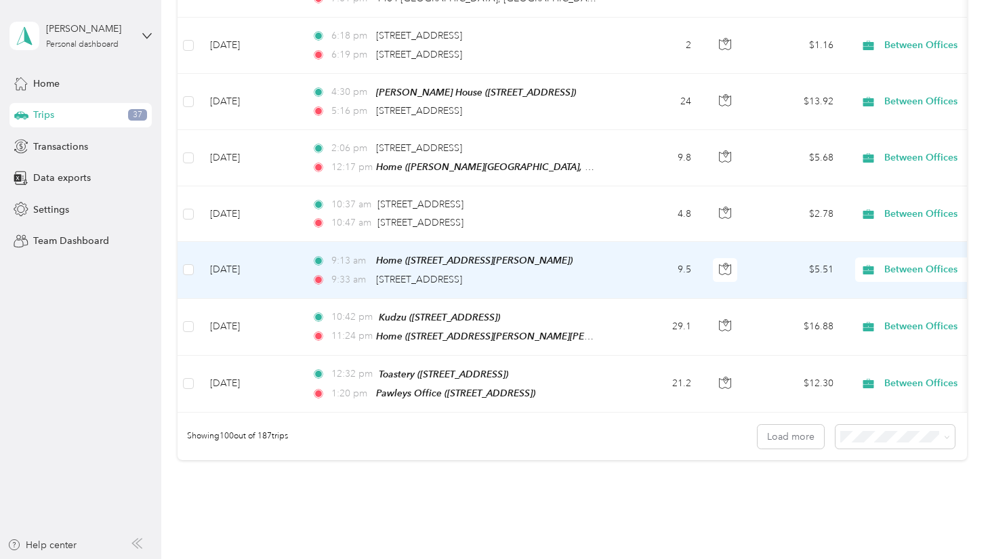
scroll to position [5477, 0]
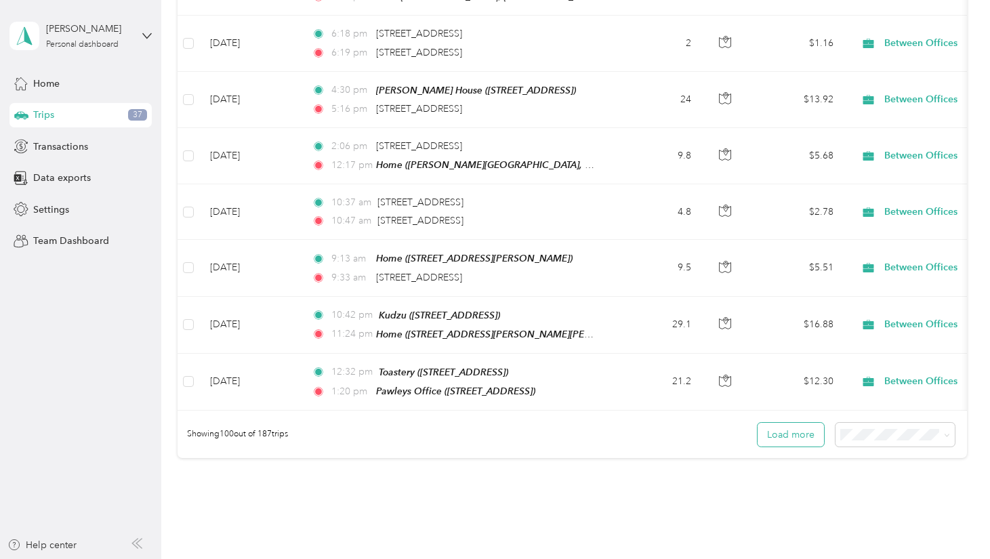
click at [797, 423] on button "Load more" at bounding box center [791, 435] width 66 height 24
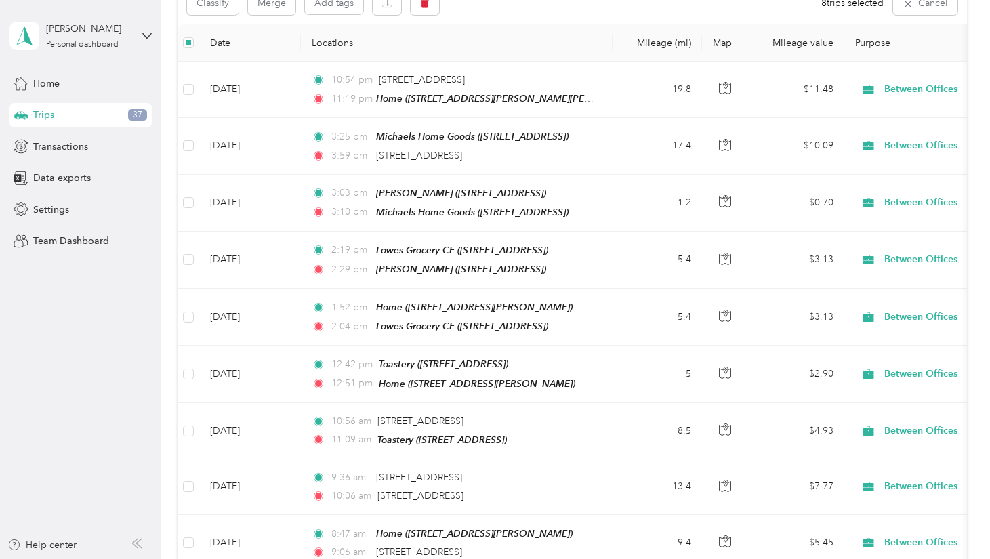
scroll to position [0, 0]
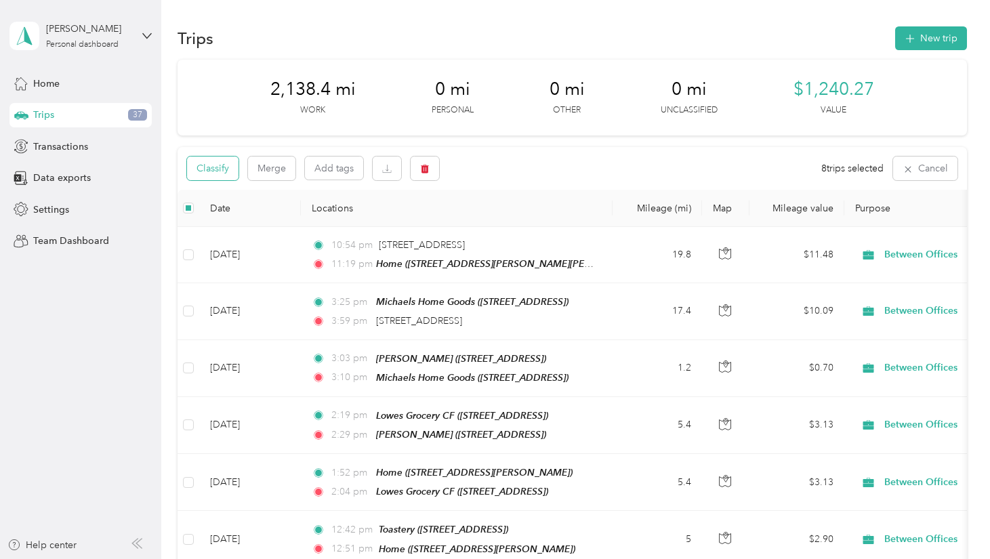
click at [213, 171] on button "Classify" at bounding box center [213, 169] width 52 height 24
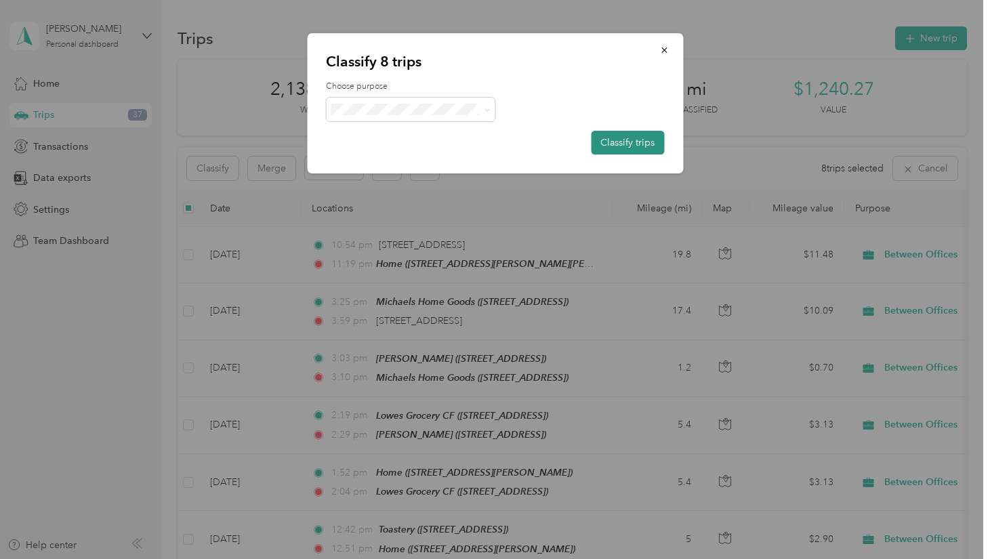
click at [634, 137] on button "Classify trips" at bounding box center [627, 143] width 73 height 24
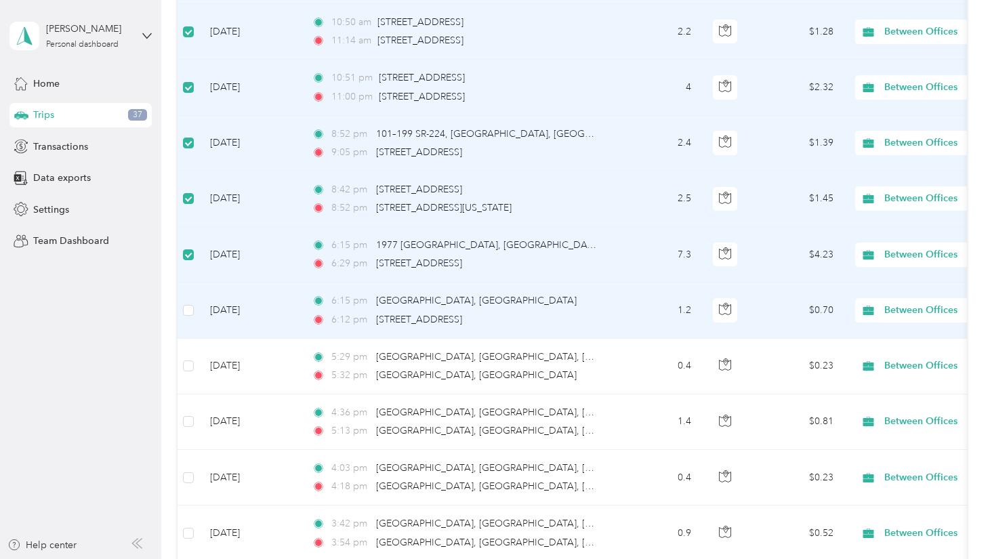
scroll to position [7228, 0]
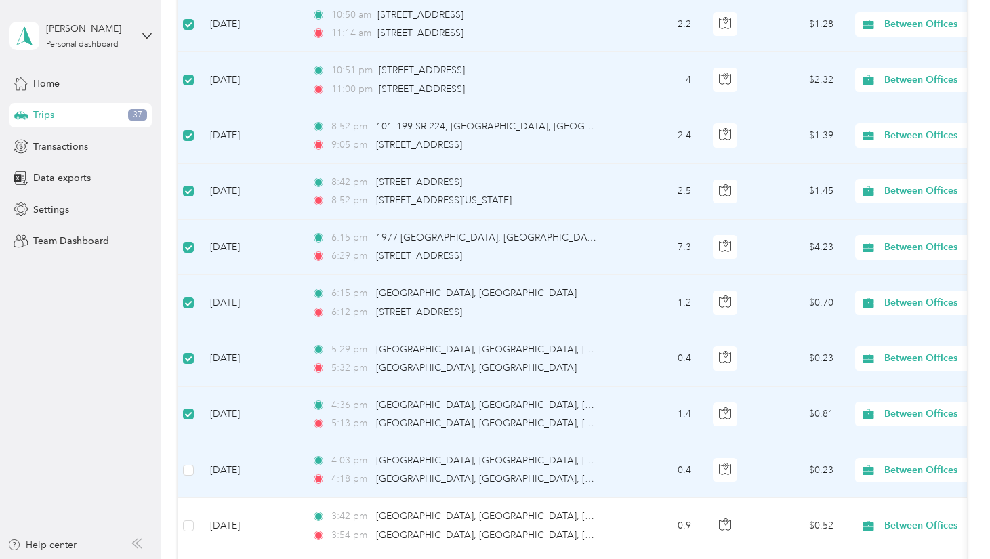
click at [197, 443] on td at bounding box center [189, 471] width 22 height 56
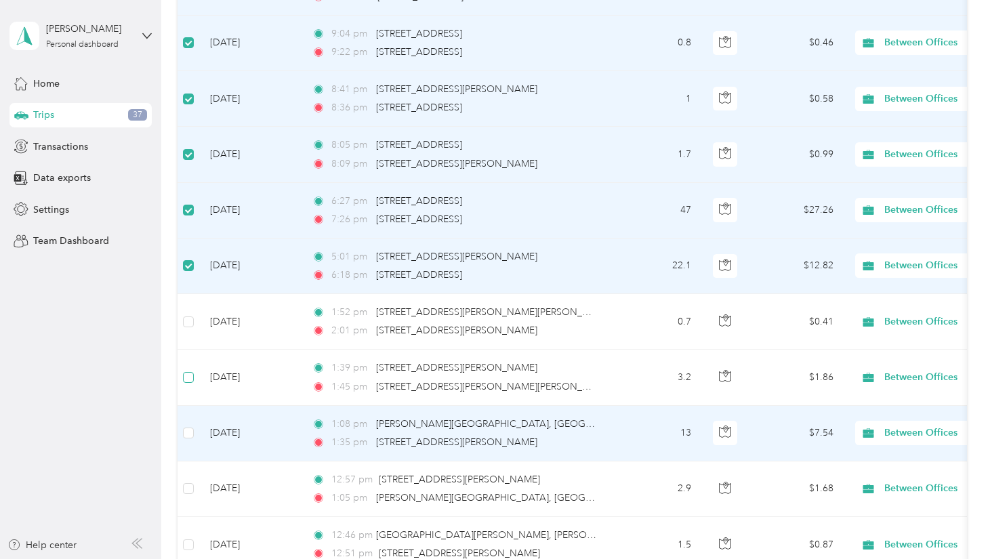
scroll to position [8952, 0]
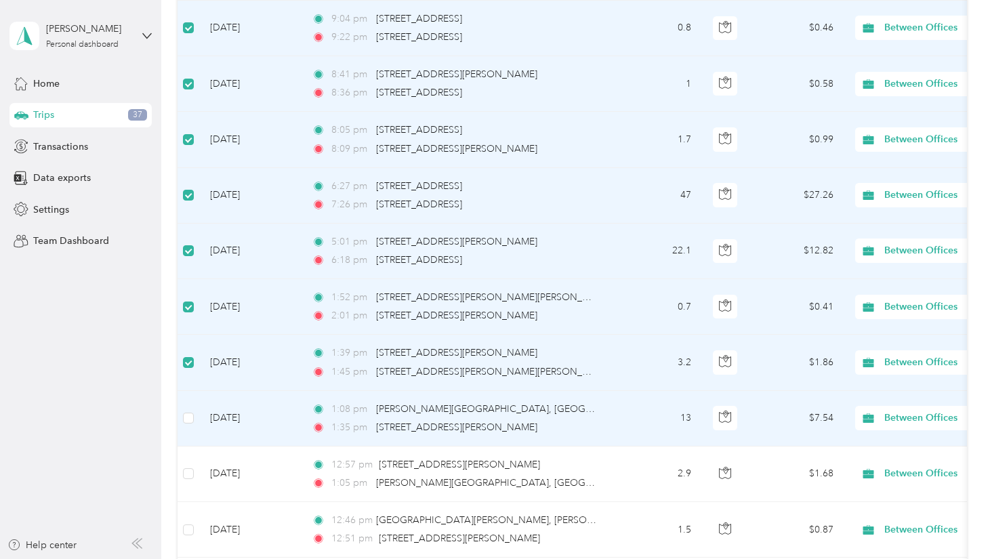
drag, startPoint x: 192, startPoint y: 323, endPoint x: 184, endPoint y: 356, distance: 33.4
click at [192, 411] on label at bounding box center [188, 418] width 11 height 15
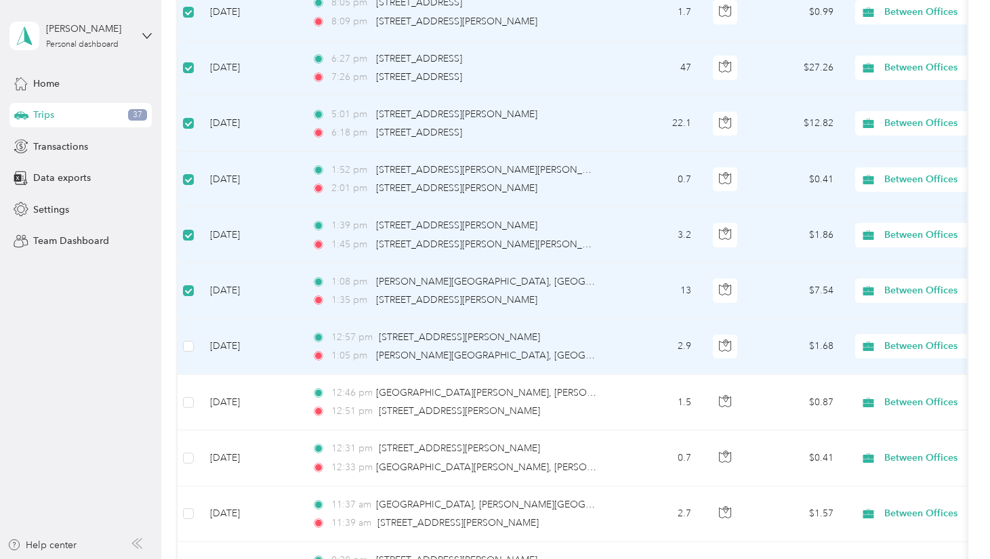
scroll to position [9088, 0]
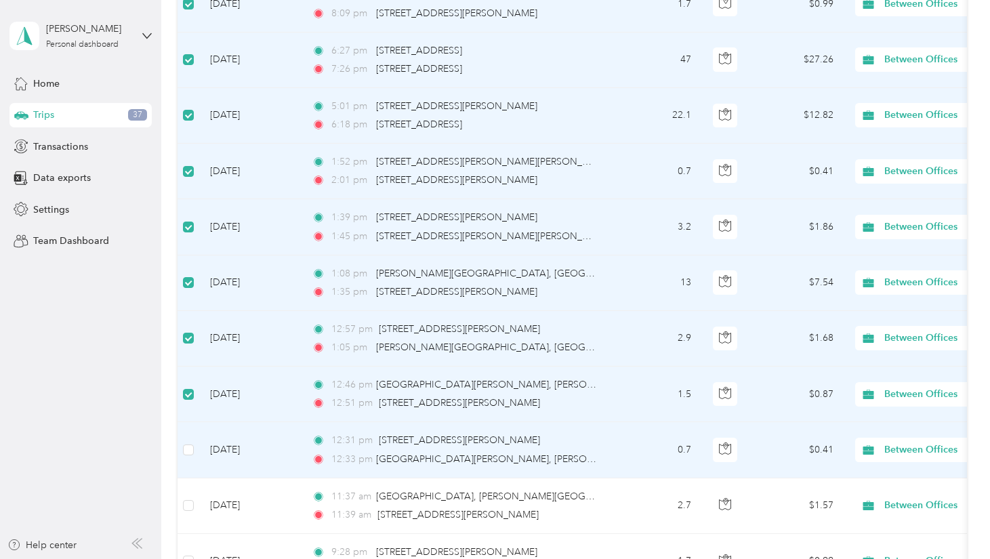
click at [194, 422] on td at bounding box center [189, 450] width 22 height 56
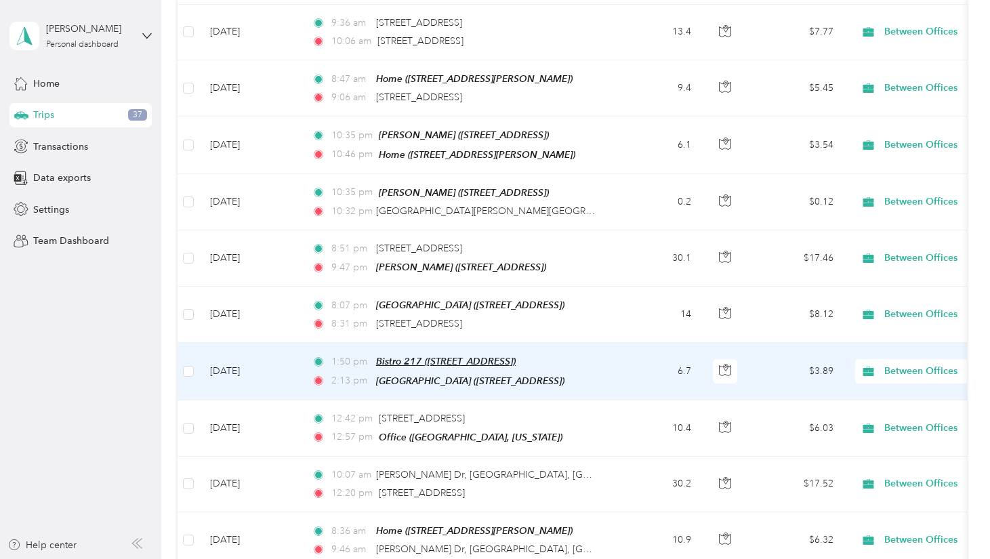
scroll to position [0, 0]
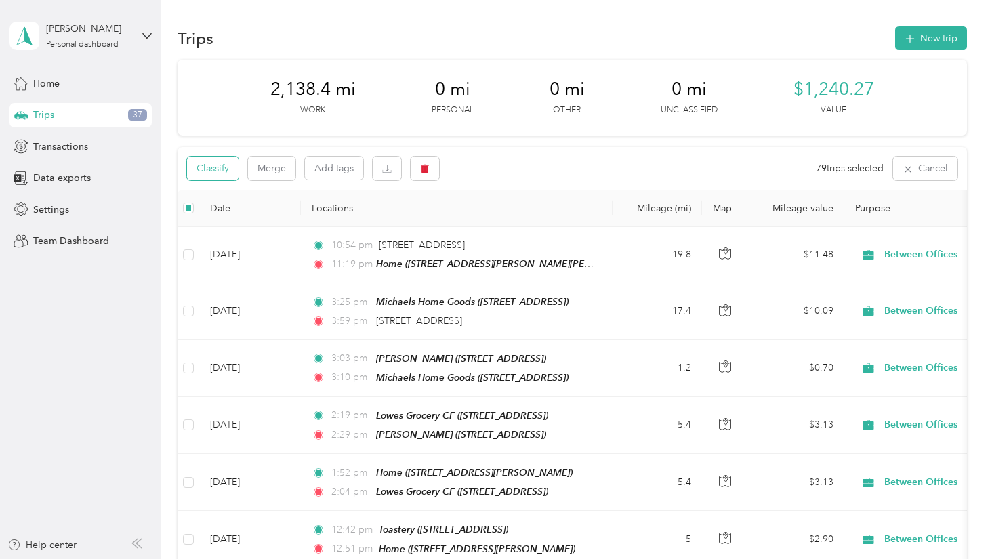
click at [216, 167] on button "Classify" at bounding box center [213, 169] width 52 height 24
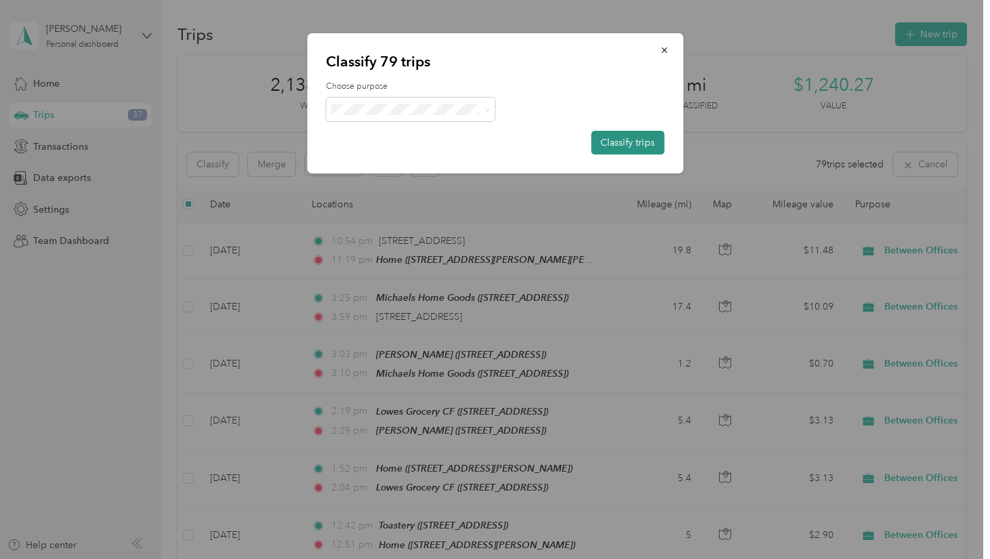
click at [640, 143] on button "Classify trips" at bounding box center [627, 143] width 73 height 24
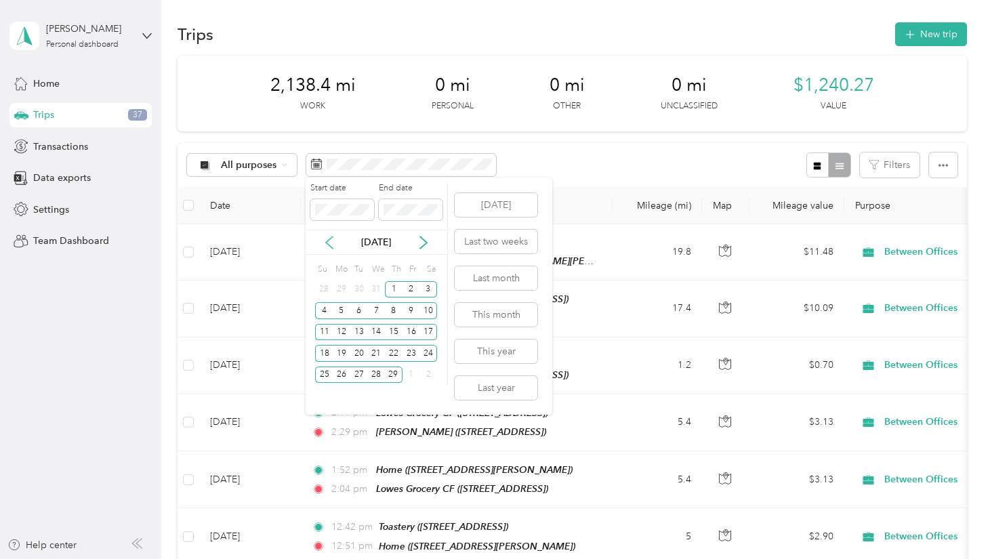
click at [327, 242] on icon at bounding box center [330, 243] width 14 height 14
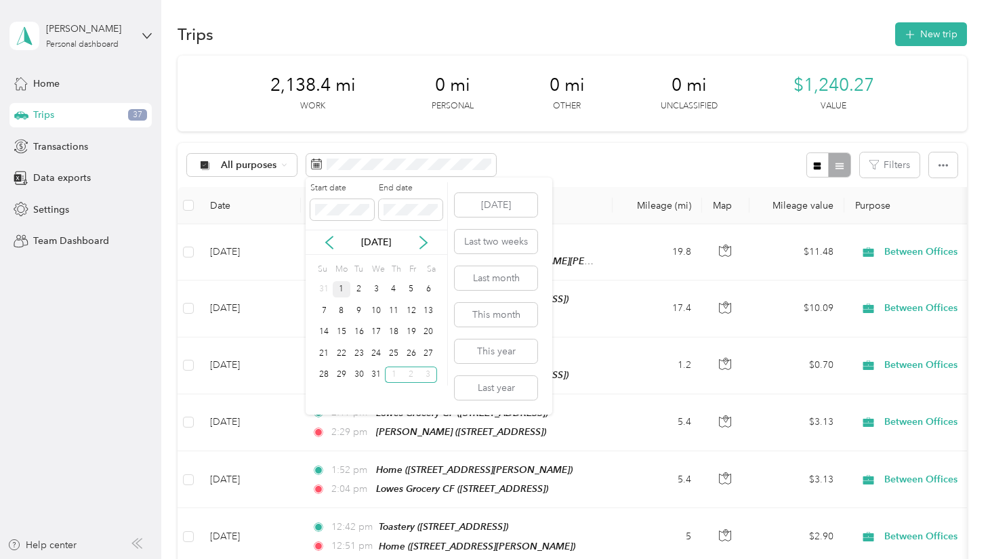
click at [342, 291] on div "1" at bounding box center [342, 289] width 18 height 17
click at [375, 373] on div "31" at bounding box center [376, 375] width 18 height 17
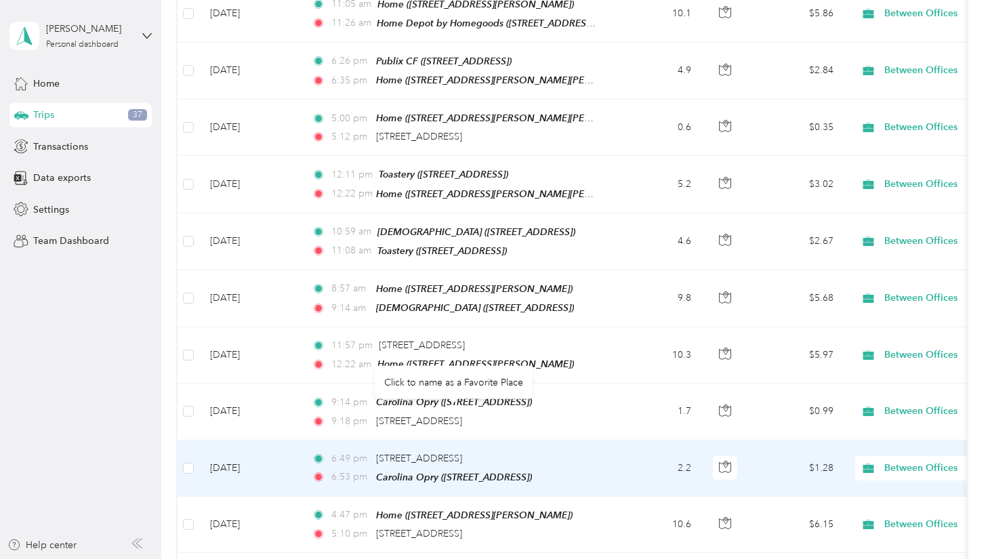
scroll to position [1250, 0]
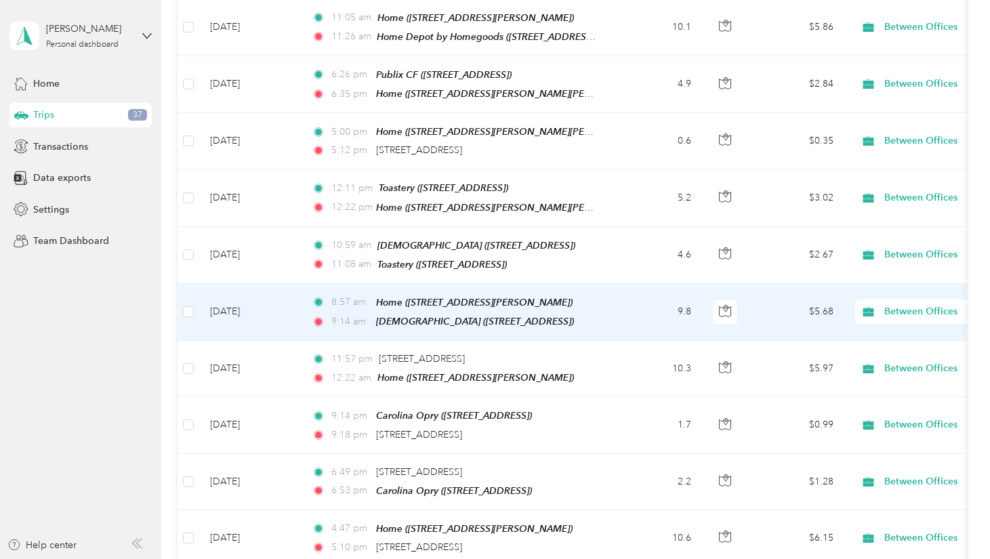
click at [194, 285] on td at bounding box center [189, 312] width 22 height 57
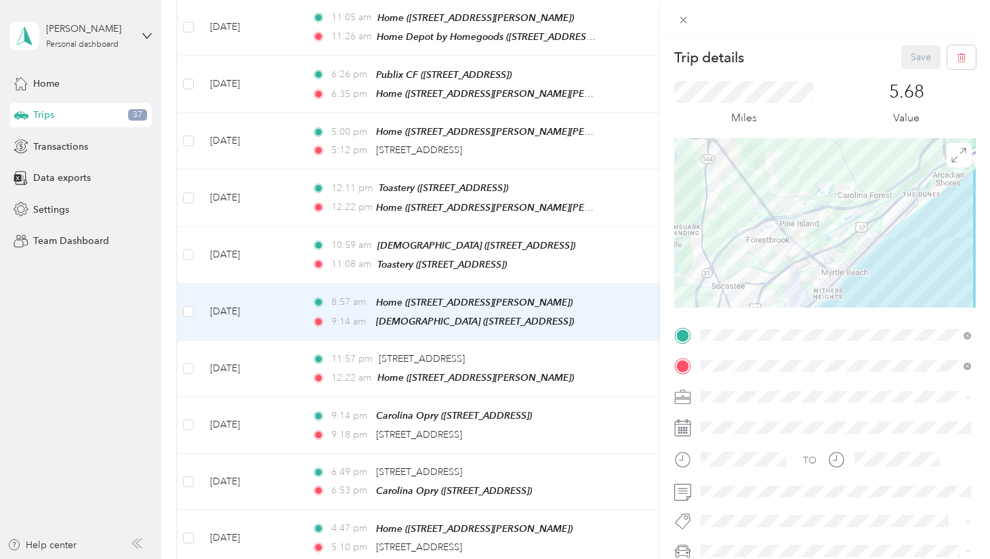
click at [187, 231] on div "Trip details Save This trip cannot be edited because it is either under review,…" at bounding box center [495, 279] width 990 height 559
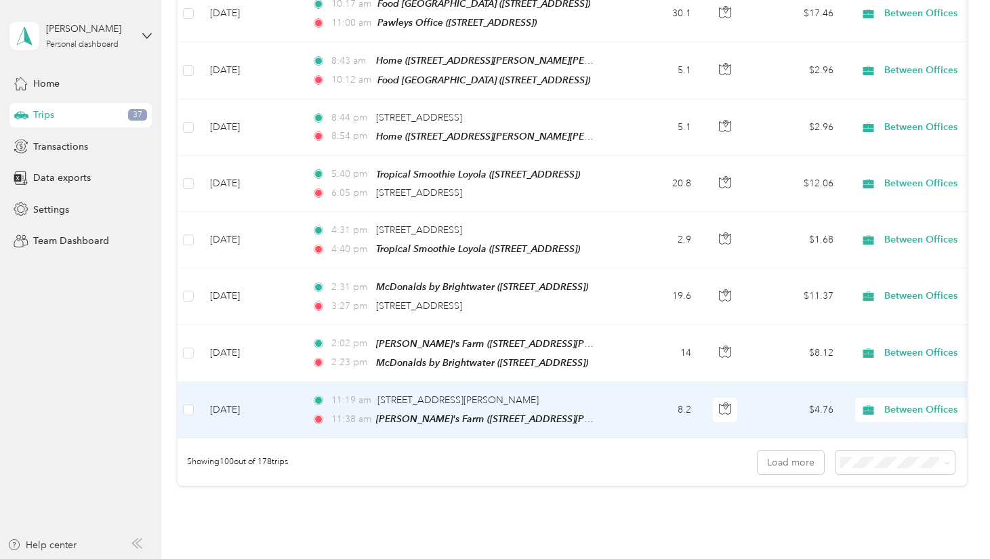
scroll to position [5444, 0]
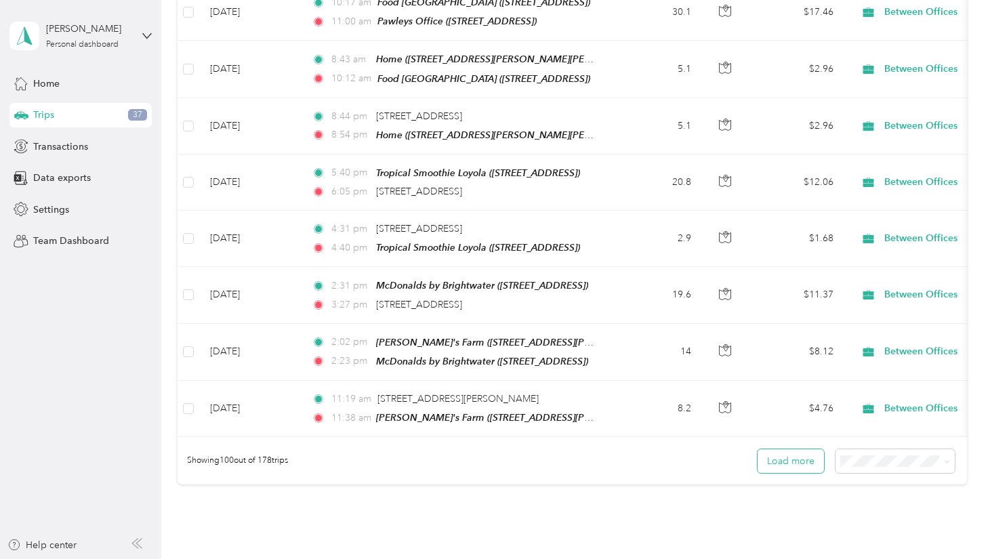
click at [787, 449] on button "Load more" at bounding box center [791, 461] width 66 height 24
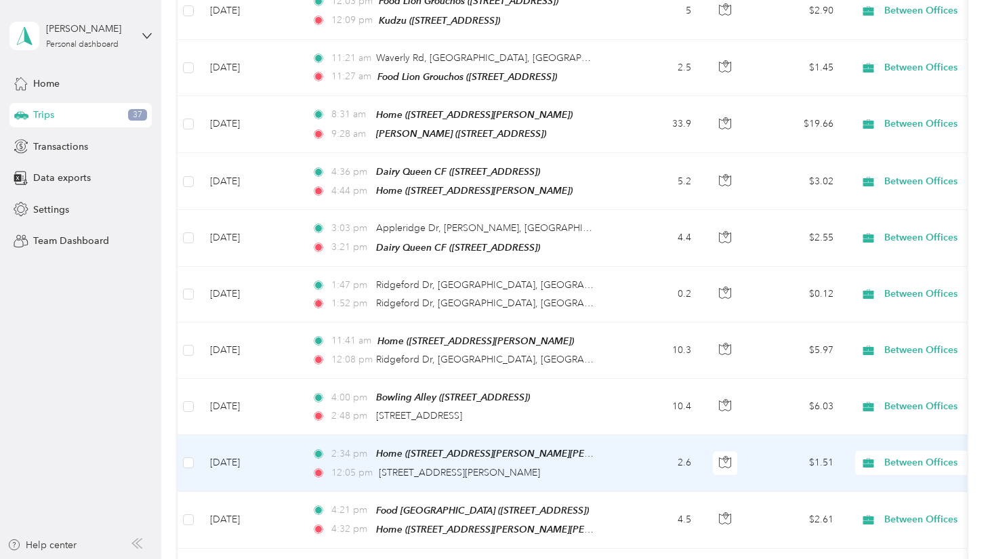
scroll to position [8664, 0]
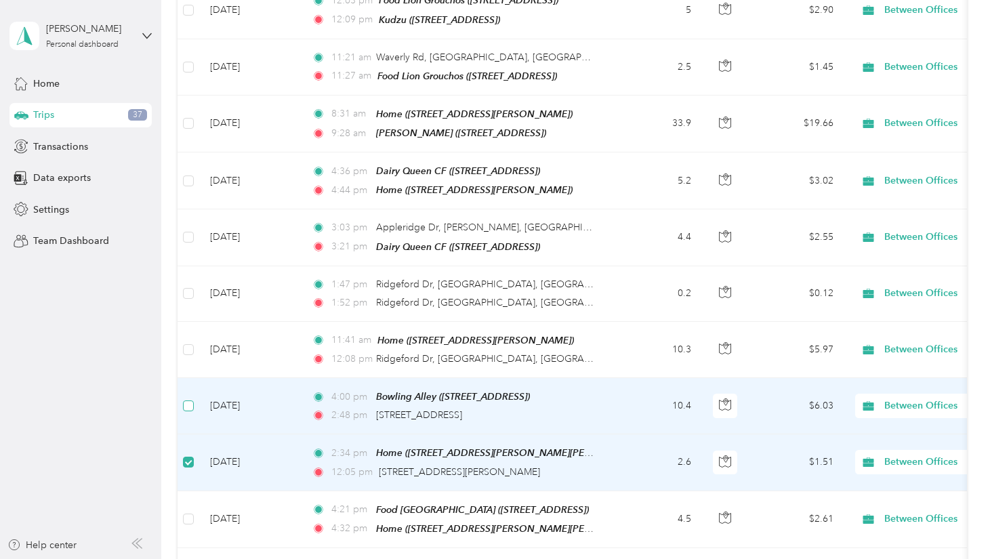
click at [191, 398] on label at bounding box center [188, 405] width 11 height 15
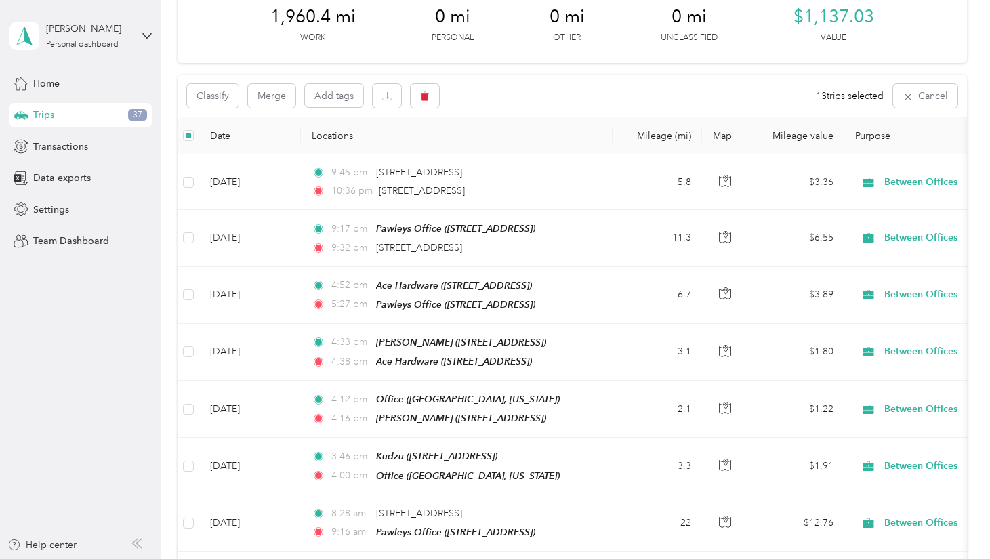
scroll to position [0, 0]
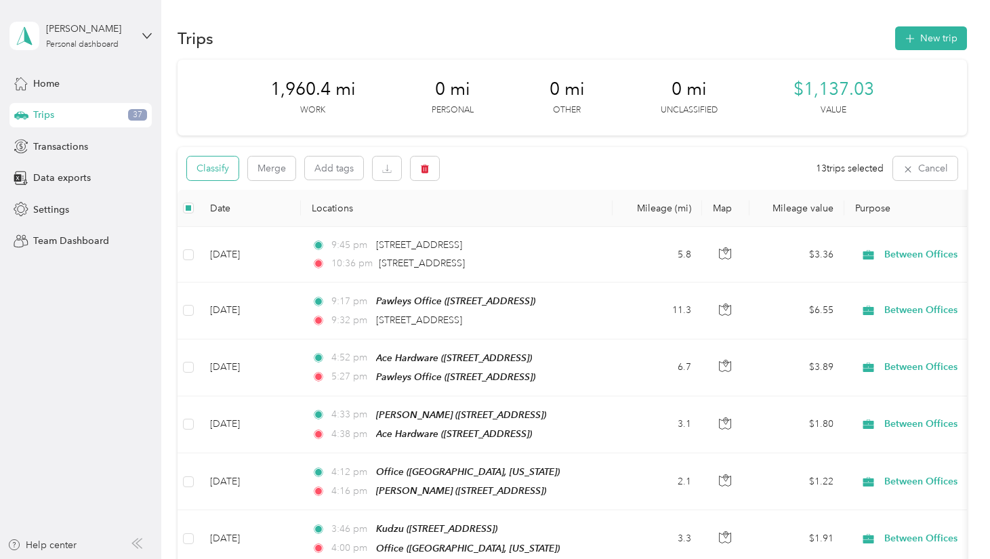
click at [214, 171] on button "Classify" at bounding box center [213, 169] width 52 height 24
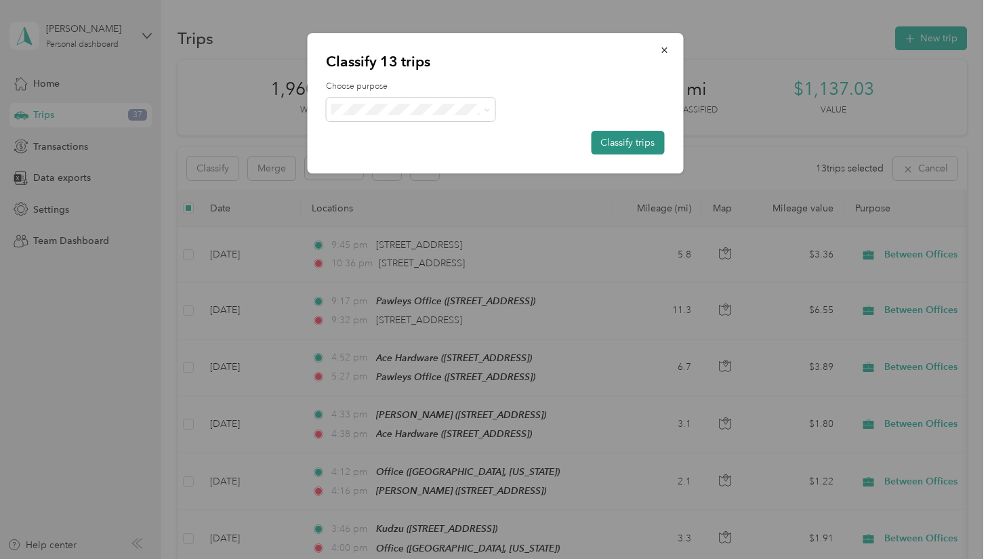
click at [639, 142] on button "Classify trips" at bounding box center [627, 143] width 73 height 24
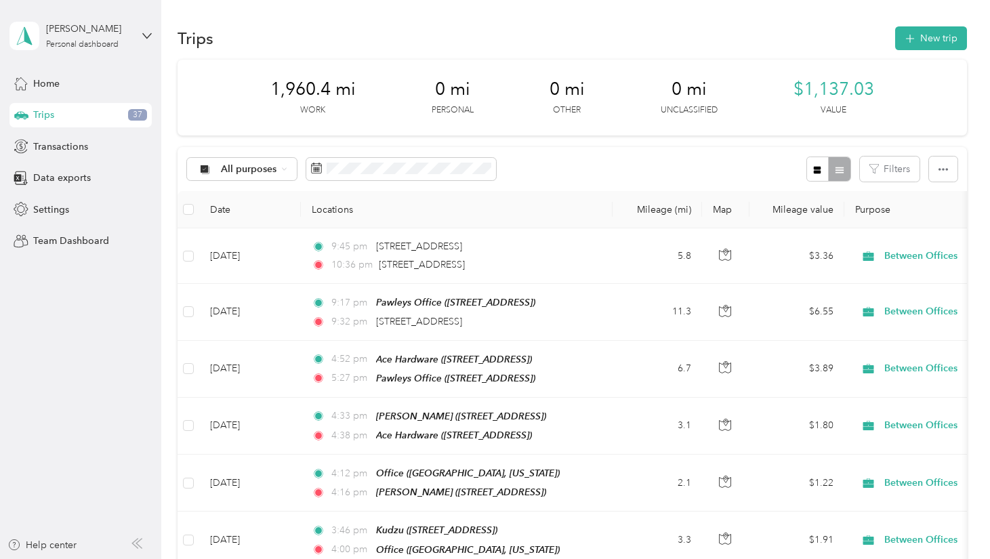
click at [63, 116] on div "Trips 37" at bounding box center [80, 115] width 142 height 24
click at [139, 116] on span "37" at bounding box center [137, 115] width 19 height 12
click at [87, 35] on div "[PERSON_NAME]" at bounding box center [88, 29] width 85 height 14
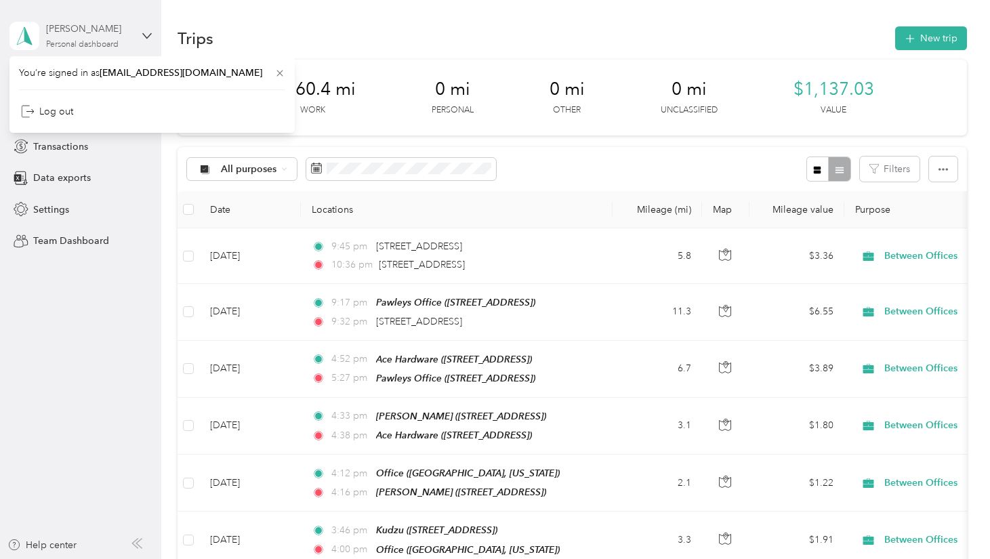
click at [52, 27] on div "[PERSON_NAME]" at bounding box center [88, 29] width 85 height 14
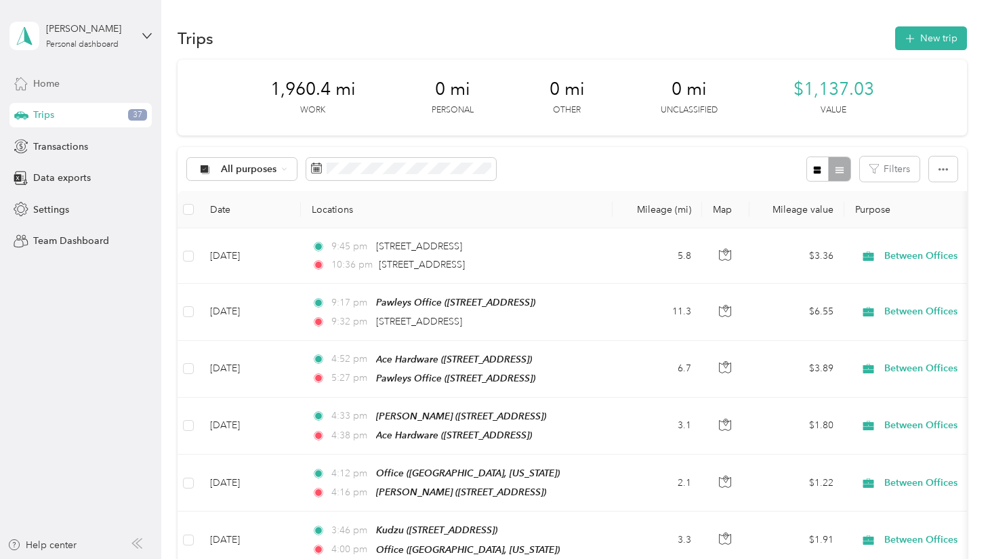
click at [35, 87] on span "Home" at bounding box center [46, 84] width 26 height 14
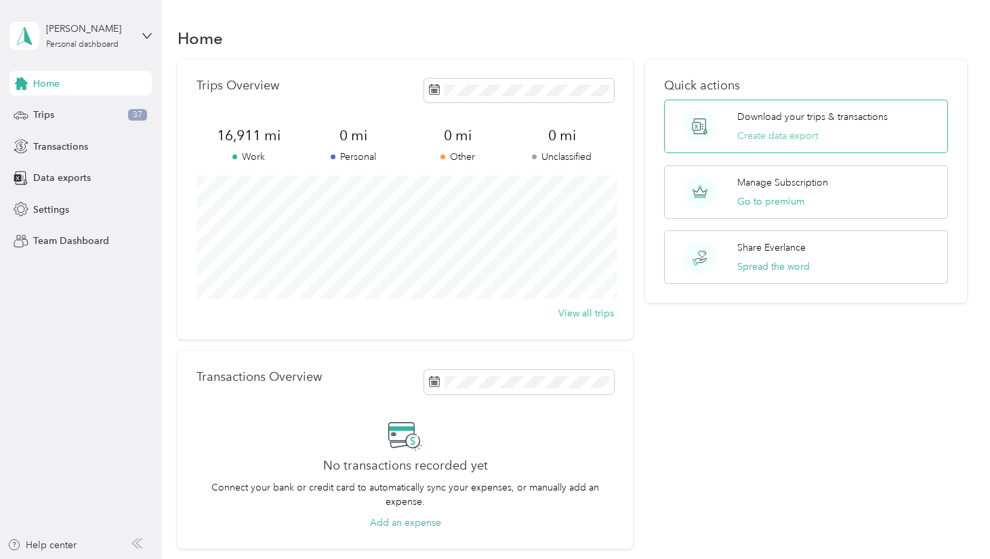
click at [809, 134] on button "Create data export" at bounding box center [777, 136] width 81 height 14
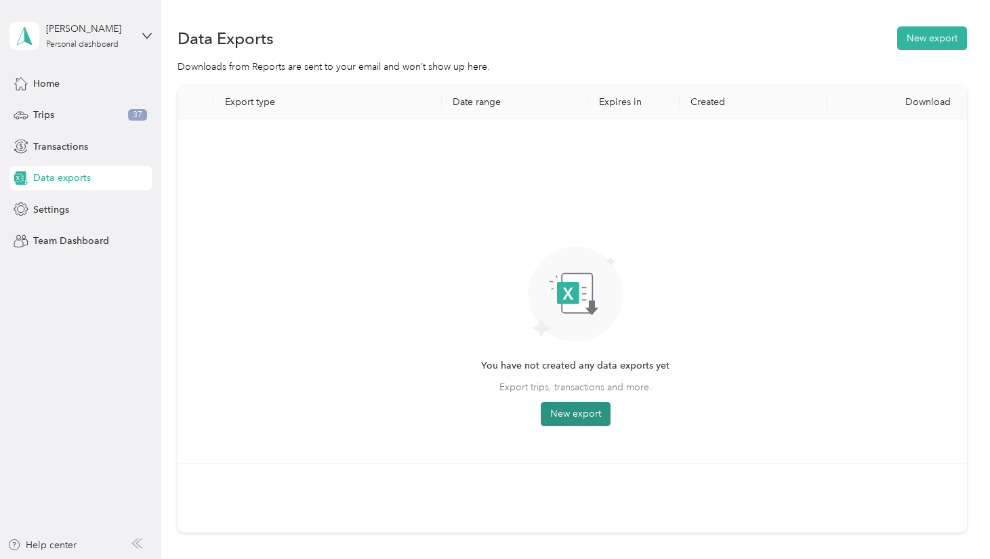
click at [589, 416] on button "New export" at bounding box center [576, 414] width 70 height 24
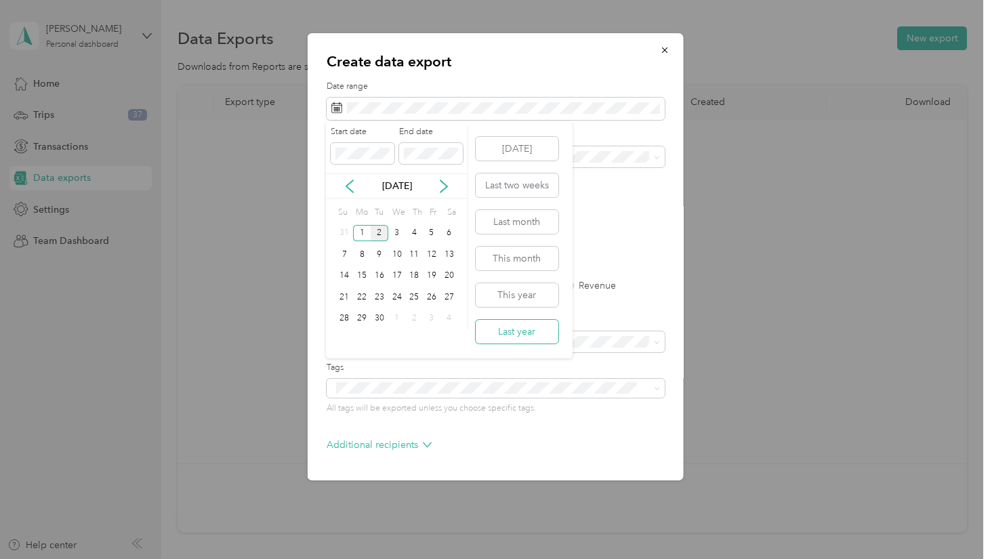
click at [529, 332] on button "Last year" at bounding box center [517, 332] width 83 height 24
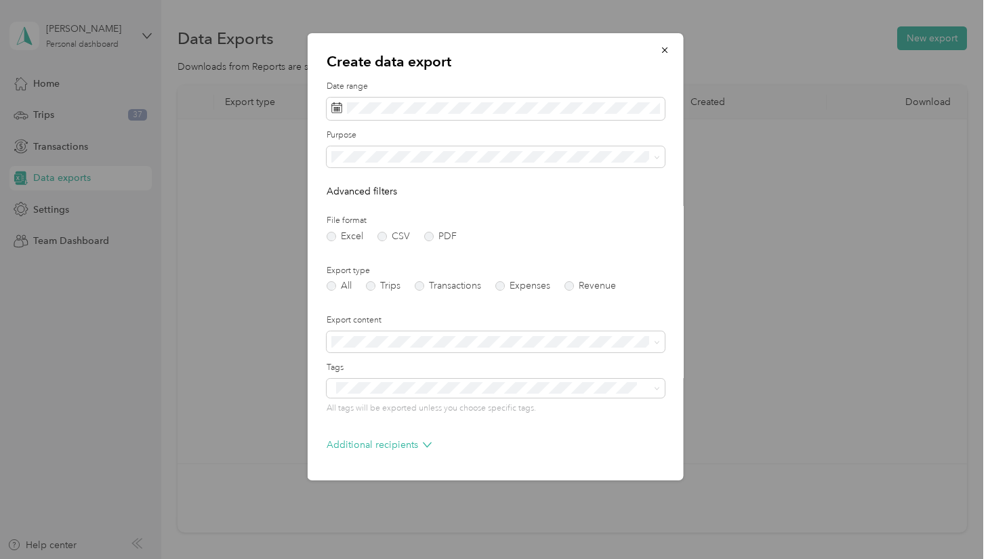
click at [345, 200] on span "Work" at bounding box center [346, 205] width 23 height 12
click at [376, 149] on span at bounding box center [495, 157] width 338 height 22
click at [373, 247] on span "Ed Meta Business" at bounding box center [372, 246] width 75 height 12
click at [355, 203] on span "Work" at bounding box center [346, 205] width 23 height 12
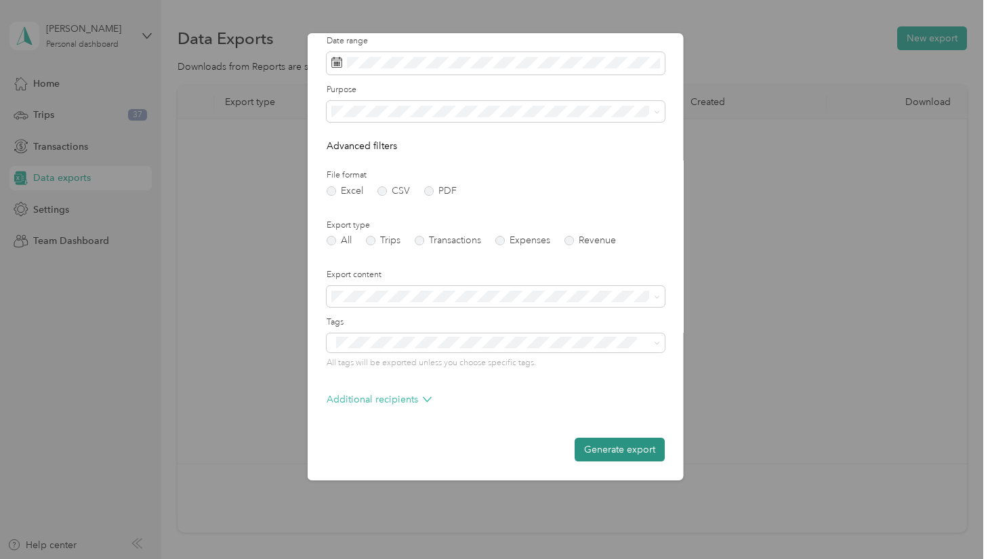
click at [620, 449] on button "Generate export" at bounding box center [619, 450] width 90 height 24
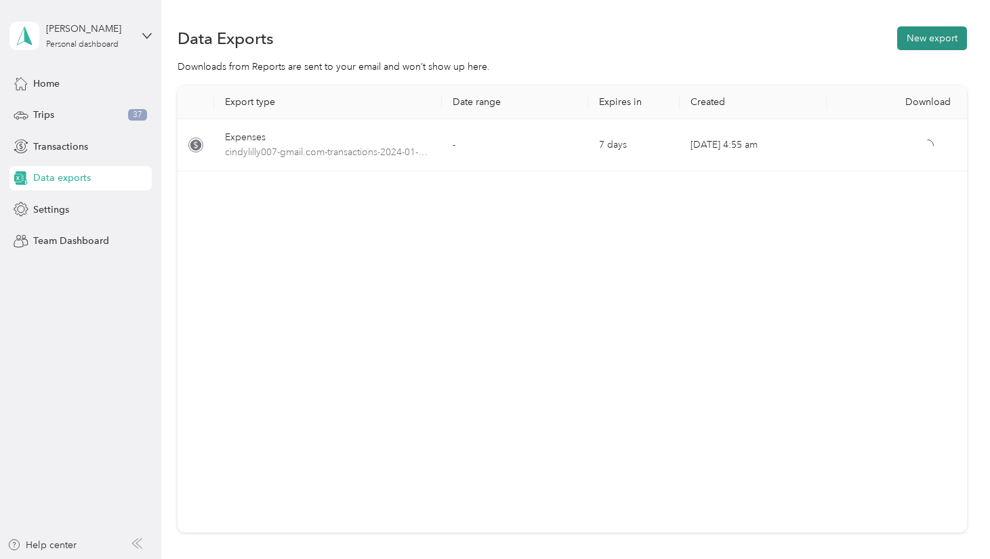
click at [942, 37] on button "New export" at bounding box center [932, 38] width 70 height 24
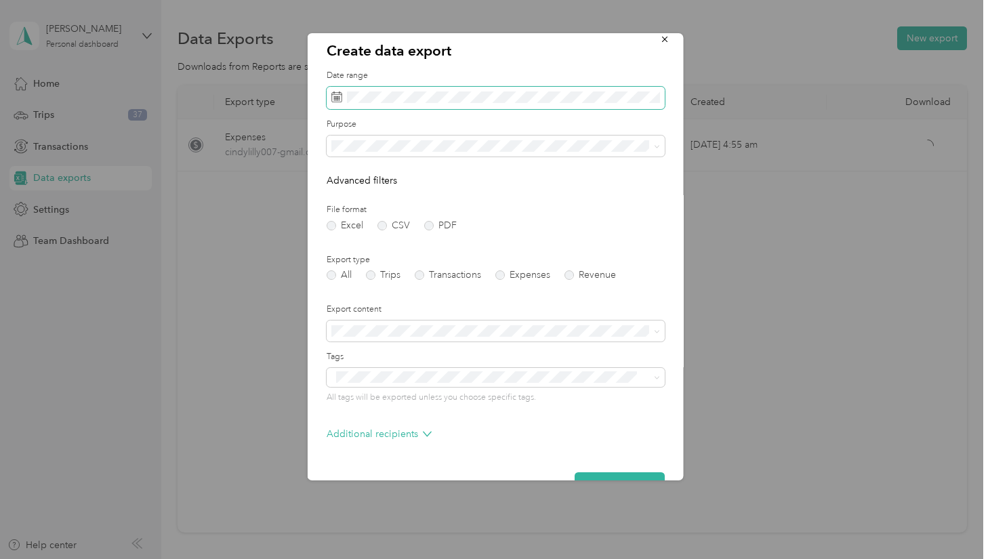
scroll to position [9, 0]
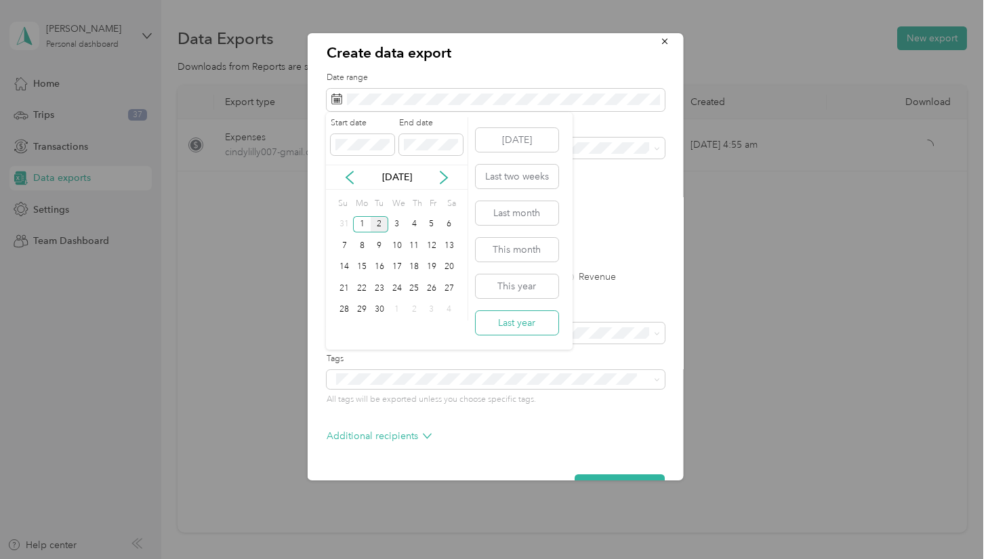
click at [506, 319] on button "Last year" at bounding box center [517, 323] width 83 height 24
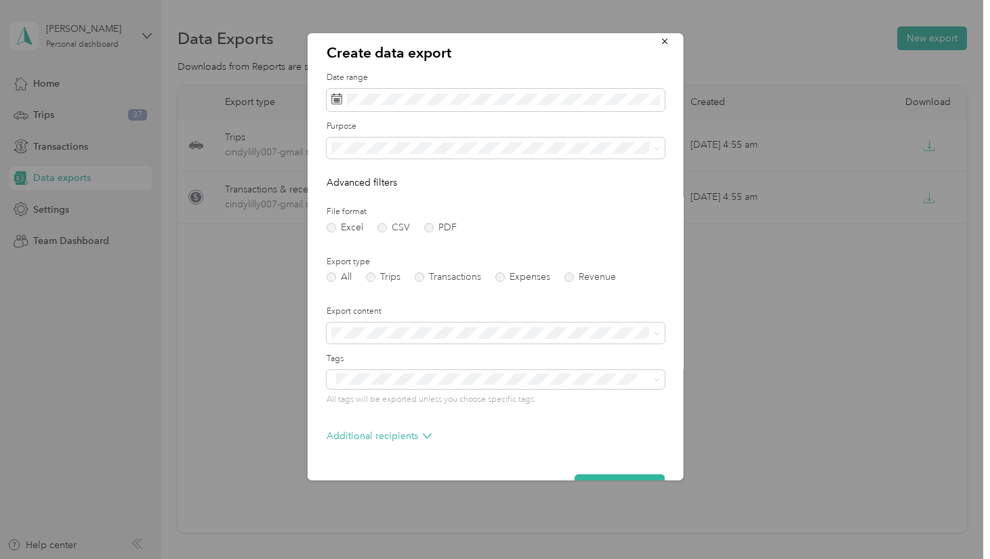
click at [368, 241] on div "Ed Meta Business" at bounding box center [494, 243] width 319 height 14
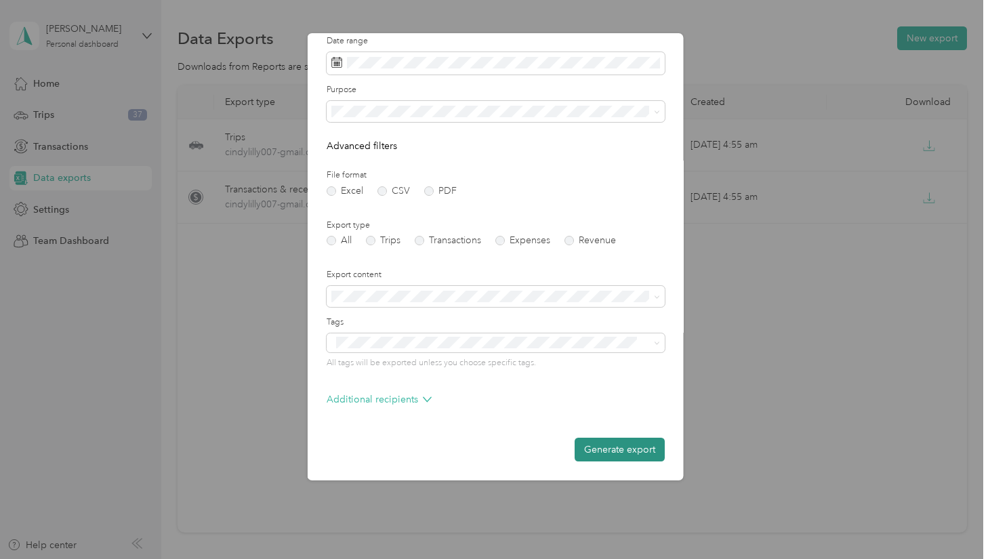
click at [620, 449] on button "Generate export" at bounding box center [619, 450] width 90 height 24
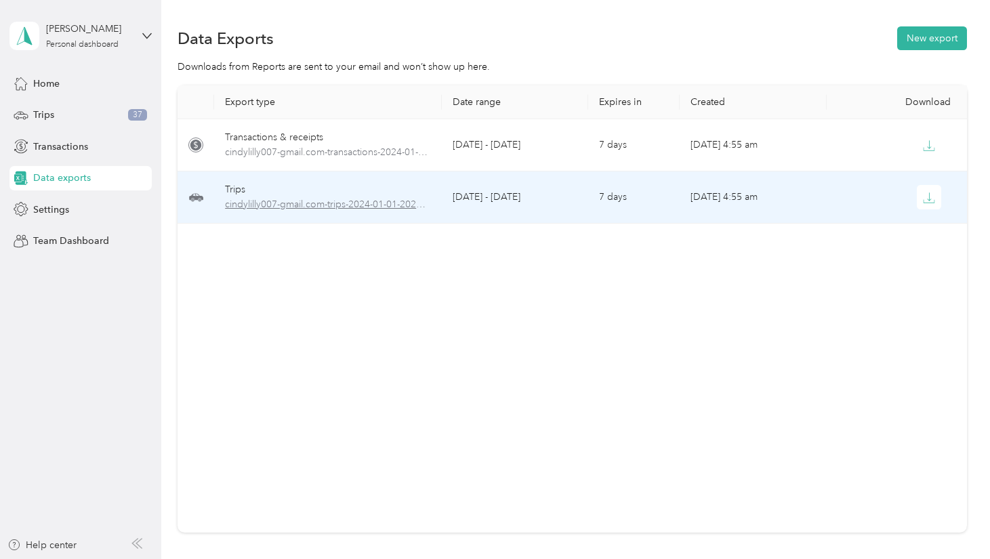
click at [266, 207] on span "cindylilly007-gmail.com-trips-2024-01-01-2024-12-31.xlsx" at bounding box center [327, 204] width 205 height 15
click at [932, 199] on icon "button" at bounding box center [929, 198] width 12 height 12
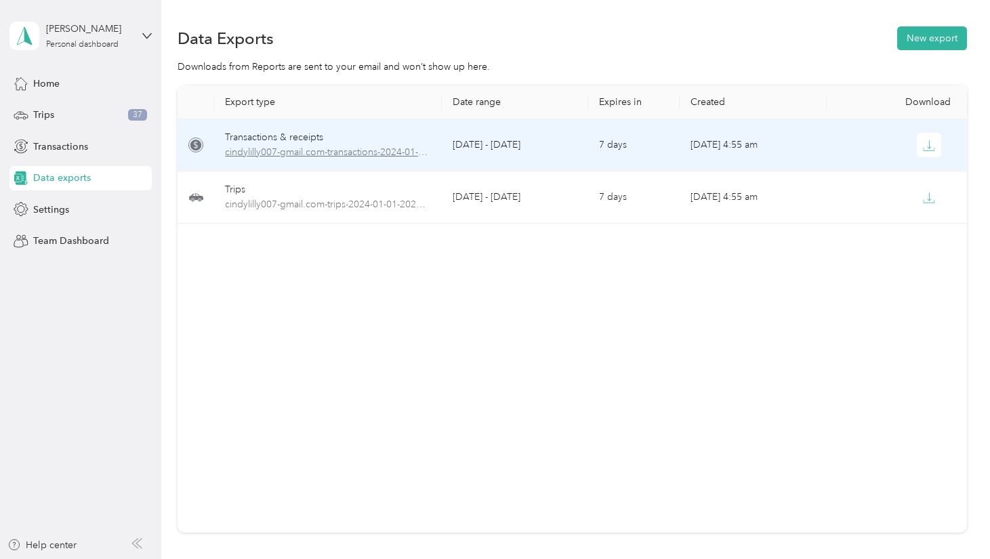
click at [283, 146] on span "cindylilly007-gmail.com-transactions-2024-01-01-2024-12-31.xlsx" at bounding box center [327, 152] width 205 height 15
click at [283, 155] on span "cindylilly007-gmail.com-transactions-2024-01-01-2024-12-31.xlsx" at bounding box center [327, 152] width 205 height 15
click at [283, 152] on span "cindylilly007-gmail.com-transactions-2024-01-01-2024-12-31.xlsx" at bounding box center [327, 152] width 205 height 15
click at [930, 144] on icon "button" at bounding box center [929, 146] width 12 height 12
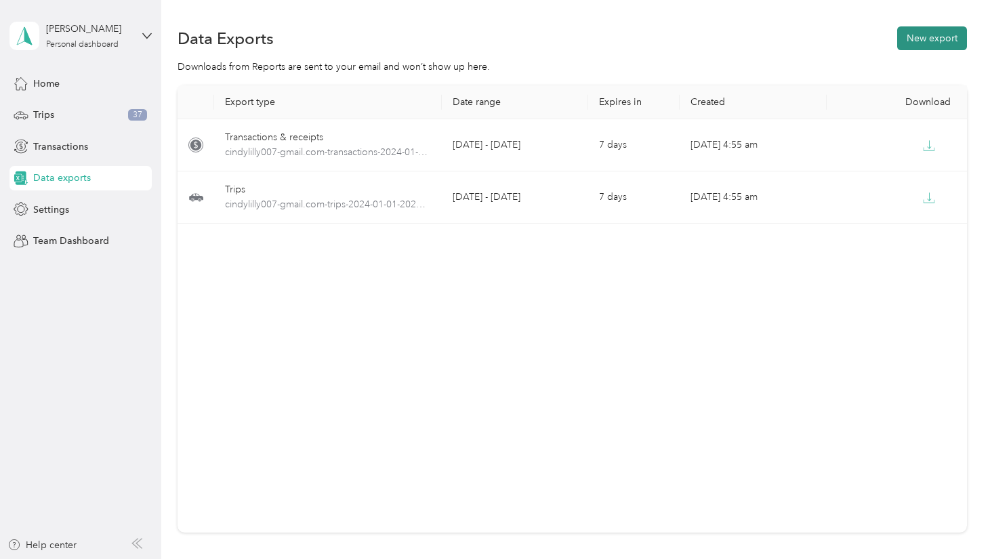
click at [941, 42] on button "New export" at bounding box center [932, 38] width 70 height 24
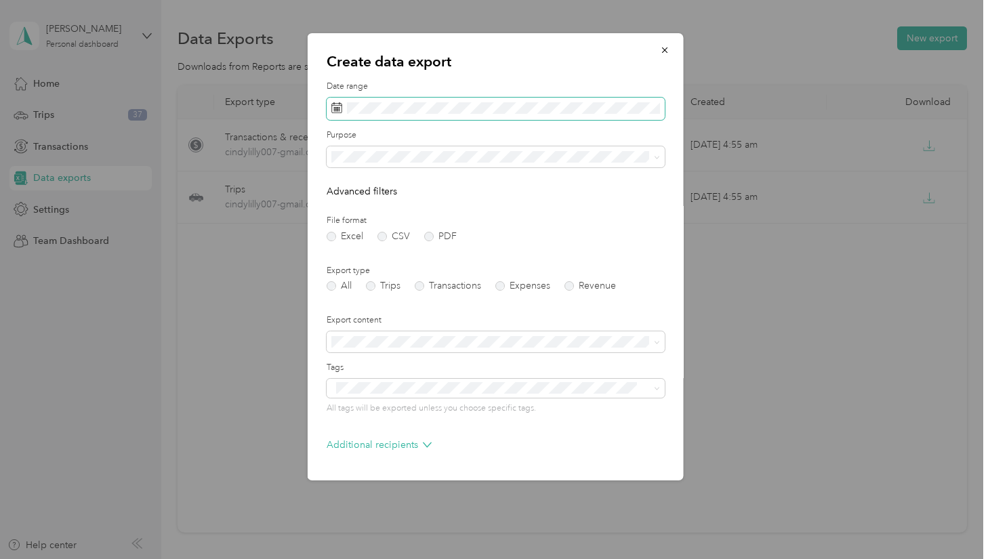
click at [433, 100] on span at bounding box center [495, 109] width 338 height 23
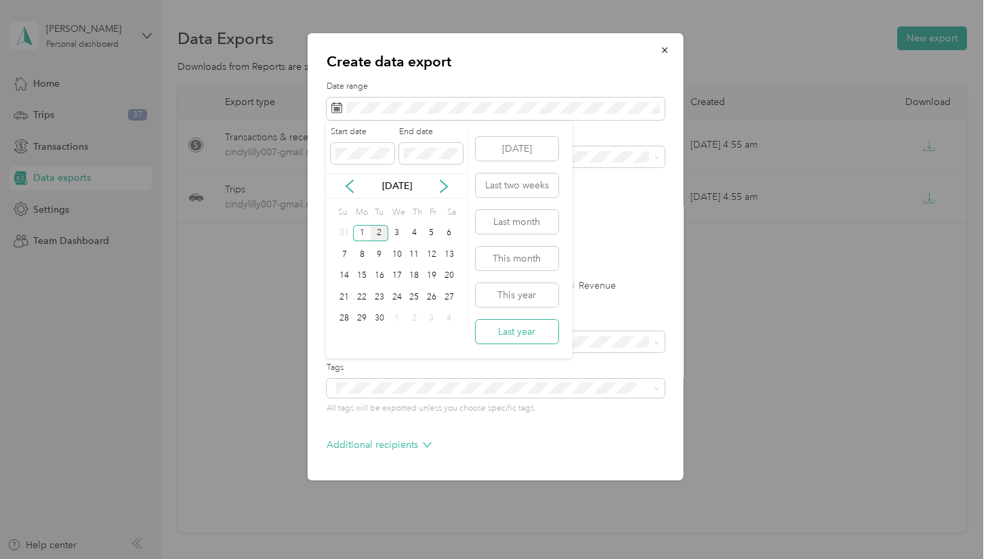
click at [523, 331] on button "Last year" at bounding box center [517, 332] width 83 height 24
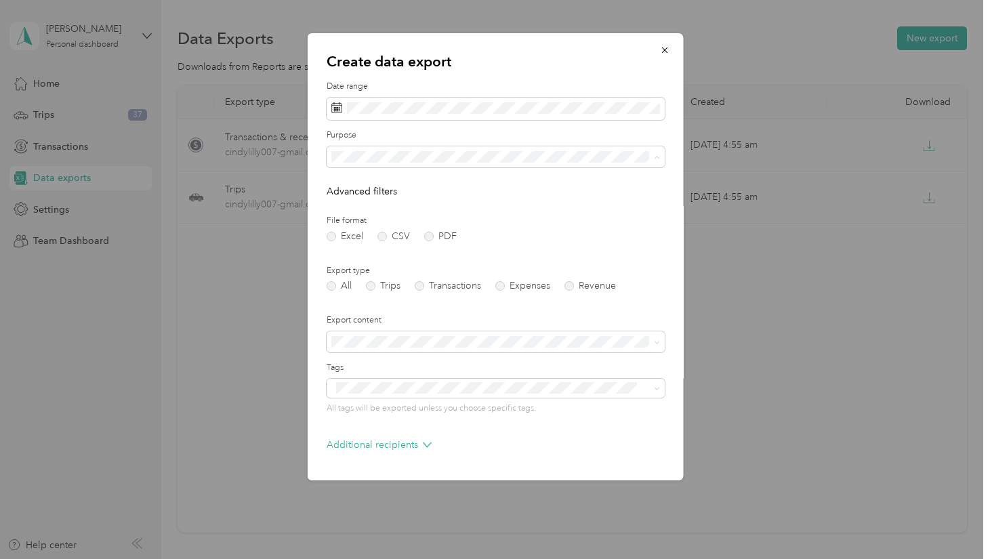
click at [352, 227] on span "Personal" at bounding box center [353, 228] width 36 height 12
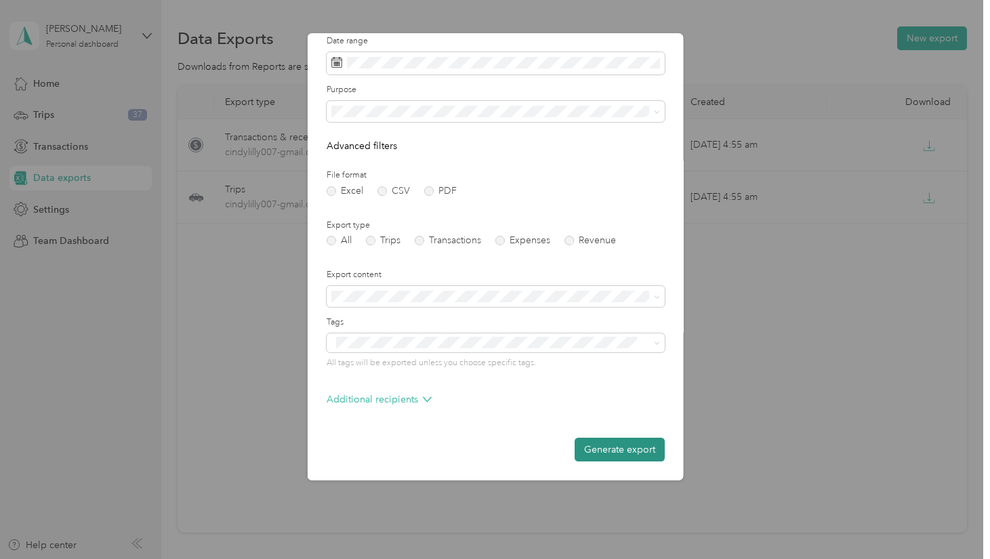
click at [640, 453] on button "Generate export" at bounding box center [619, 450] width 90 height 24
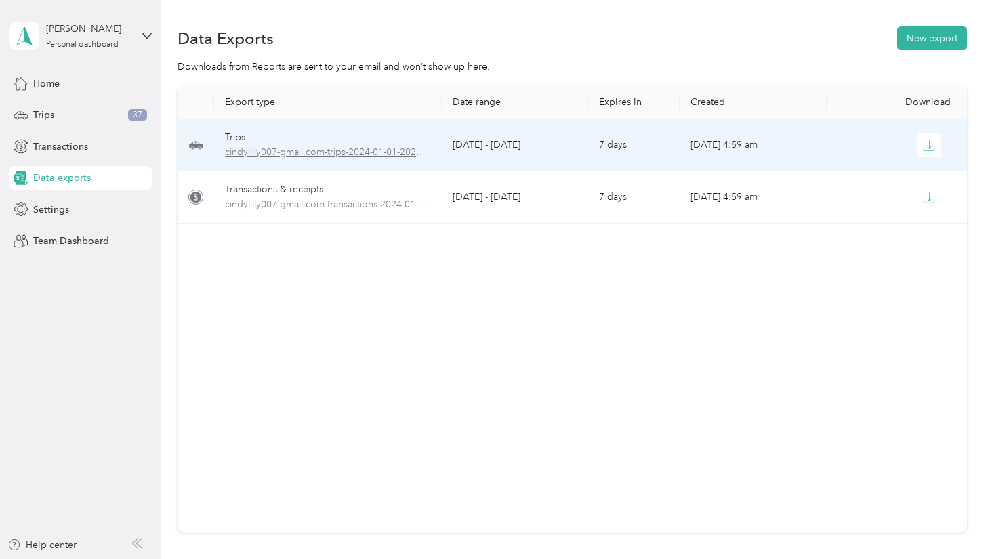
click at [300, 152] on span "cindylilly007-gmail.com-trips-2024-01-01-2024-12-31.xlsx" at bounding box center [327, 152] width 205 height 15
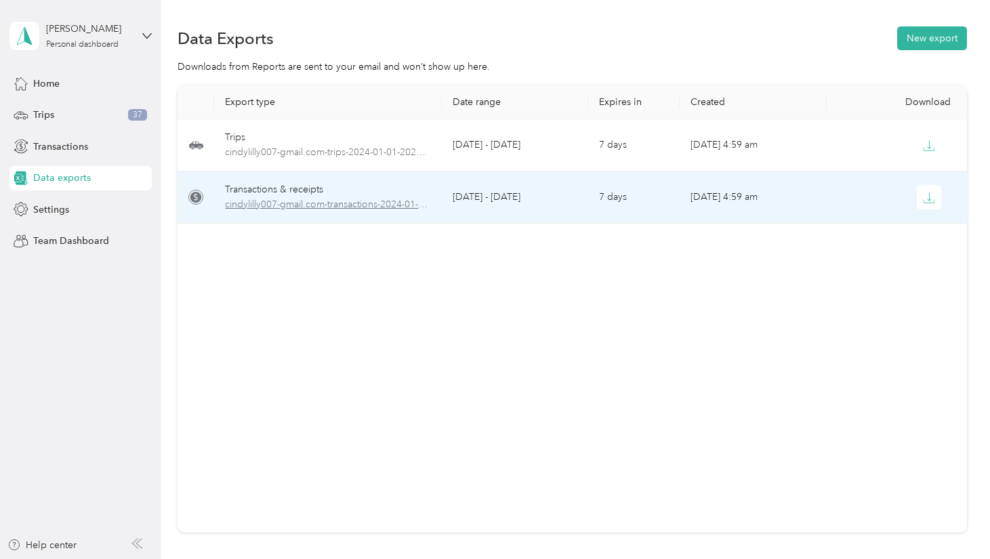
click at [303, 203] on span "cindylilly007-gmail.com-transactions-2024-01-01-2024-12-31.xlsx" at bounding box center [327, 204] width 205 height 15
click at [300, 204] on span "cindylilly007-gmail.com-transactions-2024-01-01-2024-12-31.xlsx" at bounding box center [327, 204] width 205 height 15
click at [931, 199] on icon "button" at bounding box center [929, 198] width 12 height 12
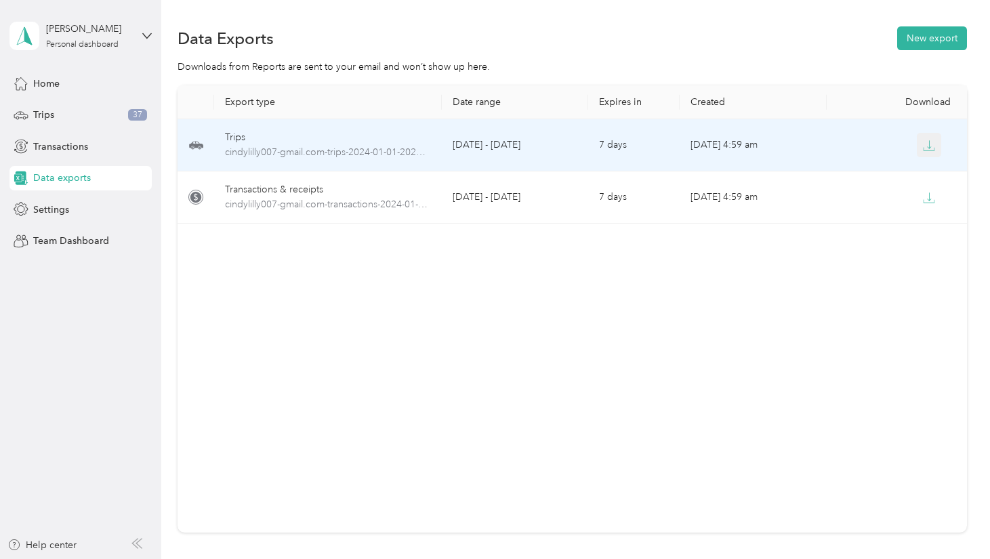
click at [929, 147] on icon "button" at bounding box center [929, 144] width 4 height 8
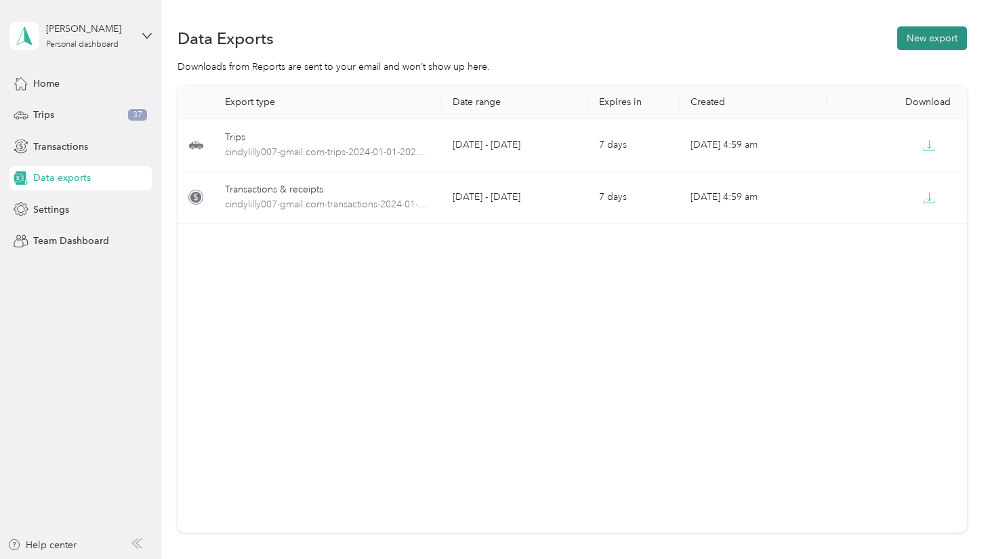
click at [939, 38] on button "New export" at bounding box center [932, 38] width 70 height 24
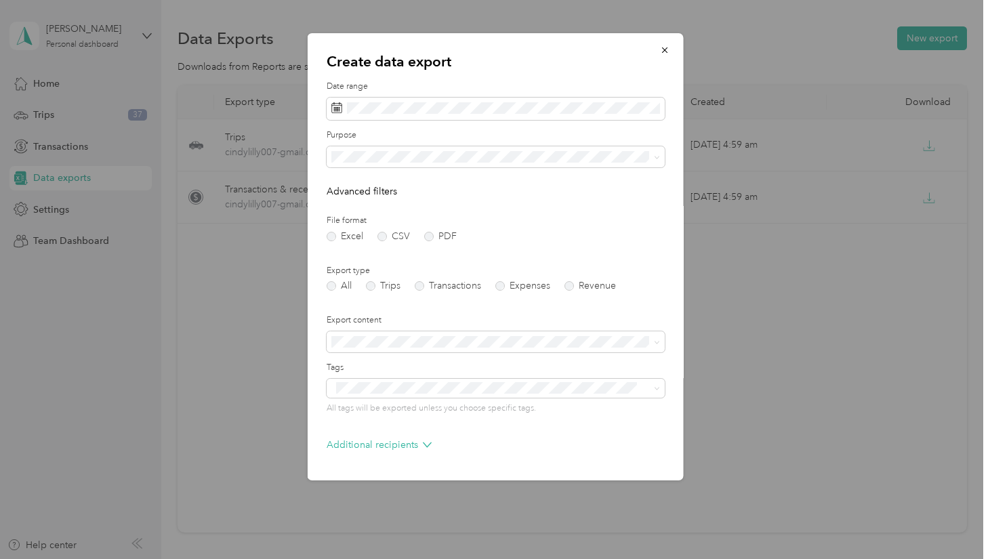
click at [346, 205] on li "Work" at bounding box center [495, 200] width 338 height 24
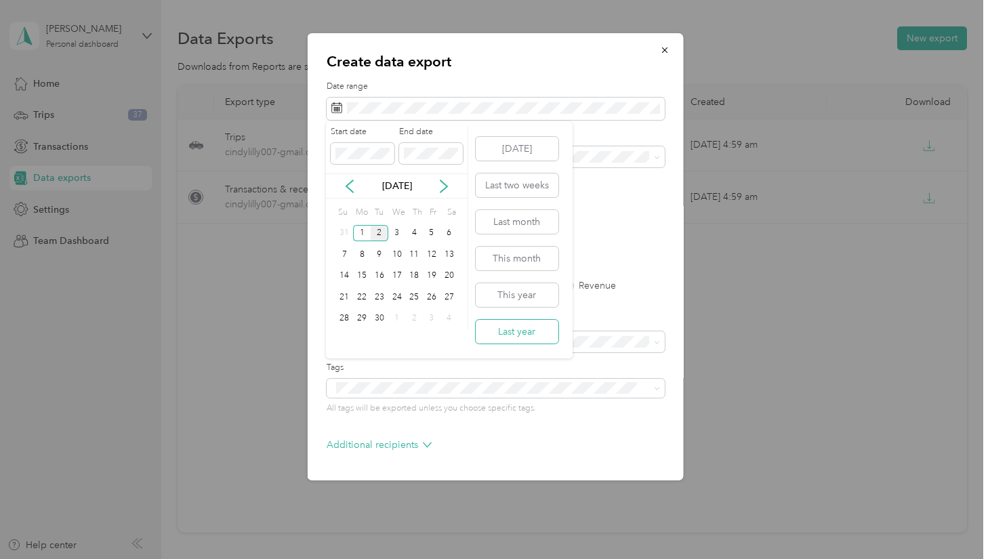
click at [514, 325] on button "Last year" at bounding box center [517, 332] width 83 height 24
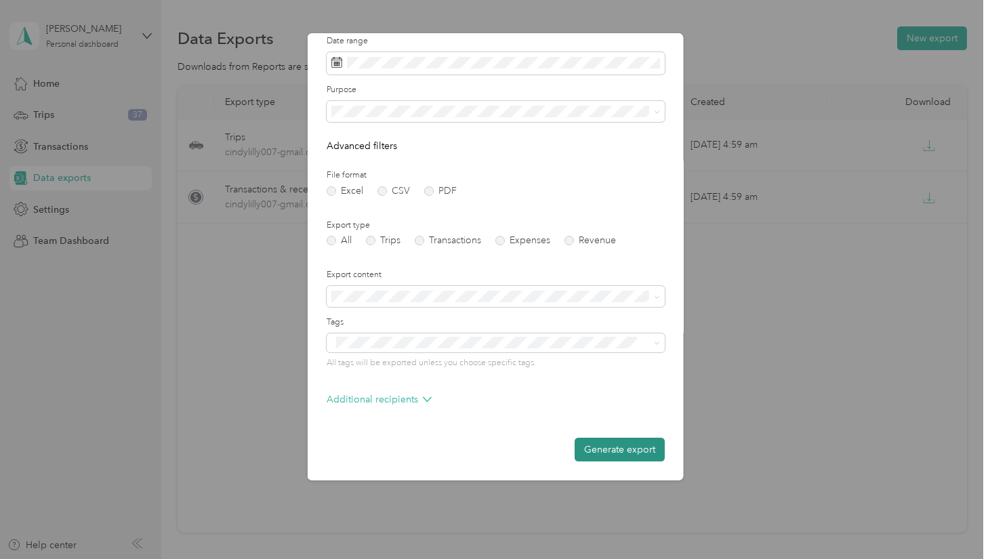
click at [635, 448] on button "Generate export" at bounding box center [619, 450] width 90 height 24
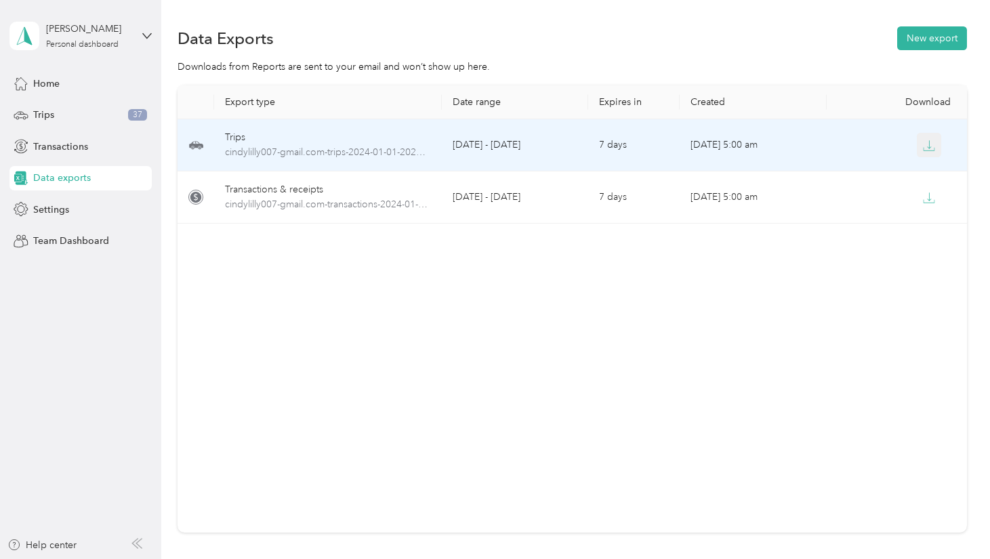
click at [929, 143] on icon "button" at bounding box center [929, 146] width 12 height 12
